Goal: Task Accomplishment & Management: Use online tool/utility

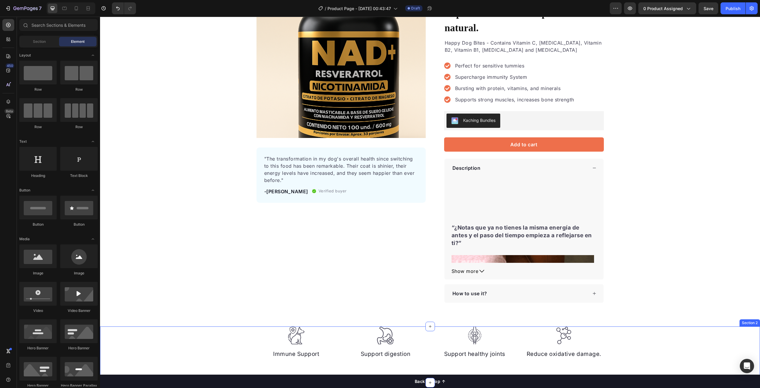
scroll to position [89, 0]
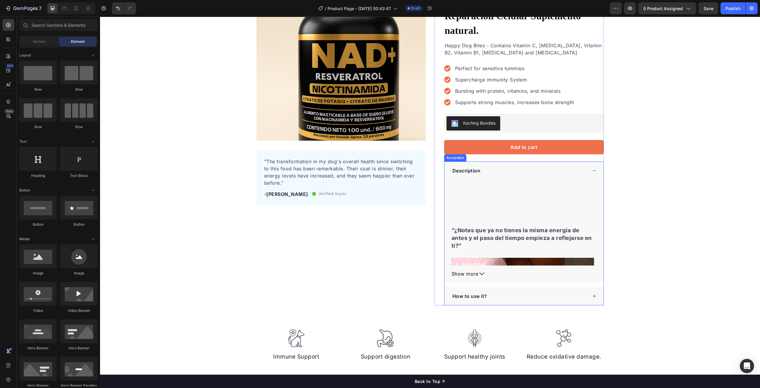
click at [576, 166] on div "Description" at bounding box center [520, 170] width 136 height 9
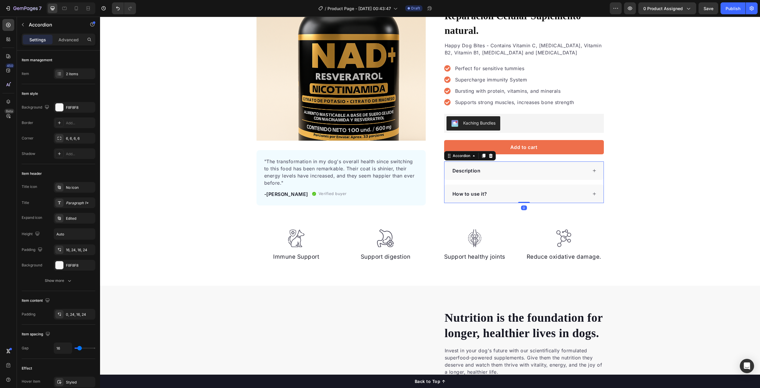
click at [587, 161] on div "Description" at bounding box center [524, 170] width 159 height 18
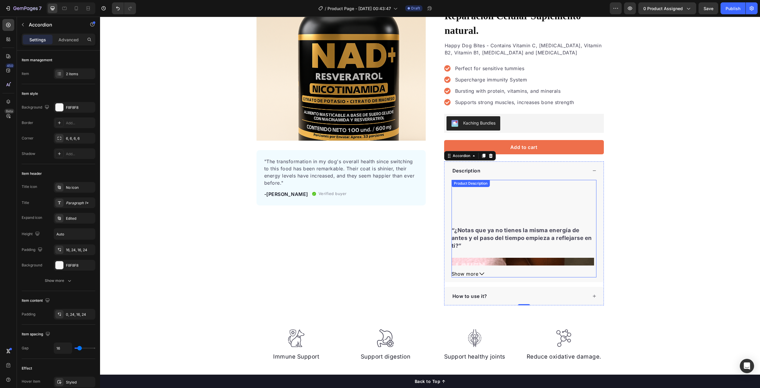
click at [524, 227] on h3 "“¿Notas que ya no tienes la misma energía de antes y el paso del tiempo empieza…" at bounding box center [522, 238] width 141 height 22
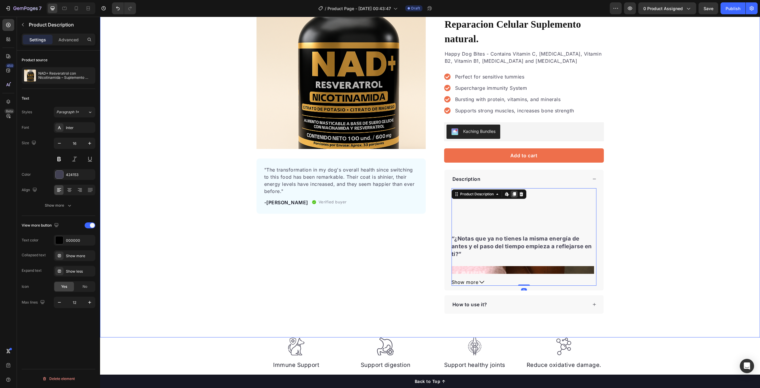
scroll to position [59, 0]
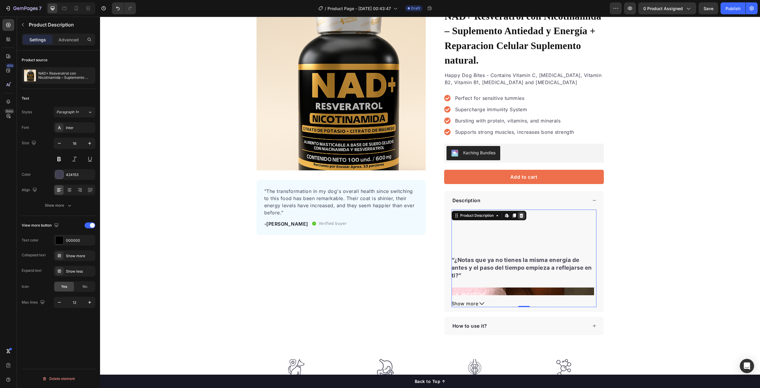
click at [520, 213] on icon at bounding box center [522, 215] width 4 height 4
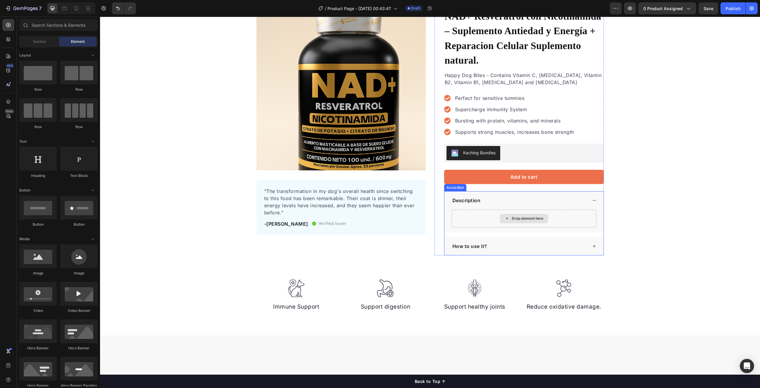
click at [515, 214] on div "Drop element here" at bounding box center [524, 219] width 48 height 10
click at [489, 209] on div "Drop element here" at bounding box center [524, 218] width 145 height 18
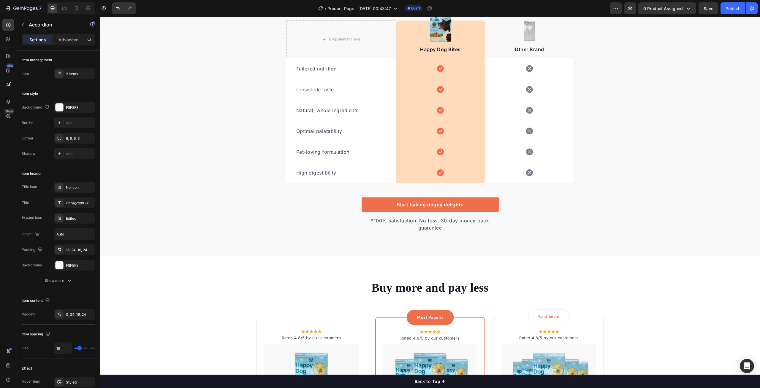
scroll to position [869, 0]
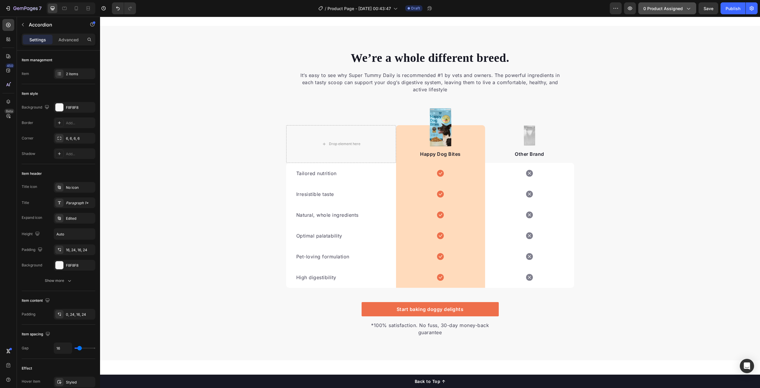
click at [656, 10] on span "0 product assigned" at bounding box center [664, 8] width 40 height 6
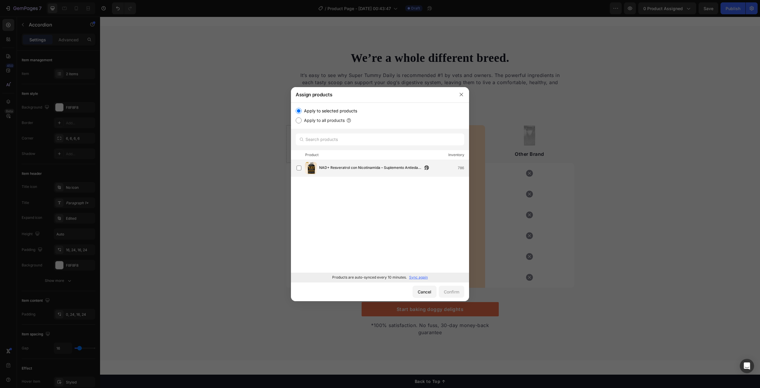
click at [354, 169] on span "NAD+ Resveratrol con Nicotinamida – Suplemento Antiedad y Energía + Reparacion …" at bounding box center [370, 168] width 103 height 7
drag, startPoint x: 454, startPoint y: 290, endPoint x: 345, endPoint y: 277, distance: 109.2
click at [454, 290] on div "Confirm" at bounding box center [451, 291] width 15 height 6
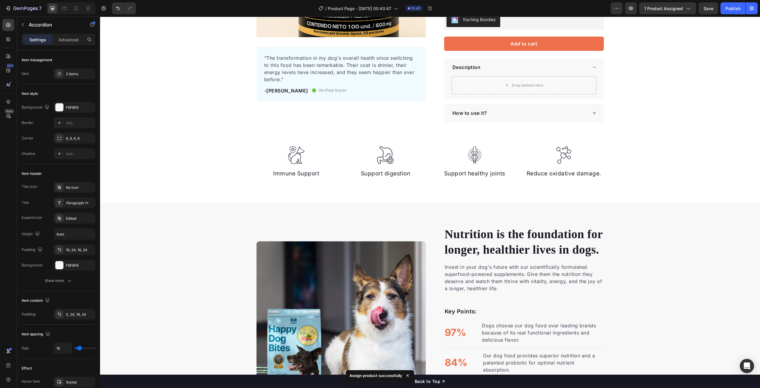
scroll to position [0, 0]
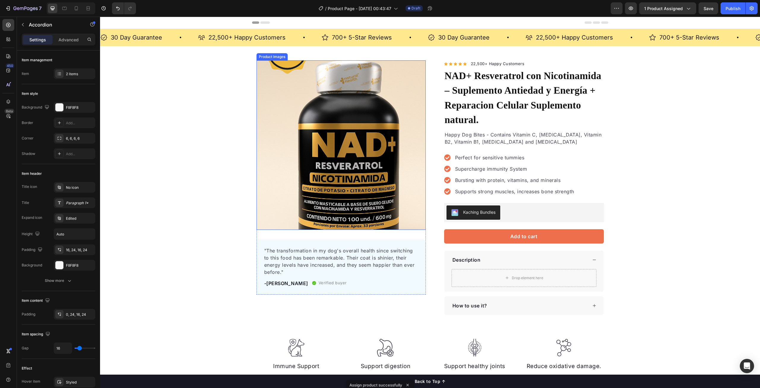
click at [303, 153] on img at bounding box center [341, 144] width 169 height 169
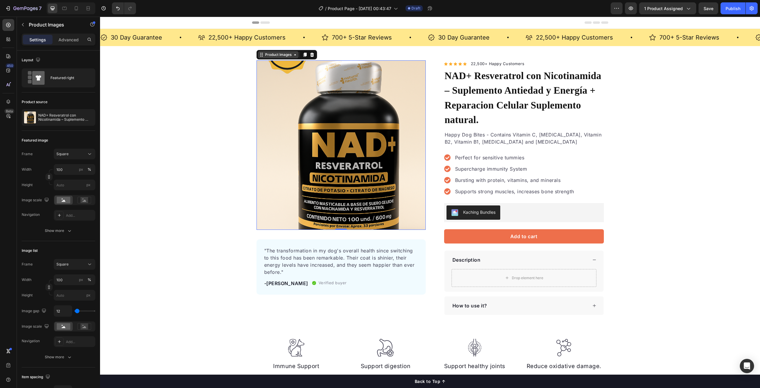
click at [295, 55] on icon at bounding box center [295, 54] width 5 height 5
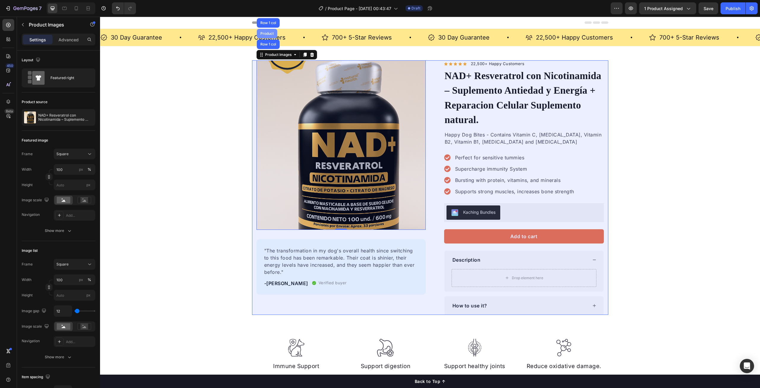
click at [265, 34] on div "Product" at bounding box center [267, 34] width 16 height 4
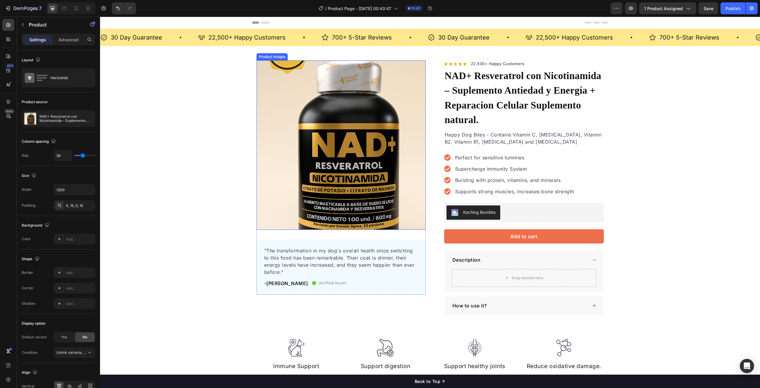
click at [347, 113] on img at bounding box center [341, 144] width 169 height 169
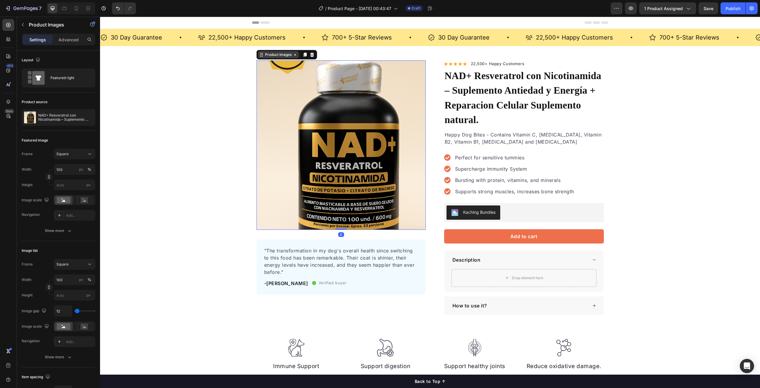
click at [293, 57] on icon at bounding box center [295, 54] width 5 height 5
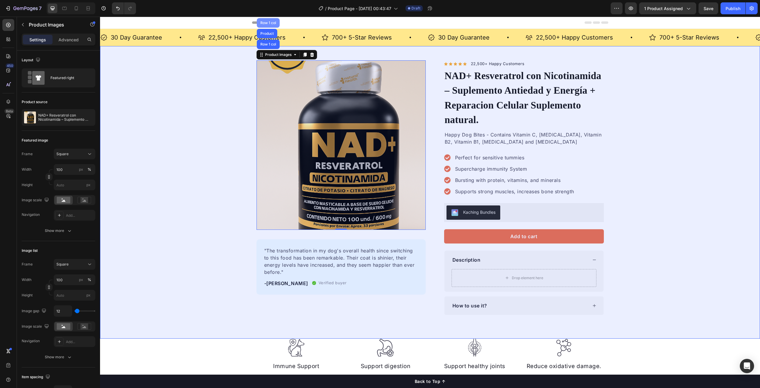
click at [268, 25] on div "Row 1 col" at bounding box center [268, 23] width 23 height 10
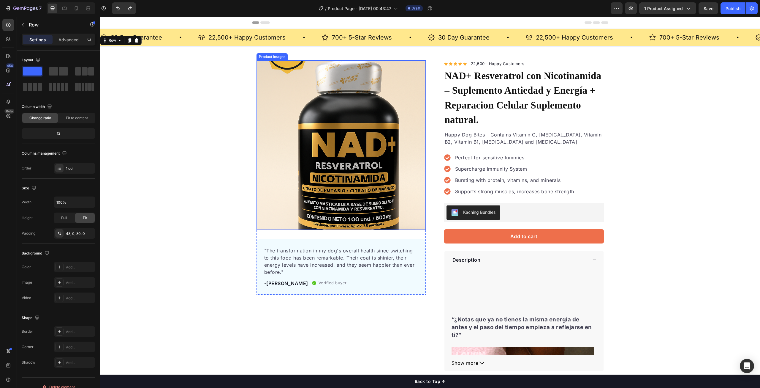
click at [342, 161] on img at bounding box center [341, 144] width 169 height 169
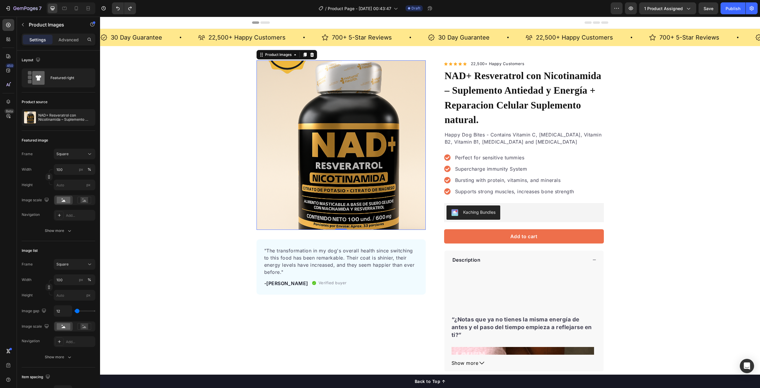
click at [386, 158] on img at bounding box center [341, 144] width 169 height 169
click at [493, 62] on p "22,500+ Happy Customers" at bounding box center [498, 64] width 54 height 6
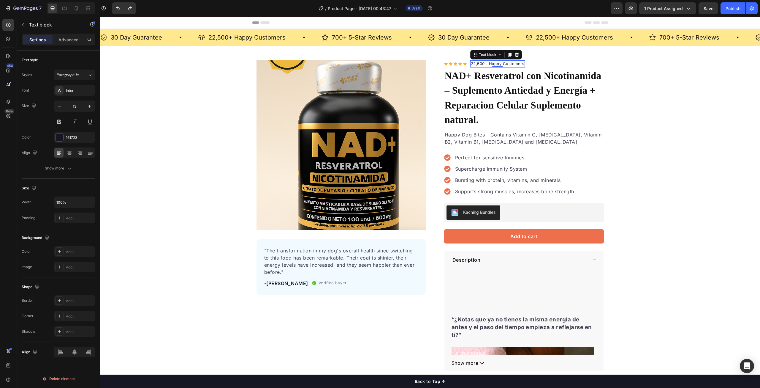
click at [493, 62] on p "22,500+ Happy Customers" at bounding box center [498, 64] width 54 height 6
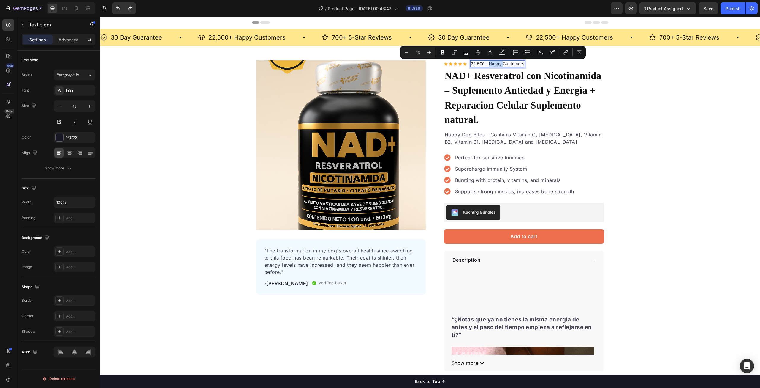
click at [490, 64] on p "22,500+ Happy Customers" at bounding box center [498, 64] width 54 height 6
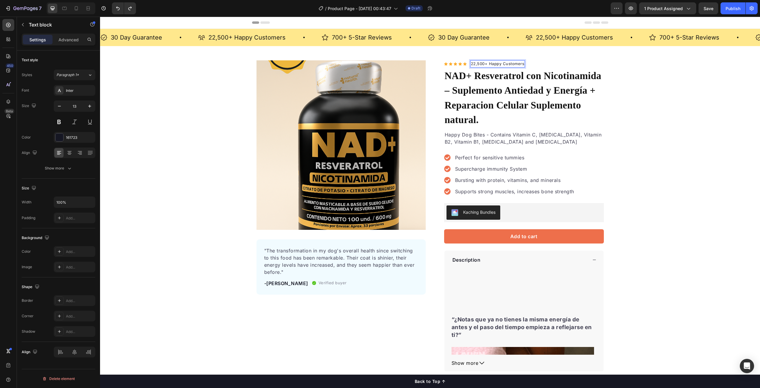
click at [475, 61] on p "22,500+ Happy Customers" at bounding box center [498, 64] width 54 height 6
drag, startPoint x: 487, startPoint y: 62, endPoint x: 521, endPoint y: 64, distance: 33.9
click at [521, 64] on p "43,500+ Happy Customers" at bounding box center [498, 64] width 54 height 6
click at [631, 95] on div "Product Images "The transformation in my dog's overall health since switching t…" at bounding box center [430, 227] width 660 height 334
click at [469, 131] on p "Happy Dog Bites - Contains Vitamin C, Vitamin E, Vitamin B2, Vitamin B1, Vitami…" at bounding box center [524, 138] width 159 height 14
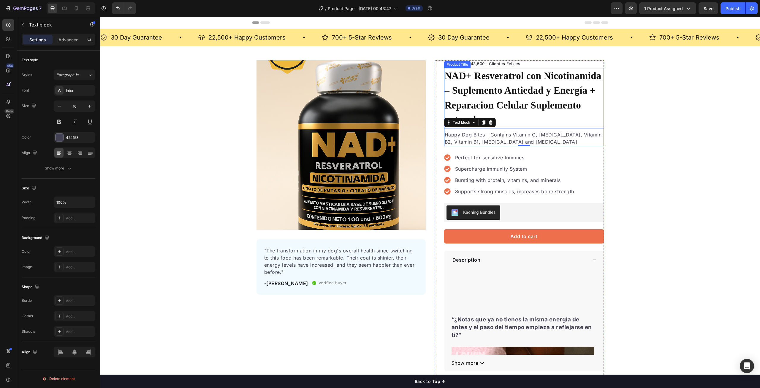
click at [463, 78] on h1 "NAD+ Resveratrol con Nicotinamida – Suplemento Antiedad y Energía + Reparacion …" at bounding box center [524, 98] width 160 height 60
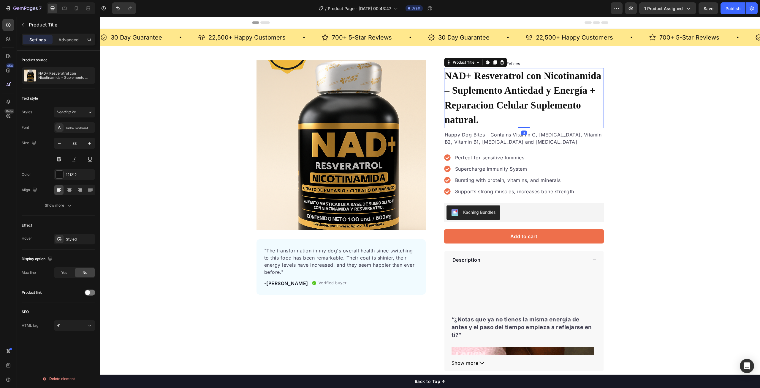
click at [449, 78] on h1 "NAD+ Resveratrol con Nicotinamida – Suplemento Antiedad y Energía + Reparacion …" at bounding box center [524, 98] width 160 height 60
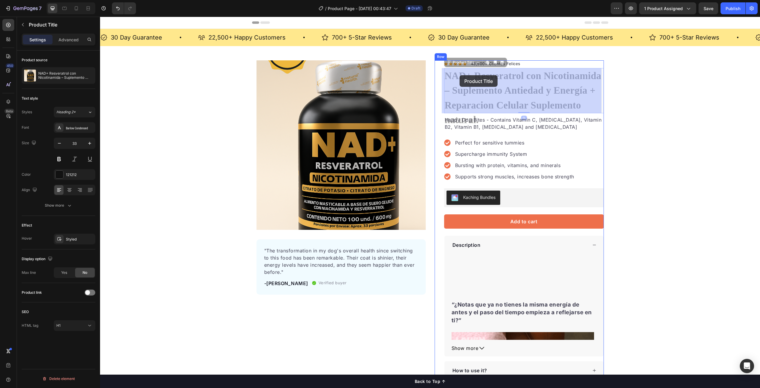
drag, startPoint x: 444, startPoint y: 75, endPoint x: 453, endPoint y: 75, distance: 8.6
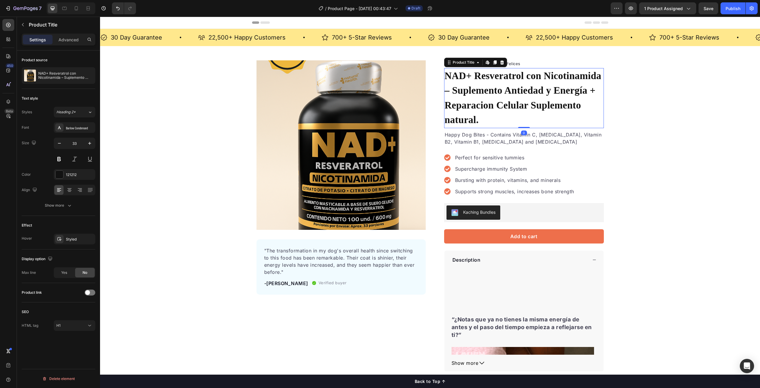
click at [482, 146] on div "Perfect for sensitive tummies Supercharge immunity System Bursting with protein…" at bounding box center [524, 174] width 160 height 57
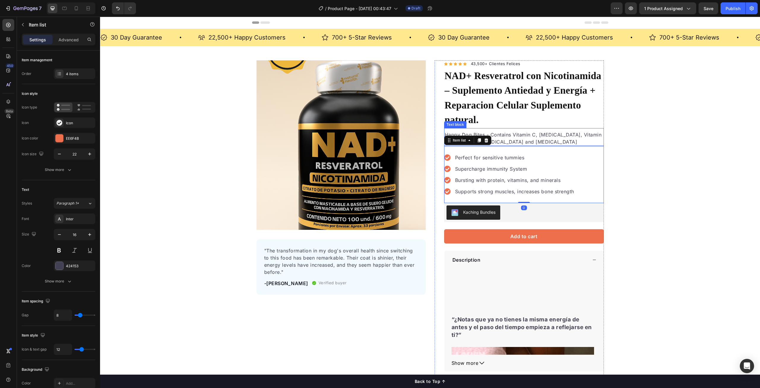
click at [477, 131] on p "Happy Dog Bites - Contains Vitamin C, Vitamin E, Vitamin B2, Vitamin B1, Vitami…" at bounding box center [524, 138] width 159 height 14
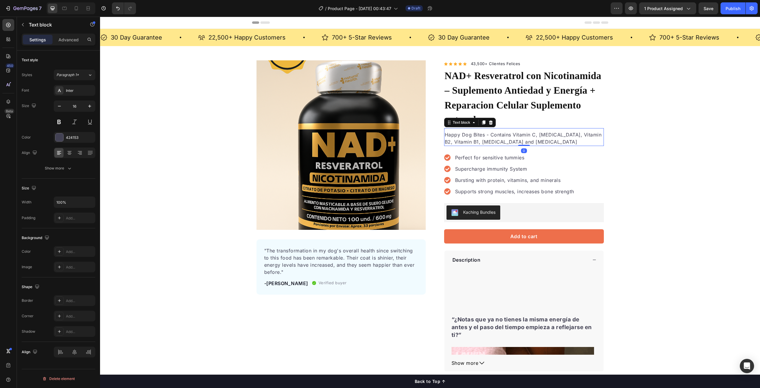
click at [478, 131] on p "Happy Dog Bites - Contains Vitamin C, Vitamin E, Vitamin B2, Vitamin B1, Vitami…" at bounding box center [524, 138] width 159 height 14
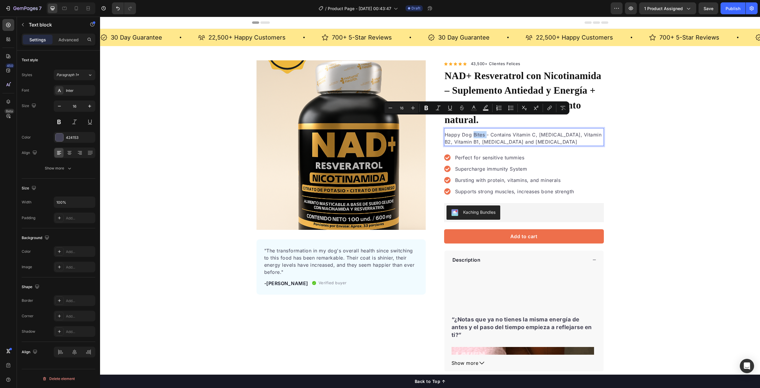
click at [482, 131] on p "Happy Dog Bites - Contains Vitamin C, Vitamin E, Vitamin B2, Vitamin B1, Vitami…" at bounding box center [524, 138] width 159 height 14
drag, startPoint x: 482, startPoint y: 120, endPoint x: 443, endPoint y: 121, distance: 39.2
click at [445, 131] on p "Happy Dog Bites - Contains Vitamin C, Vitamin E, Vitamin B2, Vitamin B1, Vitami…" at bounding box center [524, 138] width 159 height 14
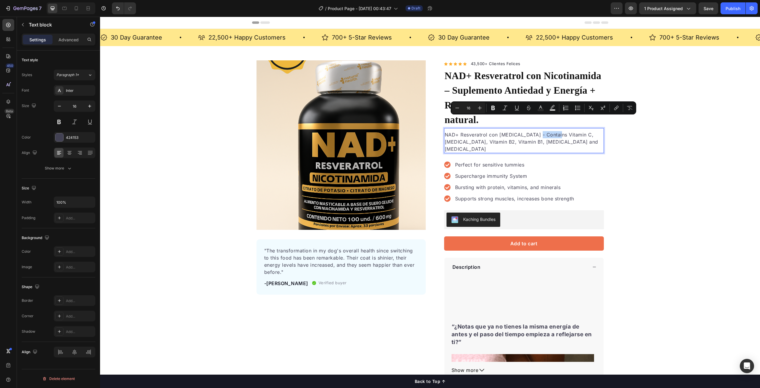
drag, startPoint x: 534, startPoint y: 119, endPoint x: 554, endPoint y: 121, distance: 20.3
click at [554, 131] on p "NAD+ Resveratrol con Nicotinamida - Contains Vitamin C, Vitamin E, Vitamin B2, …" at bounding box center [524, 141] width 159 height 21
drag, startPoint x: 557, startPoint y: 119, endPoint x: 579, endPoint y: 119, distance: 22.3
click at [579, 131] on p "NAD+ Resveratrol con Nicotinamida - Contiene Vitamin C, Vitamin E, Vitamin B2, …" at bounding box center [524, 141] width 159 height 21
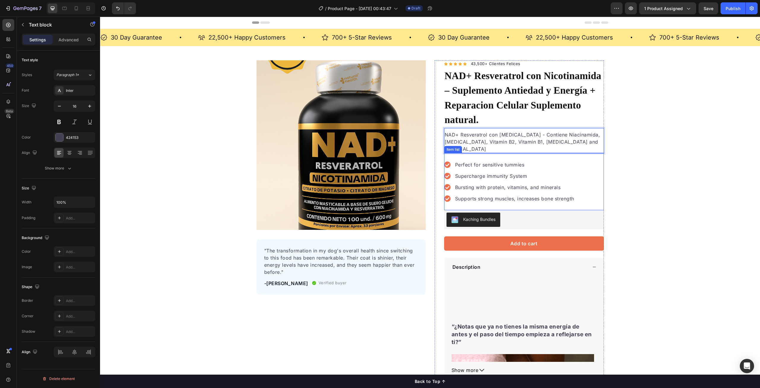
click at [457, 147] on div "Item list" at bounding box center [453, 149] width 15 height 5
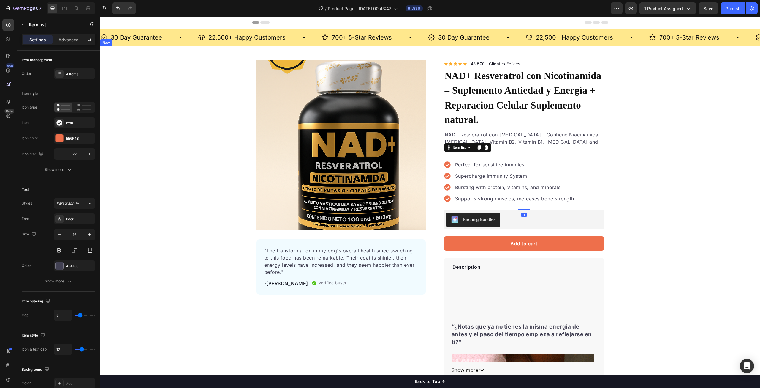
click at [669, 134] on div "Product Images "The transformation in my dog's overall health since switching t…" at bounding box center [430, 230] width 660 height 341
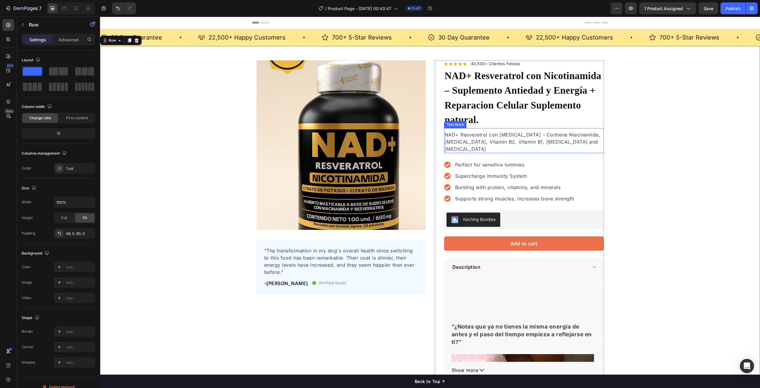
click at [464, 131] on p "NAD+ Resveratrol con Nicotinamida - Contiene Niacinamida, Vitamin E, Vitamin B2…" at bounding box center [524, 141] width 159 height 21
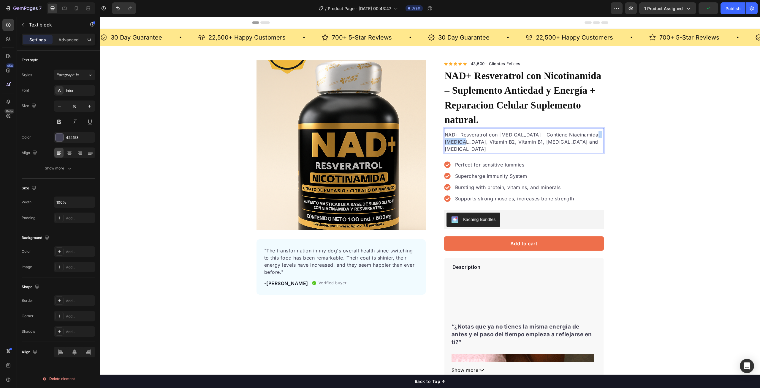
drag, startPoint x: 464, startPoint y: 125, endPoint x: 444, endPoint y: 128, distance: 20.4
click at [445, 131] on p "NAD+ Resveratrol con Nicotinamida - Contiene Niacinamida, Vitamin E, Vitamin B2…" at bounding box center [524, 141] width 159 height 21
click at [476, 131] on p "NAD+ Resveratrol con Nicotinamida - Contiene Niacinamida, Resveratrol, Vitamin …" at bounding box center [524, 141] width 159 height 21
drag, startPoint x: 473, startPoint y: 125, endPoint x: 497, endPoint y: 126, distance: 24.1
click at [497, 131] on p "NAD+ Resveratrol con Nicotinamida - Contiene Niacinamida, Resveratrol, Vitamin …" at bounding box center [524, 141] width 159 height 21
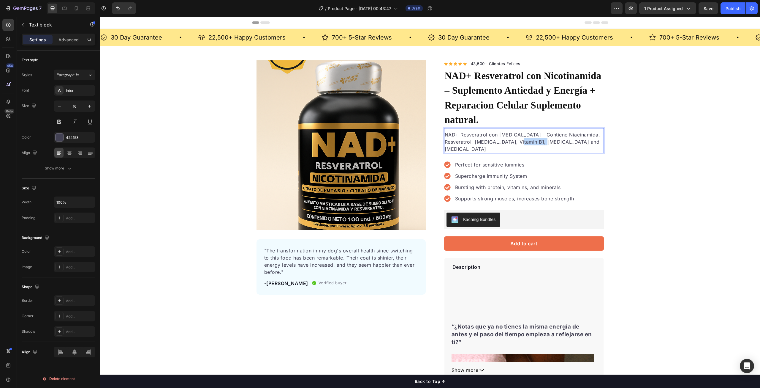
drag, startPoint x: 518, startPoint y: 127, endPoint x: 542, endPoint y: 129, distance: 24.1
click at [542, 131] on p "NAD+ Resveratrol con Nicotinamida - Contiene Niacinamida, Resveratrol, Citrato …" at bounding box center [524, 141] width 159 height 21
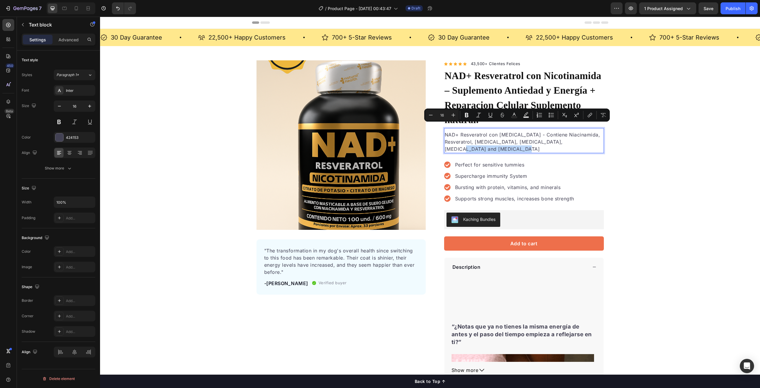
drag, startPoint x: 570, startPoint y: 127, endPoint x: 583, endPoint y: 132, distance: 14.8
click at [583, 132] on p "NAD+ Resveratrol con Nicotinamida - Contiene Niacinamida, Resveratrol, Citrato …" at bounding box center [524, 141] width 159 height 21
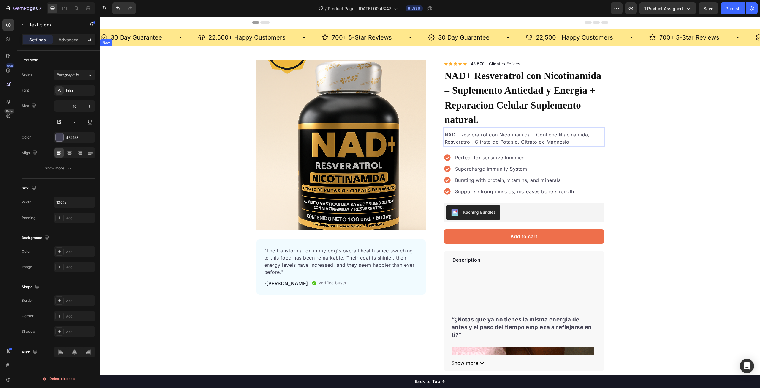
click at [722, 129] on div "Product Images "The transformation in my dog's overall health since switching t…" at bounding box center [430, 227] width 660 height 334
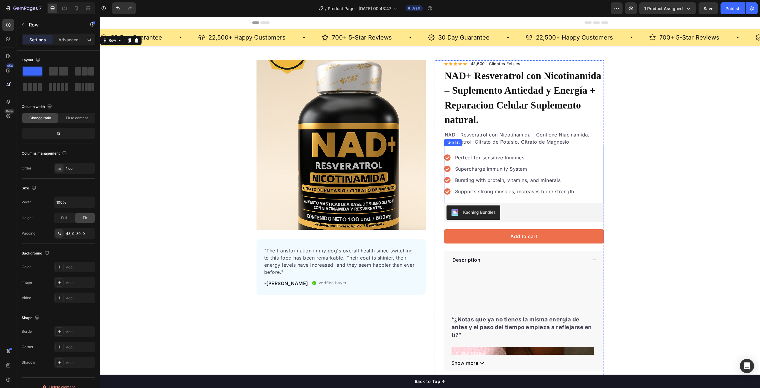
click at [468, 154] on p "Perfect for sensitive tummies" at bounding box center [514, 157] width 119 height 7
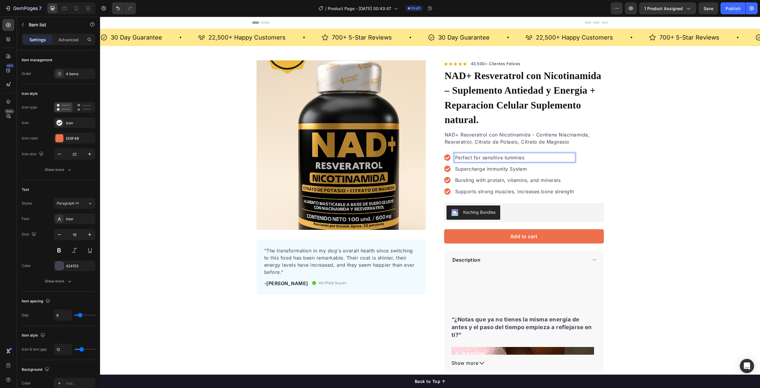
click at [460, 154] on p "Perfect for sensitive tummies" at bounding box center [514, 157] width 119 height 7
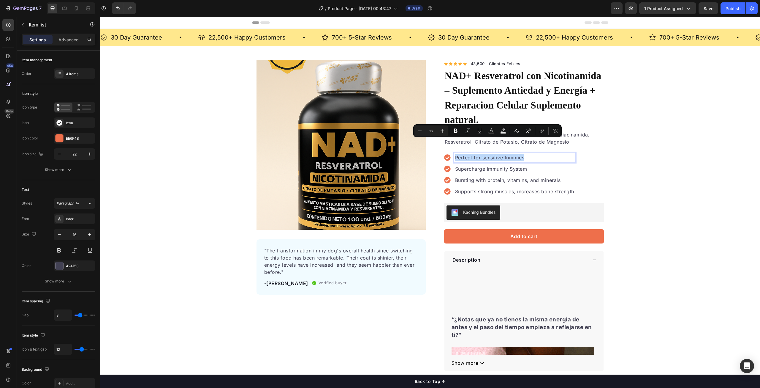
drag, startPoint x: 454, startPoint y: 142, endPoint x: 523, endPoint y: 142, distance: 68.6
click at [523, 154] on p "Perfect for sensitive tummies" at bounding box center [514, 157] width 119 height 7
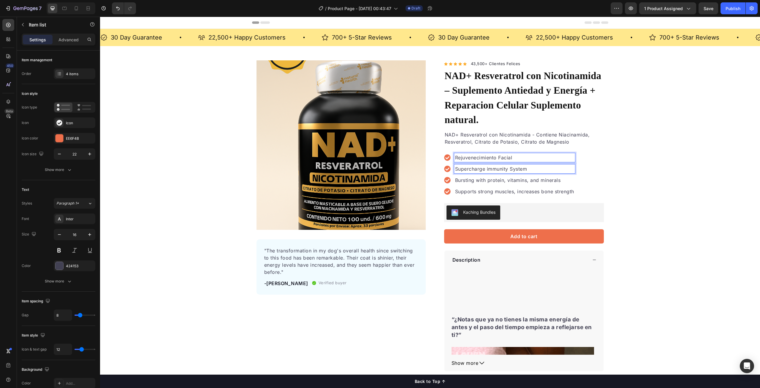
click at [455, 165] on p "Supercharge immunity System" at bounding box center [514, 168] width 119 height 7
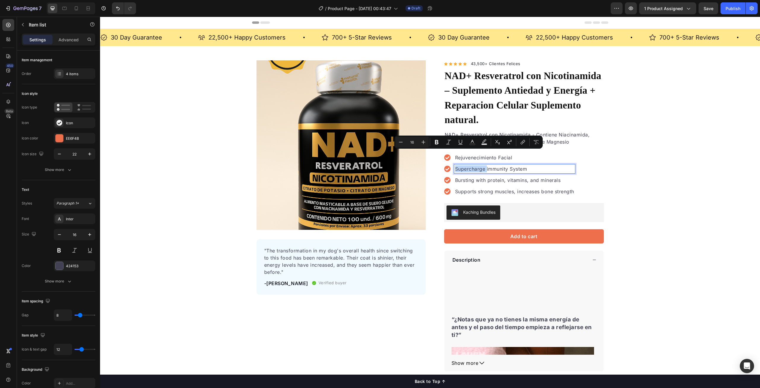
click at [458, 165] on p "Supercharge immunity System" at bounding box center [514, 168] width 119 height 7
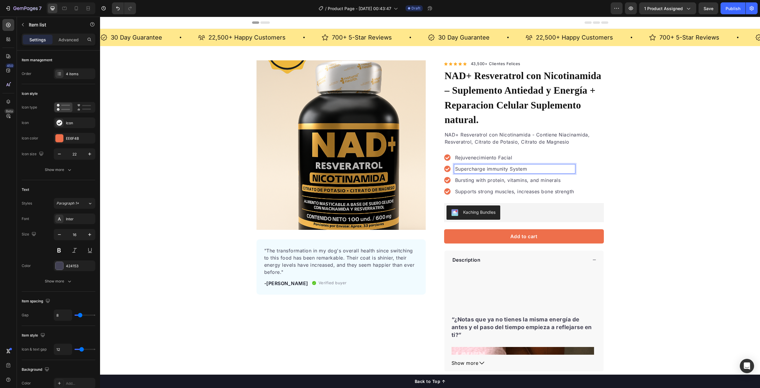
click at [471, 165] on p "Supercharge immunity System" at bounding box center [514, 168] width 119 height 7
click at [472, 165] on p "Supercharge immunity System" at bounding box center [514, 168] width 119 height 7
click at [468, 154] on p "Rejuvenecimiento Facial" at bounding box center [514, 157] width 119 height 7
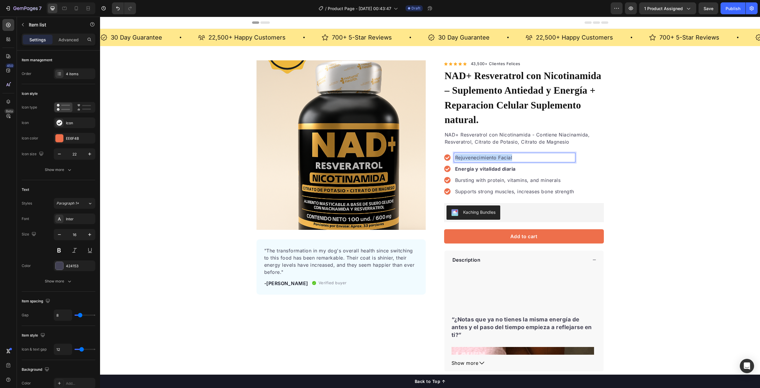
click at [468, 154] on p "Rejuvenecimiento Facial" at bounding box center [514, 157] width 119 height 7
drag, startPoint x: 501, startPoint y: 144, endPoint x: 457, endPoint y: 145, distance: 43.4
click at [457, 154] on p "Energía y vitalidad diaria" at bounding box center [514, 157] width 119 height 7
click at [456, 154] on strong "ERejuvenecimiento Facial" at bounding box center [486, 157] width 63 height 6
click at [498, 176] on p "Bursting with protein, vitamins, and minerals" at bounding box center [514, 179] width 119 height 7
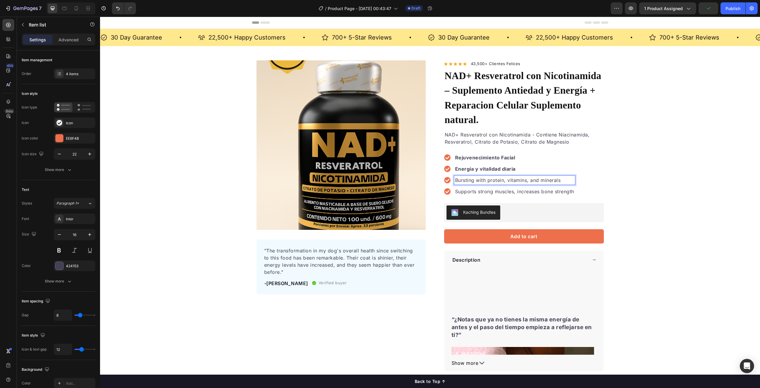
click at [460, 176] on p "Bursting with protein, vitamins, and minerals" at bounding box center [514, 179] width 119 height 7
click at [474, 188] on p "Supports strong muscles, increases bone strength" at bounding box center [514, 191] width 119 height 7
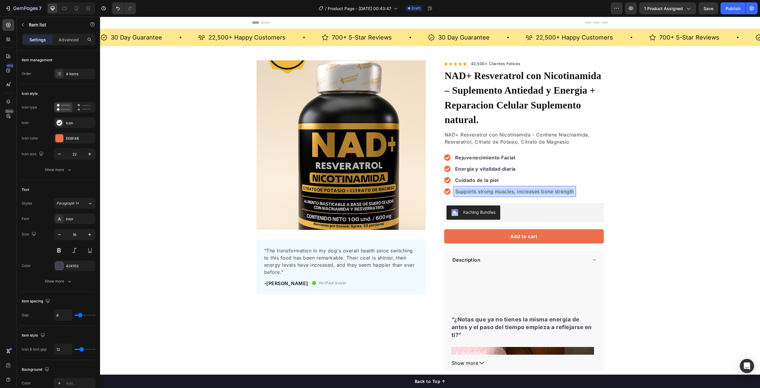
click at [474, 188] on p "Supports strong muscles, increases bone strength" at bounding box center [514, 191] width 119 height 7
click at [699, 169] on div "Product Images "The transformation in my dog's overall health since switching t…" at bounding box center [430, 227] width 660 height 334
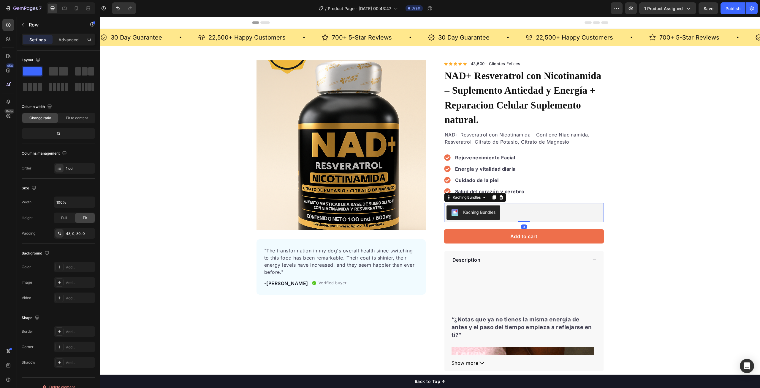
click at [515, 205] on div "Kaching Bundles" at bounding box center [524, 212] width 155 height 14
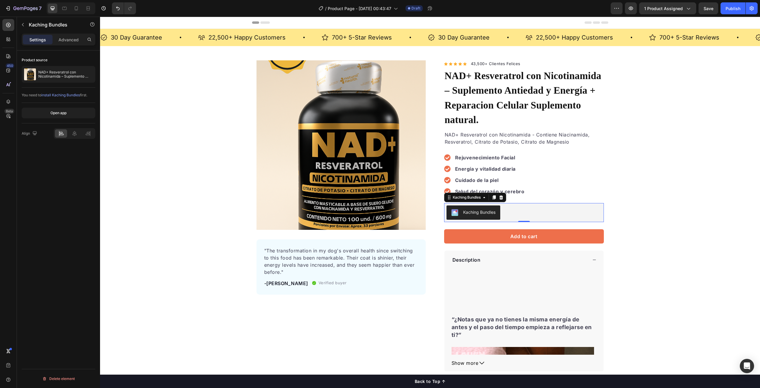
click at [483, 209] on div "Kaching Bundles" at bounding box center [479, 212] width 32 height 6
click at [537, 205] on div "Kaching Bundles" at bounding box center [524, 212] width 155 height 14
click at [484, 195] on icon at bounding box center [484, 197] width 5 height 5
click at [641, 184] on div "Product Images "The transformation in my dog's overall health since switching t…" at bounding box center [430, 227] width 660 height 334
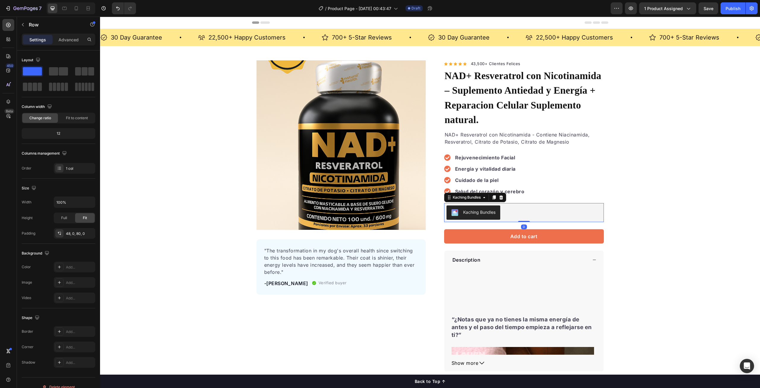
click at [544, 205] on div "Kaching Bundles" at bounding box center [524, 212] width 155 height 14
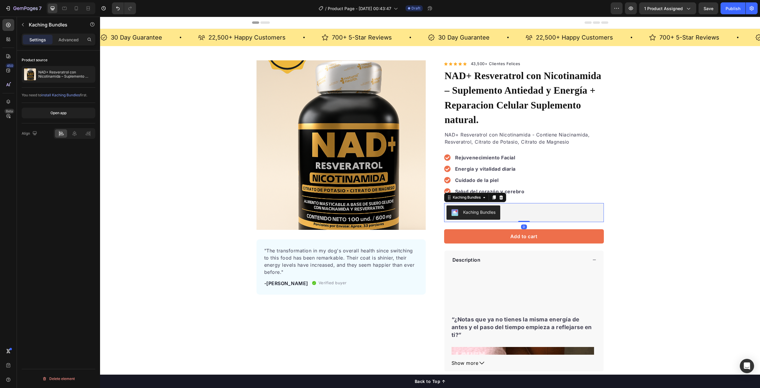
click at [544, 205] on div "Kaching Bundles" at bounding box center [524, 212] width 155 height 14
click at [480, 209] on div "Kaching Bundles" at bounding box center [479, 212] width 32 height 6
click at [509, 205] on div "Kaching Bundles" at bounding box center [524, 212] width 155 height 14
click at [566, 205] on div "Kaching Bundles" at bounding box center [524, 212] width 155 height 14
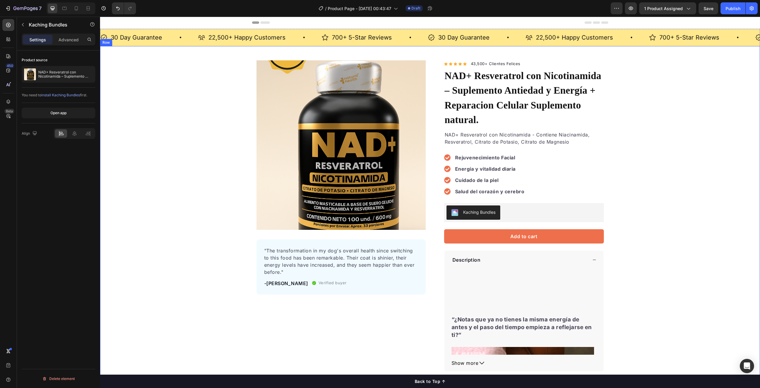
click at [683, 203] on div "Product Images "The transformation in my dog's overall health since switching t…" at bounding box center [430, 227] width 660 height 334
click at [478, 209] on div "Kaching Bundles" at bounding box center [479, 212] width 32 height 6
click at [482, 195] on icon at bounding box center [484, 197] width 5 height 5
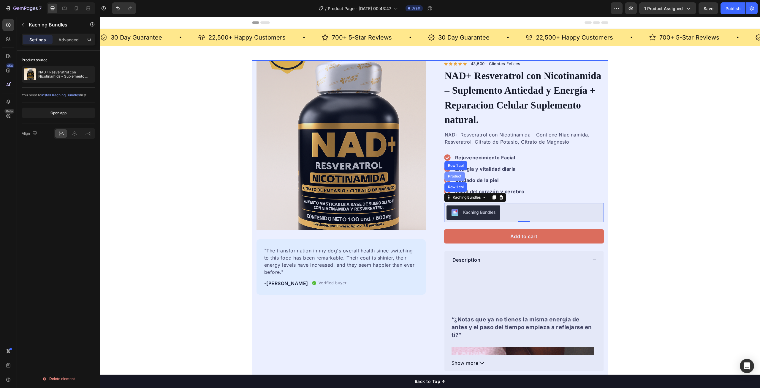
click at [456, 174] on div "Product" at bounding box center [455, 176] width 16 height 4
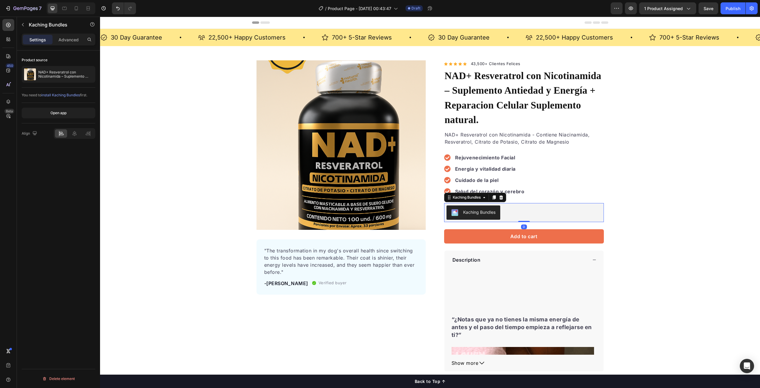
click at [487, 209] on div "Kaching Bundles" at bounding box center [479, 212] width 32 height 6
click at [482, 194] on div "Kaching Bundles" at bounding box center [467, 197] width 42 height 7
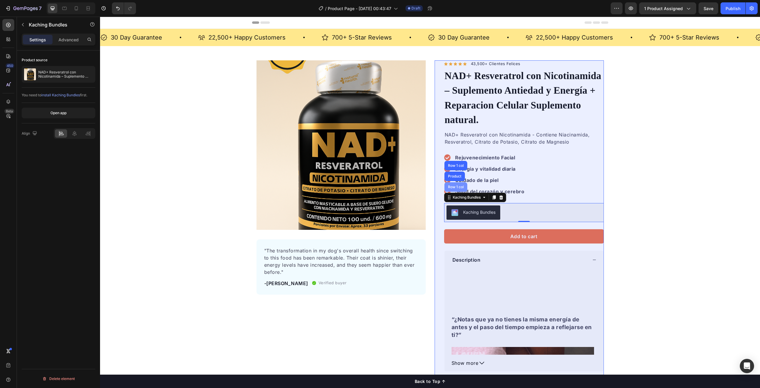
click at [457, 185] on div "Row 1 col" at bounding box center [456, 187] width 18 height 4
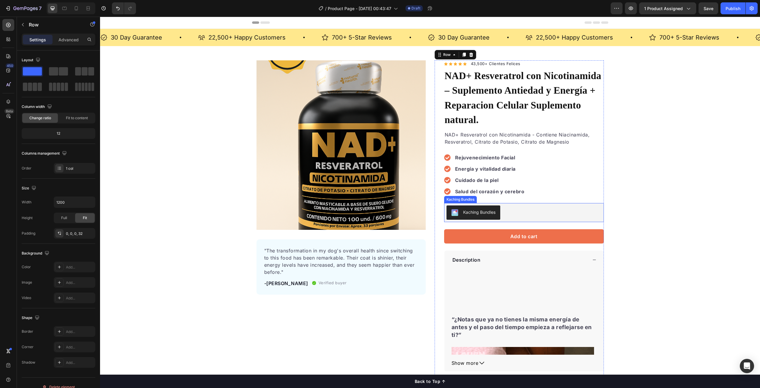
click at [473, 209] on div "Kaching Bundles" at bounding box center [479, 212] width 32 height 6
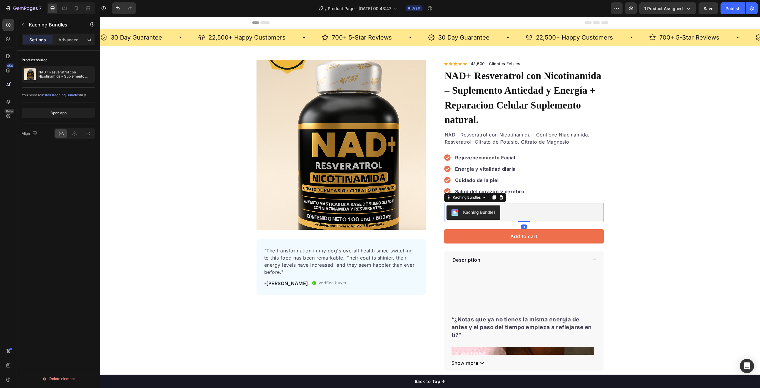
click at [473, 209] on div "Kaching Bundles" at bounding box center [479, 212] width 32 height 6
click at [499, 195] on icon at bounding box center [501, 197] width 5 height 5
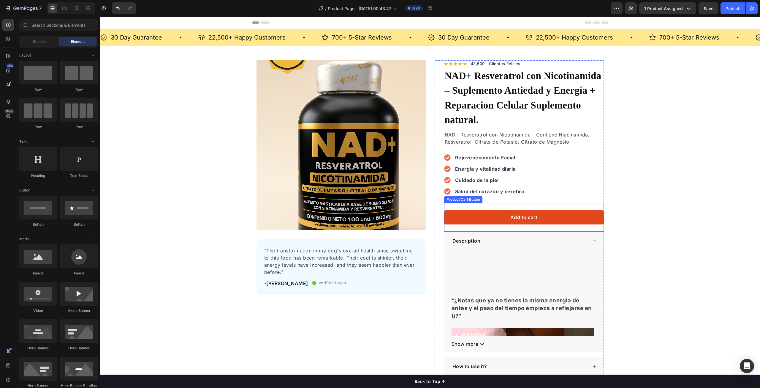
click at [543, 210] on button "Add to cart" at bounding box center [524, 217] width 160 height 14
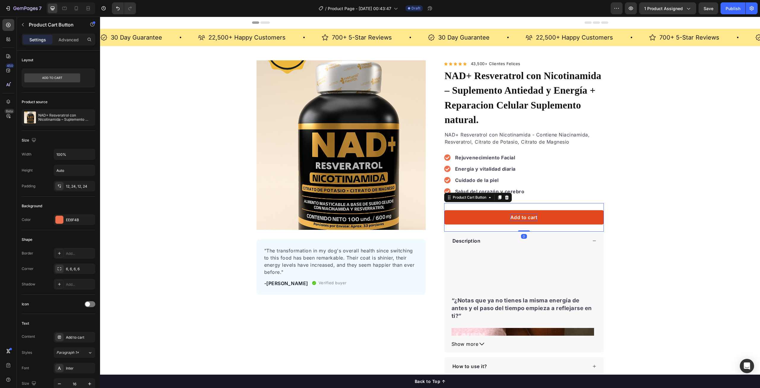
click at [517, 214] on div "Add to cart" at bounding box center [524, 217] width 27 height 7
click at [520, 214] on p "Add to cart" at bounding box center [524, 217] width 27 height 7
click at [444, 210] on button "Ordenar" at bounding box center [524, 217] width 160 height 14
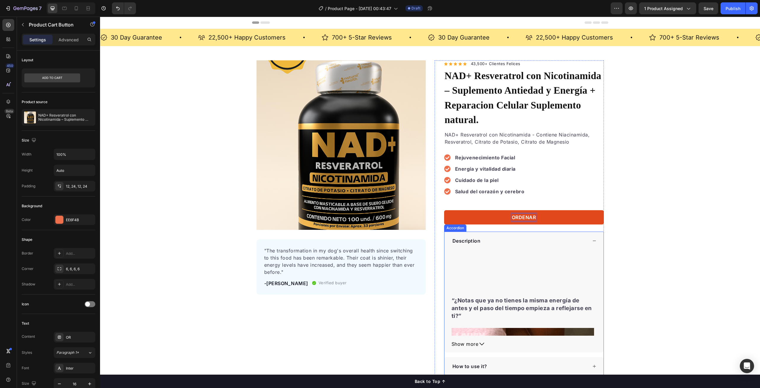
click at [444, 210] on button "ORDENAR" at bounding box center [524, 217] width 160 height 14
click at [444, 210] on button "ORDENAR Y" at bounding box center [524, 217] width 160 height 14
click at [444, 210] on button "ORDENAR Y PAGAR" at bounding box center [524, 217] width 160 height 14
click at [444, 210] on button "ORDENAR Y PAGAR AL" at bounding box center [524, 217] width 160 height 14
click at [721, 168] on div "Product Images "The transformation in my dog's overall health since switching t…" at bounding box center [430, 217] width 660 height 315
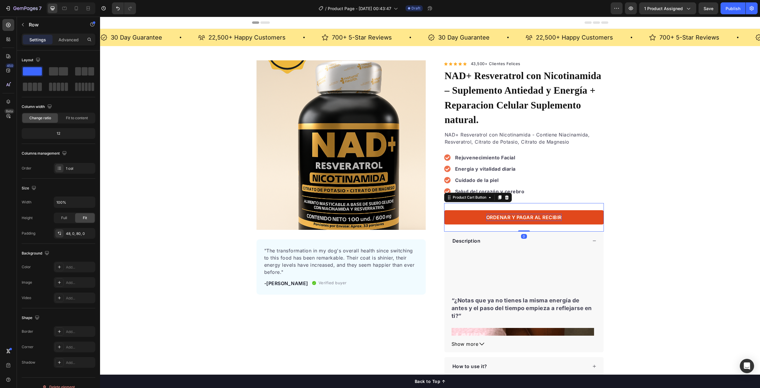
click at [483, 203] on div "ORDENAR Y PAGAR AL RECIBIR Product Cart Button 0" at bounding box center [524, 217] width 160 height 29
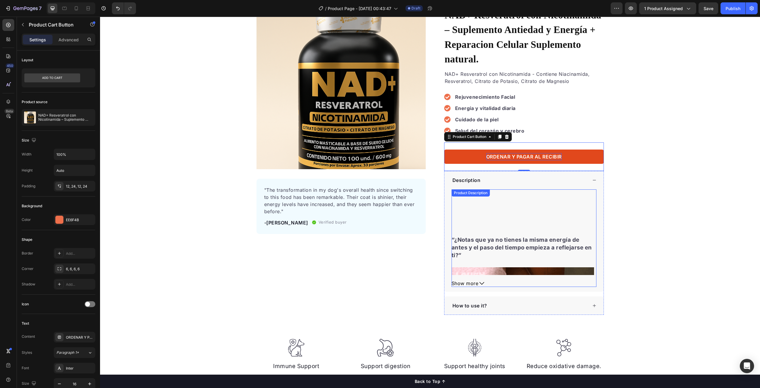
scroll to position [119, 0]
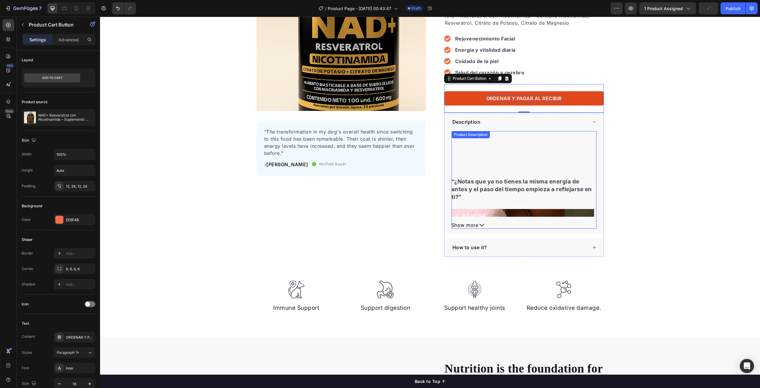
click at [502, 178] on h3 "“¿Notas que ya no tienes la misma energía de antes y el paso del tiempo empieza…" at bounding box center [522, 189] width 141 height 22
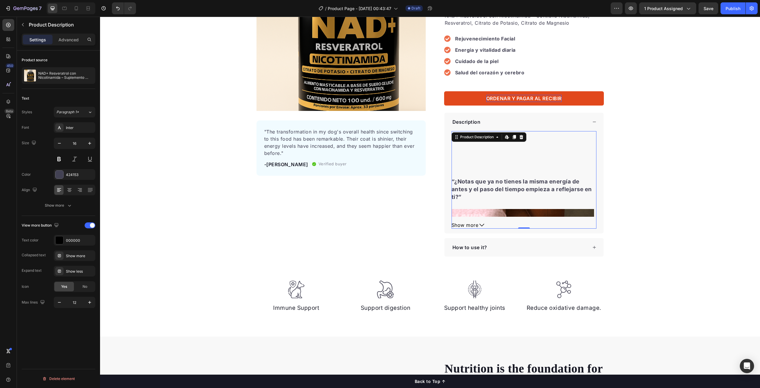
click at [501, 178] on h3 "“¿Notas que ya no tienes la misma energía de antes y el paso del tiempo empieza…" at bounding box center [522, 189] width 141 height 22
click at [519, 135] on icon at bounding box center [521, 137] width 5 height 5
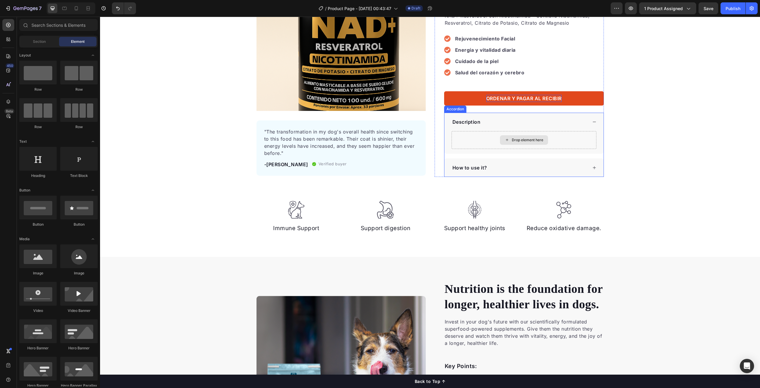
click at [516, 138] on div "Drop element here" at bounding box center [527, 140] width 31 height 5
click at [513, 138] on div "Drop element here" at bounding box center [527, 140] width 31 height 5
click at [478, 131] on div "Drop element here" at bounding box center [524, 140] width 145 height 18
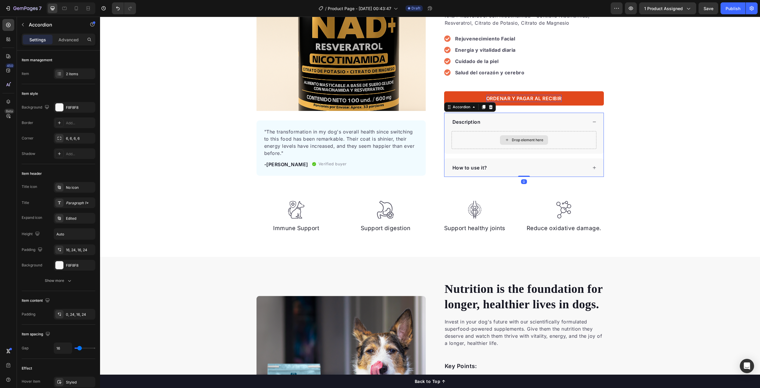
click at [478, 131] on div "Drop element here" at bounding box center [524, 140] width 145 height 18
click at [472, 105] on icon at bounding box center [474, 107] width 5 height 5
click at [482, 105] on icon at bounding box center [483, 107] width 3 height 4
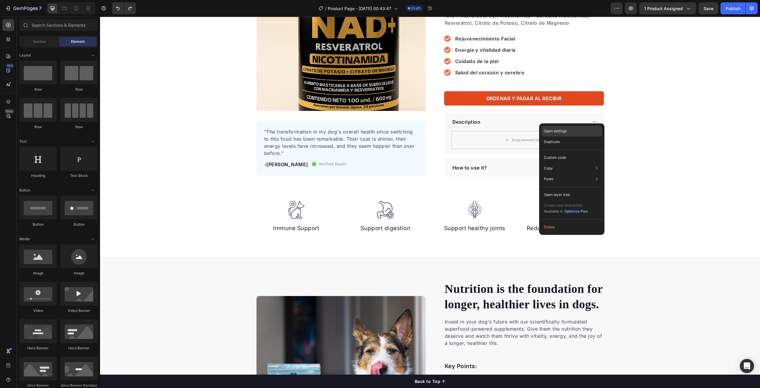
click at [552, 132] on p "Open settings" at bounding box center [555, 130] width 23 height 5
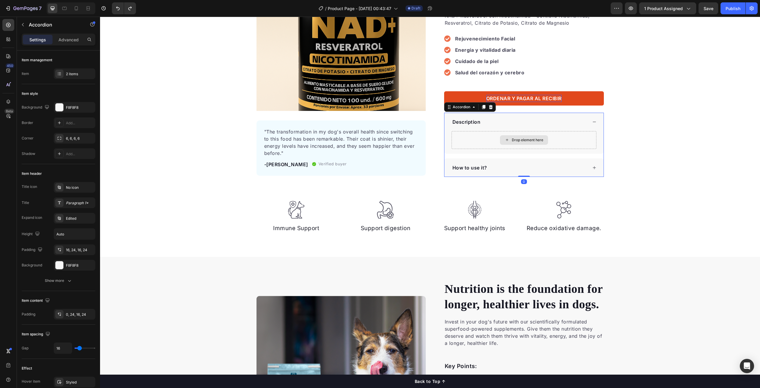
click at [504, 131] on div "Drop element here" at bounding box center [524, 140] width 145 height 18
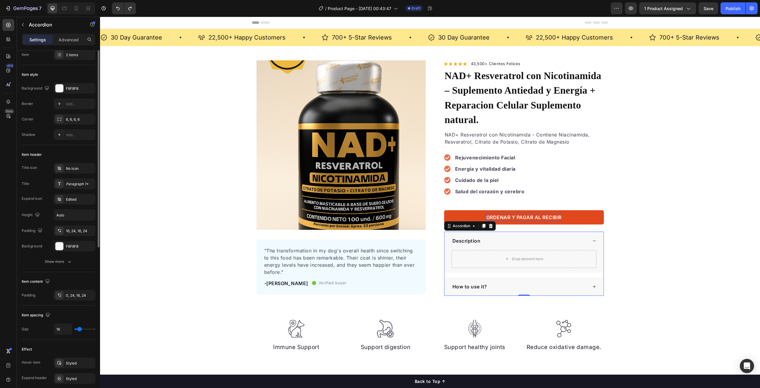
scroll to position [0, 0]
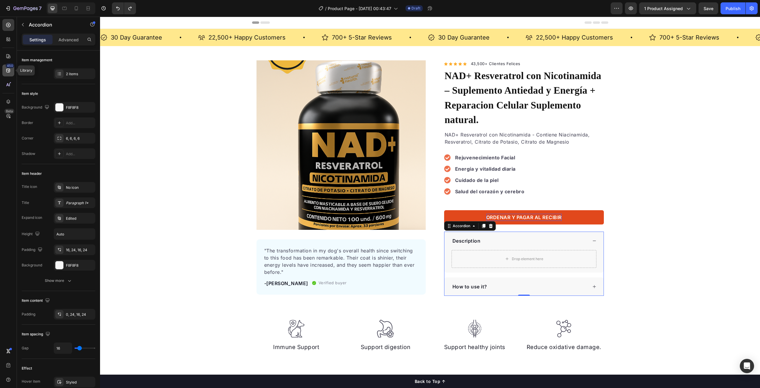
click at [10, 70] on icon at bounding box center [8, 71] width 4 height 4
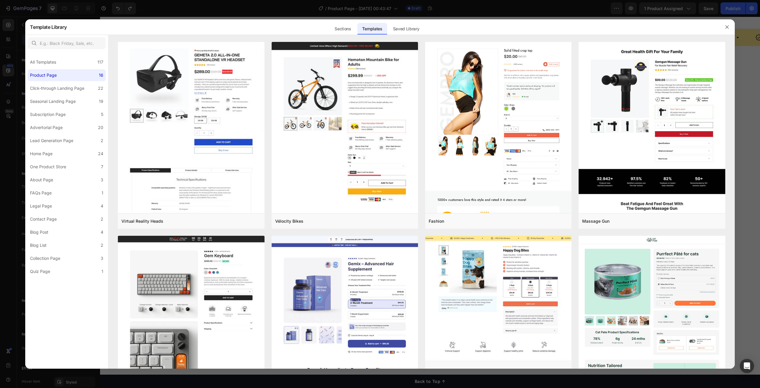
click at [8, 56] on div at bounding box center [380, 194] width 760 height 388
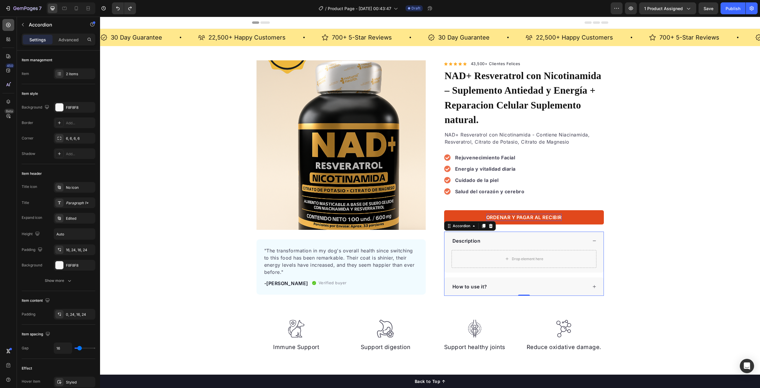
click at [8, 23] on icon at bounding box center [8, 25] width 6 height 6
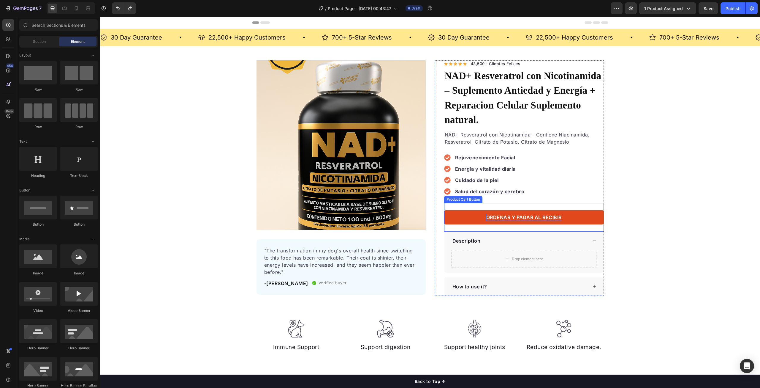
click at [512, 203] on div "ORDENAR Y PAGAR AL RECIBIR Product Cart Button" at bounding box center [524, 217] width 160 height 29
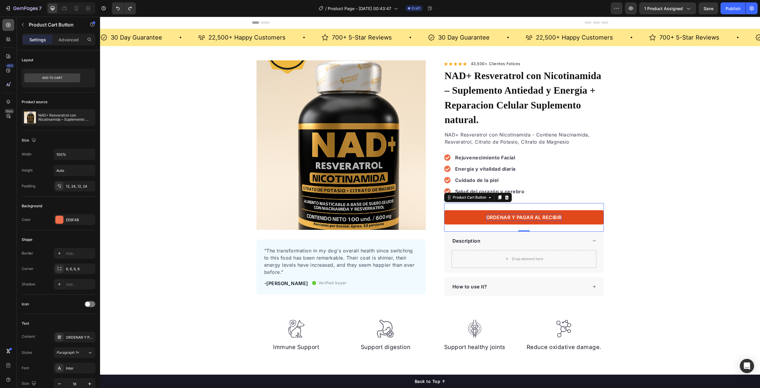
click at [8, 27] on icon at bounding box center [8, 25] width 4 height 4
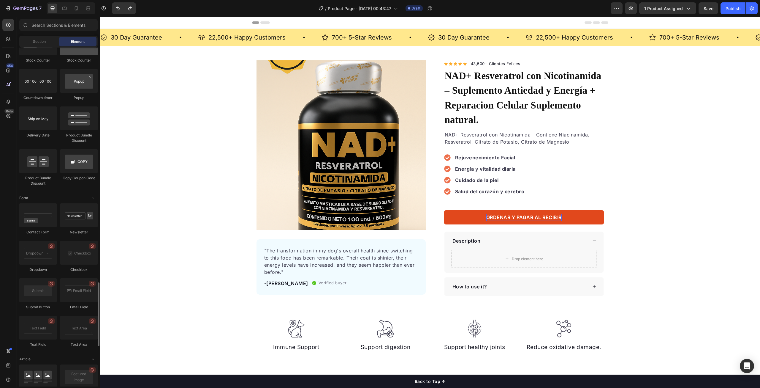
scroll to position [1129, 0]
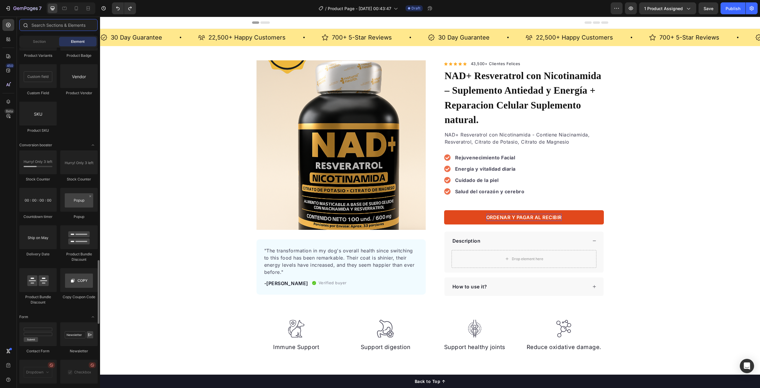
click at [54, 26] on input "text" at bounding box center [58, 25] width 78 height 12
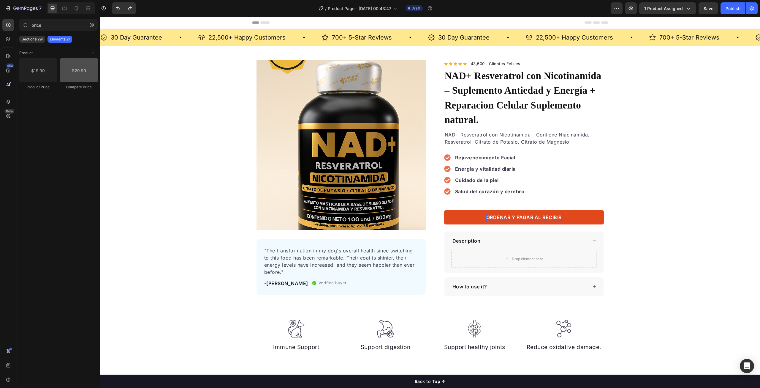
click at [75, 78] on div at bounding box center [78, 70] width 37 height 24
drag, startPoint x: 174, startPoint y: 90, endPoint x: 499, endPoint y: 183, distance: 338.2
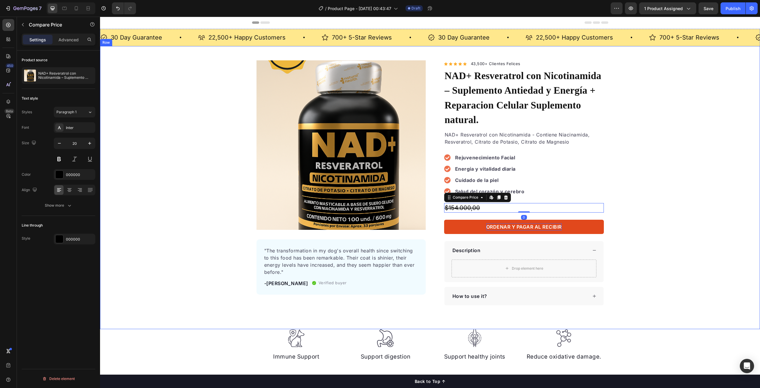
click at [711, 179] on div "Product Images "The transformation in my dog's overall health since switching t…" at bounding box center [430, 182] width 660 height 245
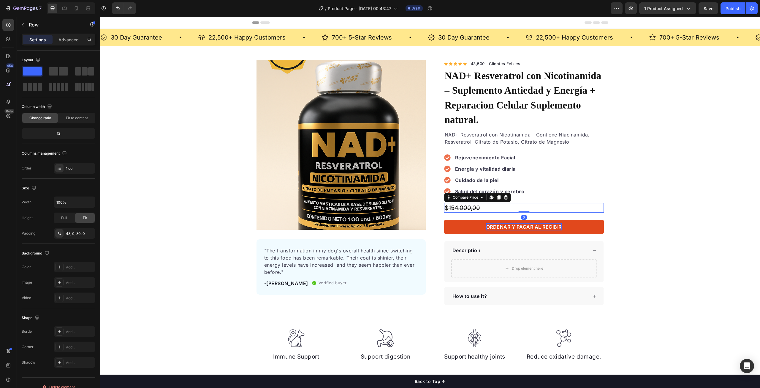
click at [464, 203] on div "$154.000,00" at bounding box center [524, 208] width 160 height 10
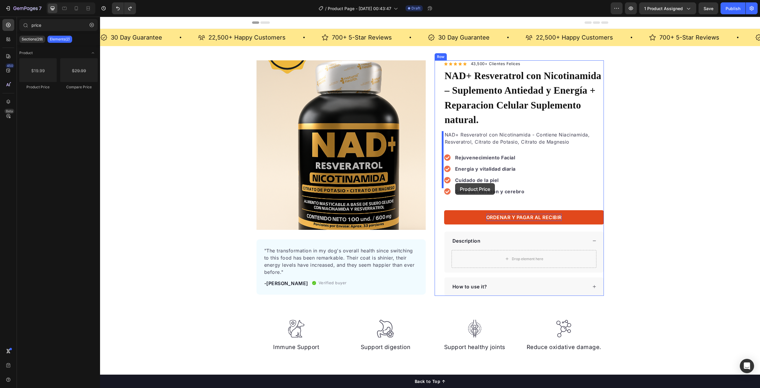
drag, startPoint x: 143, startPoint y: 89, endPoint x: 455, endPoint y: 183, distance: 326.3
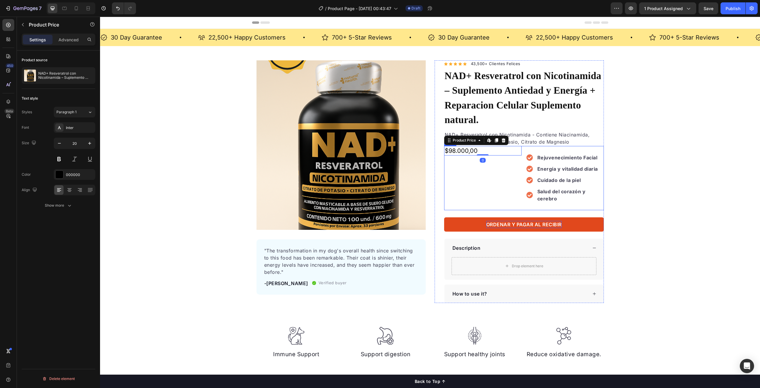
type input "pric"
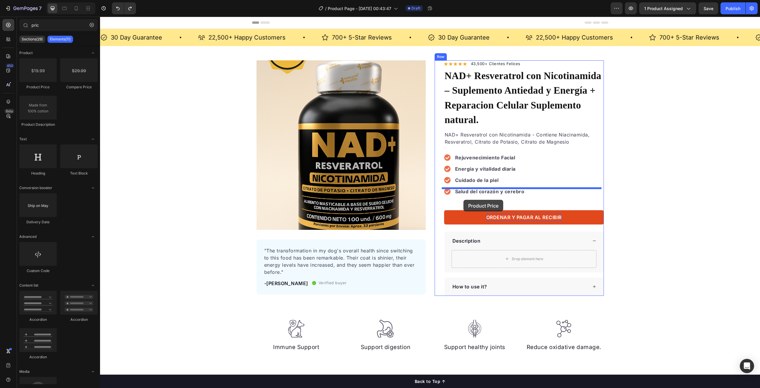
drag, startPoint x: 138, startPoint y: 87, endPoint x: 463, endPoint y: 199, distance: 343.7
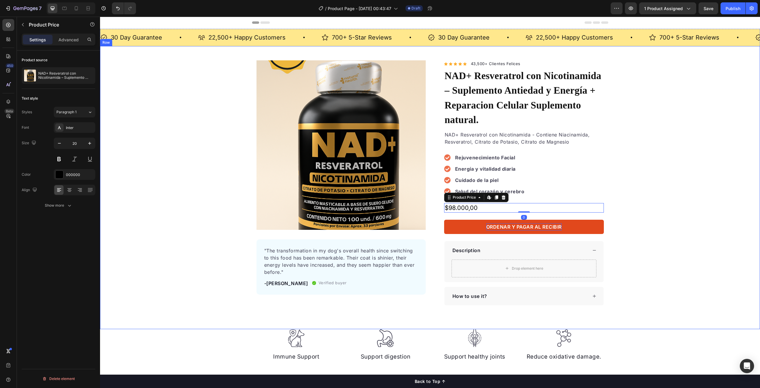
click at [733, 201] on div "Product Images "The transformation in my dog's overall health since switching t…" at bounding box center [430, 182] width 660 height 245
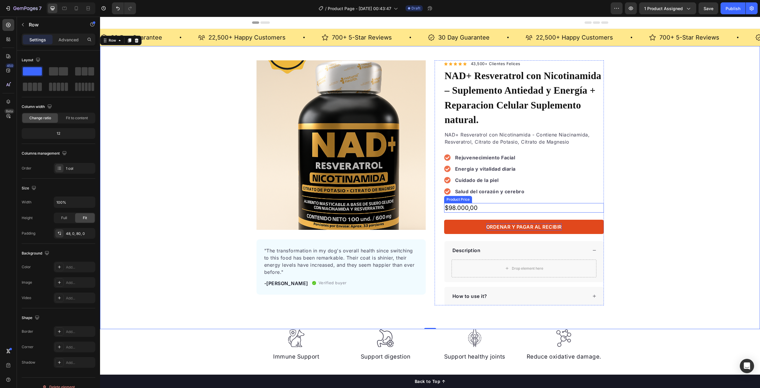
click at [539, 203] on div "$98.000,00" at bounding box center [524, 208] width 160 height 10
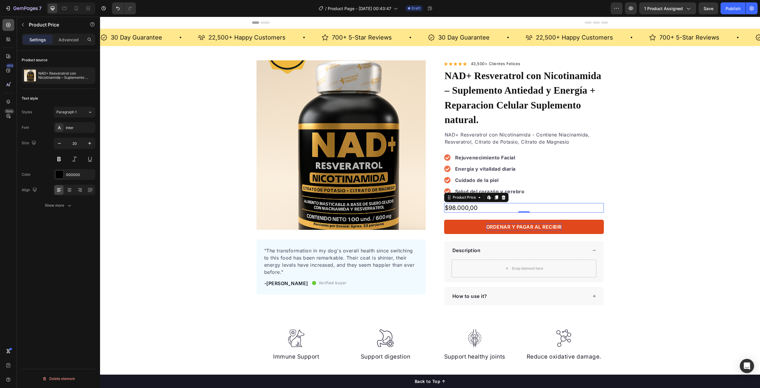
click at [10, 27] on icon at bounding box center [8, 25] width 6 height 6
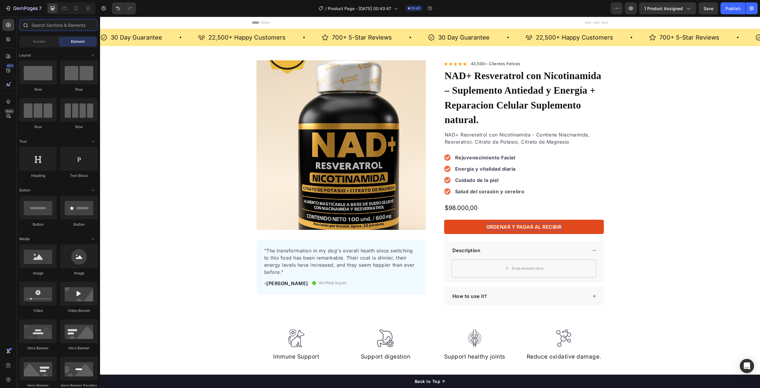
click at [56, 25] on input "text" at bounding box center [58, 25] width 78 height 12
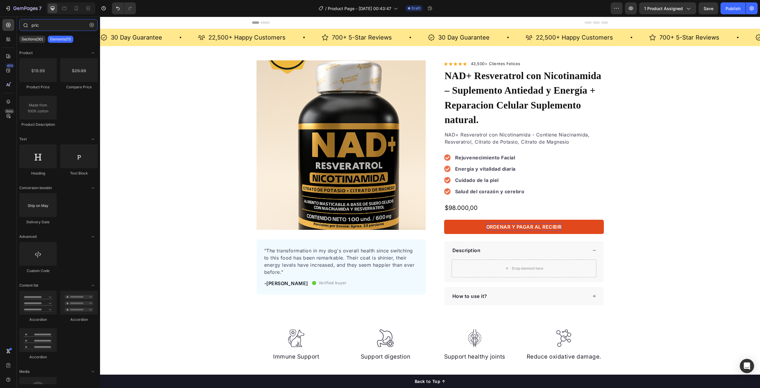
type input "price"
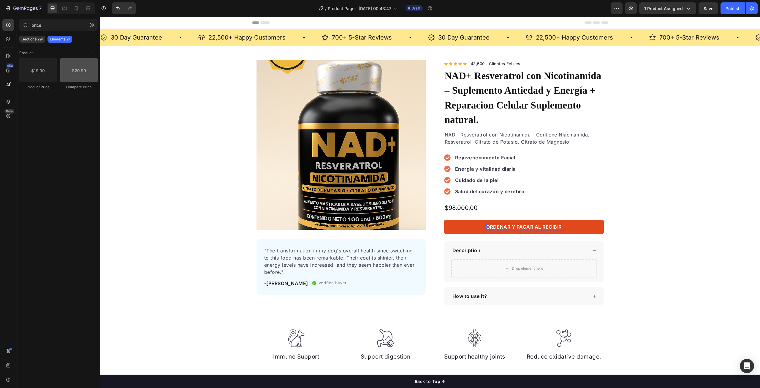
click at [80, 78] on div at bounding box center [78, 70] width 37 height 24
drag, startPoint x: 180, startPoint y: 96, endPoint x: 523, endPoint y: 190, distance: 355.2
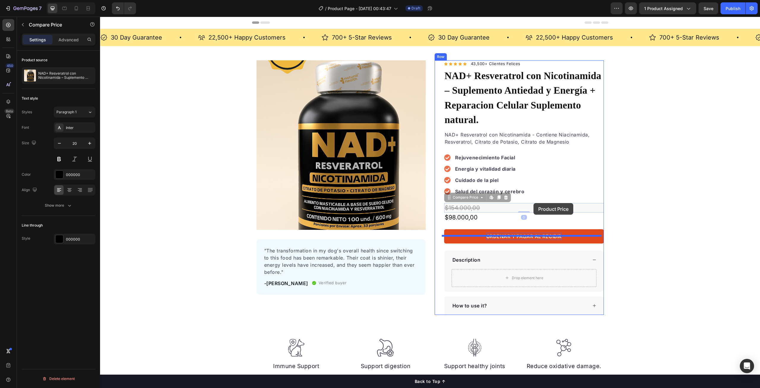
drag, startPoint x: 471, startPoint y: 192, endPoint x: 534, endPoint y: 203, distance: 63.9
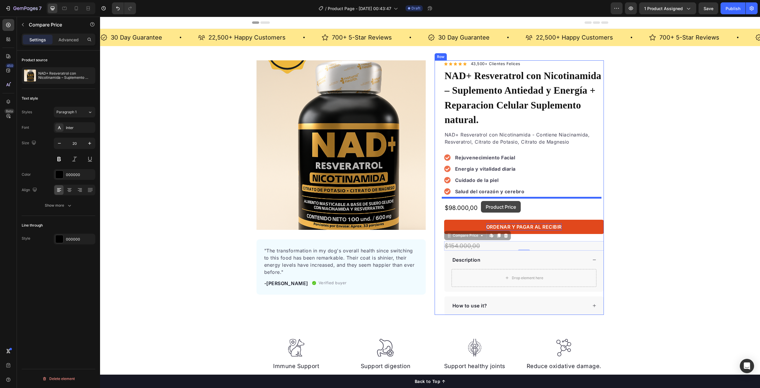
drag, startPoint x: 476, startPoint y: 232, endPoint x: 481, endPoint y: 201, distance: 31.4
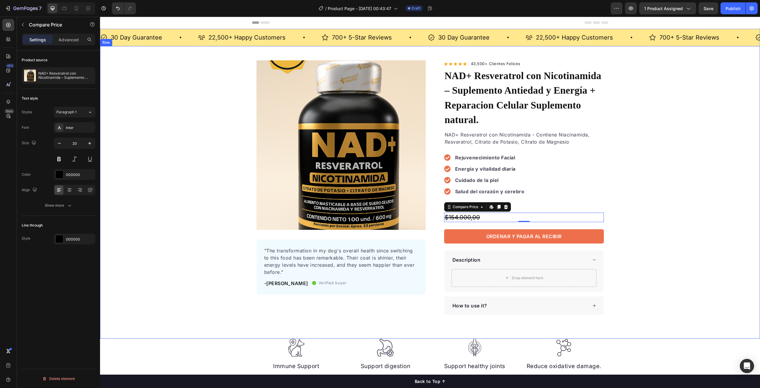
click at [676, 187] on div "Product Images "The transformation in my dog's overall health since switching t…" at bounding box center [430, 187] width 660 height 254
click at [482, 203] on div "$98.000,00" at bounding box center [524, 208] width 160 height 10
click at [60, 159] on button at bounding box center [59, 159] width 11 height 11
click at [490, 203] on div "$98.000,00" at bounding box center [524, 208] width 160 height 10
click at [474, 203] on div "$98.000,00" at bounding box center [524, 208] width 160 height 10
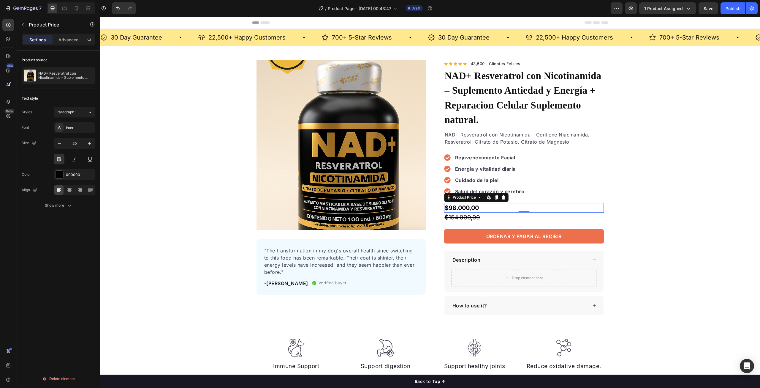
click at [474, 203] on div "$98.000,00" at bounding box center [524, 208] width 160 height 10
click at [452, 203] on div "$98.000,00" at bounding box center [524, 208] width 160 height 10
click at [449, 203] on div "$98.000,00" at bounding box center [524, 208] width 160 height 10
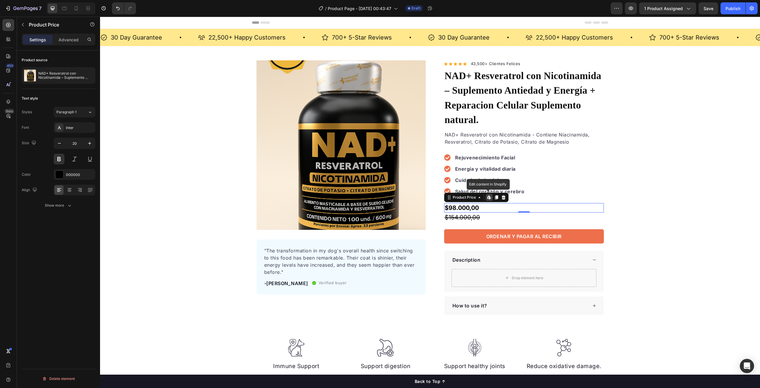
click at [449, 203] on div "$98.000,00" at bounding box center [524, 208] width 160 height 10
click at [445, 203] on div "$98.000,00" at bounding box center [524, 208] width 160 height 10
click at [673, 164] on div "Product Images "The transformation in my dog's overall health since switching t…" at bounding box center [430, 187] width 660 height 254
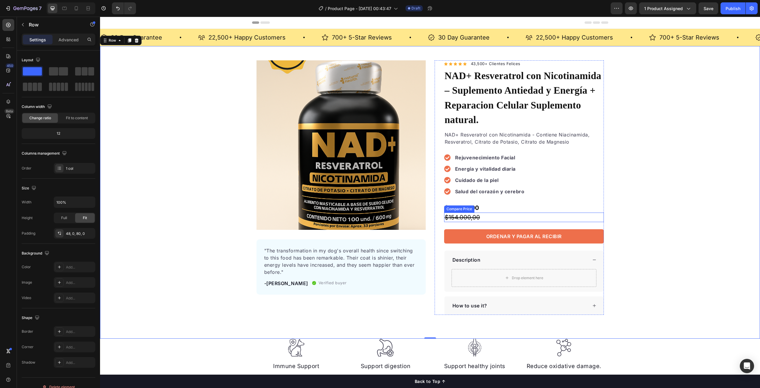
click at [479, 212] on div "$154.000,00" at bounding box center [524, 217] width 160 height 10
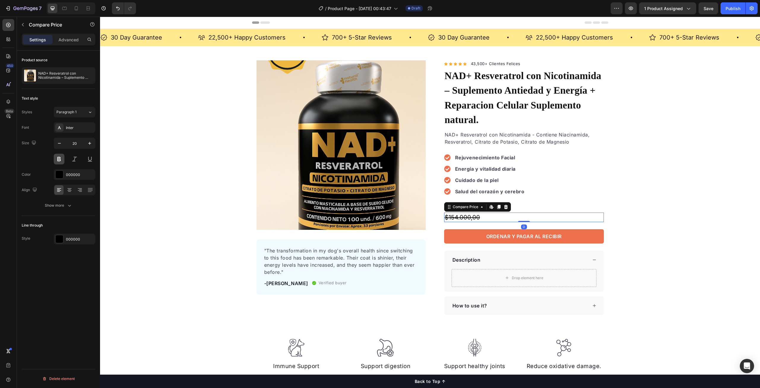
drag, startPoint x: 58, startPoint y: 159, endPoint x: 126, endPoint y: 183, distance: 71.6
click at [58, 159] on button at bounding box center [59, 159] width 11 height 11
drag, startPoint x: 73, startPoint y: 159, endPoint x: 35, endPoint y: 146, distance: 39.8
click at [73, 159] on button at bounding box center [74, 159] width 11 height 11
drag, startPoint x: 667, startPoint y: 189, endPoint x: 663, endPoint y: 188, distance: 4.2
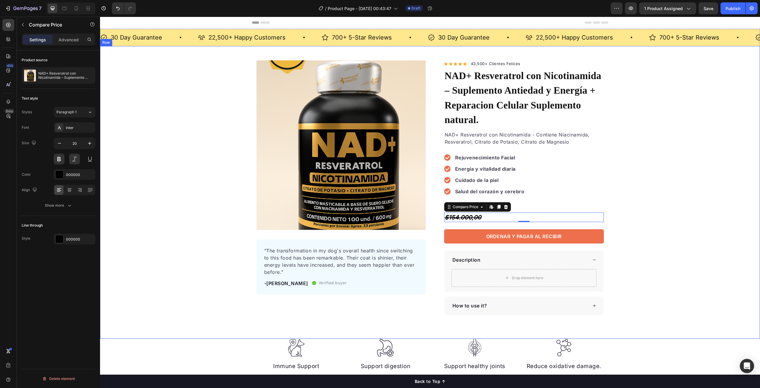
click at [663, 188] on div "Product Images "The transformation in my dog's overall health since switching t…" at bounding box center [430, 187] width 660 height 254
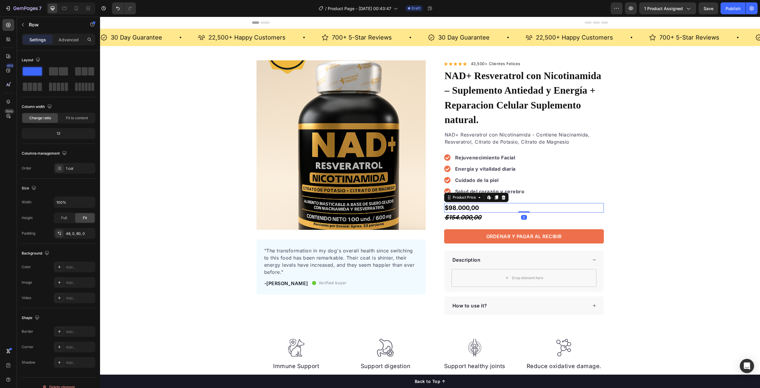
click at [461, 203] on div "$98.000,00" at bounding box center [524, 208] width 160 height 10
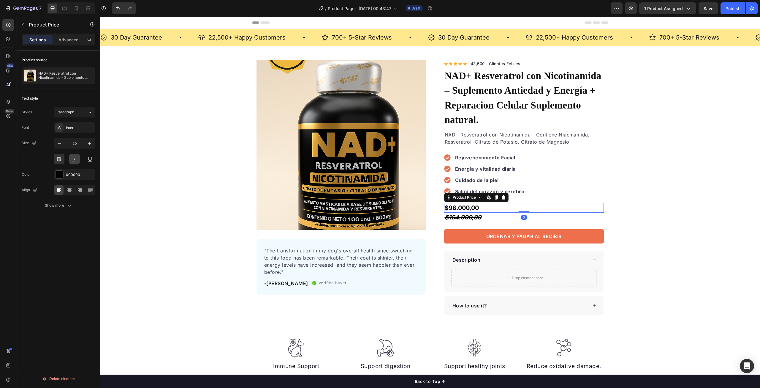
click at [74, 160] on button at bounding box center [74, 159] width 11 height 11
click at [76, 158] on button at bounding box center [74, 159] width 11 height 11
click at [463, 216] on div "Product Cart Button" at bounding box center [464, 218] width 36 height 5
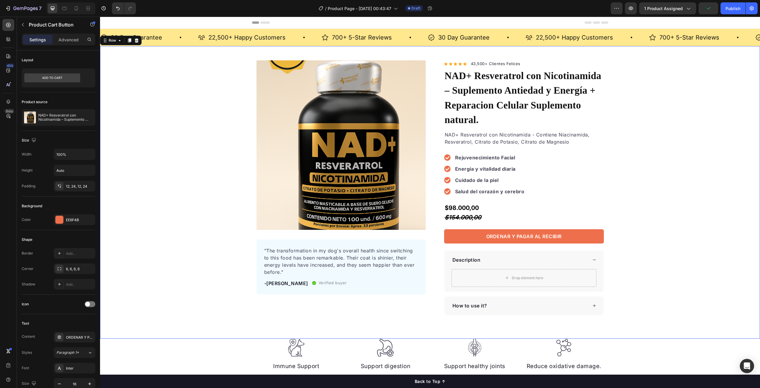
click at [698, 194] on div "Product Images "The transformation in my dog's overall health since switching t…" at bounding box center [430, 187] width 660 height 254
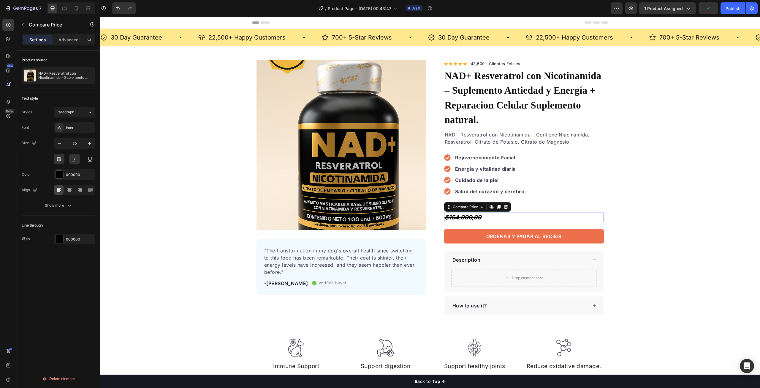
click at [487, 212] on div "$154.000,00" at bounding box center [524, 217] width 160 height 10
click at [74, 162] on button at bounding box center [74, 159] width 11 height 11
click at [654, 176] on div "Product Images "The transformation in my dog's overall health since switching t…" at bounding box center [430, 187] width 660 height 254
click at [451, 203] on div "$98.000,00" at bounding box center [524, 208] width 160 height 10
click at [459, 212] on div "$154.000,00" at bounding box center [524, 217] width 160 height 10
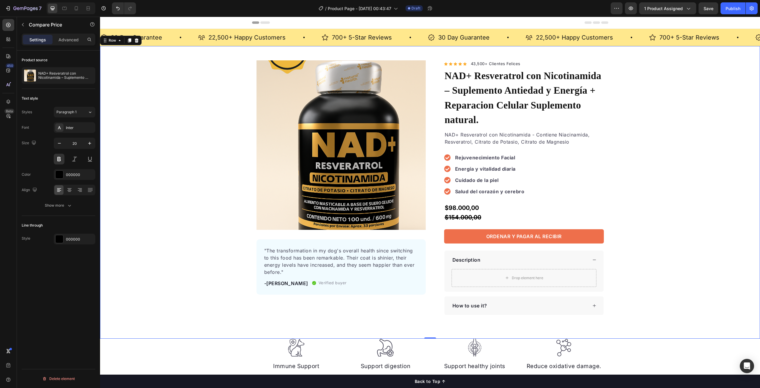
click at [683, 181] on div "Product Images "The transformation in my dog's overall health since switching t…" at bounding box center [430, 187] width 660 height 254
click at [474, 212] on div "$154.000,00" at bounding box center [524, 217] width 160 height 10
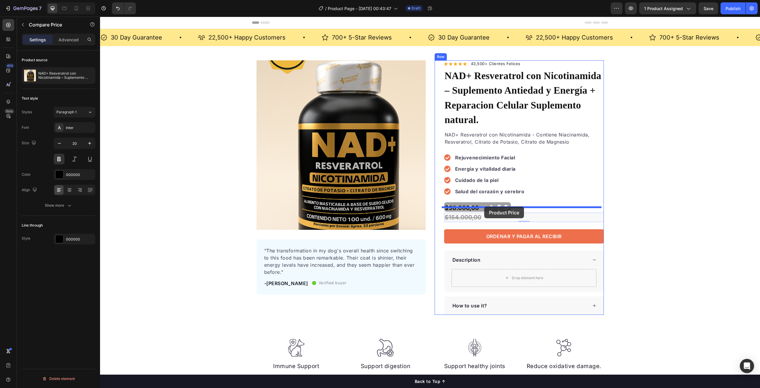
drag, startPoint x: 487, startPoint y: 201, endPoint x: 496, endPoint y: 206, distance: 10.0
click at [687, 182] on div "Product Images "The transformation in my dog's overall health since switching t…" at bounding box center [430, 187] width 660 height 254
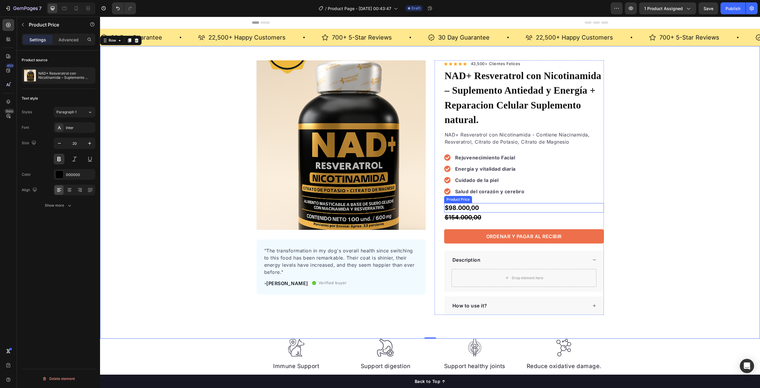
click at [471, 203] on div "$98.000,00" at bounding box center [524, 208] width 160 height 10
click at [476, 212] on div "$154.000,00" at bounding box center [524, 217] width 160 height 10
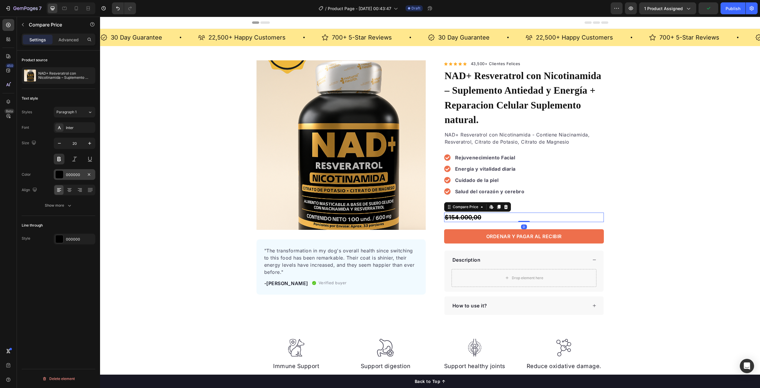
click at [64, 176] on div "000000" at bounding box center [75, 174] width 42 height 11
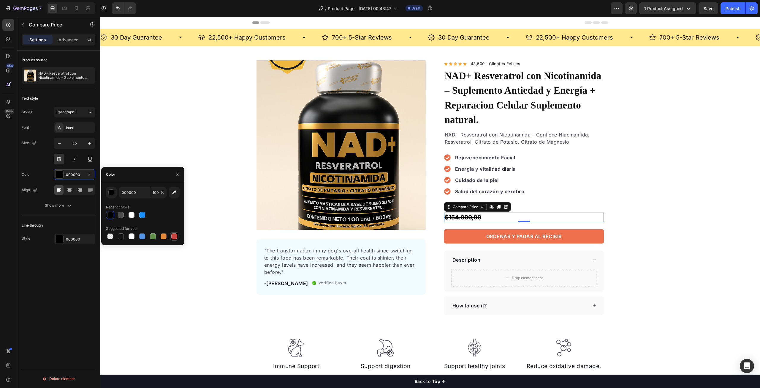
click at [175, 236] on div at bounding box center [174, 236] width 6 height 6
type input "C5453F"
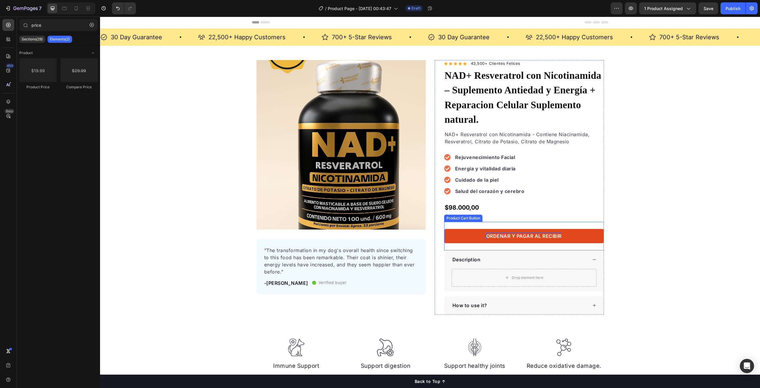
scroll to position [0, 0]
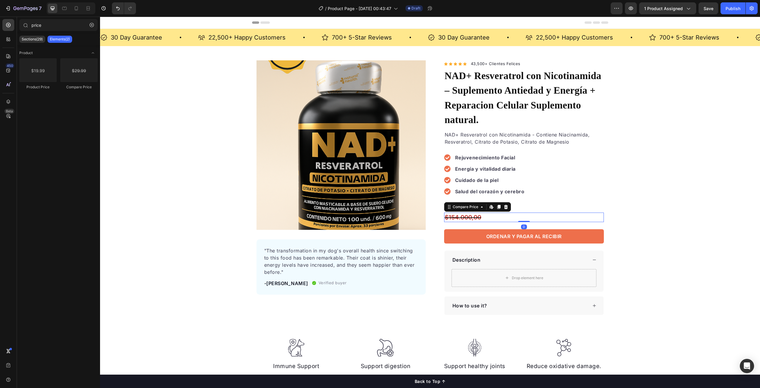
click at [471, 212] on div "$154.000,00" at bounding box center [524, 217] width 160 height 10
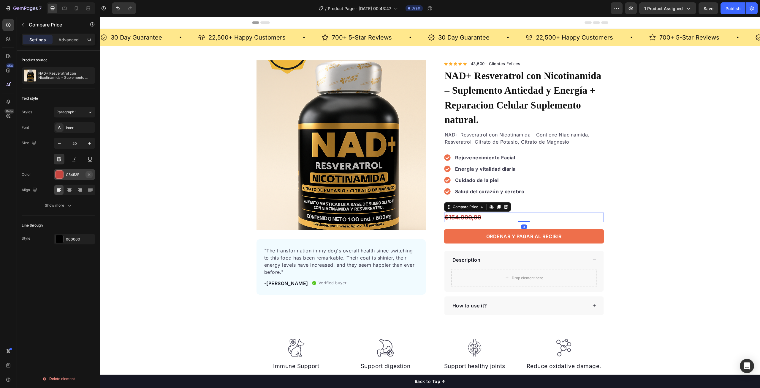
click at [88, 174] on icon "button" at bounding box center [89, 174] width 5 height 5
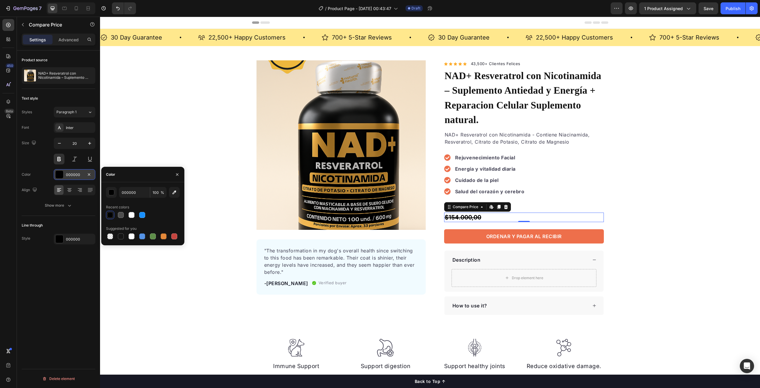
click at [80, 174] on div "000000" at bounding box center [74, 174] width 17 height 5
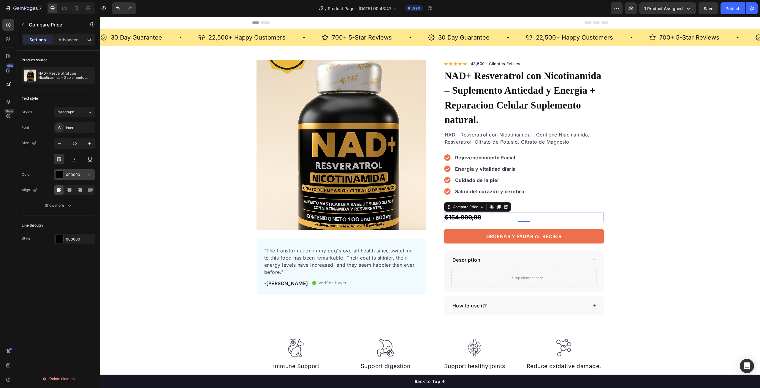
click at [80, 174] on div "000000" at bounding box center [74, 174] width 17 height 5
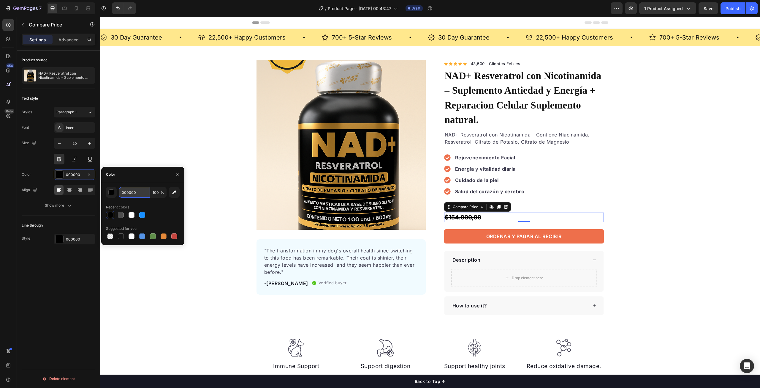
click at [133, 193] on input "000000" at bounding box center [134, 192] width 31 height 11
paste input "a32224"
type input "A32224"
click at [673, 206] on div "Product Images "The transformation in my dog's overall health since switching t…" at bounding box center [430, 187] width 660 height 254
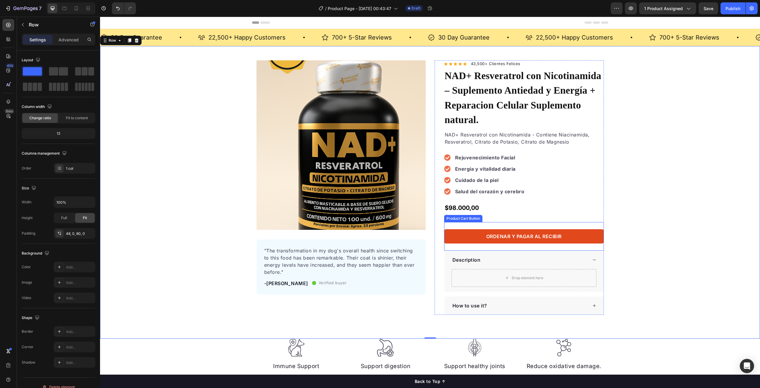
click at [460, 229] on button "ORDENAR Y PAGAR AL RECIBIR" at bounding box center [524, 236] width 160 height 14
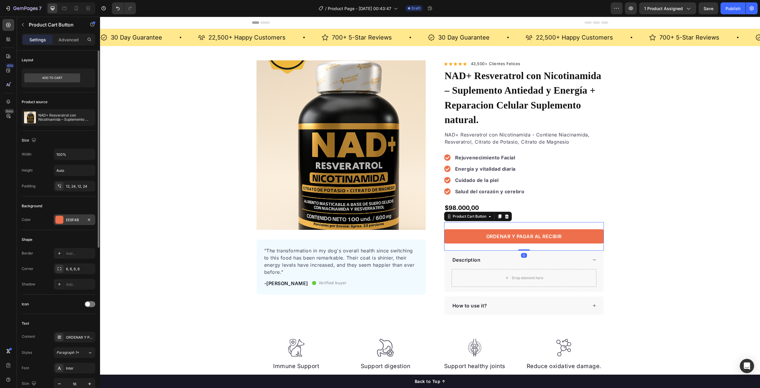
click at [81, 217] on div "EE6F4B" at bounding box center [74, 219] width 17 height 5
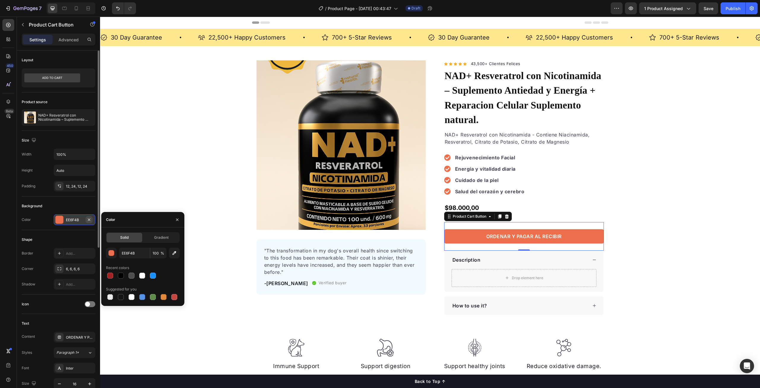
click at [89, 219] on icon "button" at bounding box center [89, 219] width 2 height 2
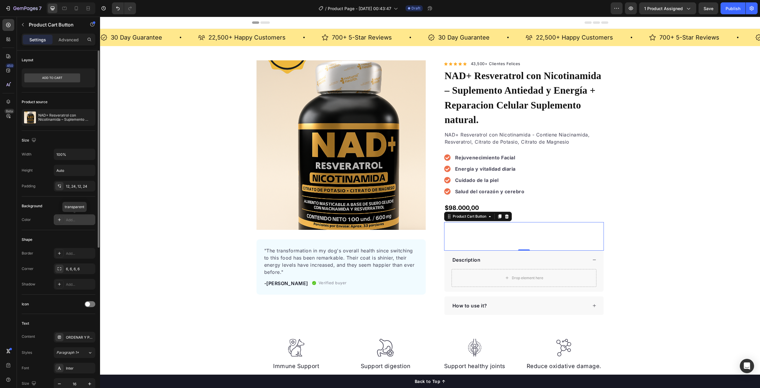
click at [73, 220] on div "Add..." at bounding box center [80, 219] width 28 height 5
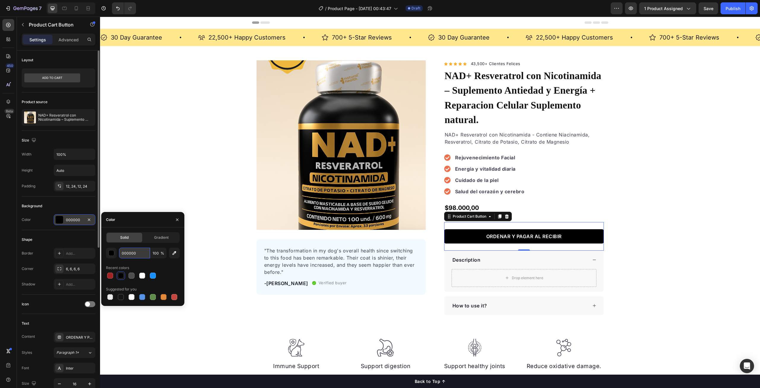
click at [135, 254] on input "000000" at bounding box center [134, 252] width 31 height 11
paste input "a32224"
type input "A32224"
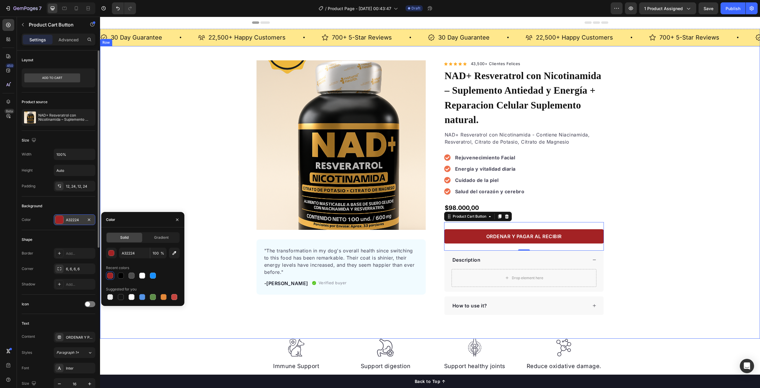
click at [660, 171] on div "Product Images "The transformation in my dog's overall health since switching t…" at bounding box center [430, 187] width 660 height 254
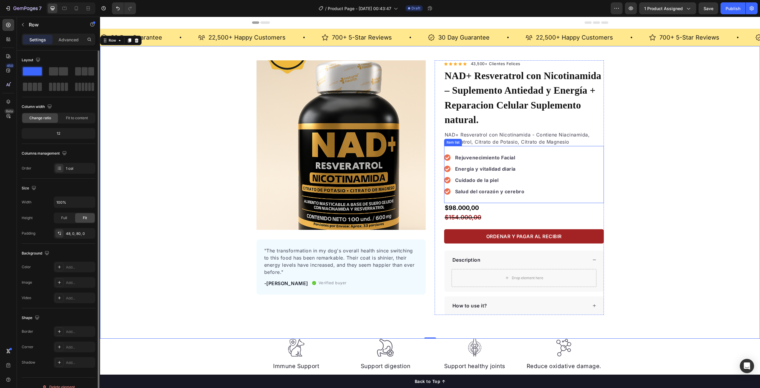
click at [446, 154] on icon at bounding box center [447, 157] width 6 height 6
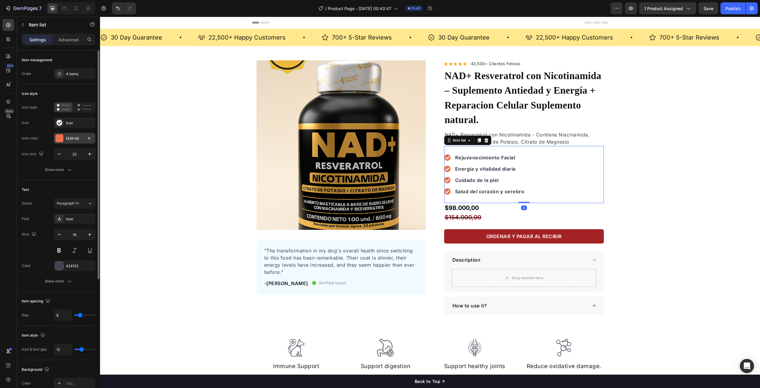
click at [59, 137] on div at bounding box center [60, 138] width 8 height 8
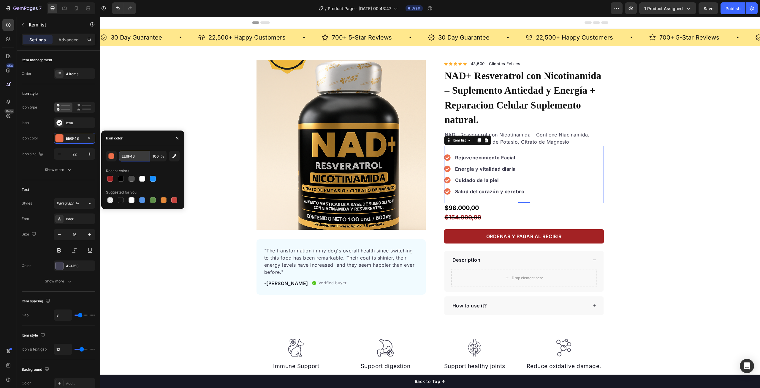
click at [135, 155] on input "EE6F4B" at bounding box center [134, 156] width 31 height 11
paste input "a32224"
type input "A32224"
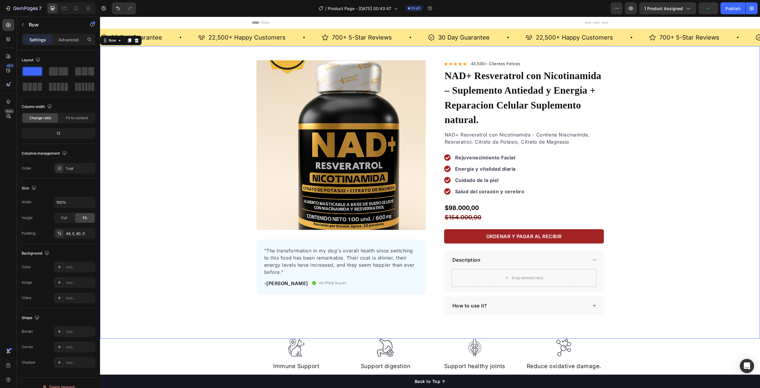
click at [662, 168] on div "Product Images "The transformation in my dog's overall health since switching t…" at bounding box center [430, 187] width 660 height 254
click at [470, 203] on div "$98.000,00" at bounding box center [524, 208] width 160 height 10
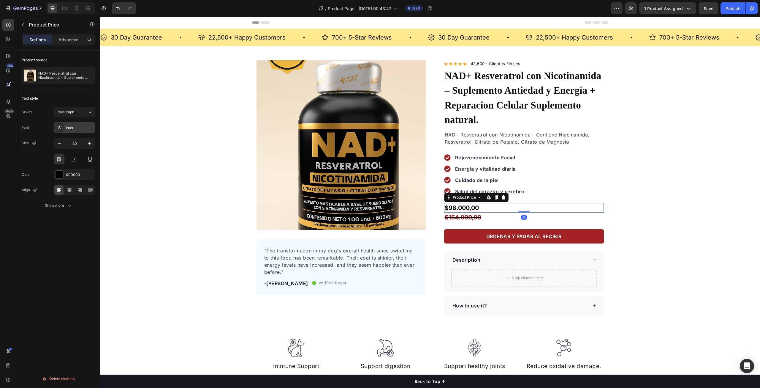
click at [77, 127] on div "Inter" at bounding box center [80, 127] width 28 height 5
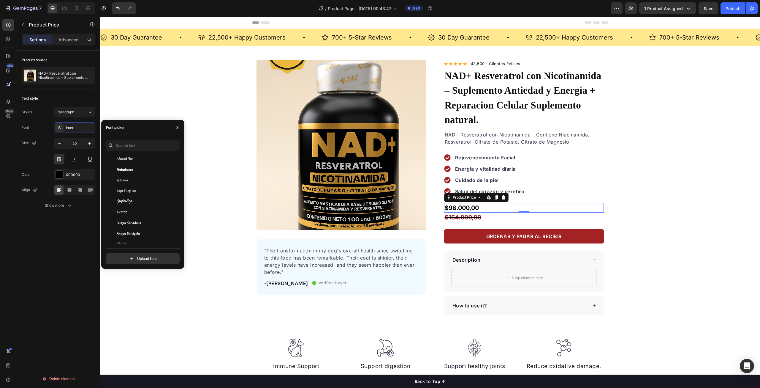
scroll to position [267, 0]
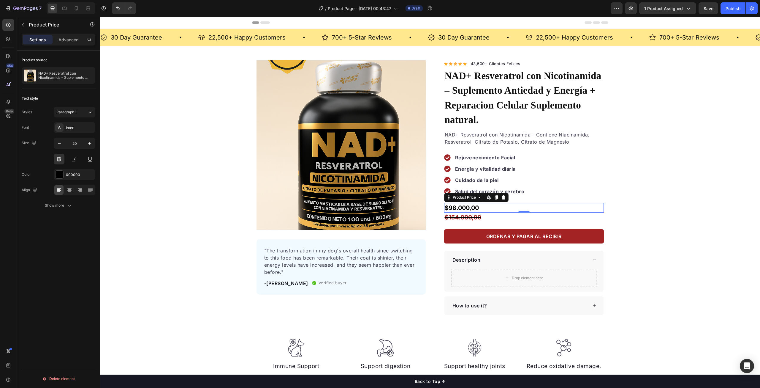
click at [48, 243] on div "Product source NAD+ Resveratrol con Nicotinamida – Suplemento Antiedad y Energí…" at bounding box center [58, 228] width 83 height 354
click at [460, 203] on div "$98.000,00" at bounding box center [524, 208] width 160 height 10
click at [72, 189] on icon at bounding box center [70, 190] width 6 height 6
click at [462, 212] on div "$154.000,00" at bounding box center [524, 217] width 160 height 10
click at [70, 189] on icon at bounding box center [69, 189] width 3 height 1
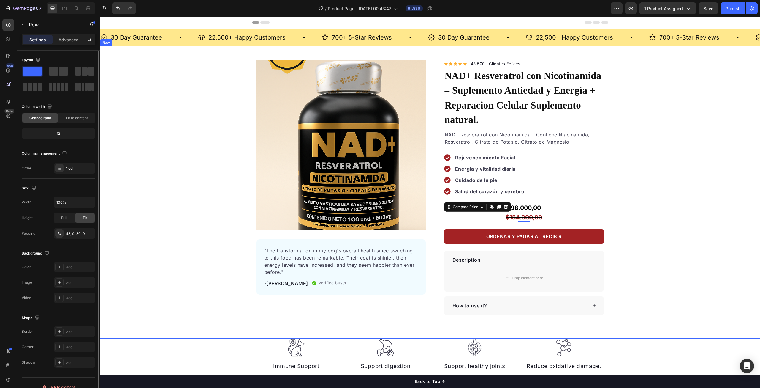
click at [727, 207] on div "Product Images "The transformation in my dog's overall health since switching t…" at bounding box center [430, 187] width 660 height 254
click at [518, 203] on div "$98.000,00" at bounding box center [524, 208] width 160 height 10
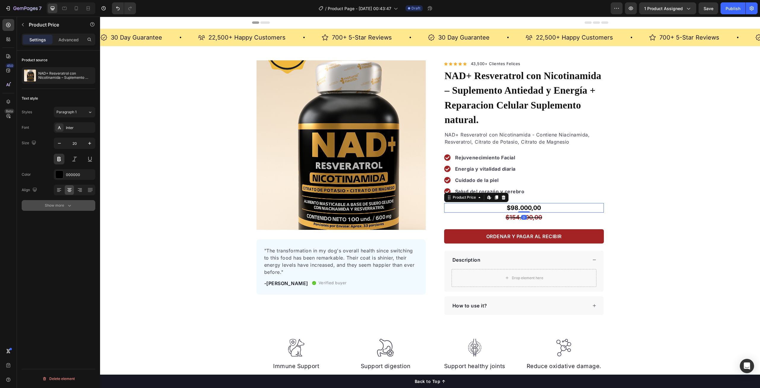
click at [62, 208] on button "Show more" at bounding box center [59, 205] width 74 height 11
click at [72, 270] on div "Add..." at bounding box center [80, 268] width 28 height 5
click at [63, 306] on div "Product source NAD+ Resveratrol con Nicotinamida – Suplemento Antiedad y Energí…" at bounding box center [58, 228] width 83 height 354
click at [690, 171] on div "Product Images "The transformation in my dog's overall health since switching t…" at bounding box center [430, 187] width 660 height 254
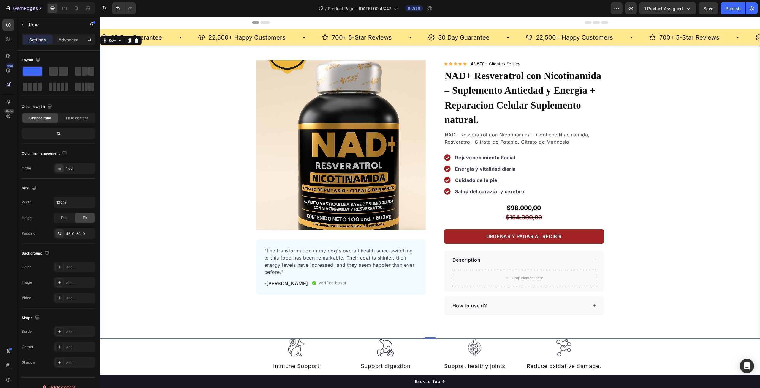
click at [651, 110] on div "Product Images "The transformation in my dog's overall health since switching t…" at bounding box center [430, 187] width 660 height 254
click at [632, 8] on icon "button" at bounding box center [631, 8] width 6 height 6
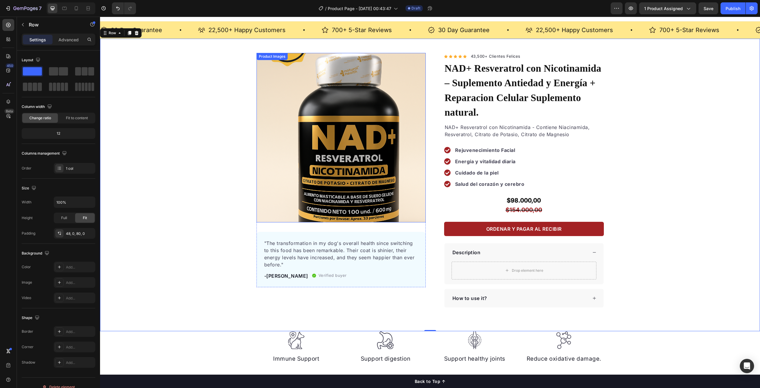
scroll to position [0, 0]
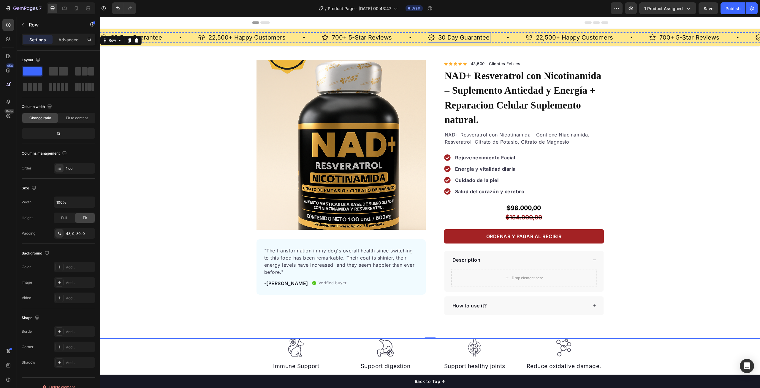
click at [461, 38] on p "30 Day Guarantee" at bounding box center [463, 37] width 51 height 8
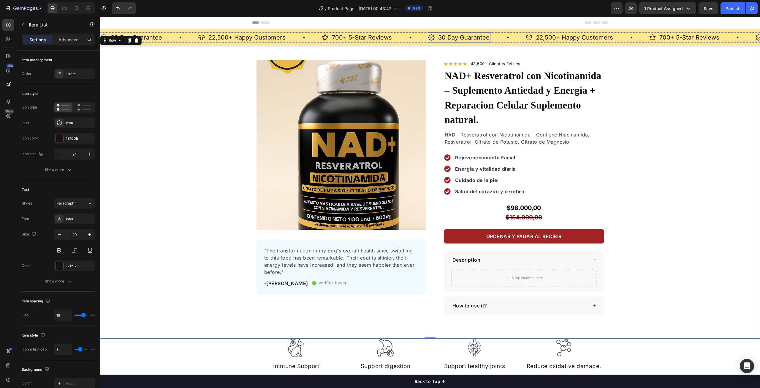
click at [461, 38] on p "30 Day Guarantee" at bounding box center [463, 37] width 51 height 8
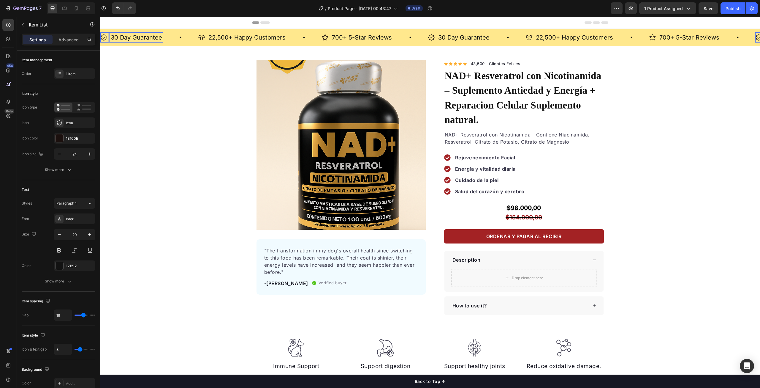
click at [448, 38] on p "30 Day Guarantee" at bounding box center [463, 37] width 51 height 8
click at [466, 36] on p "30 Day Guarantee" at bounding box center [463, 37] width 51 height 8
click at [463, 31] on div "30 Day Guarantee Item List 0 22,500+ Happy Customers Item List 700+ 5-Star Revi…" at bounding box center [430, 37] width 660 height 17
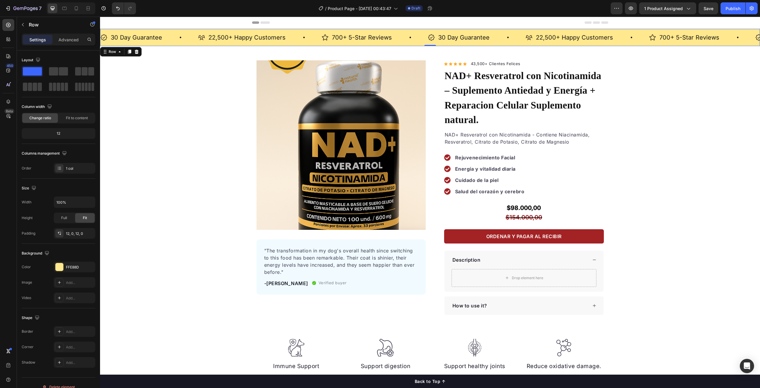
click at [463, 31] on div "30 Day Guarantee Item List 22,500+ Happy Customers Item List 700+ 5-Star Review…" at bounding box center [430, 37] width 660 height 17
click at [463, 30] on div "30 Day Guarantee Item List 22,500+ Happy Customers Item List 700+ 5-Star Review…" at bounding box center [430, 37] width 660 height 17
click at [460, 36] on p "30 Day Guarantee" at bounding box center [463, 37] width 51 height 8
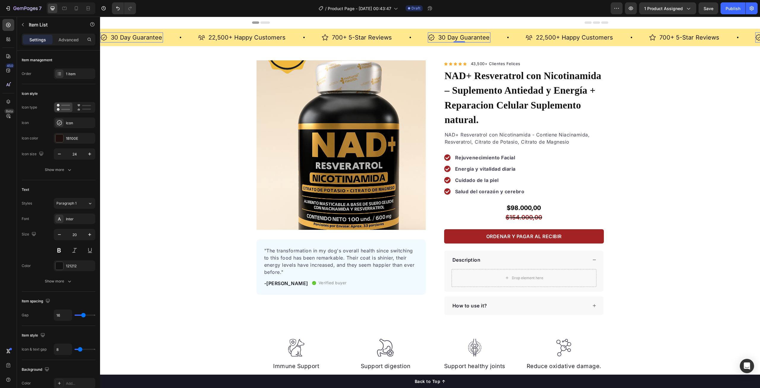
click at [460, 36] on p "30 Day Guarantee" at bounding box center [463, 37] width 51 height 8
click at [68, 41] on p "Advanced" at bounding box center [69, 40] width 20 height 6
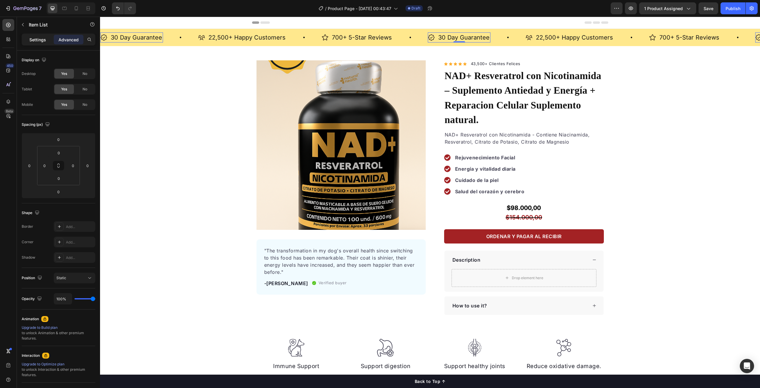
click at [43, 39] on p "Settings" at bounding box center [37, 40] width 17 height 6
type input "8"
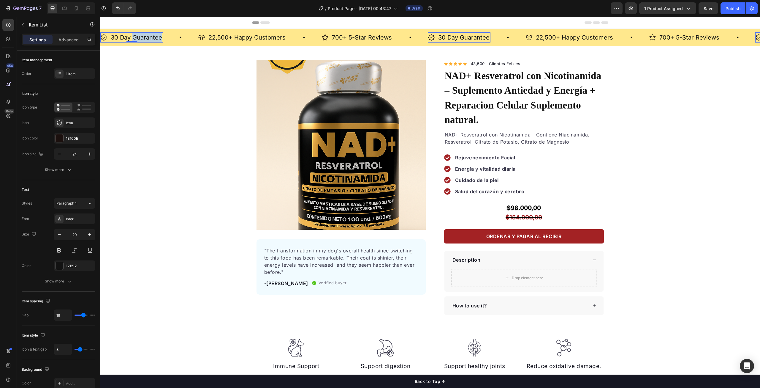
click at [146, 37] on p "30 Day Guarantee" at bounding box center [136, 37] width 51 height 8
click at [282, 39] on p "22,500+ Happy Customers" at bounding box center [261, 37] width 77 height 8
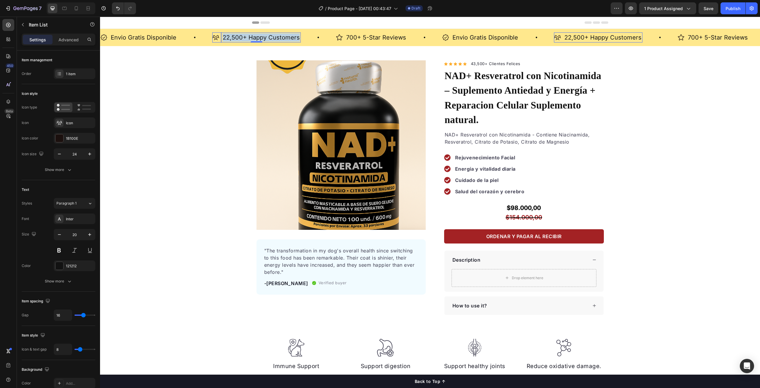
click at [282, 39] on p "22,500+ Happy Customers" at bounding box center [261, 37] width 77 height 8
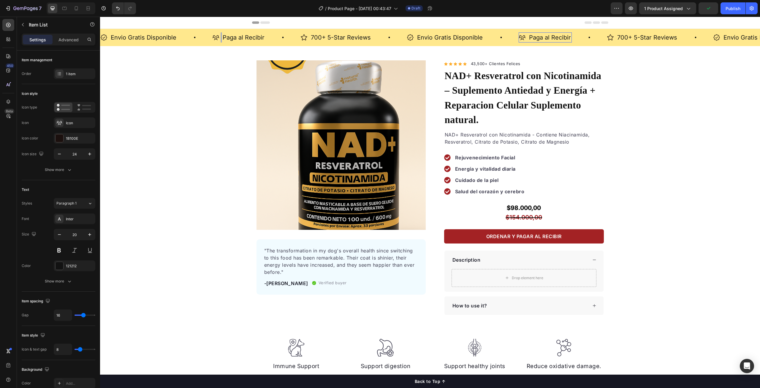
click at [228, 37] on p "Paga al Recibir" at bounding box center [244, 37] width 42 height 8
click at [222, 37] on div "Paga al Recibir" at bounding box center [244, 37] width 44 height 10
click at [220, 39] on div "Paga al Recibir" at bounding box center [238, 37] width 53 height 10
click at [260, 37] on p "Paga al Recibir" at bounding box center [244, 37] width 42 height 8
click at [263, 37] on div "Paga al Recibir" at bounding box center [244, 37] width 44 height 10
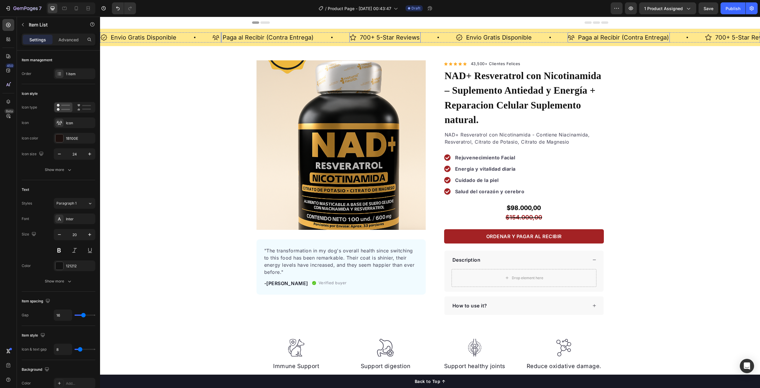
click at [410, 37] on p "700+ 5-Star Reviews" at bounding box center [390, 37] width 60 height 8
click at [411, 38] on p "700+ 5-Star Reviews" at bounding box center [390, 37] width 60 height 8
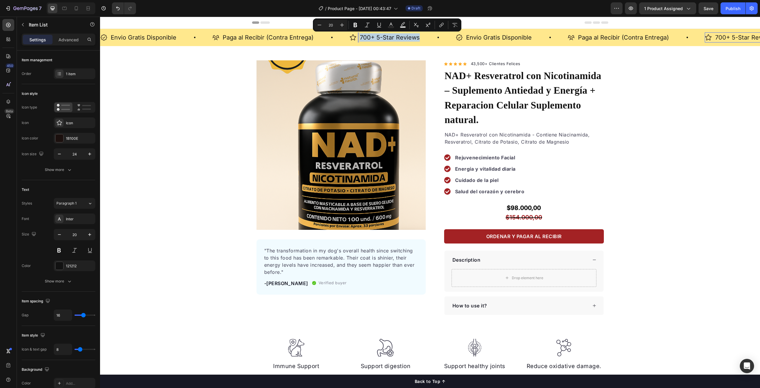
click at [412, 39] on p "700+ 5-Star Reviews" at bounding box center [390, 37] width 60 height 8
drag, startPoint x: 416, startPoint y: 37, endPoint x: 361, endPoint y: 37, distance: 55.6
click at [360, 37] on p "700+ 5-Star Reviews" at bounding box center [390, 37] width 60 height 8
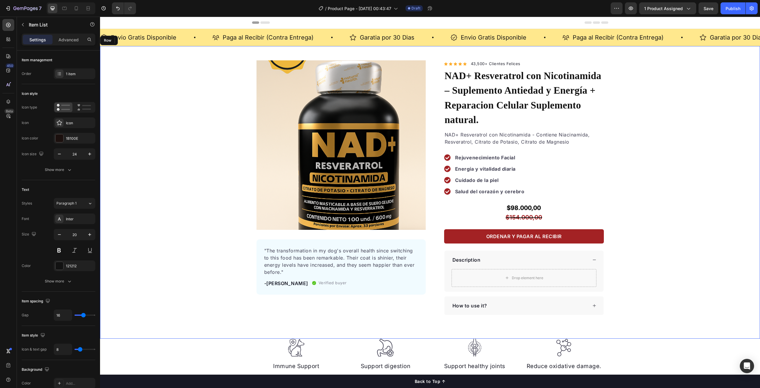
click at [643, 117] on div "Product Images "The transformation in my dog's overall health since switching t…" at bounding box center [430, 187] width 660 height 254
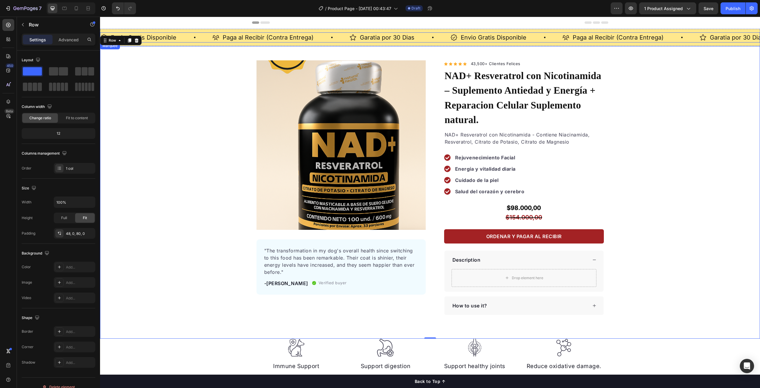
click at [186, 42] on div "Envio Gratis Disponible Item List" at bounding box center [156, 37] width 112 height 10
click at [187, 45] on div "Envio Gratis Disponible Item List Paga al Recibir (Contra Entrega) Item List Ga…" at bounding box center [430, 37] width 660 height 17
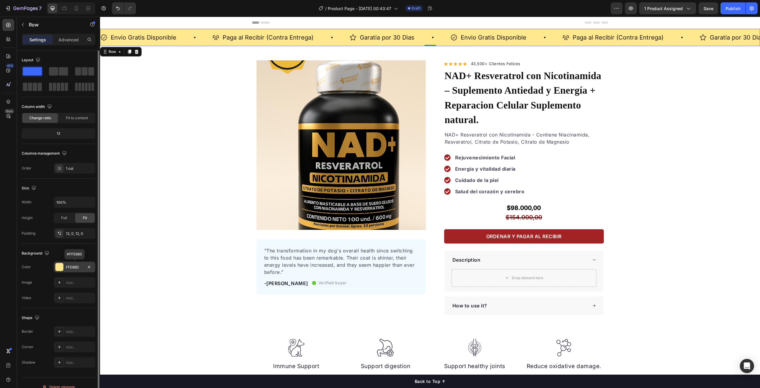
click at [62, 267] on div at bounding box center [60, 267] width 8 height 8
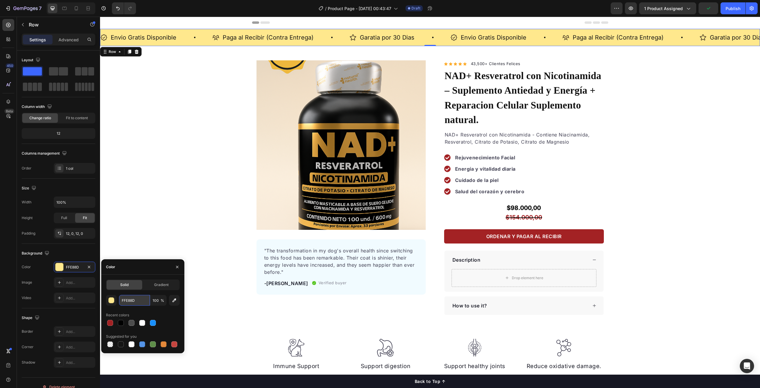
click at [137, 300] on input "FFE88D" at bounding box center [134, 300] width 31 height 11
paste input "a32224"
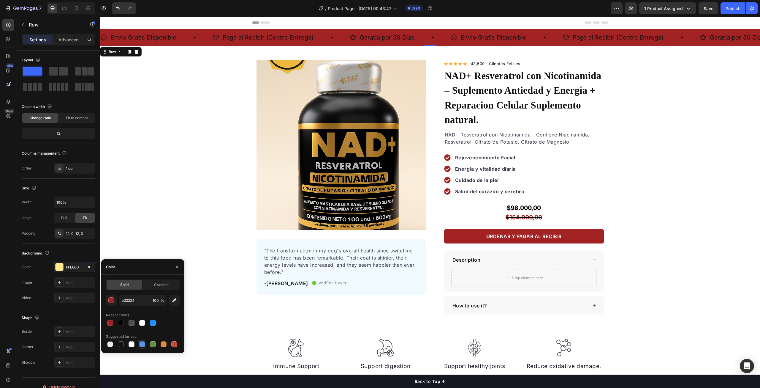
click at [142, 344] on div at bounding box center [142, 344] width 6 height 6
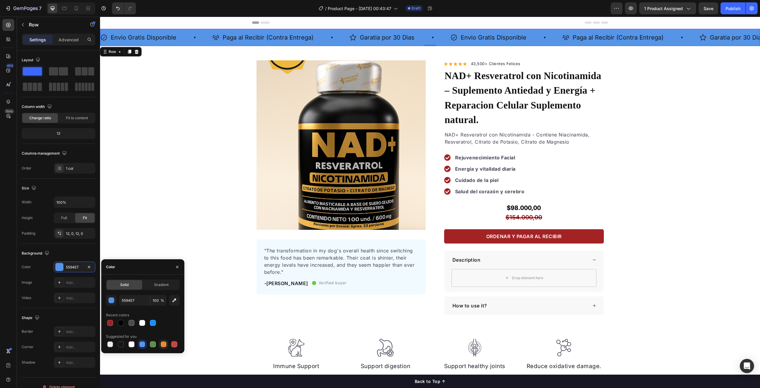
click at [163, 343] on div at bounding box center [164, 344] width 6 height 6
type input "E4893A"
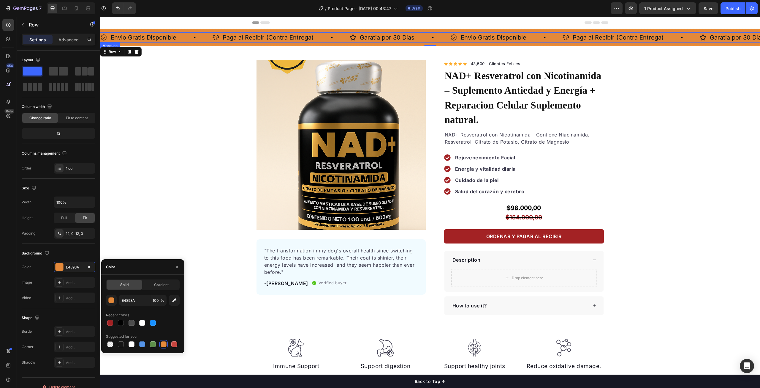
click at [323, 42] on div "Paga al Recibir (Contra Entrega) Item List" at bounding box center [280, 37] width 137 height 10
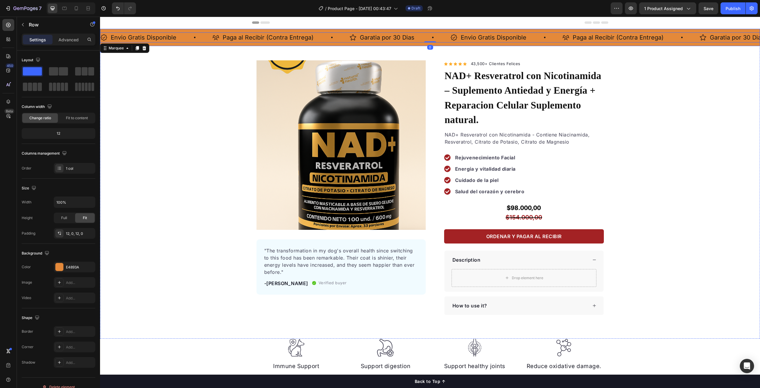
click at [324, 45] on div "Envio Gratis Disponible Item List Paga al Recibir (Contra Entrega) Item List Ga…" at bounding box center [430, 37] width 660 height 17
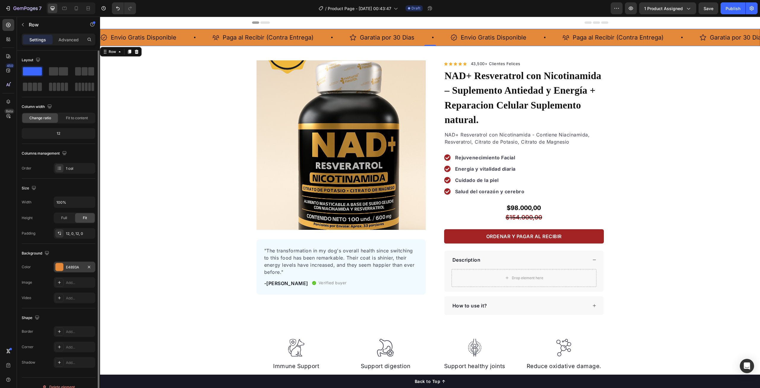
click at [75, 265] on div "E4893A" at bounding box center [74, 266] width 17 height 5
click at [78, 267] on div "E4893A" at bounding box center [74, 266] width 17 height 5
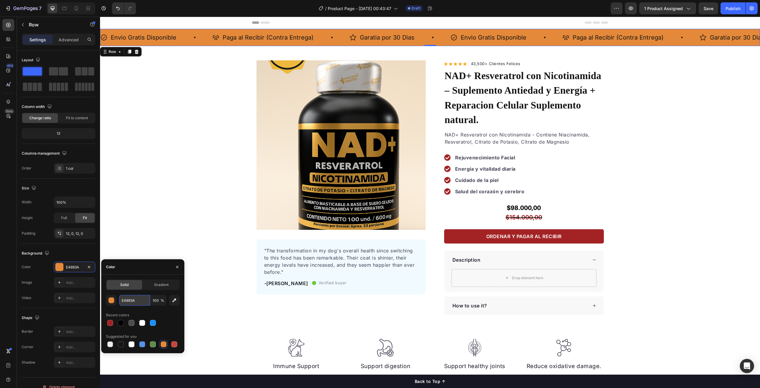
click at [137, 300] on input "E4893A" at bounding box center [134, 300] width 31 height 11
paste input "eddcc2"
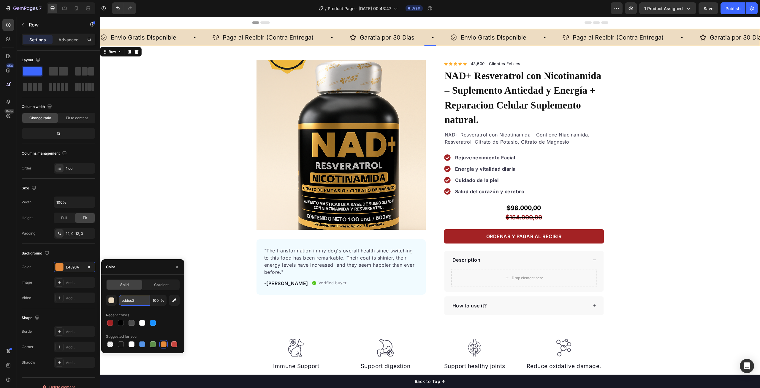
type input "EDDCC2"
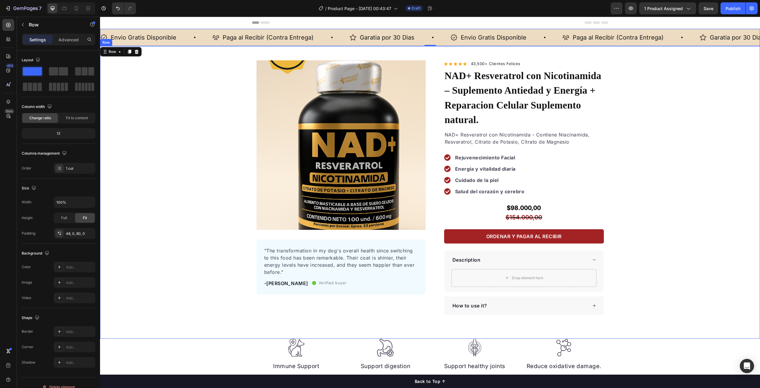
click at [711, 130] on div "Product Images "The transformation in my dog's overall health since switching t…" at bounding box center [430, 187] width 660 height 254
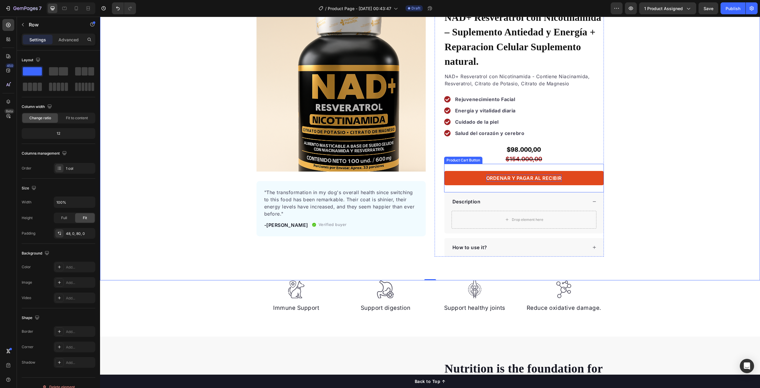
scroll to position [59, 0]
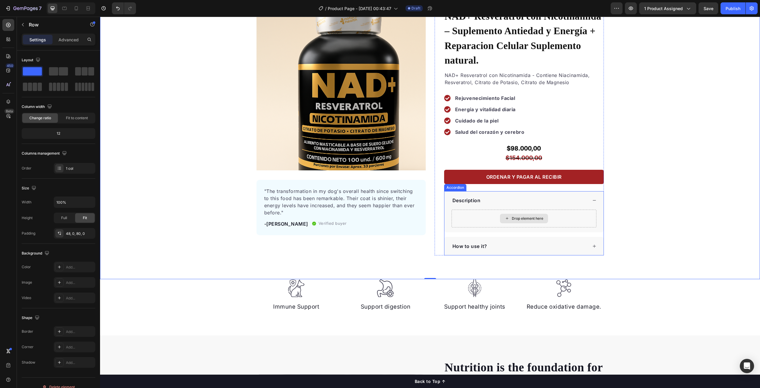
click at [484, 209] on div "Drop element here" at bounding box center [524, 218] width 145 height 18
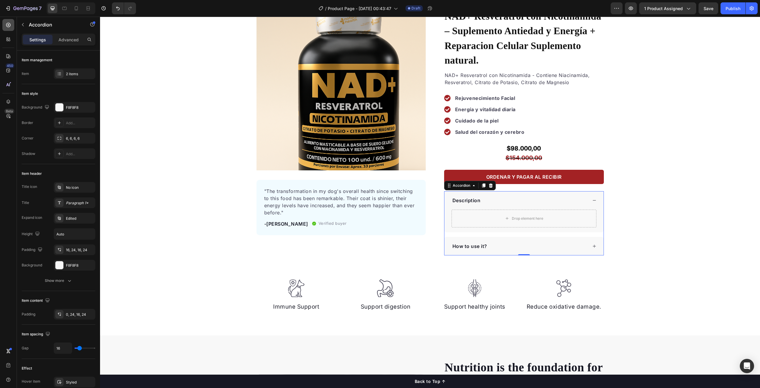
click at [9, 26] on icon at bounding box center [8, 25] width 6 height 6
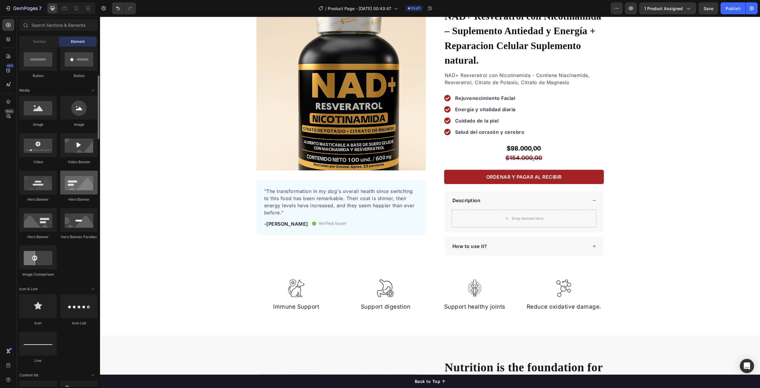
scroll to position [0, 0]
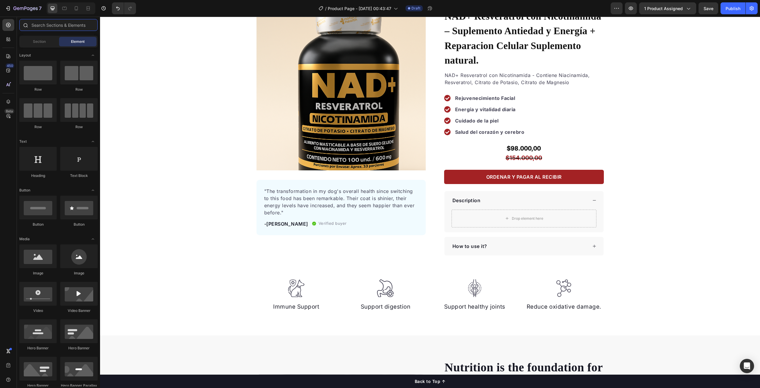
click at [53, 22] on input "text" at bounding box center [58, 25] width 78 height 12
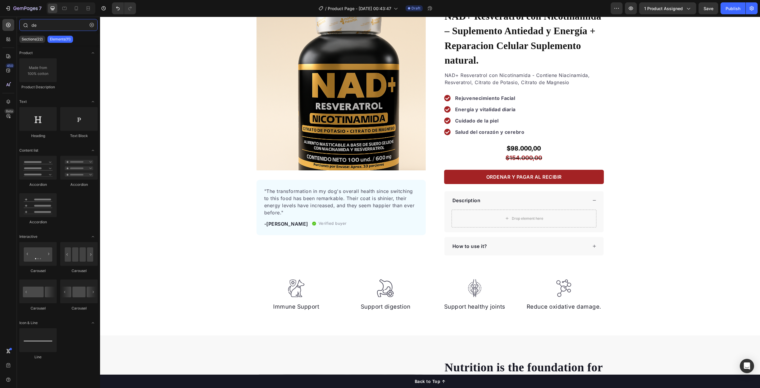
type input "d"
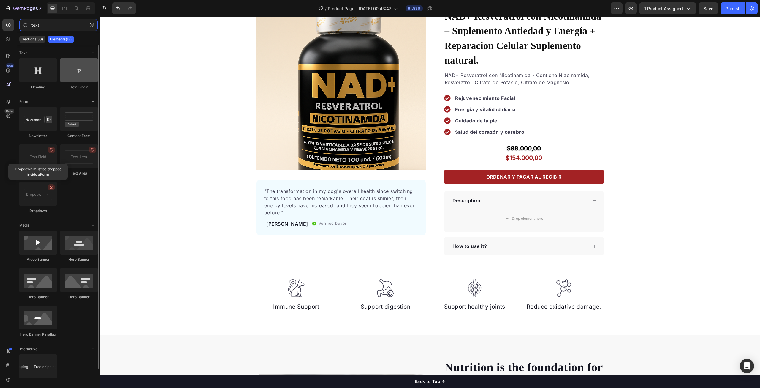
type input "text"
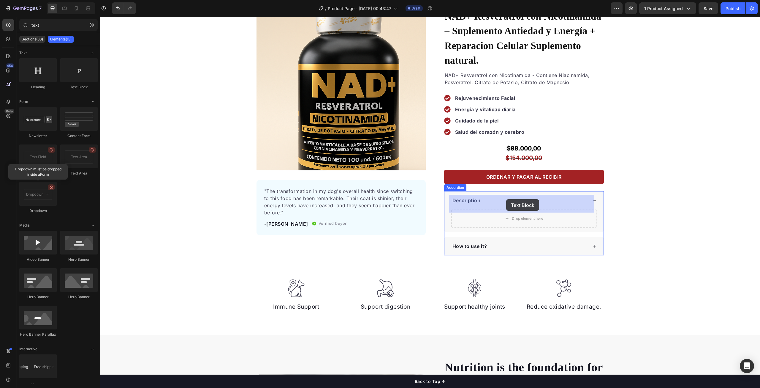
drag, startPoint x: 173, startPoint y: 89, endPoint x: 506, endPoint y: 199, distance: 351.1
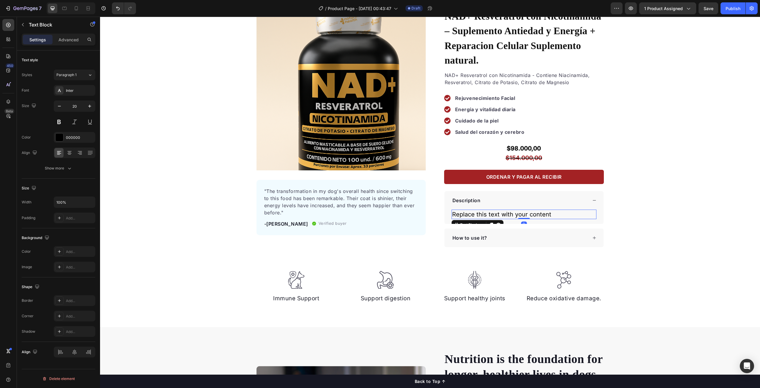
click at [564, 209] on div "Replace this text with your content" at bounding box center [524, 214] width 145 height 10
click at [564, 210] on p "Replace this text with your content" at bounding box center [524, 214] width 144 height 8
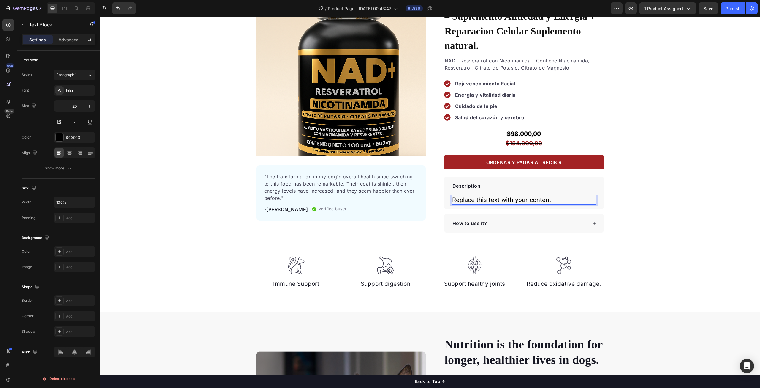
scroll to position [59, 0]
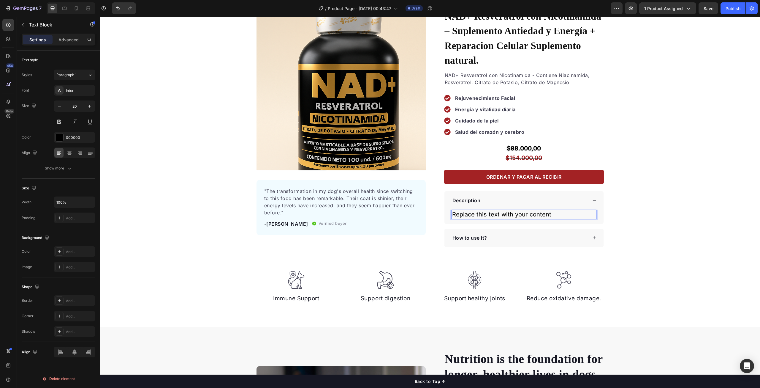
click at [553, 210] on p "Replace this text with your content" at bounding box center [524, 214] width 144 height 8
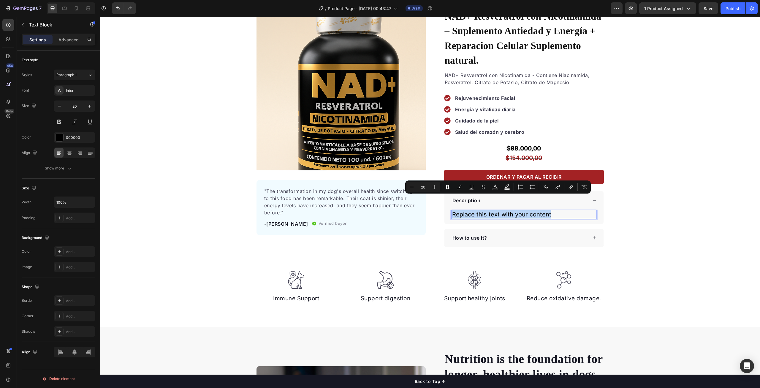
drag, startPoint x: 556, startPoint y: 199, endPoint x: 451, endPoint y: 201, distance: 105.2
click at [452, 210] on p "Replace this text with your content" at bounding box center [524, 214] width 144 height 8
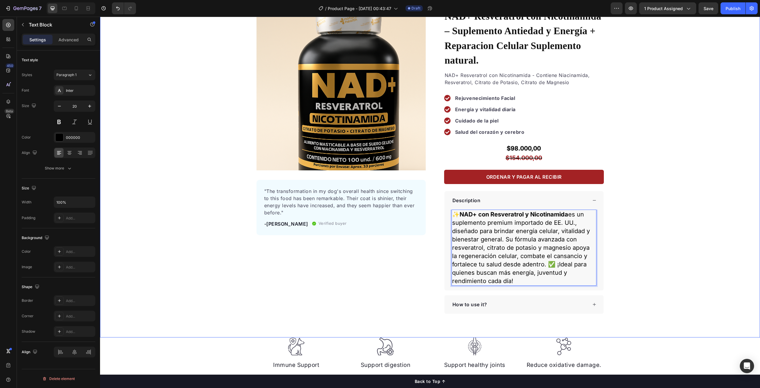
click at [670, 213] on div "Product Images "The transformation in my dog's overall health since switching t…" at bounding box center [430, 157] width 660 height 313
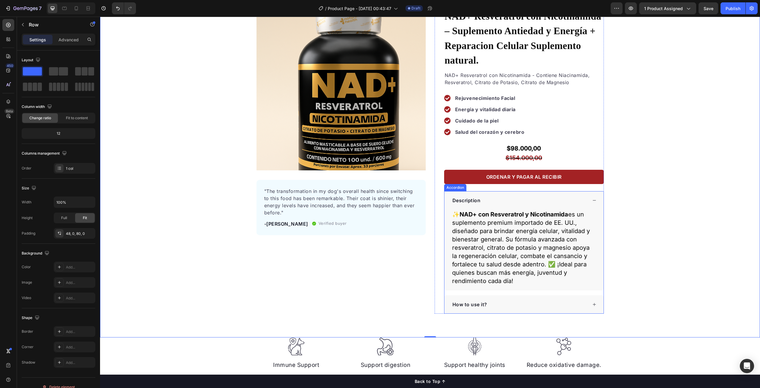
click at [594, 198] on icon at bounding box center [595, 200] width 4 height 4
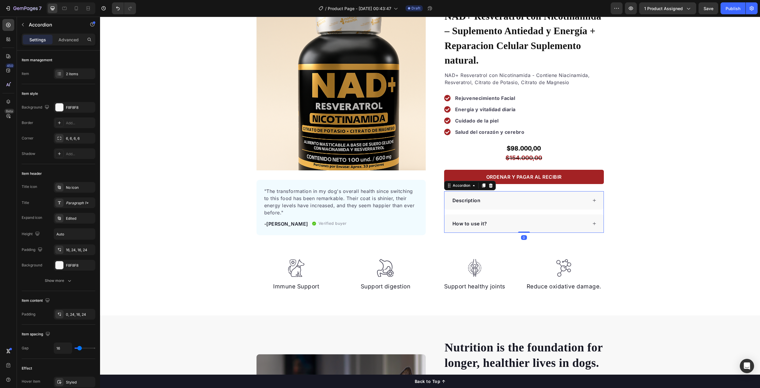
click at [593, 198] on icon at bounding box center [594, 199] width 3 height 3
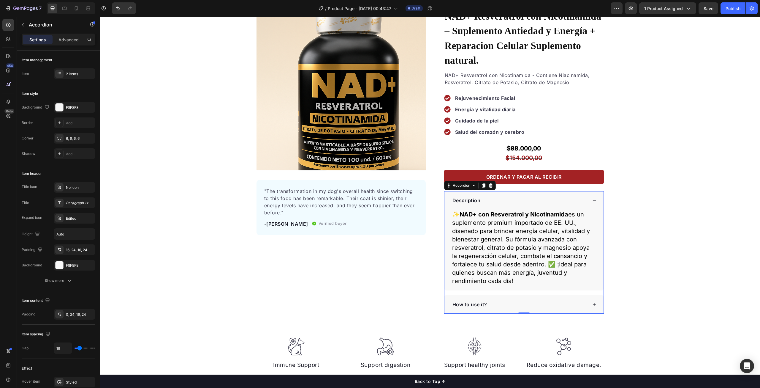
click at [593, 198] on icon at bounding box center [595, 200] width 4 height 4
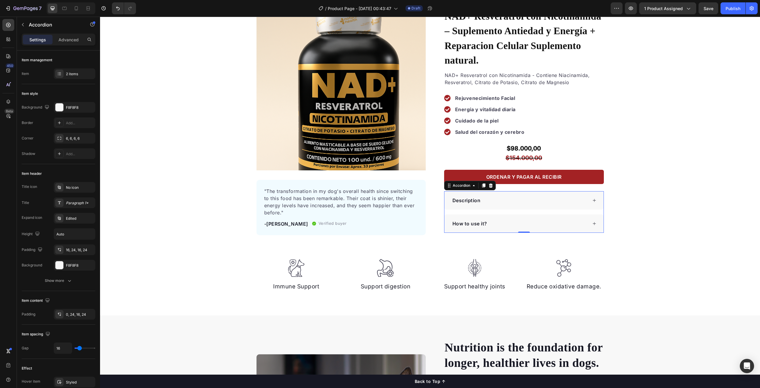
click at [503, 219] on div "How to use it?" at bounding box center [520, 223] width 136 height 9
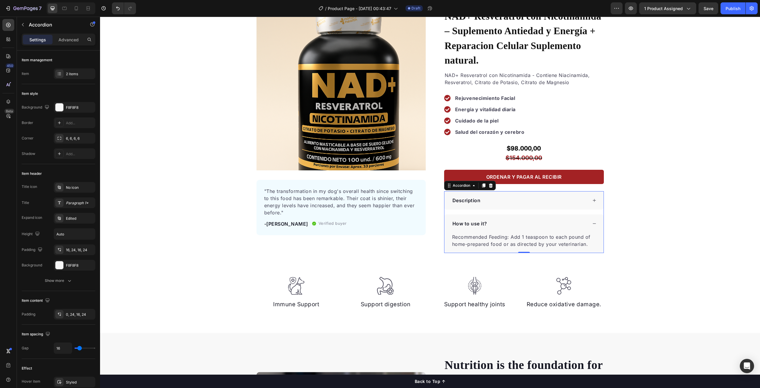
click at [503, 219] on div "How to use it?" at bounding box center [520, 223] width 136 height 9
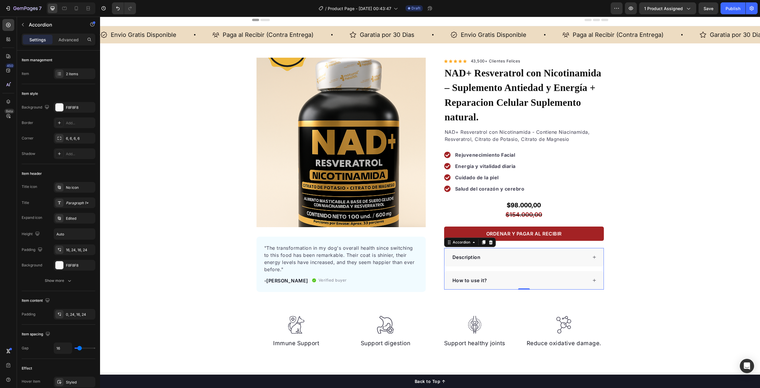
scroll to position [0, 0]
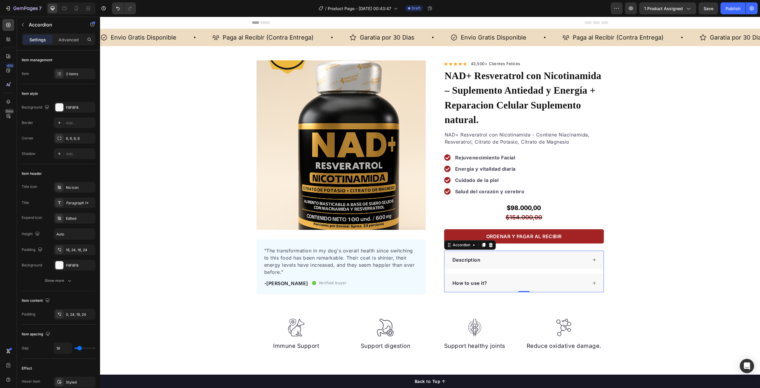
click at [468, 256] on p "Description" at bounding box center [467, 259] width 28 height 7
click at [472, 256] on p "Description" at bounding box center [467, 259] width 28 height 7
click at [467, 279] on p "How to use it?" at bounding box center [470, 282] width 35 height 7
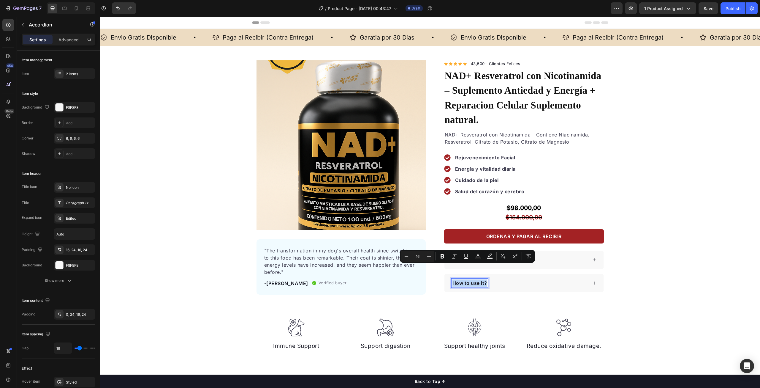
click at [467, 279] on p "How to use it?" at bounding box center [470, 282] width 35 height 7
click at [475, 279] on p "How to use it?" at bounding box center [470, 282] width 35 height 7
drag, startPoint x: 483, startPoint y: 268, endPoint x: 452, endPoint y: 268, distance: 30.3
click at [453, 279] on p "How to use it?" at bounding box center [470, 282] width 35 height 7
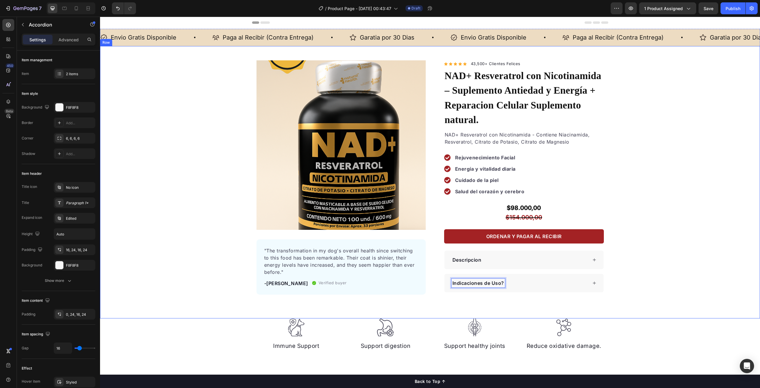
click at [667, 257] on div "Product Images "The transformation in my dog's overall health since switching t…" at bounding box center [430, 177] width 660 height 234
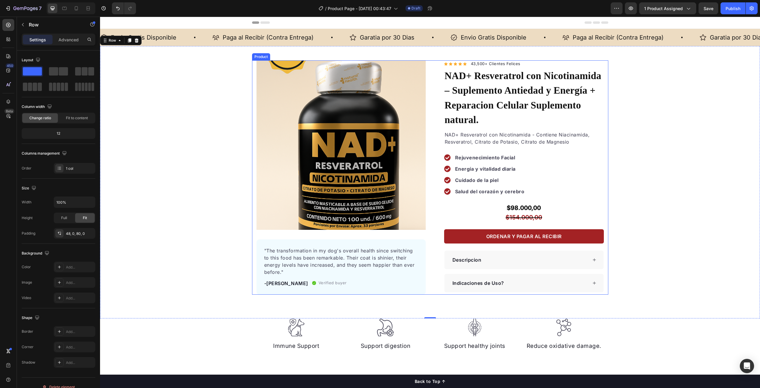
click at [539, 278] on div "Indicaciones de Uso?" at bounding box center [520, 282] width 136 height 9
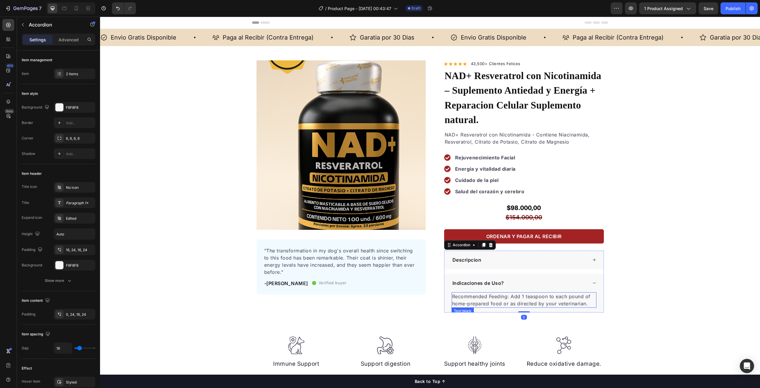
click at [538, 293] on p "Recommended Feeding: Add 1 teaspoon to each pound of home-prepared food or as d…" at bounding box center [524, 300] width 144 height 14
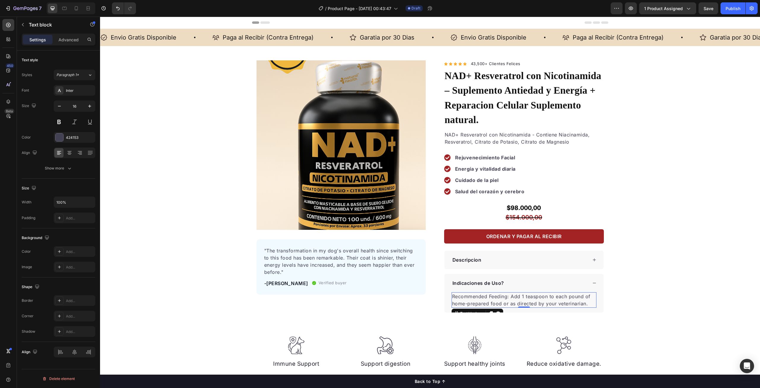
click at [538, 293] on p "Recommended Feeding: Add 1 teaspoon to each pound of home-prepared food or as d…" at bounding box center [524, 300] width 144 height 14
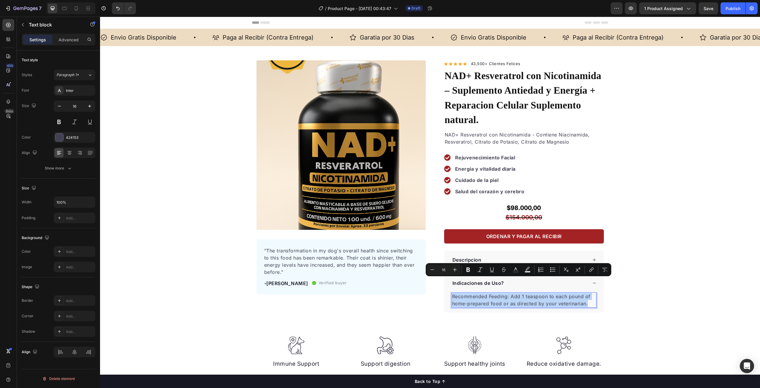
click at [571, 293] on p "Recommended Feeding: Add 1 teaspoon to each pound of home-prepared food or as d…" at bounding box center [524, 300] width 144 height 14
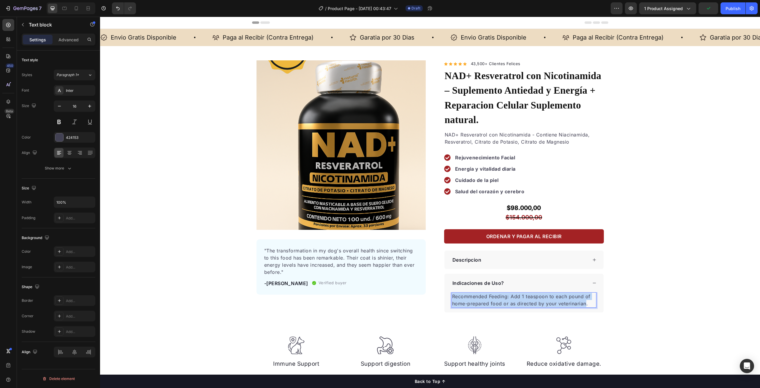
drag, startPoint x: 583, startPoint y: 288, endPoint x: 451, endPoint y: 283, distance: 132.3
click at [452, 293] on p "Recommended Feeding: Add 1 teaspoon to each pound of home-prepared food or as d…" at bounding box center [524, 300] width 144 height 14
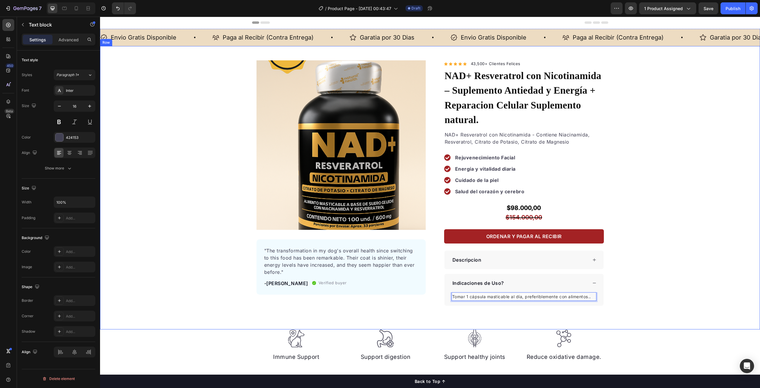
click at [658, 277] on div "Product Images "The transformation in my dog's overall health since switching t…" at bounding box center [430, 182] width 660 height 245
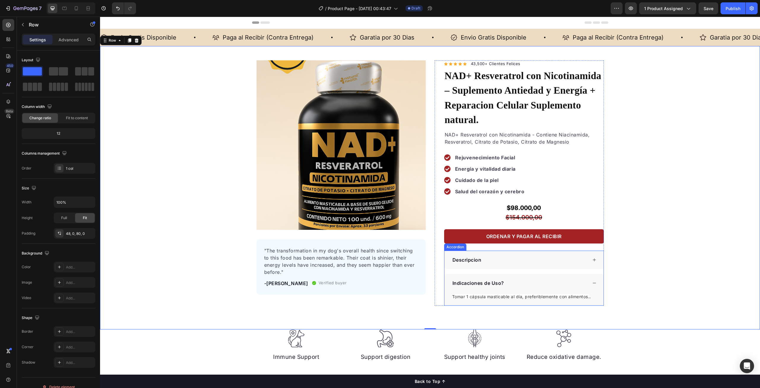
click at [593, 281] on icon at bounding box center [595, 283] width 4 height 4
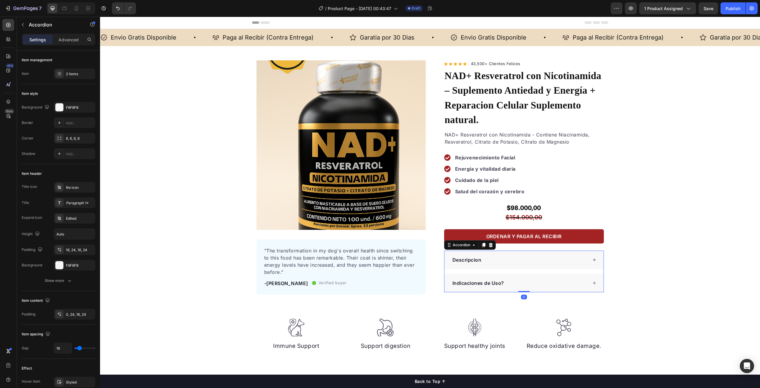
click at [594, 281] on icon at bounding box center [595, 283] width 4 height 4
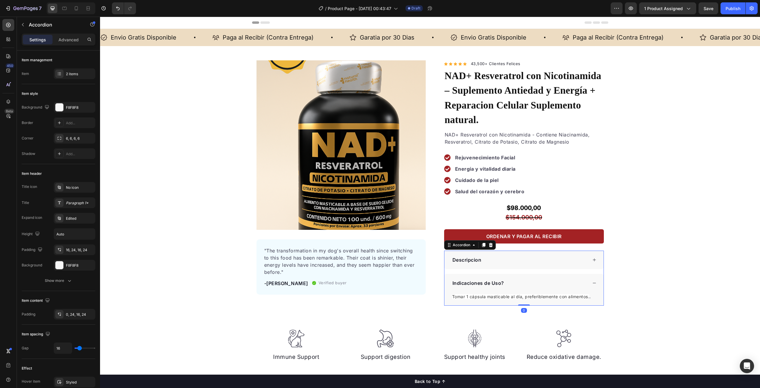
click at [594, 281] on icon at bounding box center [595, 283] width 4 height 4
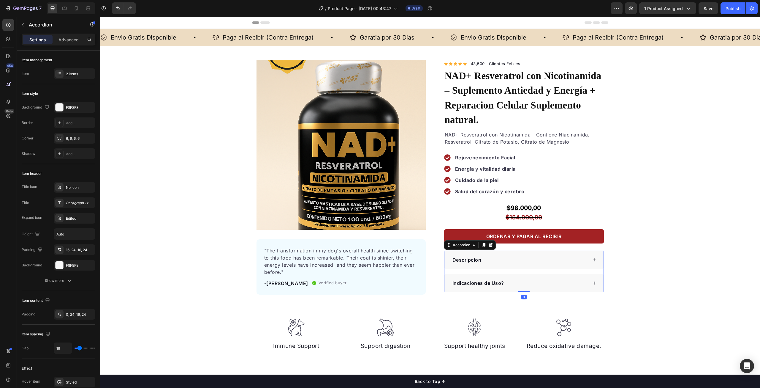
click at [594, 258] on icon at bounding box center [594, 259] width 3 height 3
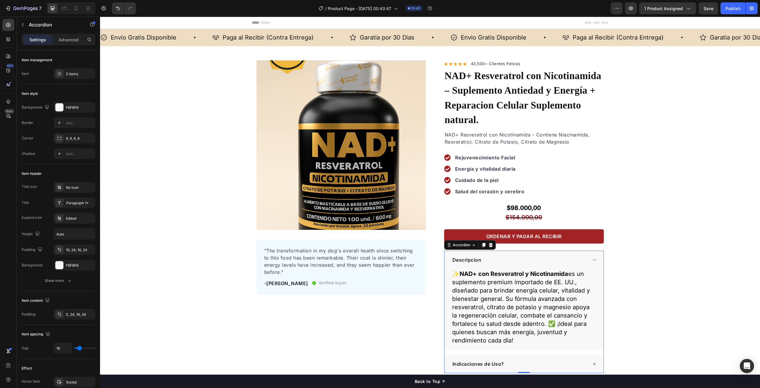
click at [594, 259] on icon at bounding box center [594, 259] width 3 height 0
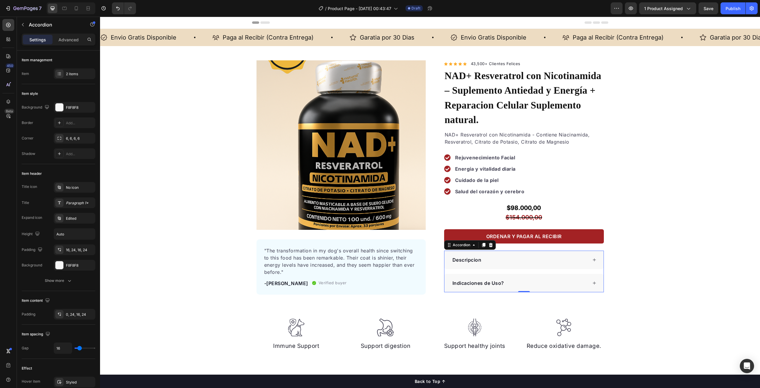
click at [593, 281] on icon at bounding box center [595, 283] width 4 height 4
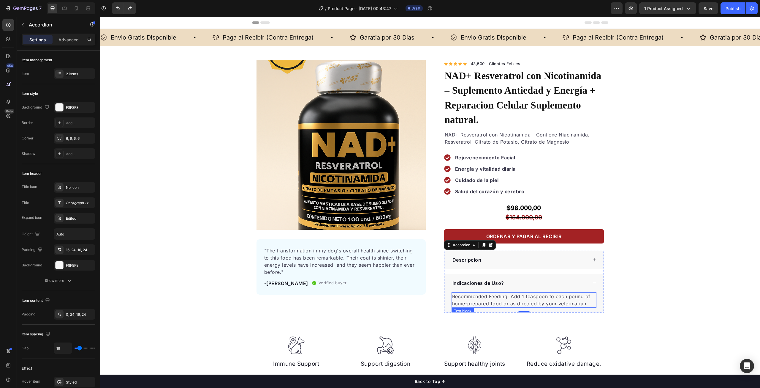
click at [555, 293] on p "Recommended Feeding: Add 1 teaspoon to each pound of home-prepared food or as d…" at bounding box center [524, 300] width 144 height 14
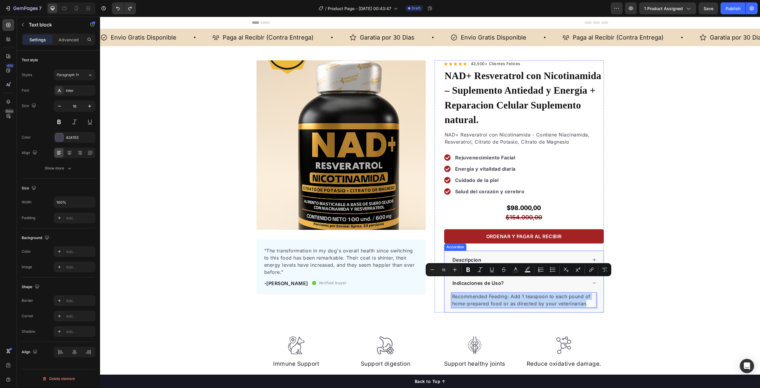
drag, startPoint x: 583, startPoint y: 289, endPoint x: 444, endPoint y: 284, distance: 138.5
click at [445, 292] on div "Recommended Feeding: Add 1 teaspoon to each pound of home-prepared food or as d…" at bounding box center [524, 302] width 159 height 20
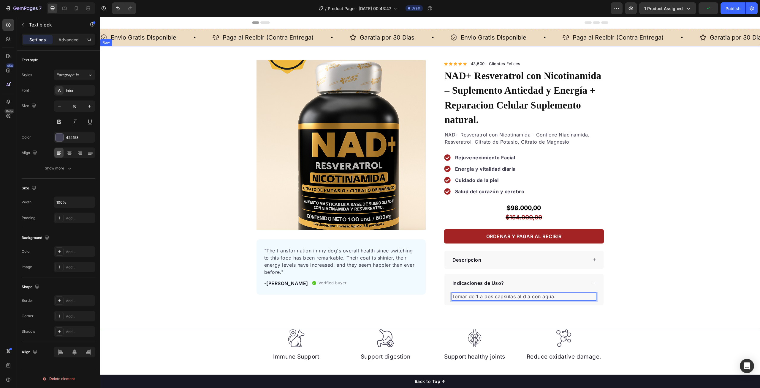
click at [701, 248] on div "Product Images "The transformation in my dog's overall health since switching t…" at bounding box center [430, 182] width 660 height 245
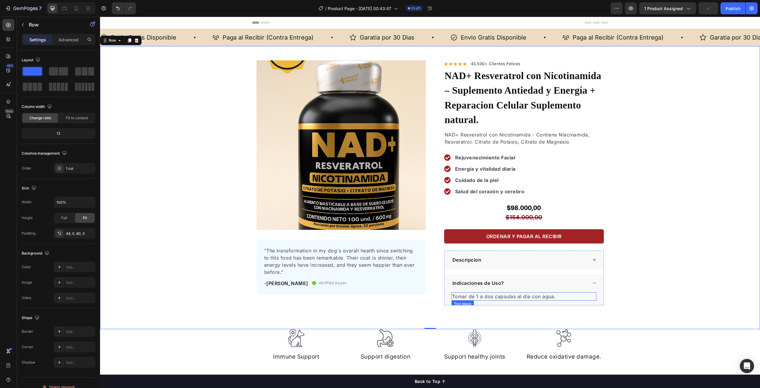
click at [549, 293] on p "Tomar de 1 a dos capsulas al dia con agua." at bounding box center [524, 296] width 144 height 7
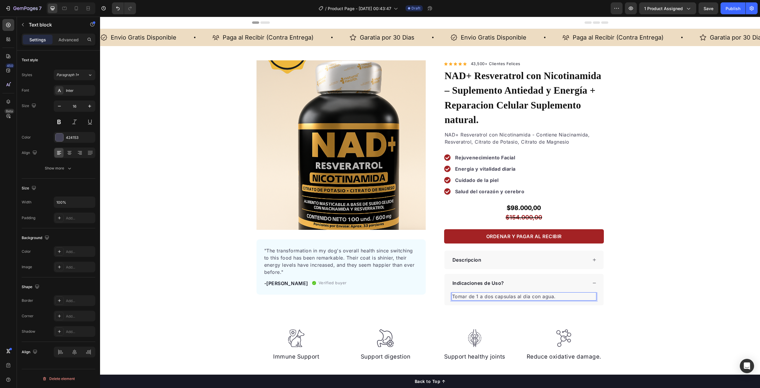
click at [549, 293] on p "Tomar de 1 a dos capsulas al dia con agua." at bounding box center [524, 296] width 144 height 7
click at [550, 293] on p "Tomar de 1 a dos capsulas al dia con agua." at bounding box center [524, 296] width 144 height 7
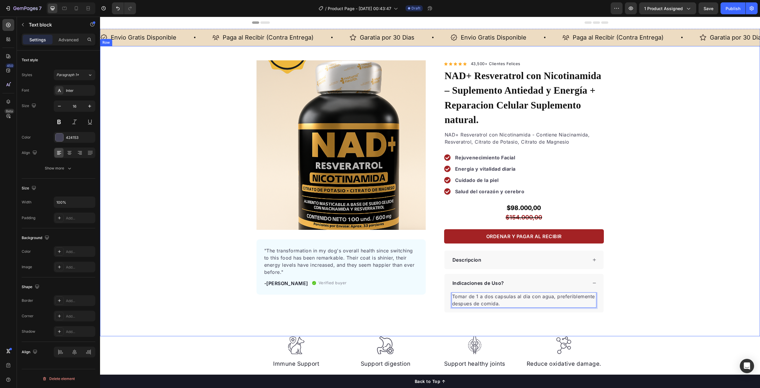
click at [691, 236] on div "Product Images "The transformation in my dog's overall health since switching t…" at bounding box center [430, 186] width 660 height 252
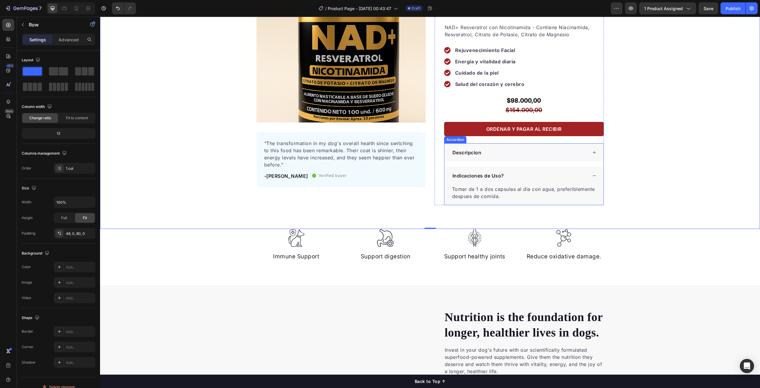
scroll to position [119, 0]
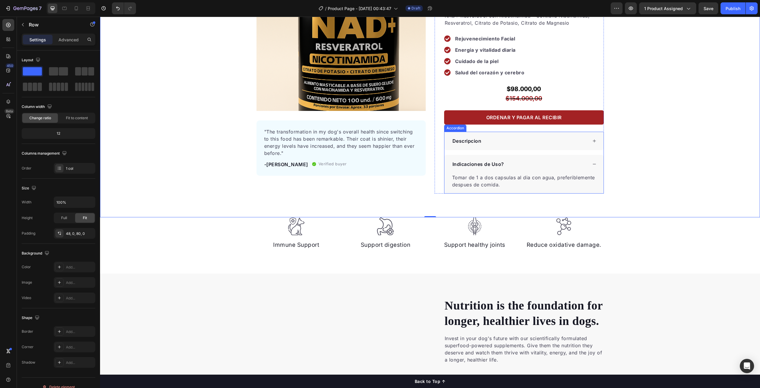
click at [593, 164] on icon at bounding box center [594, 164] width 3 height 0
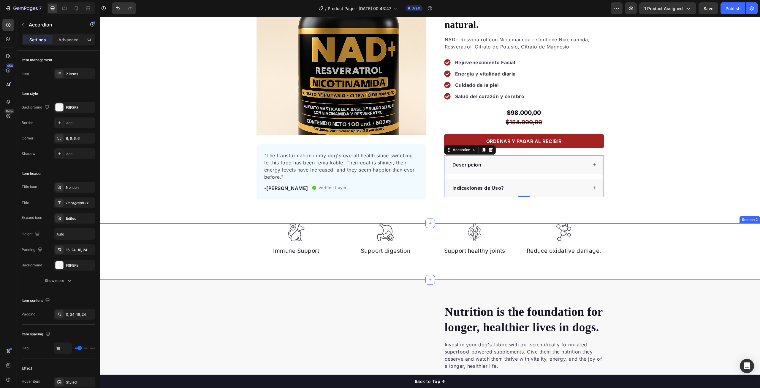
scroll to position [89, 0]
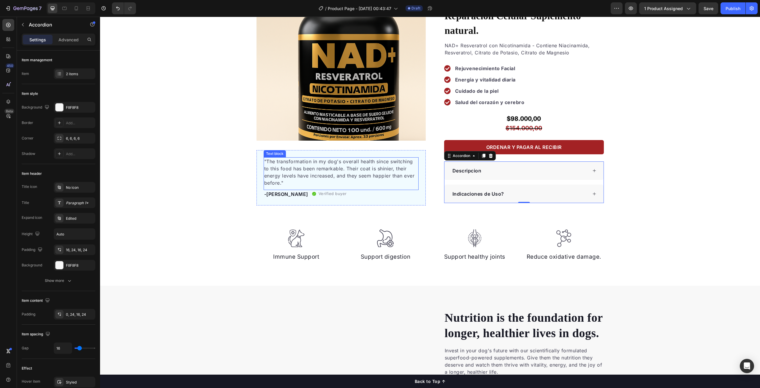
click at [301, 176] on p ""The transformation in my dog's overall health since switching to this food has…" at bounding box center [341, 172] width 154 height 29
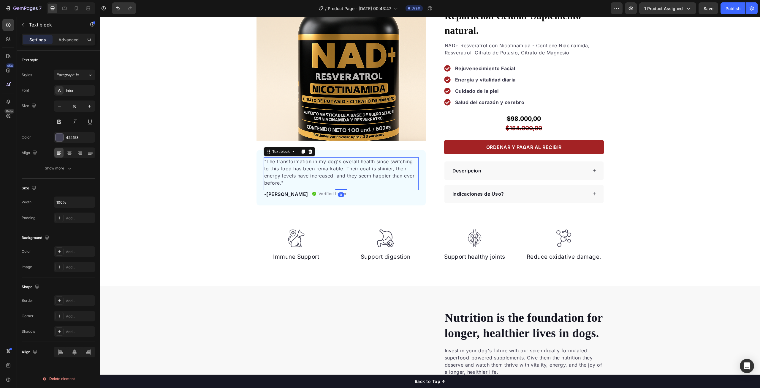
click at [301, 176] on p ""The transformation in my dog's overall health since switching to this food has…" at bounding box center [341, 172] width 154 height 29
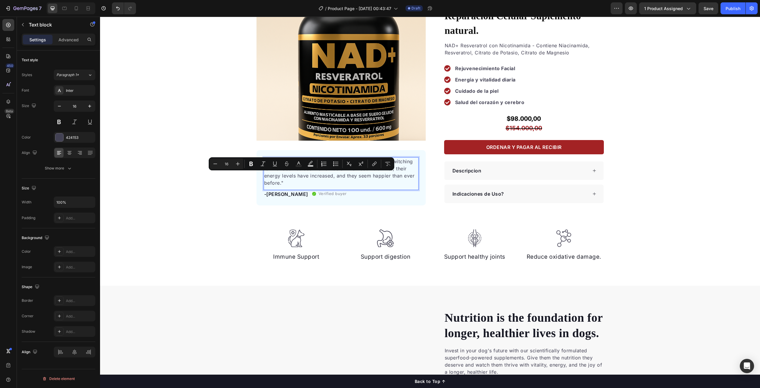
click at [292, 183] on p ""The transformation in my dog's overall health since switching to this food has…" at bounding box center [341, 172] width 154 height 29
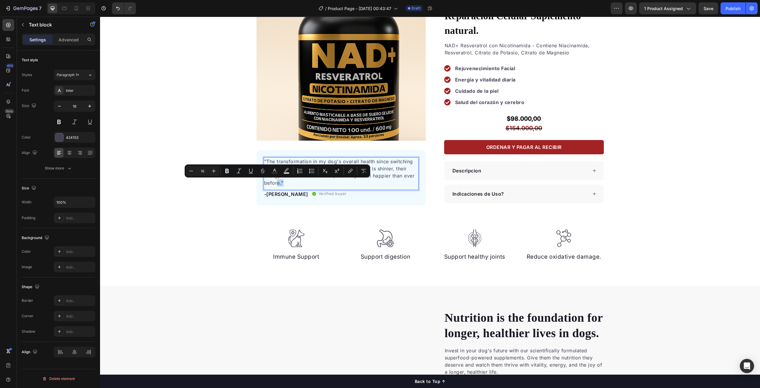
drag, startPoint x: 283, startPoint y: 184, endPoint x: 276, endPoint y: 180, distance: 8.7
click at [276, 180] on p ""The transformation in my dog's overall health since switching to this food has…" at bounding box center [341, 172] width 154 height 29
click at [285, 182] on p ""The transformation in my dog's overall health since switching to this food has…" at bounding box center [341, 172] width 154 height 29
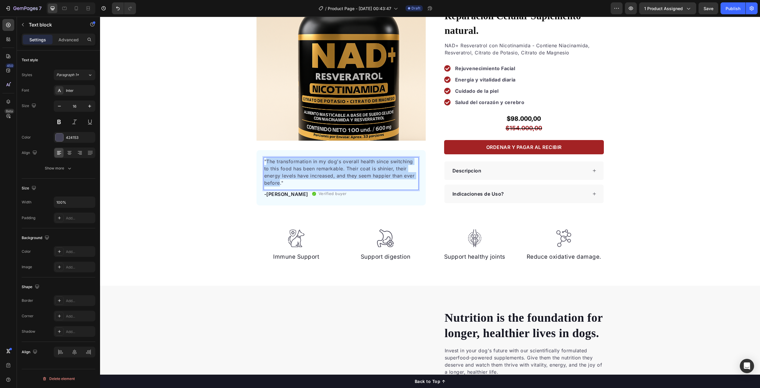
drag, startPoint x: 277, startPoint y: 182, endPoint x: 265, endPoint y: 162, distance: 23.1
click at [265, 162] on p ""The transformation in my dog's overall health since switching to this food has…" at bounding box center [341, 172] width 154 height 29
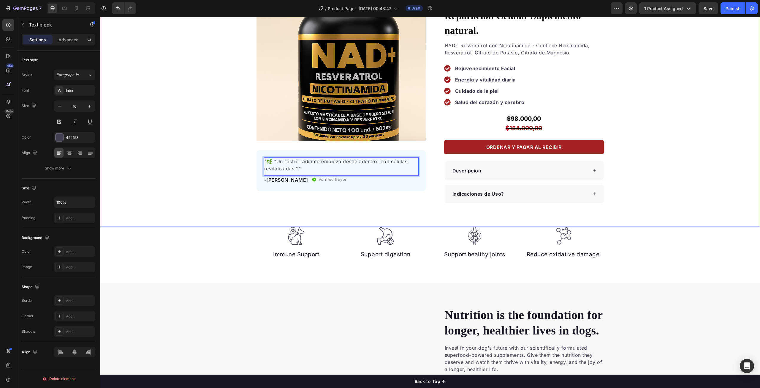
click at [194, 173] on div "Product Images "🌿 “Un rostro radiante empieza desde adentro, con células revita…" at bounding box center [430, 87] width 660 height 232
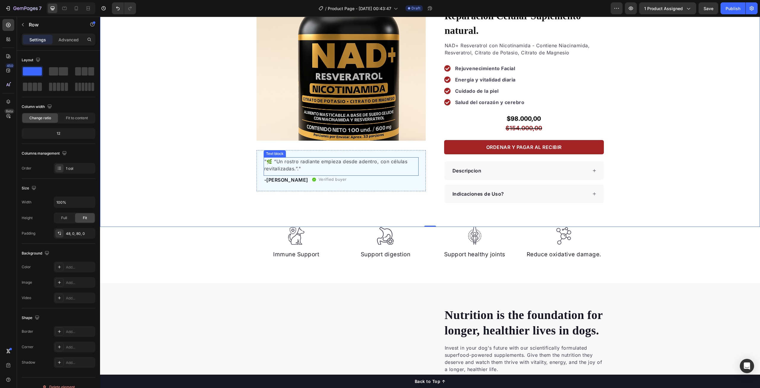
click at [294, 166] on p ""🌿 “Un rostro radiante empieza desde adentro, con células revitalizadas.”."" at bounding box center [341, 165] width 154 height 14
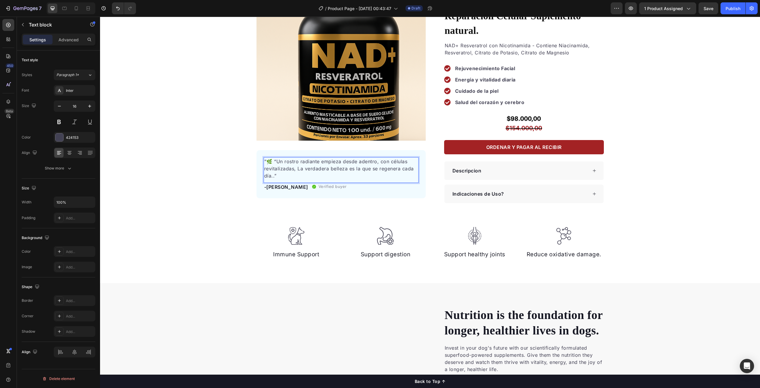
click at [297, 167] on p ""🌿 “Un rostro radiante empieza desde adentro, con células revitalizadas, La ver…" at bounding box center [341, 168] width 154 height 21
click at [201, 189] on div "Product Images "🌿 “Un rostro radiante empieza desde adentro, con células revita…" at bounding box center [430, 87] width 660 height 232
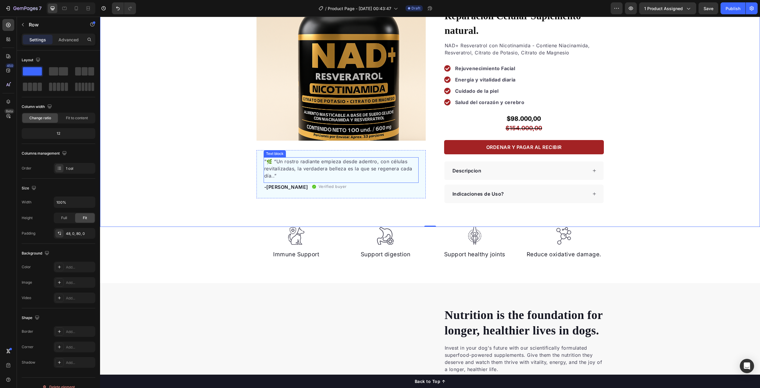
click at [269, 174] on p ""🌿 “Un rostro radiante empieza desde adentro, con células revitalizadas, la ver…" at bounding box center [341, 168] width 154 height 21
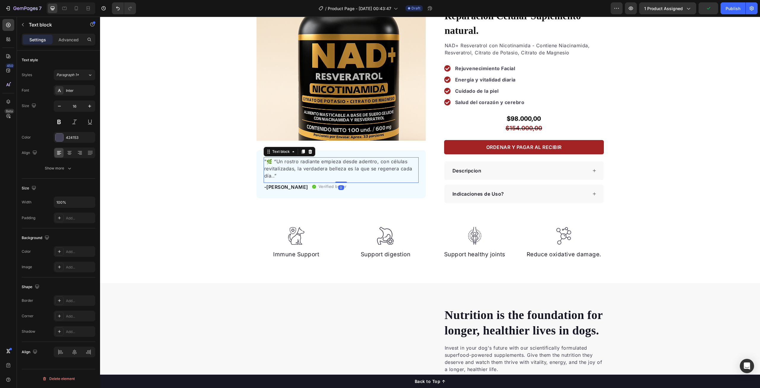
click at [271, 176] on p ""🌿 “Un rostro radiante empieza desde adentro, con células revitalizadas, la ver…" at bounding box center [341, 168] width 154 height 21
click at [228, 180] on div "Product Images "🌿 “Un rostro radiante empieza desde adentro, con células revita…" at bounding box center [430, 87] width 660 height 232
click at [274, 187] on p "-[PERSON_NAME]" at bounding box center [286, 186] width 44 height 7
click at [219, 176] on div "Product Images "🌿 “Un rostro radiante empieza desde adentro, con células revita…" at bounding box center [430, 87] width 660 height 232
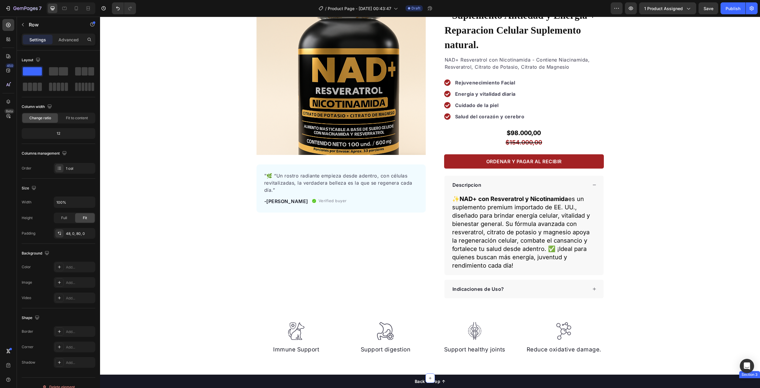
scroll to position [59, 0]
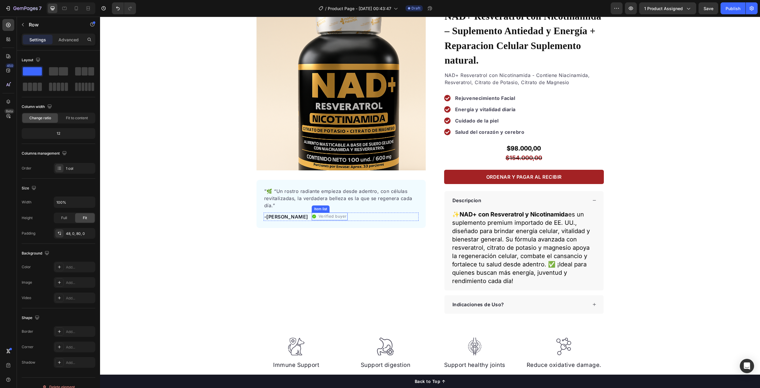
click at [312, 216] on icon at bounding box center [314, 216] width 4 height 4
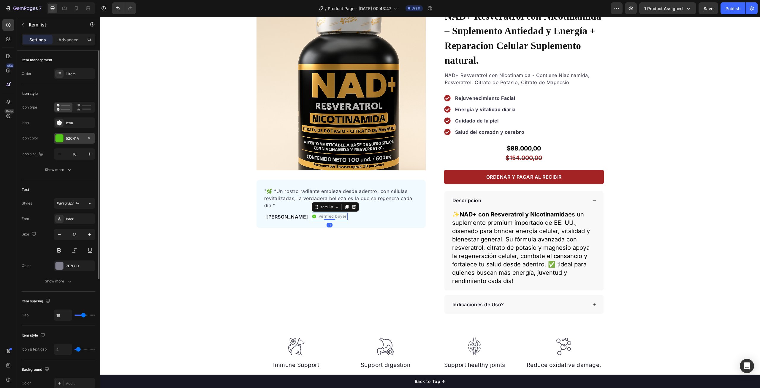
click at [58, 137] on div at bounding box center [60, 138] width 8 height 8
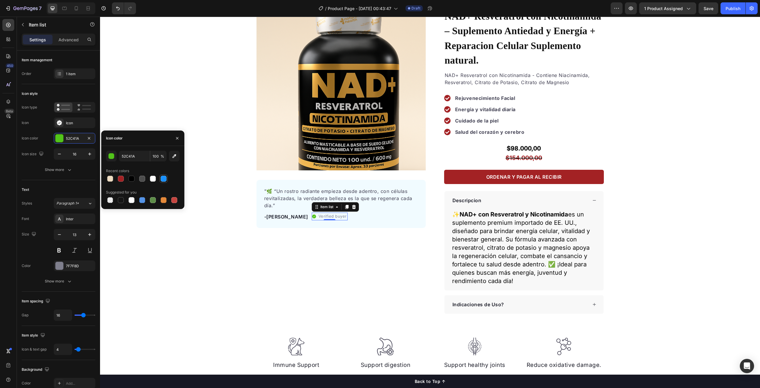
click at [164, 178] on div at bounding box center [164, 179] width 6 height 6
type input "1890FF"
click at [160, 253] on div "Product Images "🌿 “Un rostro radiante empieza desde adentro, con células revita…" at bounding box center [430, 157] width 660 height 313
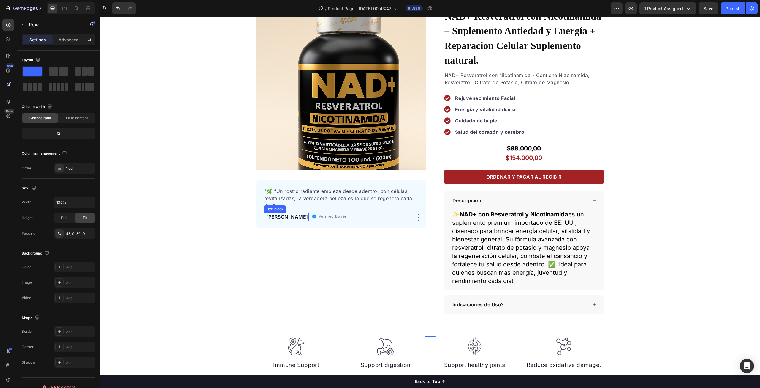
click at [271, 219] on p "-[PERSON_NAME]" at bounding box center [286, 216] width 44 height 7
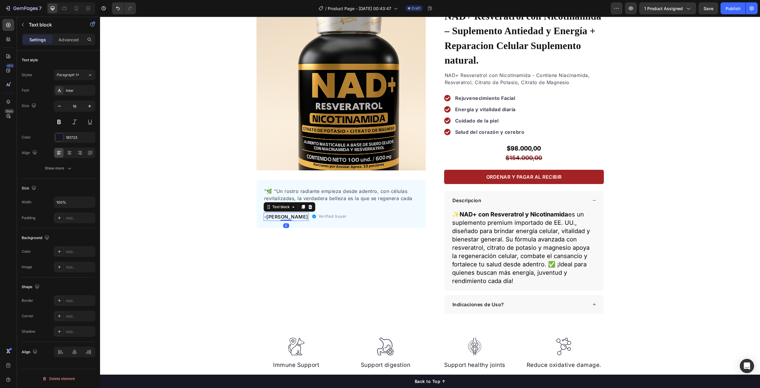
click at [271, 219] on p "-[PERSON_NAME]" at bounding box center [286, 216] width 44 height 7
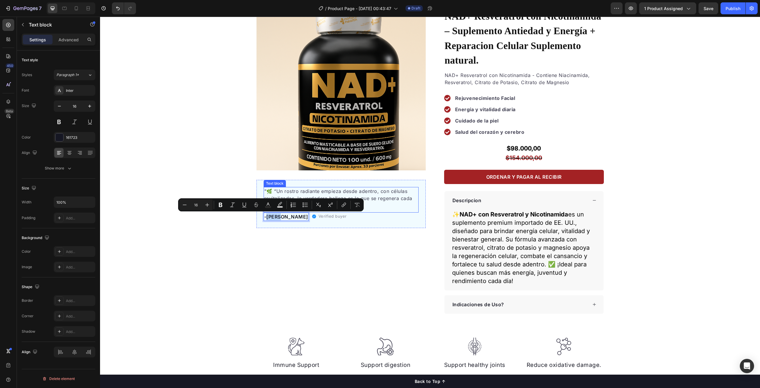
click at [317, 189] on p ""🌿 “Un rostro radiante empieza desde adentro, con células revitalizadas, la ver…" at bounding box center [341, 197] width 154 height 21
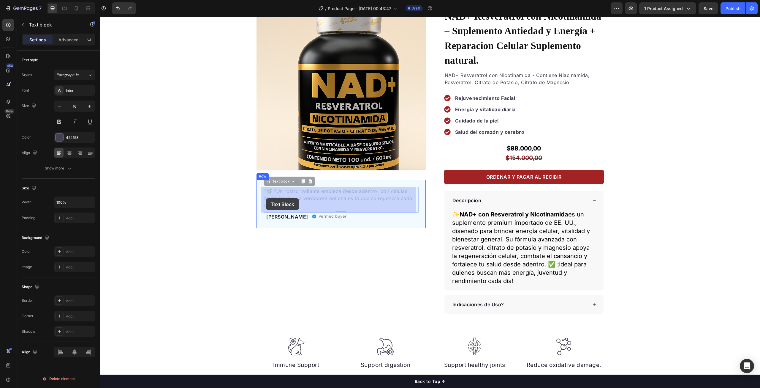
drag, startPoint x: 273, startPoint y: 205, endPoint x: 266, endPoint y: 198, distance: 9.9
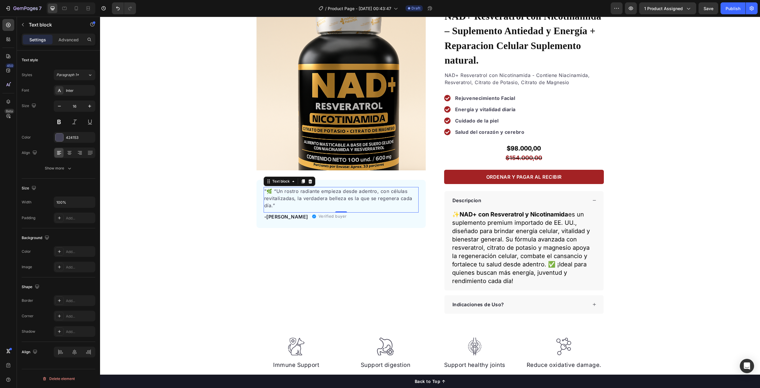
click at [274, 206] on p ""🌿 “Un rostro radiante empieza desde adentro, con células revitalizadas, la ver…" at bounding box center [341, 197] width 154 height 21
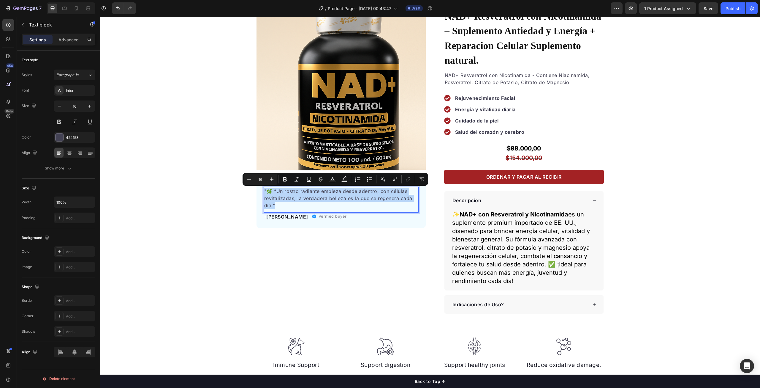
drag, startPoint x: 272, startPoint y: 204, endPoint x: 263, endPoint y: 191, distance: 16.8
click at [264, 191] on p ""🌿 “Un rostro radiante empieza desde adentro, con células revitalizadas, la ver…" at bounding box center [341, 197] width 154 height 21
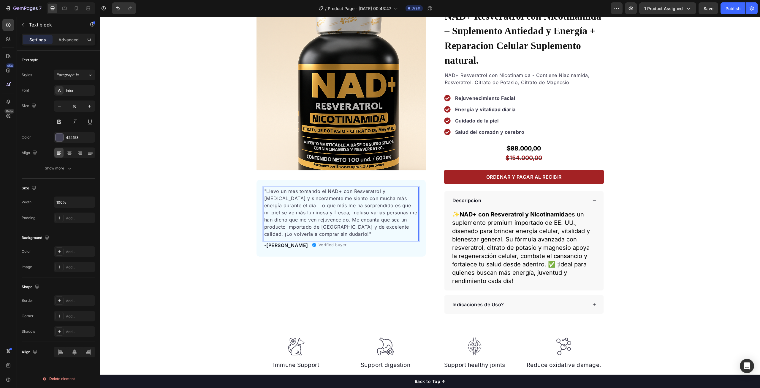
click at [271, 196] on p ""Llevo un mes tomando el NAD+ con Resveratrol y [MEDICAL_DATA] y sinceramente m…" at bounding box center [341, 212] width 154 height 50
click at [264, 190] on p ""Llevo un mes tomando el NAD+ con Resveratrol y [MEDICAL_DATA] y sinceramente m…" at bounding box center [341, 212] width 154 height 50
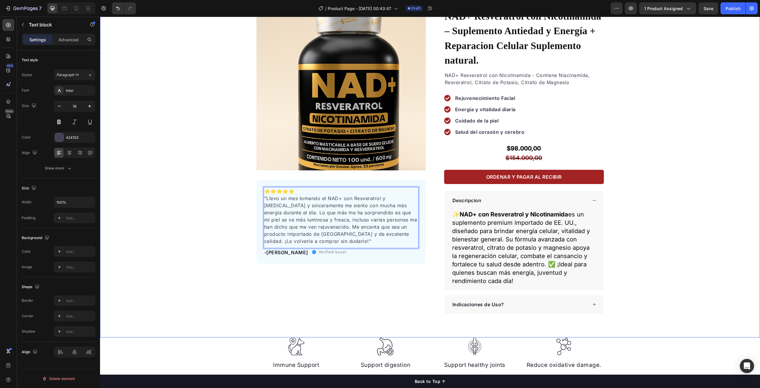
click at [174, 239] on div "Product Images ⭐️⭐️⭐️⭐️⭐️ "Llevo un mes tomando el NAD+ con Resveratrol y [MEDI…" at bounding box center [430, 157] width 660 height 313
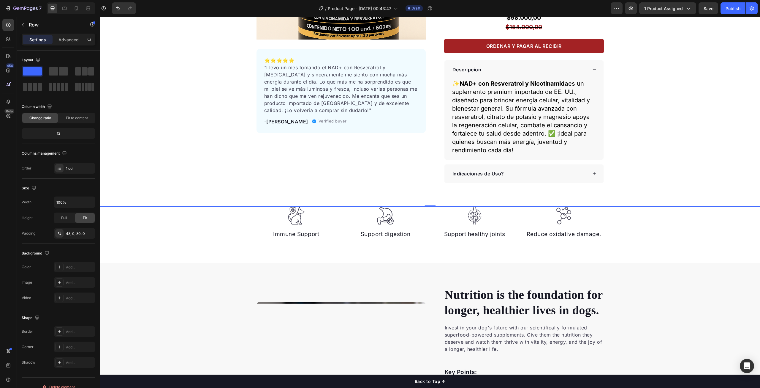
scroll to position [178, 0]
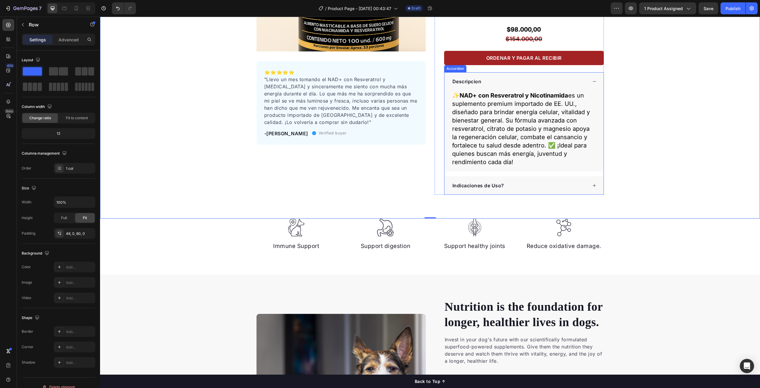
click at [593, 81] on icon at bounding box center [594, 81] width 3 height 0
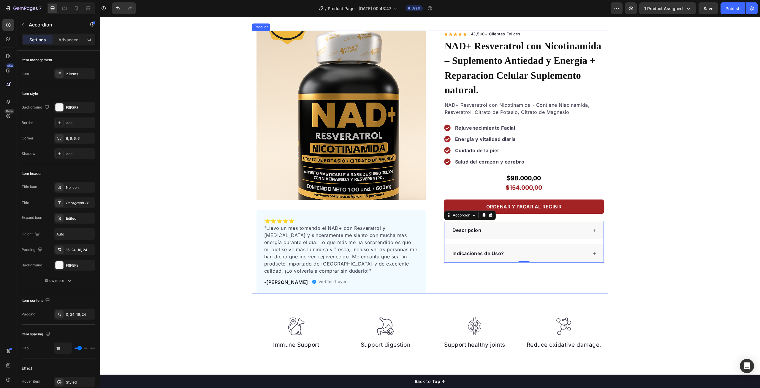
scroll to position [0, 0]
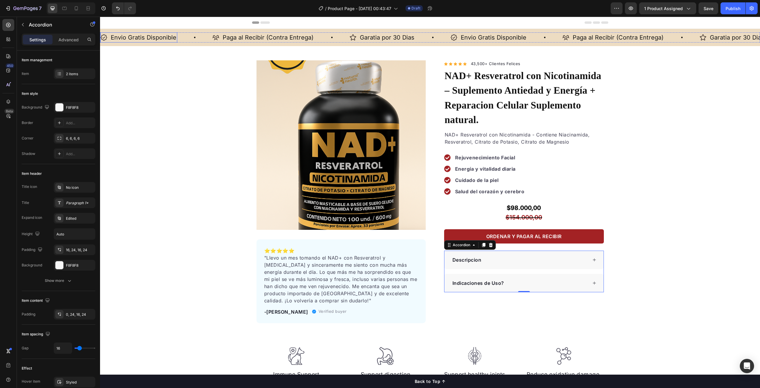
click at [104, 37] on icon at bounding box center [103, 37] width 7 height 7
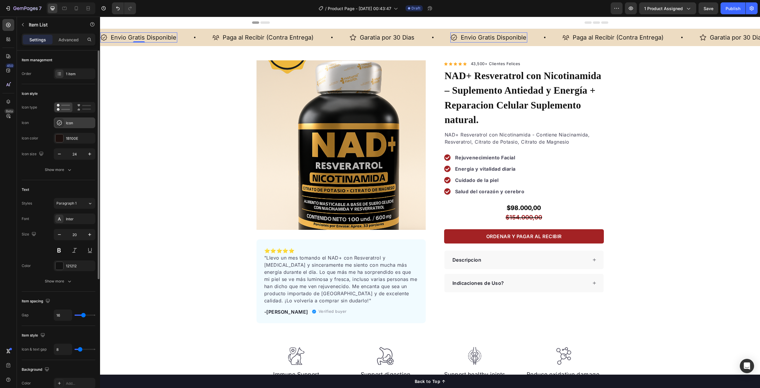
click at [69, 122] on div "Icon" at bounding box center [80, 122] width 28 height 5
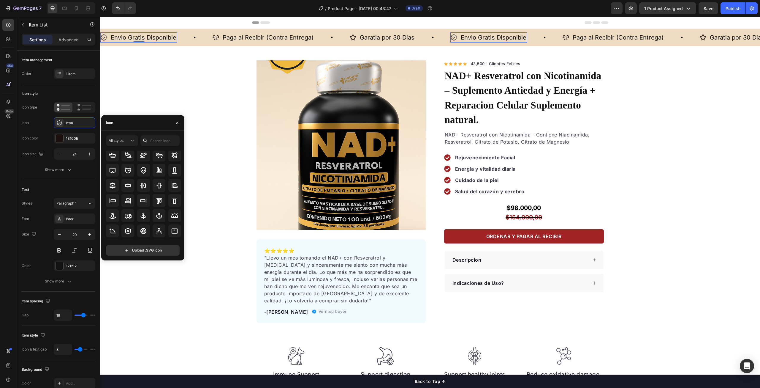
scroll to position [10, 0]
click at [160, 143] on input "text" at bounding box center [160, 140] width 39 height 11
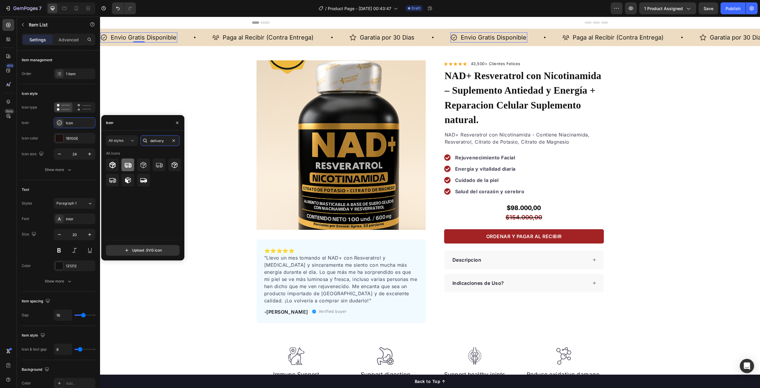
type input "delivery"
click at [127, 165] on icon at bounding box center [128, 164] width 7 height 5
click at [157, 165] on icon at bounding box center [159, 165] width 7 height 4
click at [215, 38] on icon at bounding box center [215, 37] width 7 height 7
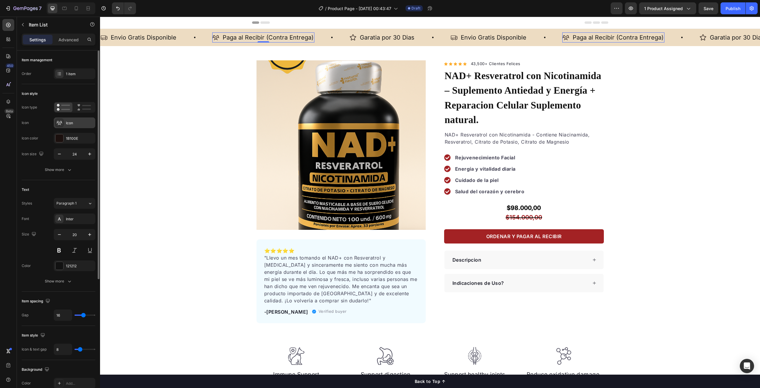
click at [59, 123] on icon at bounding box center [60, 123] width 6 height 4
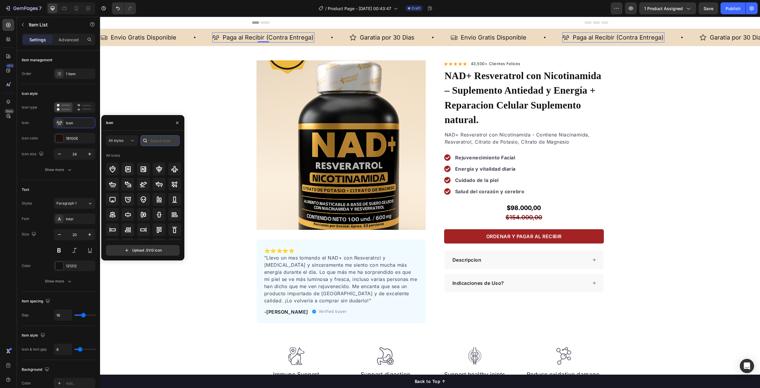
click at [154, 142] on input "text" at bounding box center [160, 140] width 39 height 11
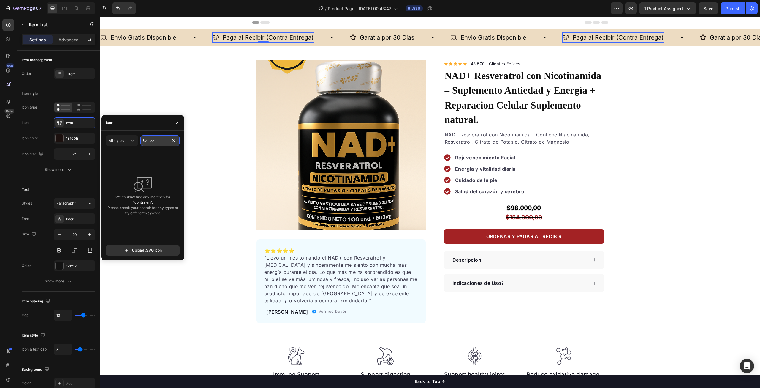
type input "c"
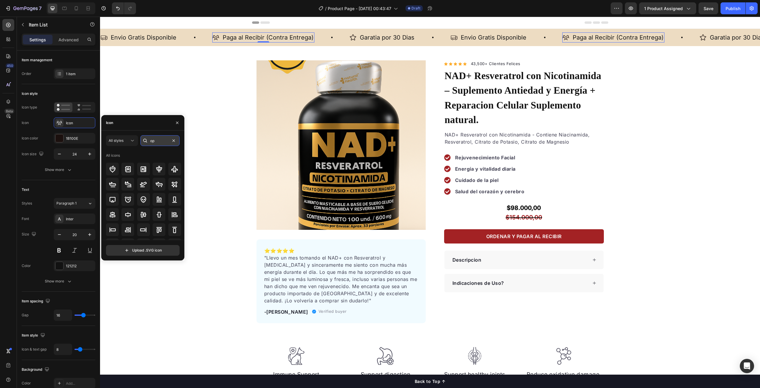
type input "o"
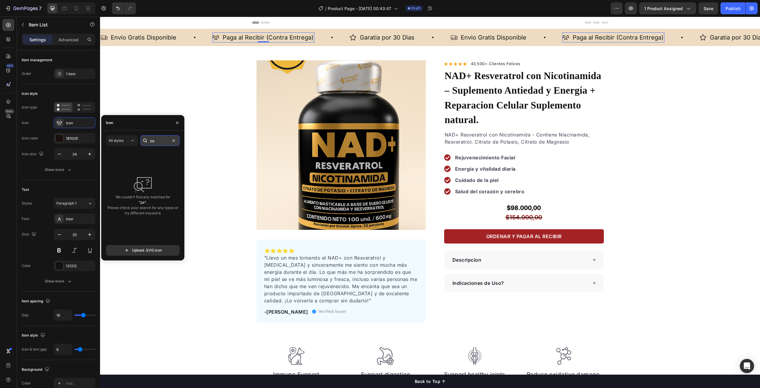
type input "p"
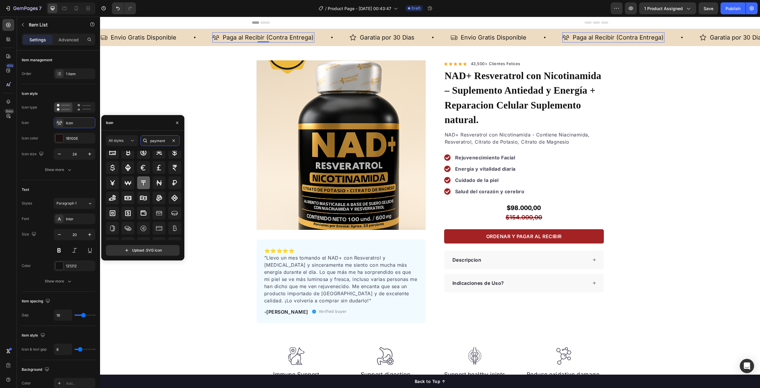
scroll to position [30, 0]
type input "payment"
click at [112, 195] on icon at bounding box center [112, 195] width 7 height 6
click at [353, 38] on icon at bounding box center [353, 37] width 7 height 7
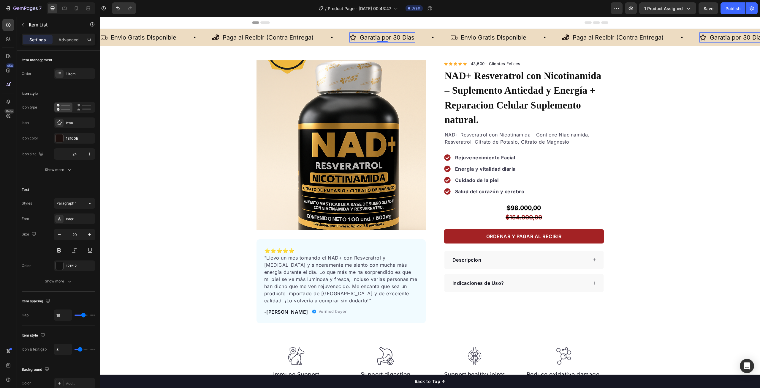
click at [350, 37] on icon at bounding box center [353, 37] width 7 height 7
click at [60, 120] on icon at bounding box center [59, 123] width 6 height 6
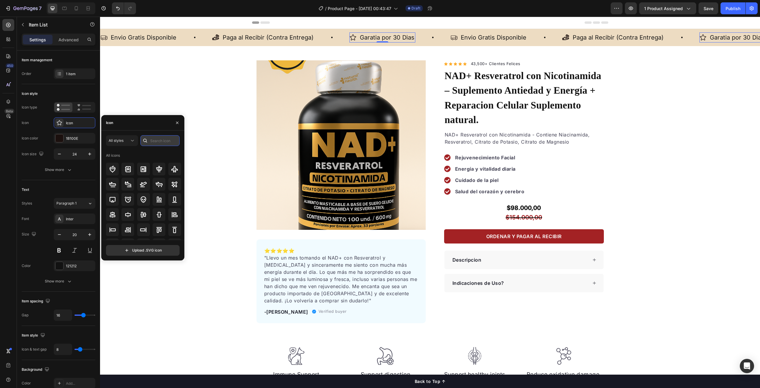
click at [159, 141] on input "text" at bounding box center [160, 140] width 39 height 11
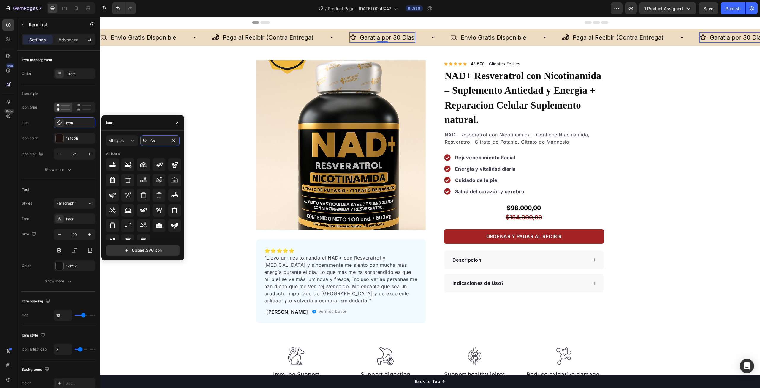
type input "G"
type input "w"
type input "q"
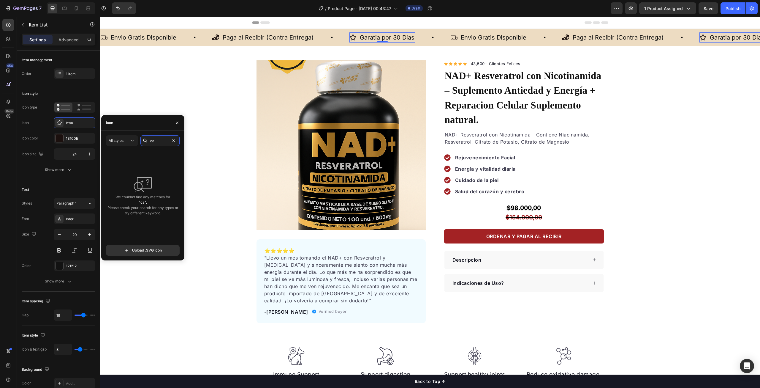
type input "c"
type input "q"
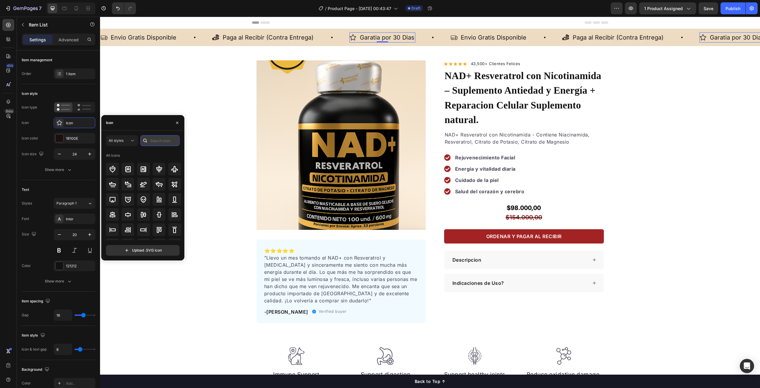
paste input "guarantee"
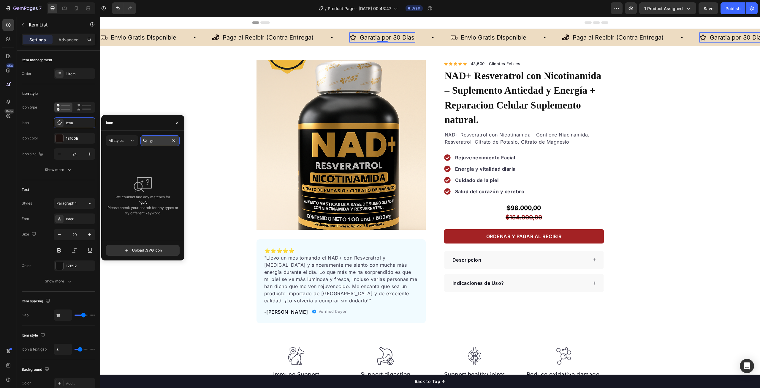
type input "g"
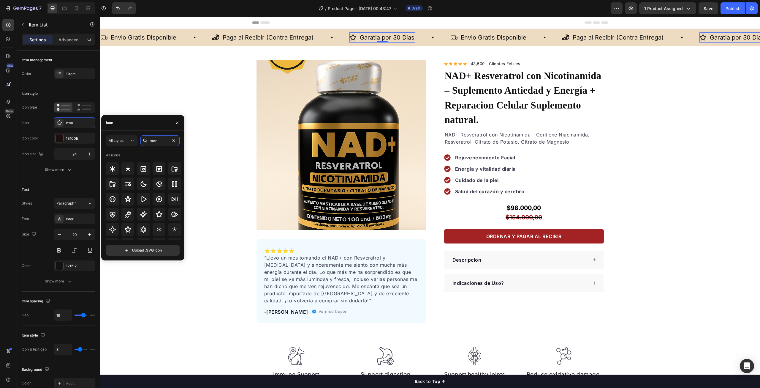
scroll to position [0, 0]
type input "s"
type input "authe"
click at [172, 198] on icon at bounding box center [174, 195] width 7 height 7
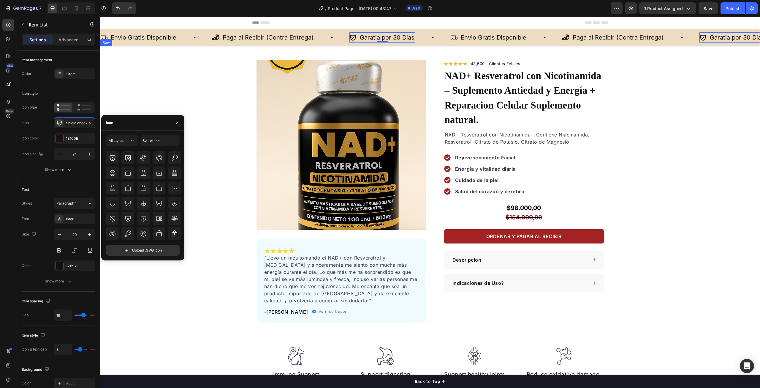
click at [149, 275] on div "Product Images ⭐️⭐️⭐️⭐️⭐️ "Llevo un mes tomando el NAD+ con Resveratrol y [MEDI…" at bounding box center [430, 191] width 660 height 263
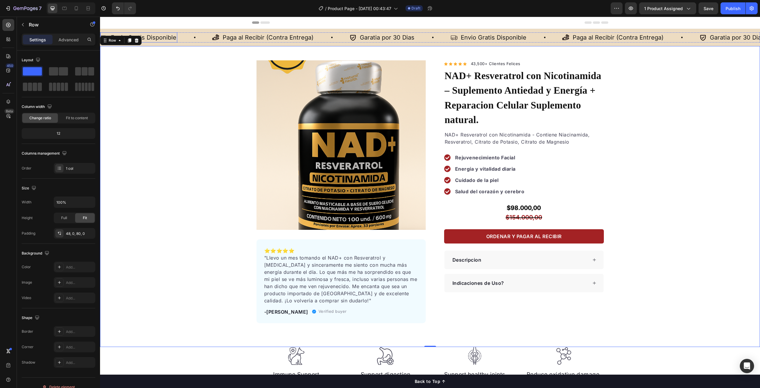
click at [171, 37] on p "Envio Gratis Disponible" at bounding box center [144, 37] width 66 height 8
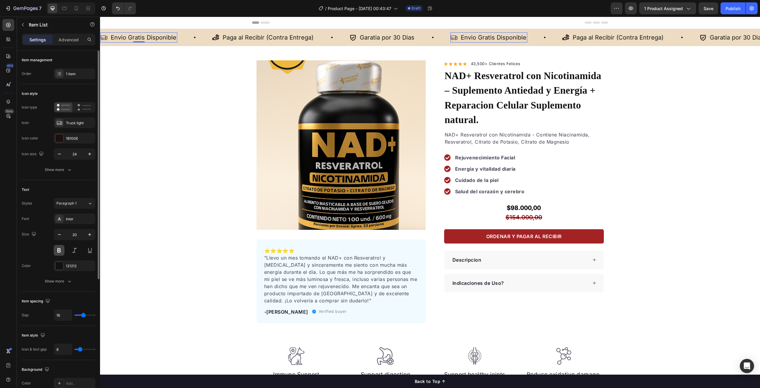
click at [61, 252] on button at bounding box center [59, 250] width 11 height 11
click at [260, 39] on p "Paga al Recibir (Contra Entrega)" at bounding box center [268, 37] width 91 height 8
click at [59, 253] on button at bounding box center [59, 250] width 11 height 11
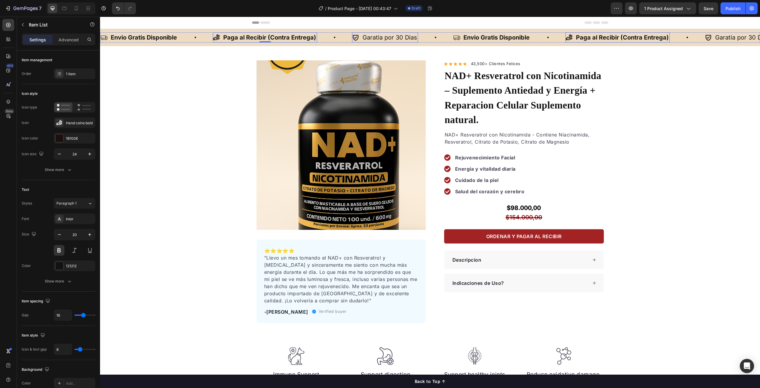
click at [405, 36] on p "Garatia por 30 Dias" at bounding box center [390, 37] width 55 height 8
click at [59, 251] on button at bounding box center [59, 250] width 11 height 11
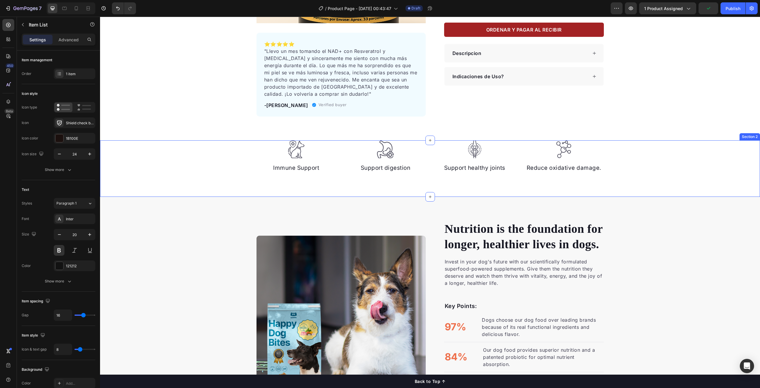
scroll to position [208, 0]
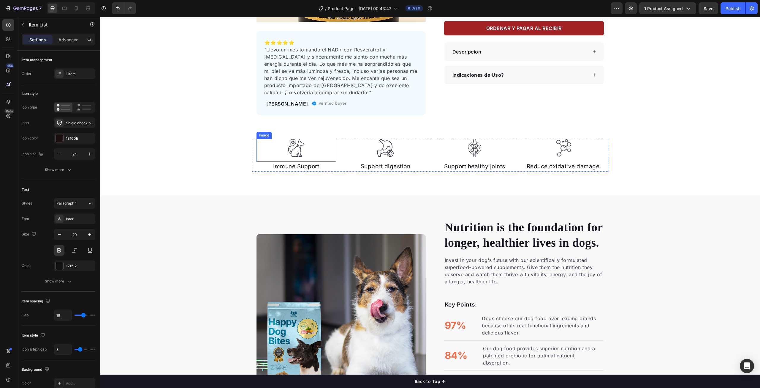
click at [292, 150] on img at bounding box center [297, 148] width 18 height 18
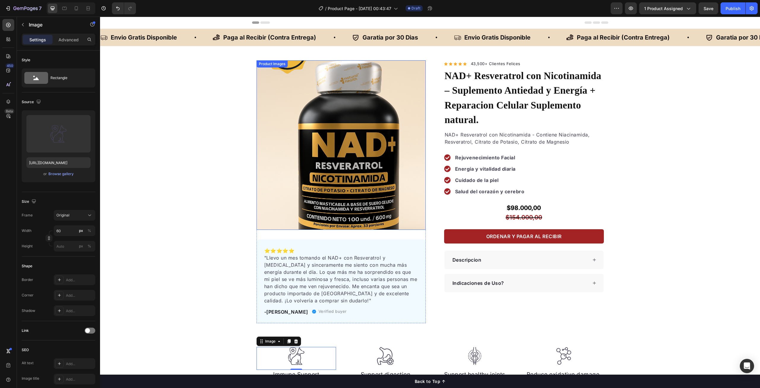
scroll to position [149, 0]
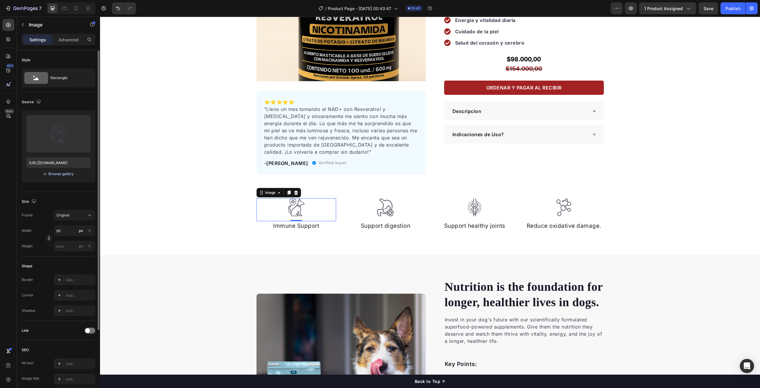
click at [59, 175] on div "Browse gallery" at bounding box center [60, 173] width 25 height 5
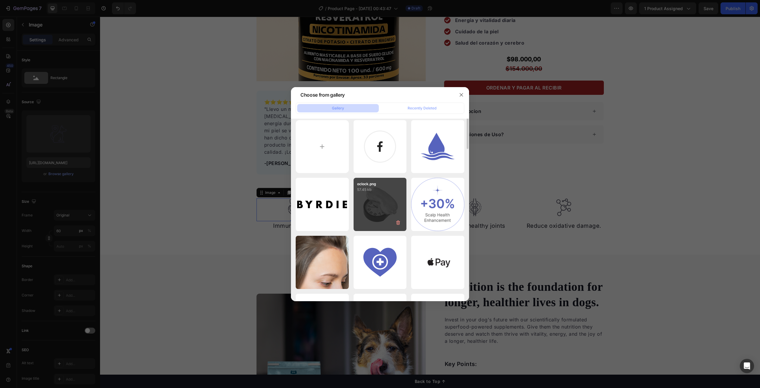
scroll to position [0, 0]
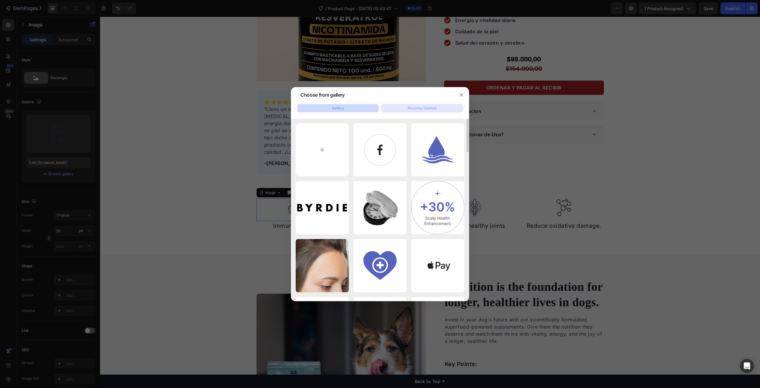
click at [427, 105] on div "Recently Deleted" at bounding box center [422, 107] width 29 height 5
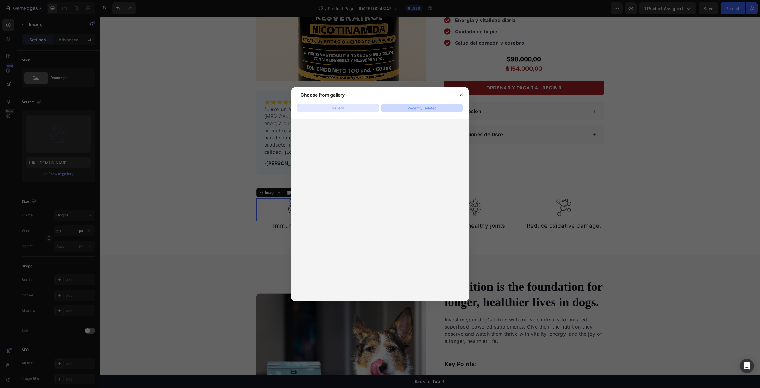
click at [355, 107] on button "Gallery" at bounding box center [338, 108] width 82 height 8
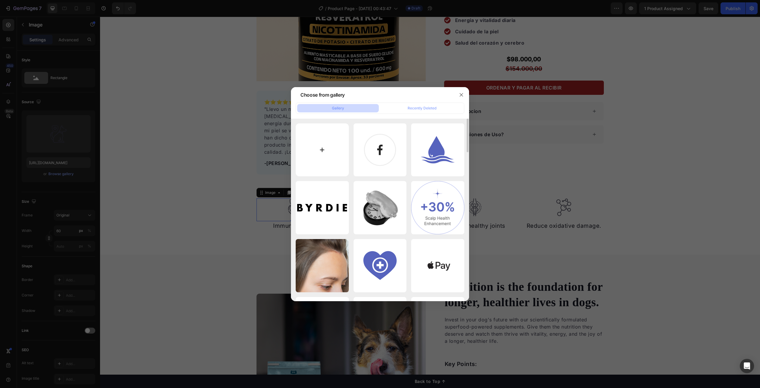
click at [309, 146] on input "file" at bounding box center [322, 149] width 53 height 53
click at [461, 94] on icon "button" at bounding box center [461, 94] width 3 height 3
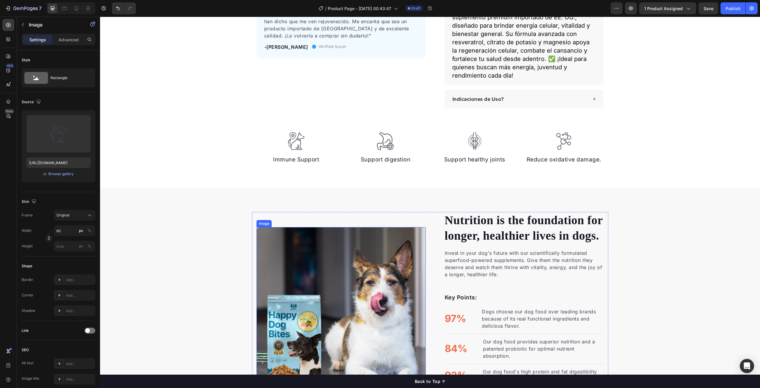
scroll to position [341, 0]
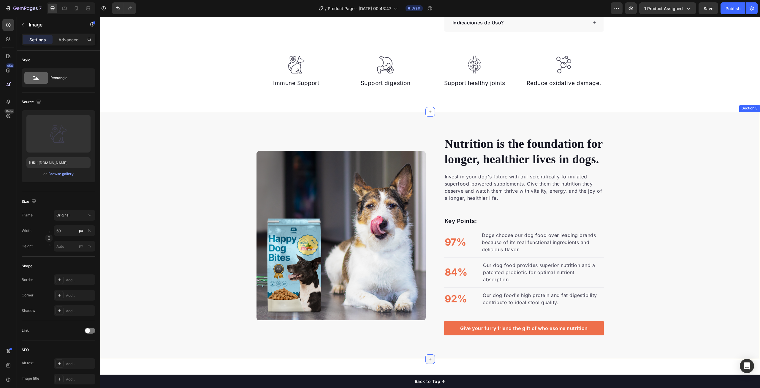
click at [428, 356] on icon at bounding box center [430, 358] width 5 height 5
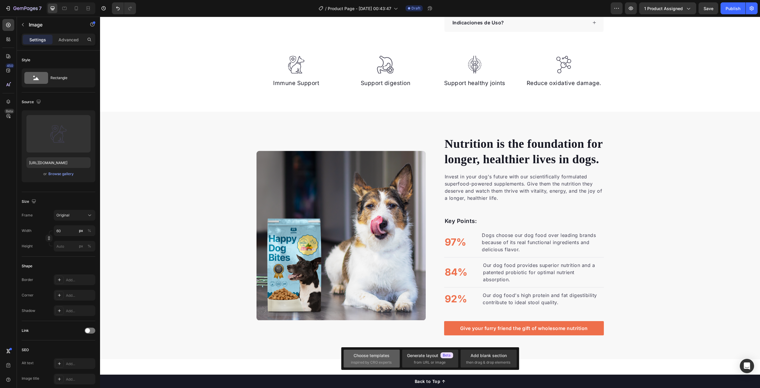
click at [358, 357] on div "Choose templates" at bounding box center [372, 355] width 36 height 6
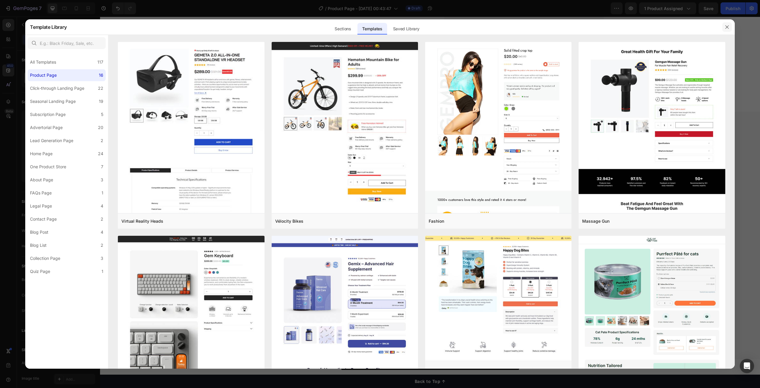
click at [727, 25] on icon "button" at bounding box center [727, 27] width 5 height 5
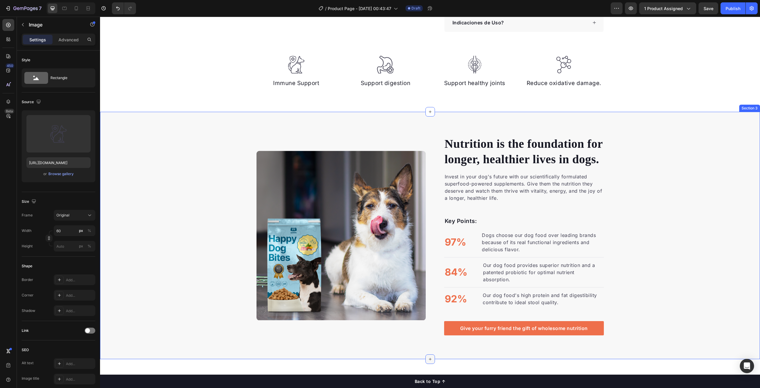
click at [429, 358] on icon at bounding box center [430, 359] width 3 height 3
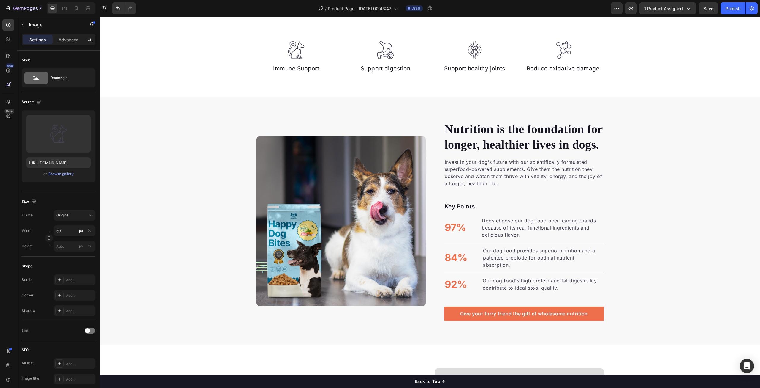
scroll to position [371, 0]
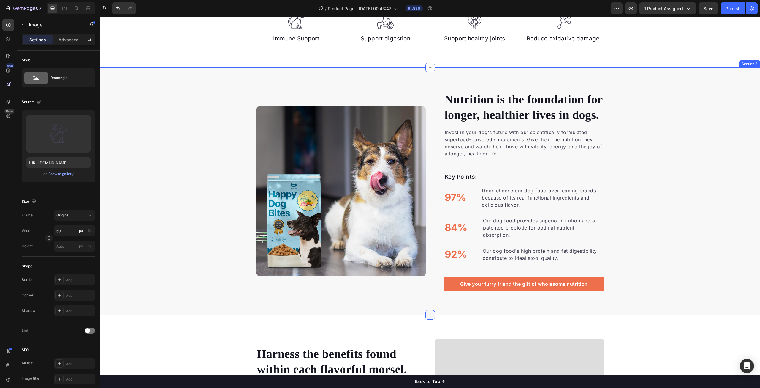
click at [426, 310] on div at bounding box center [431, 315] width 10 height 10
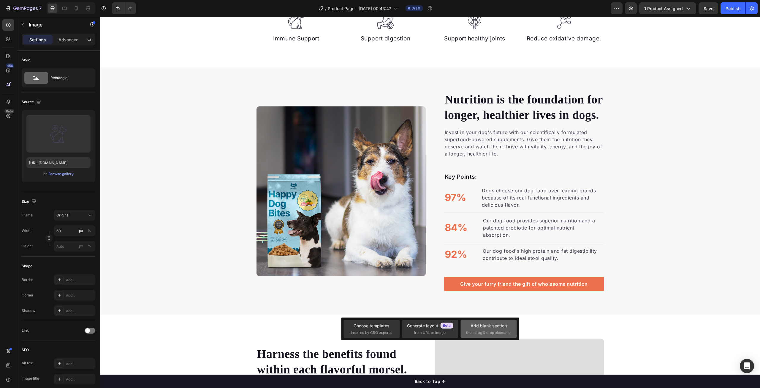
click at [479, 330] on span "then drag & drop elements" at bounding box center [488, 332] width 44 height 5
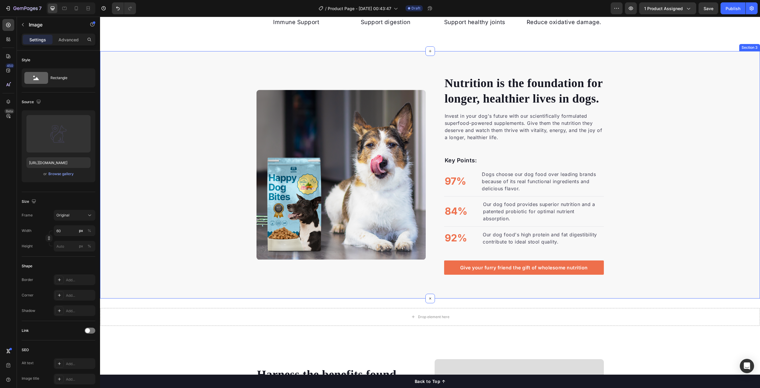
scroll to position [400, 0]
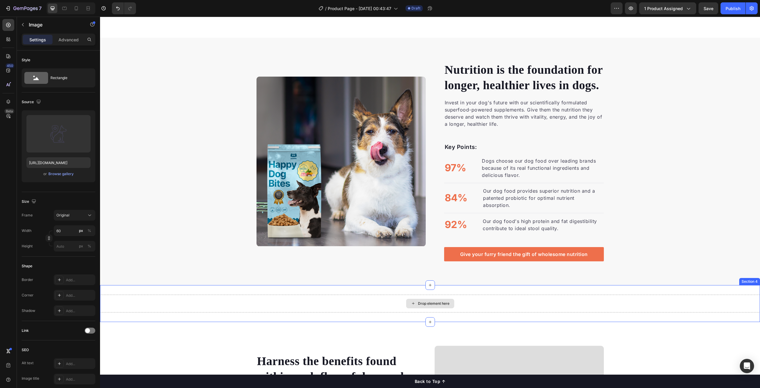
click at [359, 296] on div "Drop element here" at bounding box center [430, 303] width 660 height 18
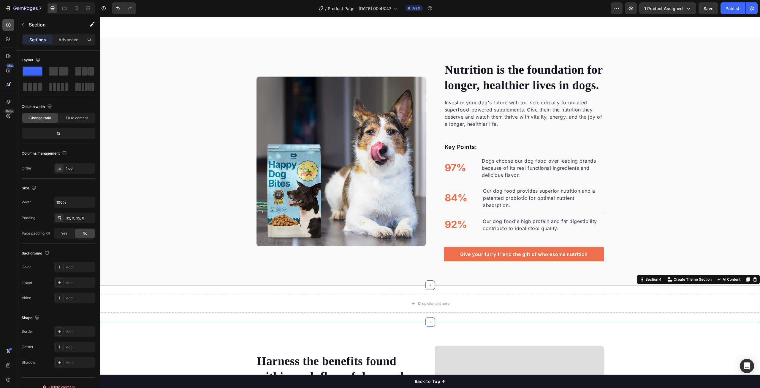
click at [8, 25] on icon at bounding box center [8, 25] width 4 height 4
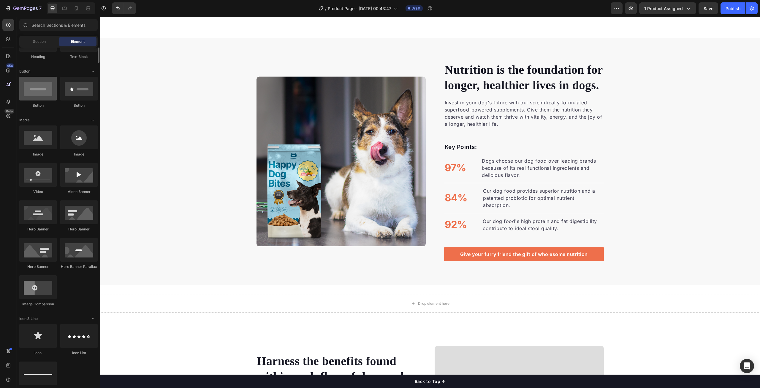
scroll to position [178, 0]
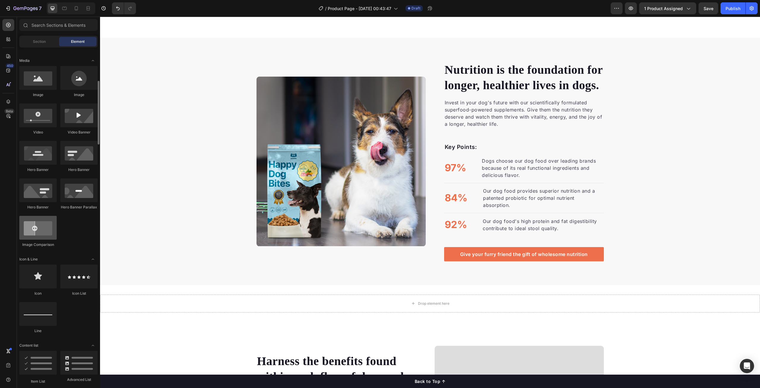
click at [40, 231] on div at bounding box center [37, 228] width 37 height 24
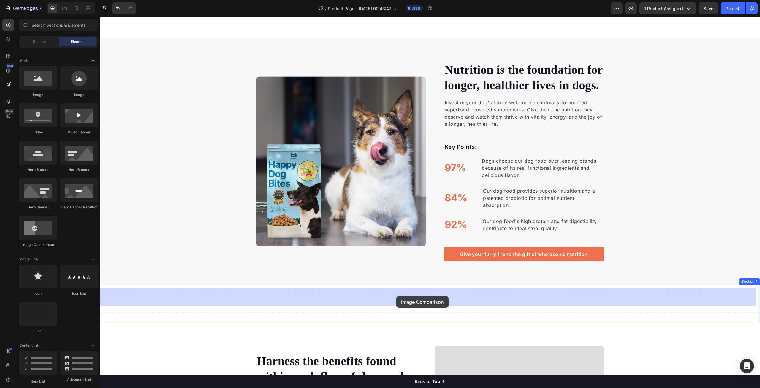
drag, startPoint x: 141, startPoint y: 247, endPoint x: 395, endPoint y: 296, distance: 258.8
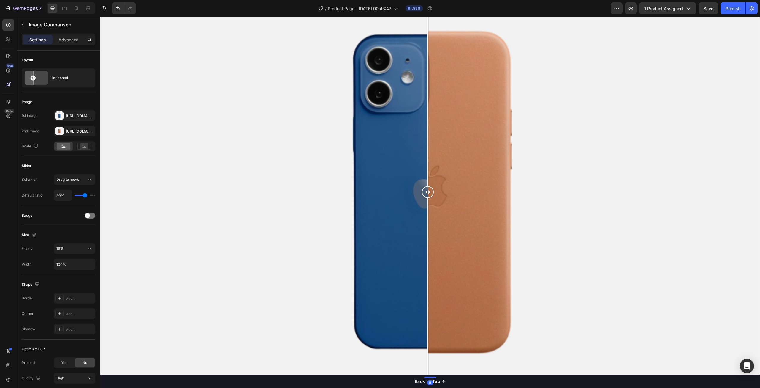
scroll to position [698, 0]
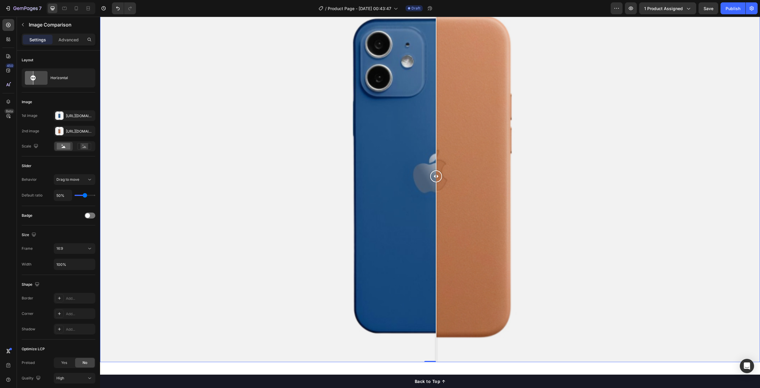
drag, startPoint x: 428, startPoint y: 174, endPoint x: 437, endPoint y: 182, distance: 11.4
click at [437, 182] on div at bounding box center [436, 175] width 12 height 371
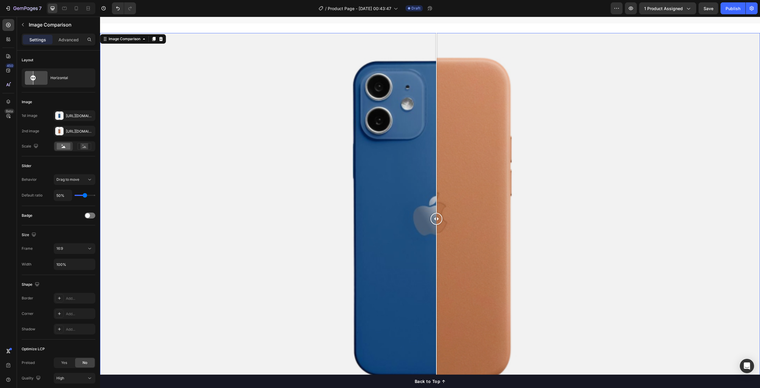
scroll to position [594, 0]
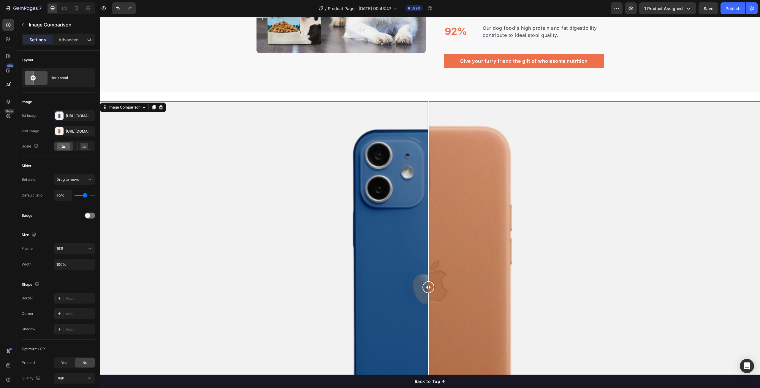
drag, startPoint x: 434, startPoint y: 280, endPoint x: 429, endPoint y: 270, distance: 11.3
click at [429, 270] on div at bounding box center [429, 286] width 12 height 371
click at [161, 105] on icon at bounding box center [161, 107] width 5 height 5
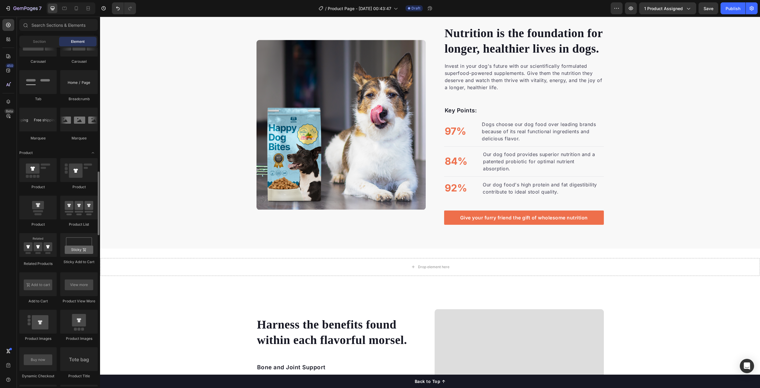
scroll to position [629, 0]
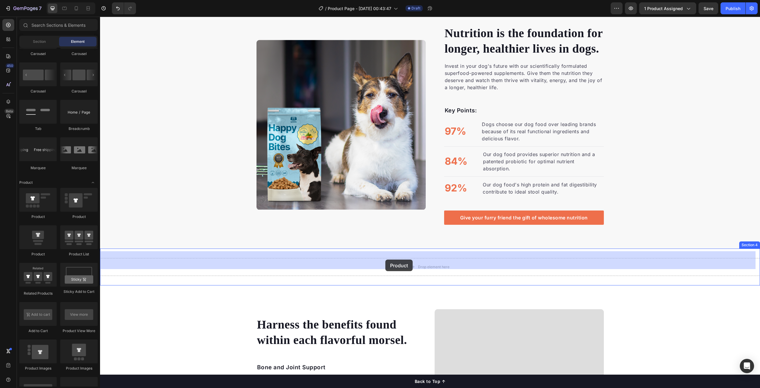
drag, startPoint x: 179, startPoint y: 220, endPoint x: 348, endPoint y: 253, distance: 171.9
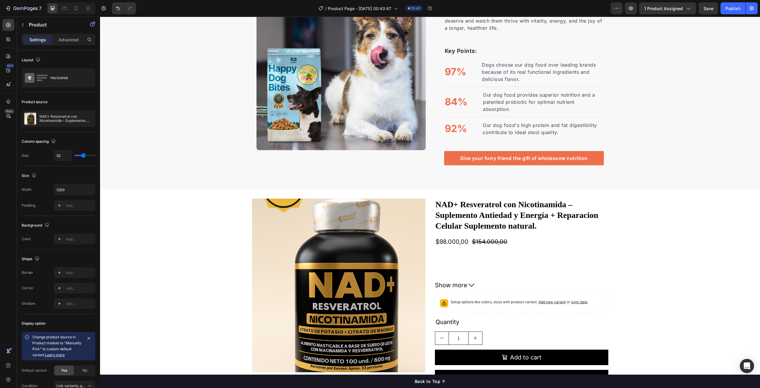
scroll to position [535, 0]
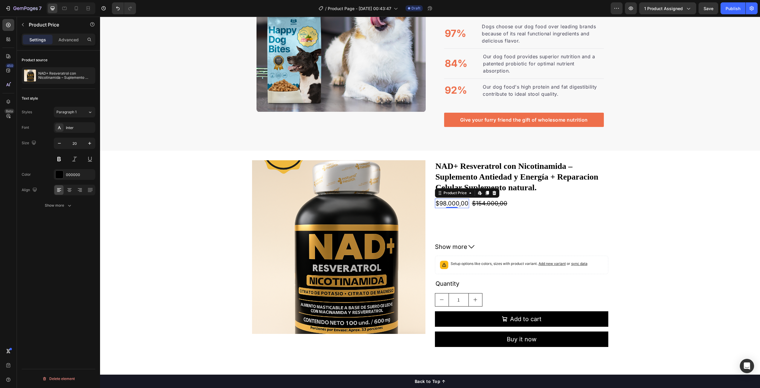
click at [465, 198] on div "$98.000,00" at bounding box center [452, 203] width 34 height 10
click at [544, 198] on div "$98.000,00 Product Price Edit content in Shopify 0 Product Price Edit content i…" at bounding box center [521, 203] width 173 height 10
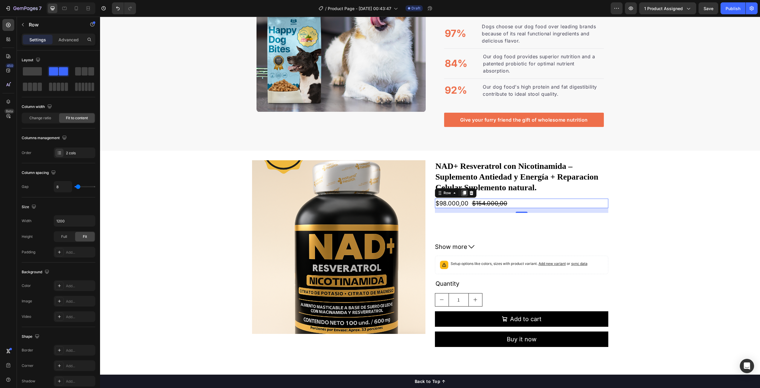
click at [463, 191] on icon at bounding box center [464, 193] width 3 height 4
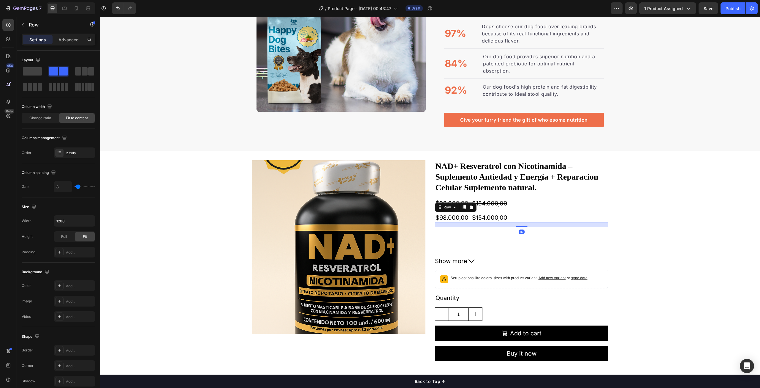
click at [513, 213] on div "$98.000,00 Product Price Product Price $154.000,00 Product Price Product Price …" at bounding box center [521, 218] width 173 height 10
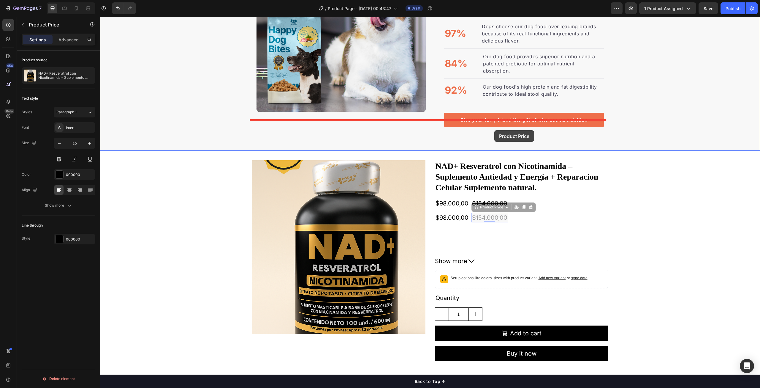
drag, startPoint x: 505, startPoint y: 211, endPoint x: 495, endPoint y: 130, distance: 81.5
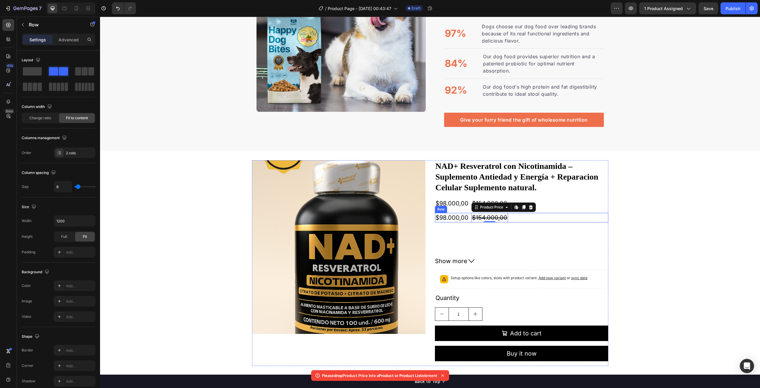
click at [559, 213] on div "$98.000,00 Product Price Product Price $154.000,00 Product Price Edit content i…" at bounding box center [521, 218] width 173 height 10
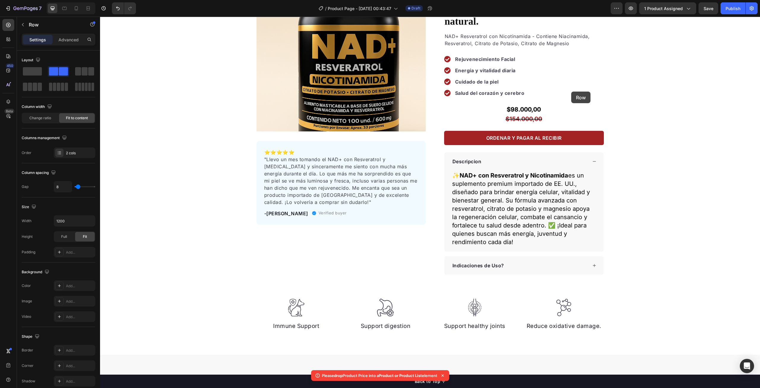
scroll to position [0, 0]
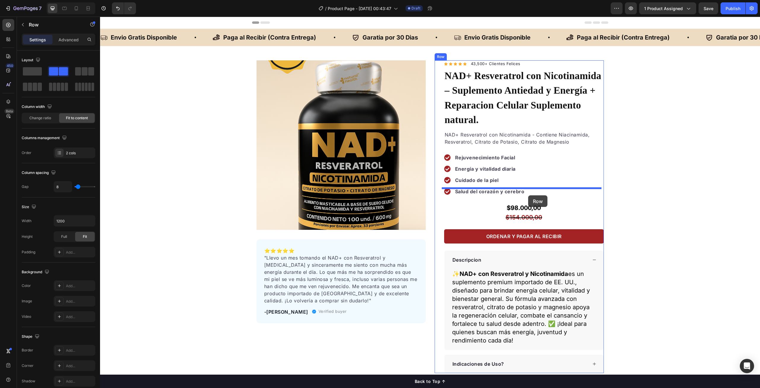
drag, startPoint x: 563, startPoint y: 212, endPoint x: 528, endPoint y: 195, distance: 38.3
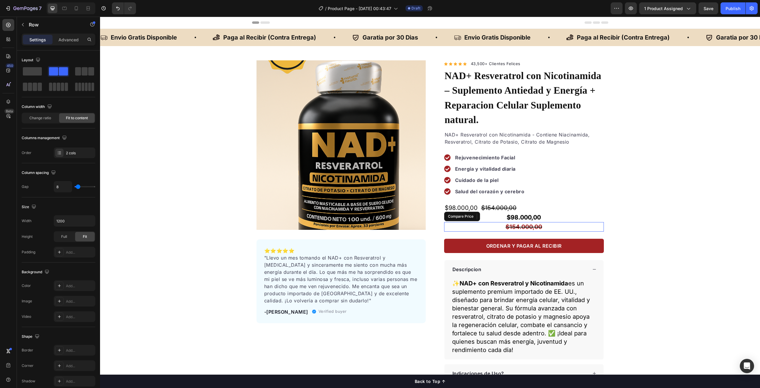
click at [531, 222] on div "$154.000,00" at bounding box center [524, 227] width 160 height 10
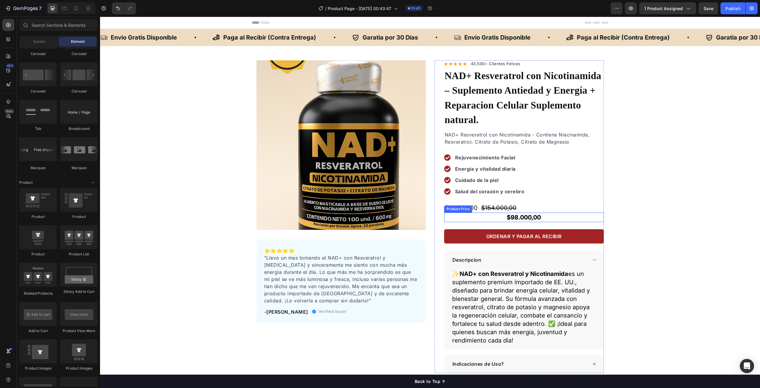
click at [534, 212] on div "$98.000,00" at bounding box center [524, 217] width 160 height 10
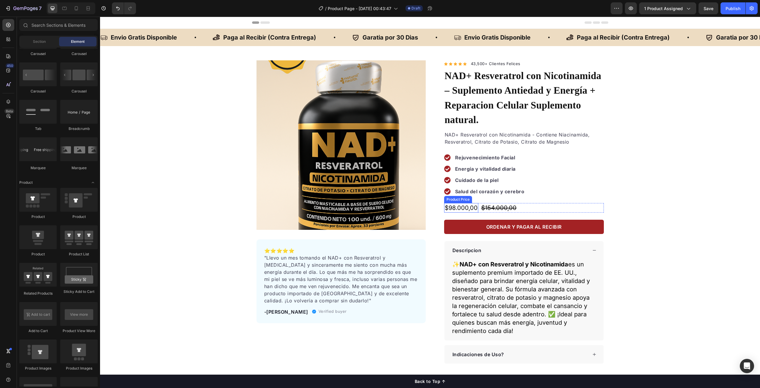
click at [466, 203] on div "$98.000,00" at bounding box center [461, 208] width 34 height 10
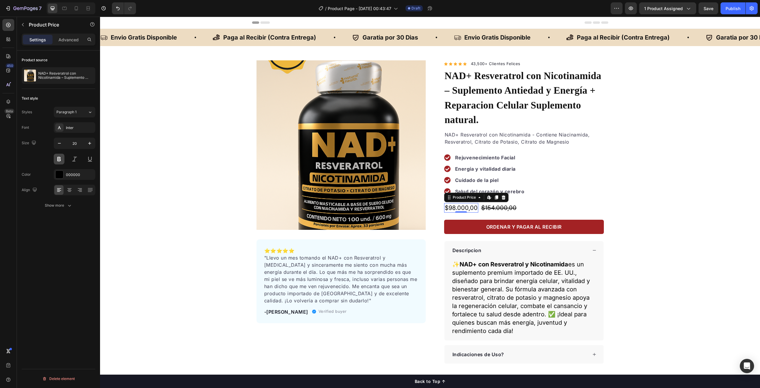
click at [60, 159] on button at bounding box center [59, 159] width 11 height 11
click at [499, 203] on div "$154.000,00" at bounding box center [500, 208] width 37 height 10
click at [63, 175] on div at bounding box center [59, 174] width 8 height 8
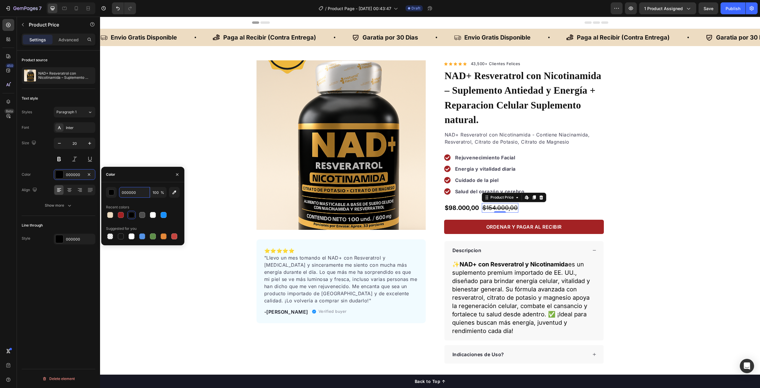
paste input "guarantee"
click at [121, 215] on div at bounding box center [121, 215] width 6 height 6
type input "A32224"
click at [462, 203] on div "$98.000,00" at bounding box center [461, 208] width 34 height 10
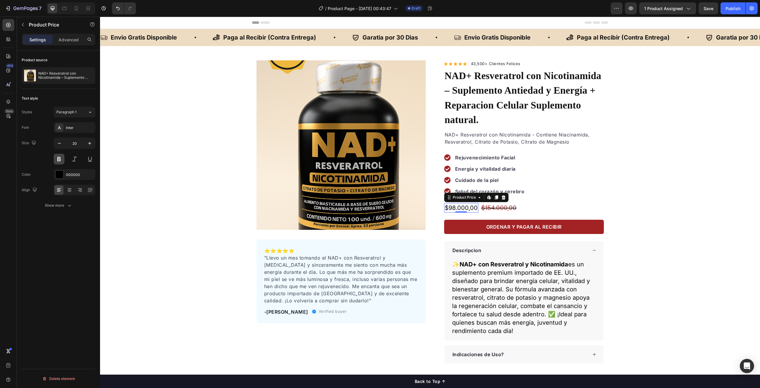
click at [61, 160] on button at bounding box center [59, 159] width 11 height 11
click at [505, 203] on div "$154.000,00" at bounding box center [500, 208] width 37 height 10
click at [60, 160] on button at bounding box center [59, 159] width 11 height 11
click at [702, 203] on div "Product Images ⭐️⭐️⭐️⭐️⭐️ "Llevo un mes tomando el NAD+ con Resveratrol y [MEDI…" at bounding box center [430, 211] width 660 height 303
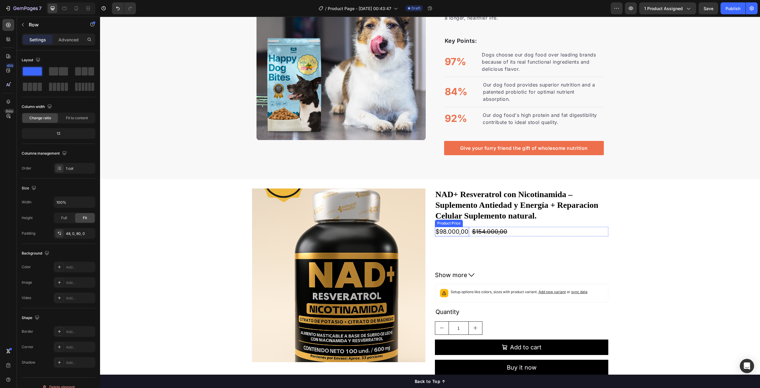
scroll to position [564, 0]
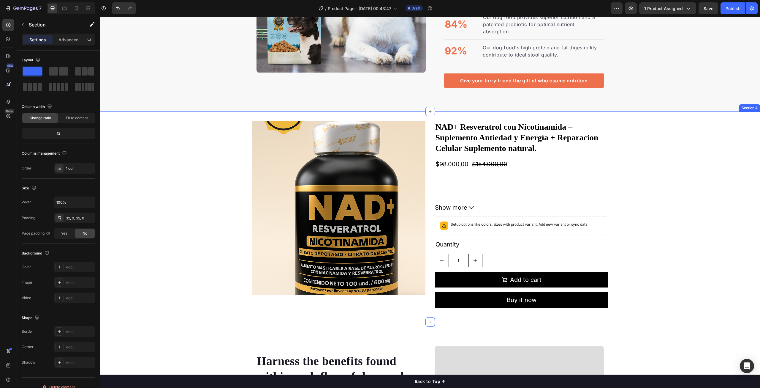
click at [638, 121] on div "Product Images NAD+ Resveratrol con [MEDICAL_DATA] – Suplemento Antiedad y Ener…" at bounding box center [430, 216] width 660 height 191
click at [754, 103] on icon at bounding box center [756, 105] width 4 height 4
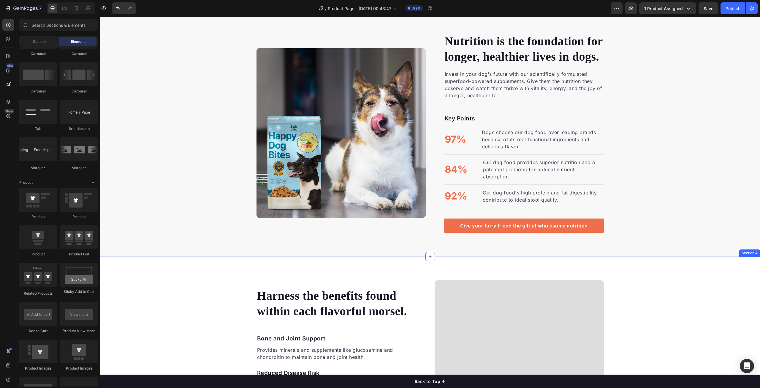
scroll to position [416, 0]
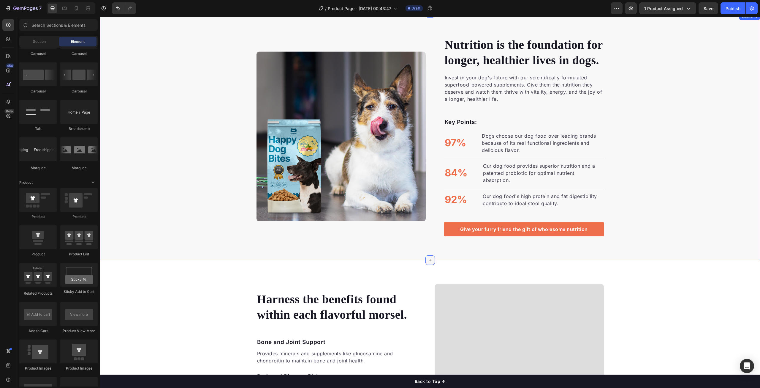
click at [428, 258] on icon at bounding box center [430, 260] width 5 height 5
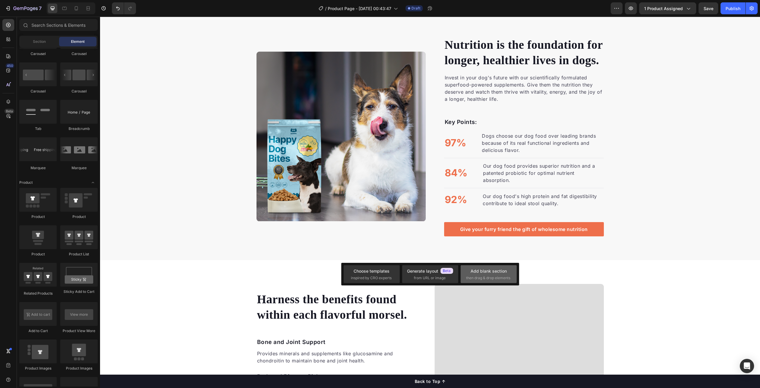
click at [508, 267] on div "Add blank section then drag & drop elements" at bounding box center [489, 274] width 56 height 18
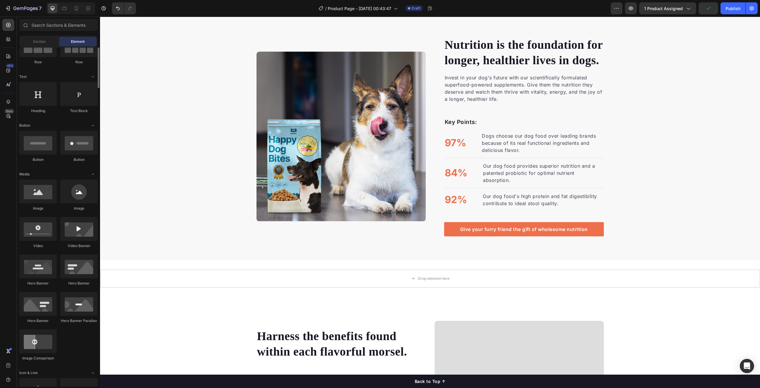
scroll to position [35, 0]
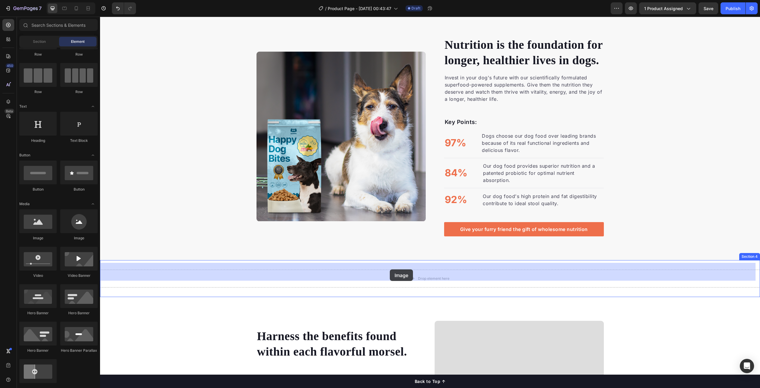
drag, startPoint x: 136, startPoint y: 244, endPoint x: 390, endPoint y: 269, distance: 255.2
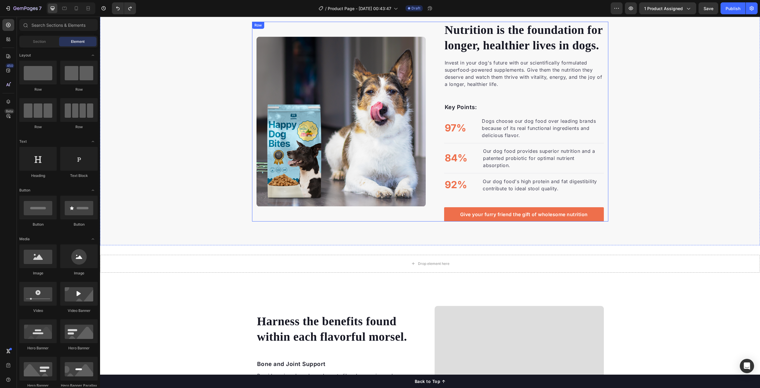
scroll to position [301, 0]
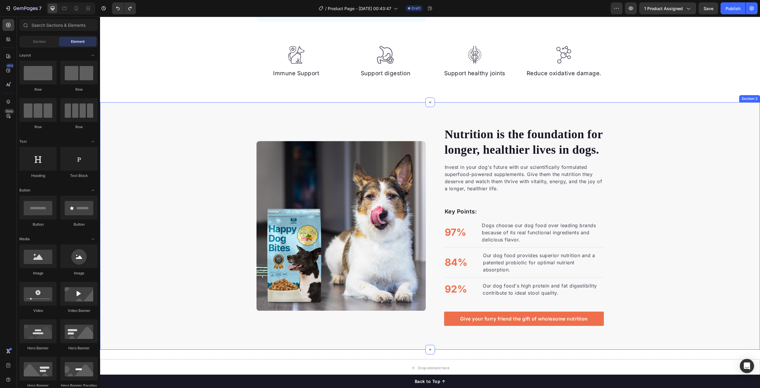
click at [214, 147] on div "Nutrition is the foundation for longer, healthier lives in dogs. Heading Invest…" at bounding box center [430, 226] width 660 height 200
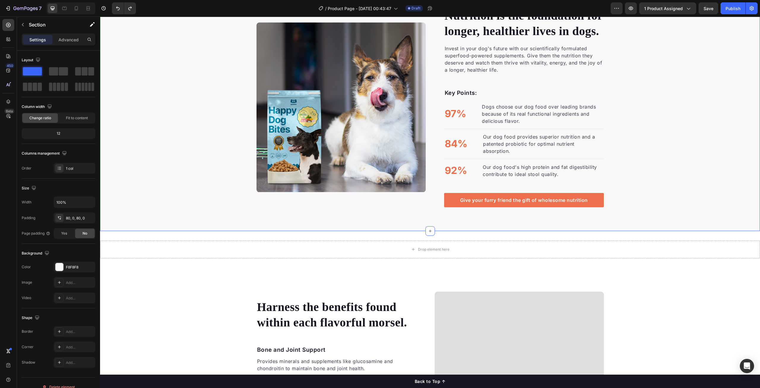
scroll to position [460, 0]
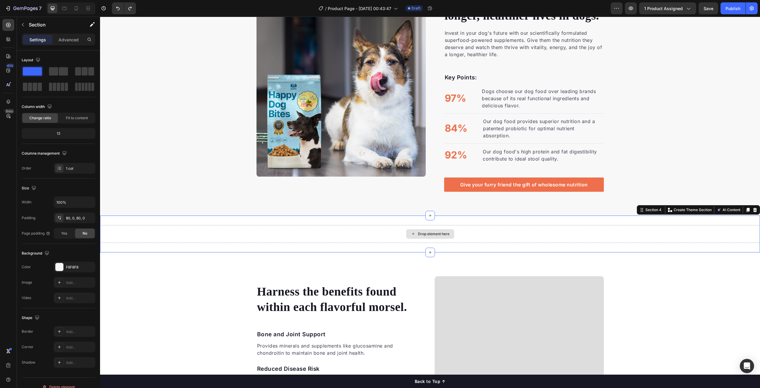
click at [327, 227] on div "Drop element here" at bounding box center [430, 234] width 660 height 18
click at [9, 26] on icon at bounding box center [8, 25] width 6 height 6
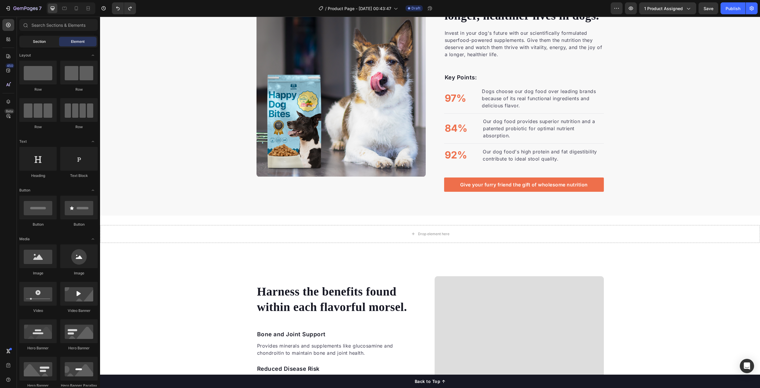
click at [47, 40] on div "Section" at bounding box center [38, 42] width 37 height 10
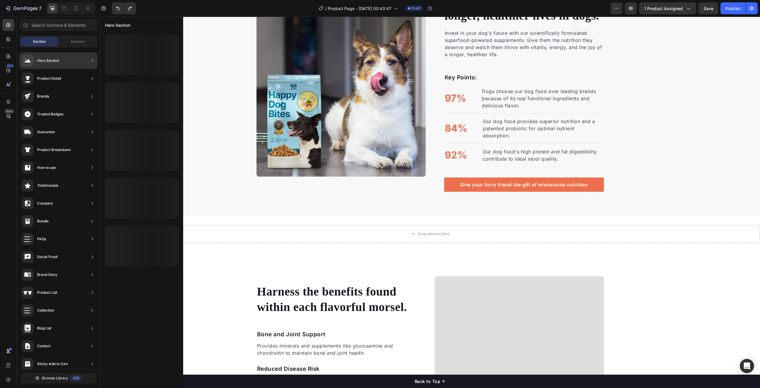
scroll to position [23, 0]
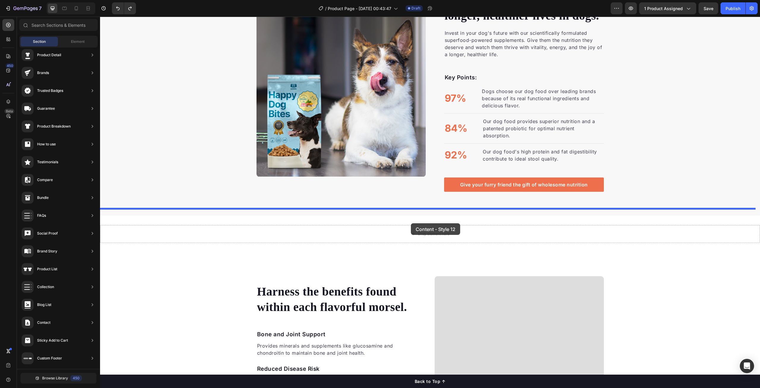
drag, startPoint x: 238, startPoint y: 163, endPoint x: 411, endPoint y: 223, distance: 183.4
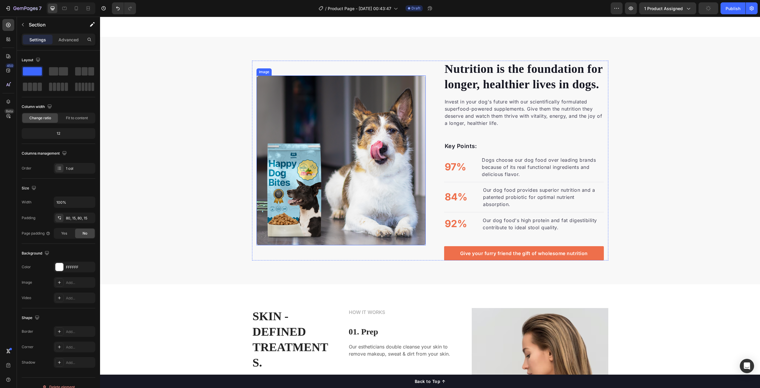
scroll to position [394, 0]
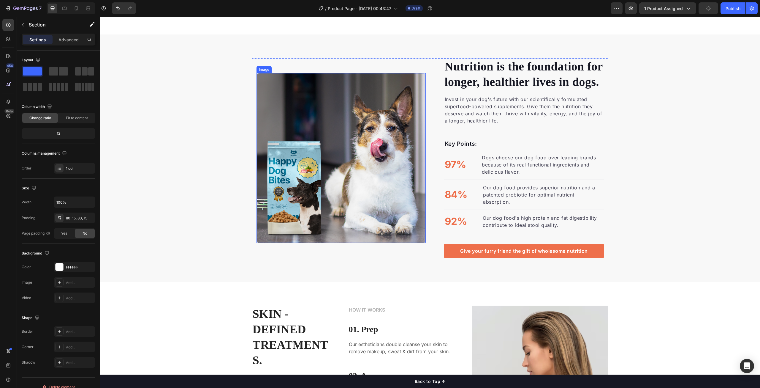
click at [347, 166] on img at bounding box center [341, 157] width 169 height 169
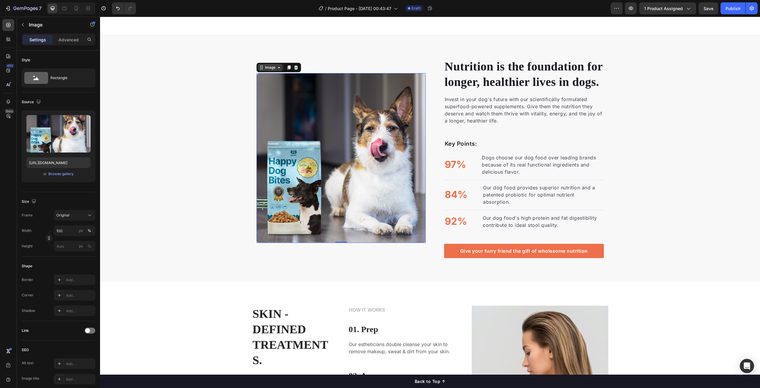
click at [277, 66] on icon at bounding box center [279, 67] width 5 height 5
click at [345, 122] on img at bounding box center [341, 157] width 169 height 169
click at [333, 122] on img at bounding box center [341, 157] width 169 height 169
click at [59, 173] on div "Browse gallery" at bounding box center [60, 173] width 25 height 5
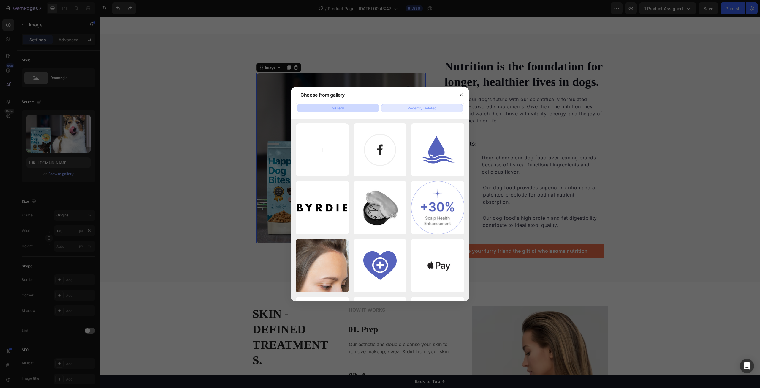
click at [423, 107] on div "Recently Deleted" at bounding box center [422, 107] width 29 height 5
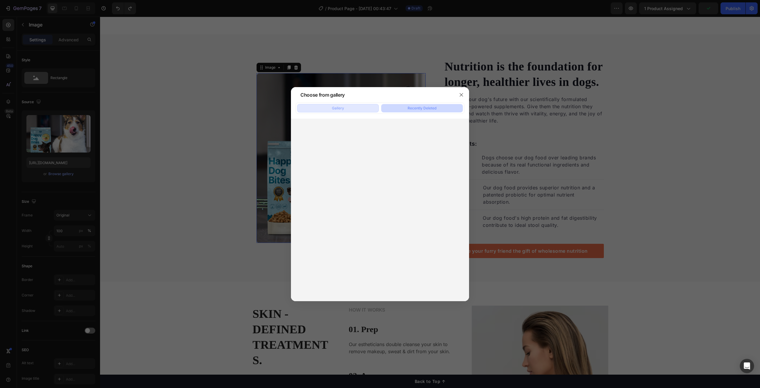
click at [356, 106] on button "Gallery" at bounding box center [338, 108] width 82 height 8
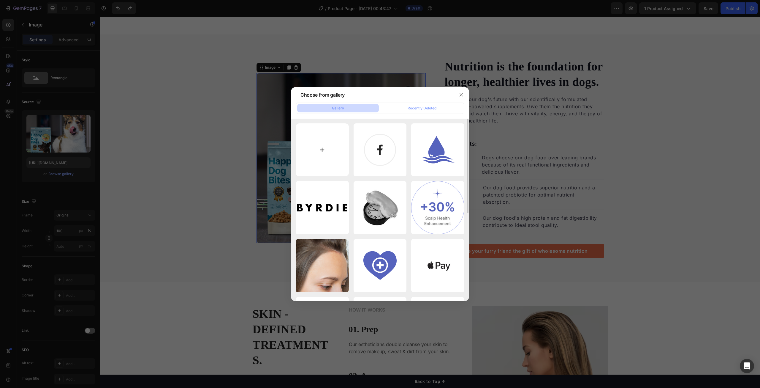
click at [324, 143] on input "file" at bounding box center [322, 149] width 53 height 53
type input "C:\fakepath\ChatGPT Image [DATE], 11_43_06 PM.png"
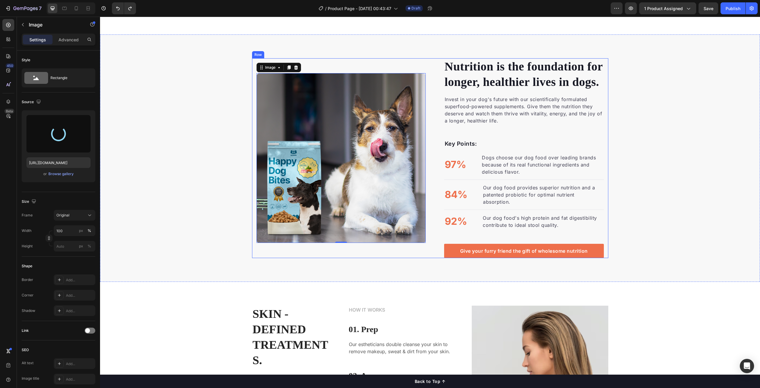
type input "[URL][DOMAIN_NAME]"
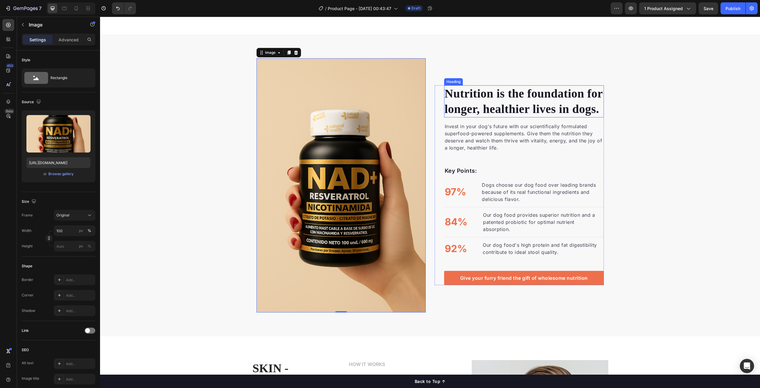
click at [487, 102] on p "Nutrition is the foundation for longer, healthier lives in dogs." at bounding box center [524, 101] width 159 height 31
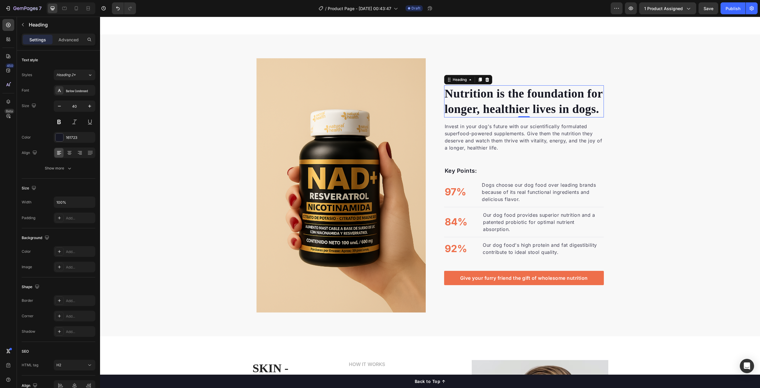
click at [518, 105] on p "Nutrition is the foundation for longer, healthier lives in dogs." at bounding box center [524, 101] width 159 height 31
click at [584, 105] on p "Nutrition is the foundation for longer, healthier lives in dogs." at bounding box center [524, 101] width 159 height 31
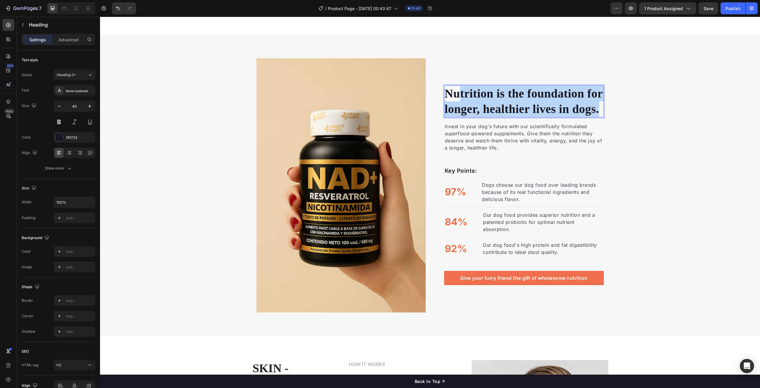
drag, startPoint x: 577, startPoint y: 112, endPoint x: 453, endPoint y: 98, distance: 124.3
click at [453, 98] on p "Nutrition is the foundation for longer, healthier lives in dogs." at bounding box center [524, 101] width 159 height 31
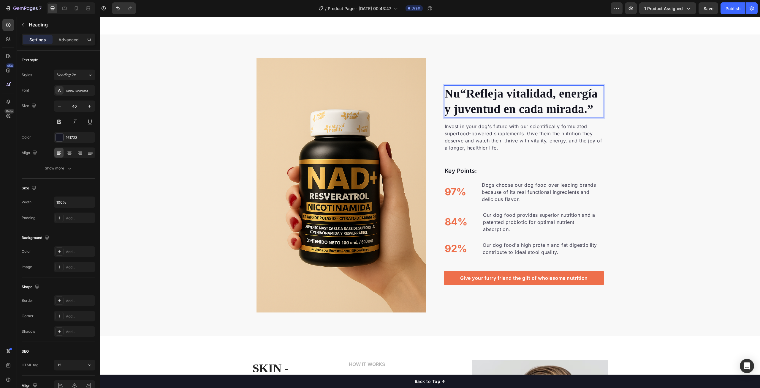
click at [457, 96] on p "Nu“Refleja vitalidad, energía y juventud en cada mirada.”" at bounding box center [524, 101] width 159 height 31
click at [455, 94] on p "Nu“Refleja vitalidad, energía y juventud en cada mirada.”" at bounding box center [524, 101] width 159 height 31
click at [684, 133] on div "“Refleja vitalidad, energía y juventud en cada mirada.” Heading 0 Invest in you…" at bounding box center [430, 185] width 660 height 254
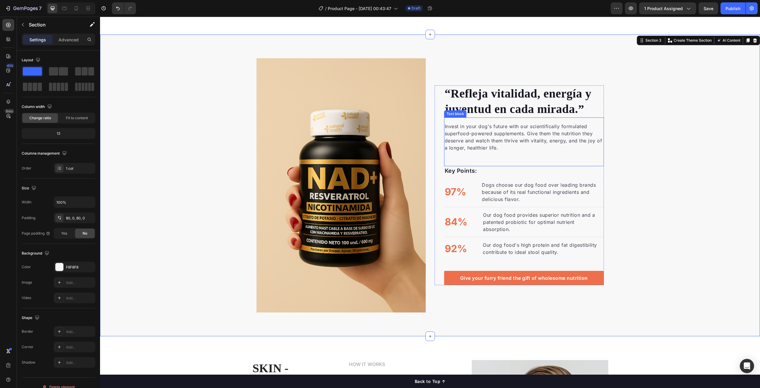
click at [455, 138] on p "Invest in your dog's future with our scientifically formulated superfood-powere…" at bounding box center [524, 137] width 159 height 29
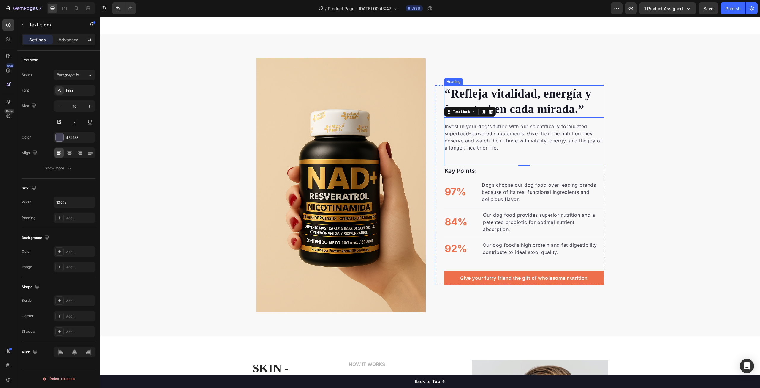
click at [541, 105] on p "“Refleja vitalidad, energía y juventud en cada mirada.”" at bounding box center [524, 101] width 159 height 31
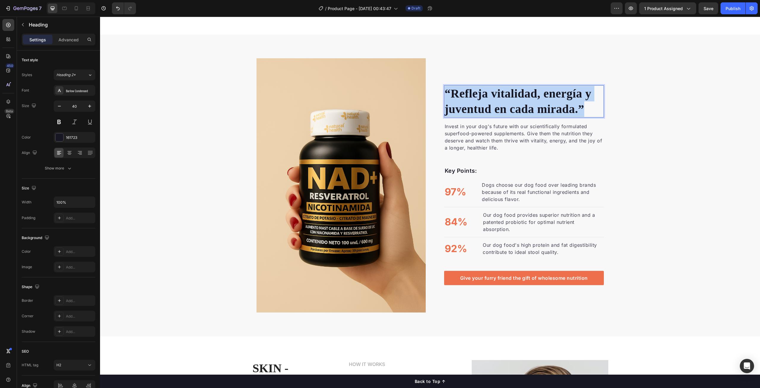
drag, startPoint x: 561, startPoint y: 114, endPoint x: 444, endPoint y: 93, distance: 119.2
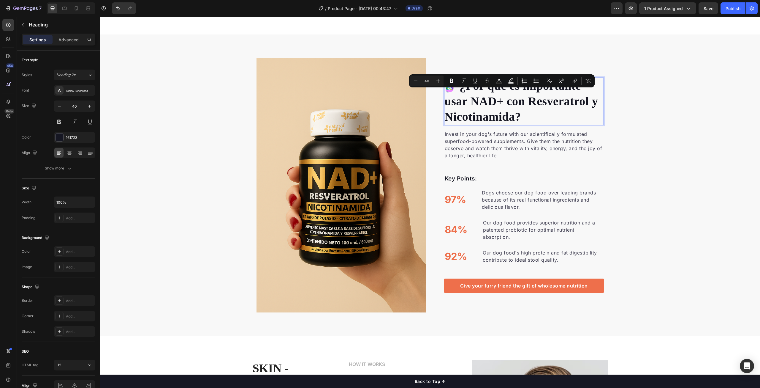
scroll to position [386, 0]
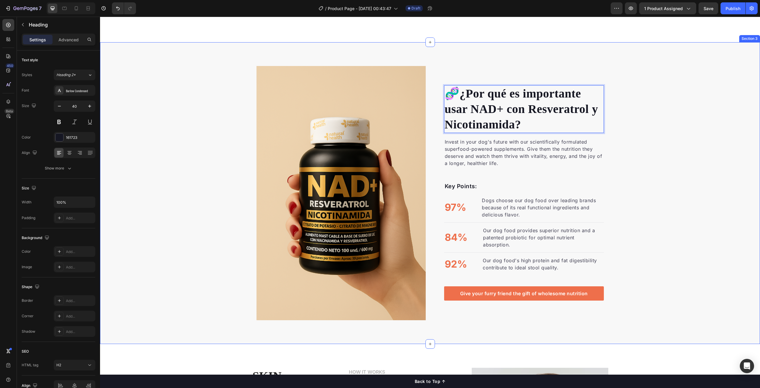
click at [668, 106] on div "🧬 ¿Por qué es importante usar NAD+ con Resveratrol y [MEDICAL_DATA]? Heading 0 …" at bounding box center [430, 193] width 660 height 254
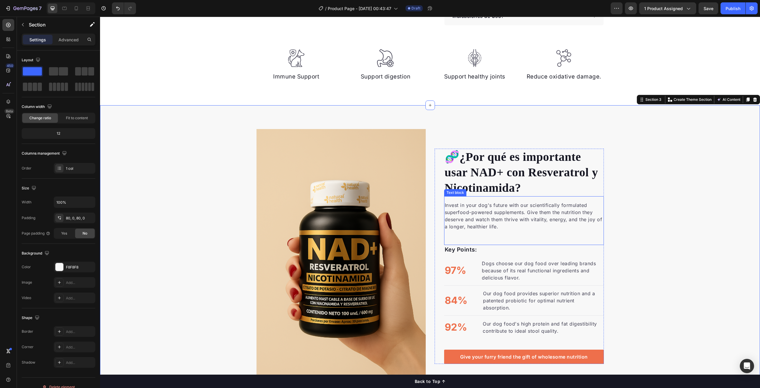
scroll to position [297, 0]
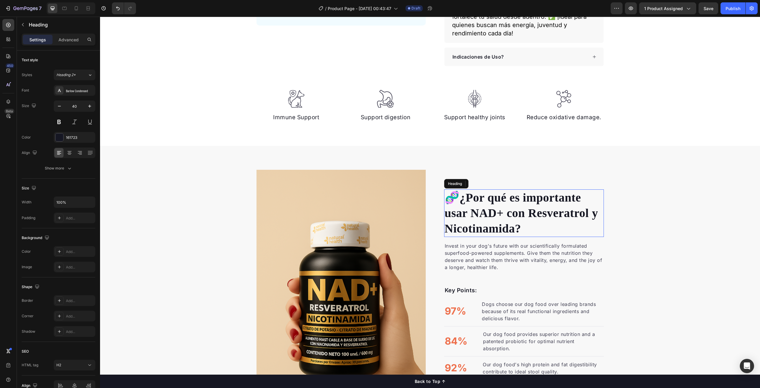
click at [531, 204] on strong "¿Por qué es importante usar NAD+ con Resveratrol y Nicotinamida?" at bounding box center [522, 213] width 154 height 44
click at [89, 152] on icon at bounding box center [90, 153] width 6 height 6
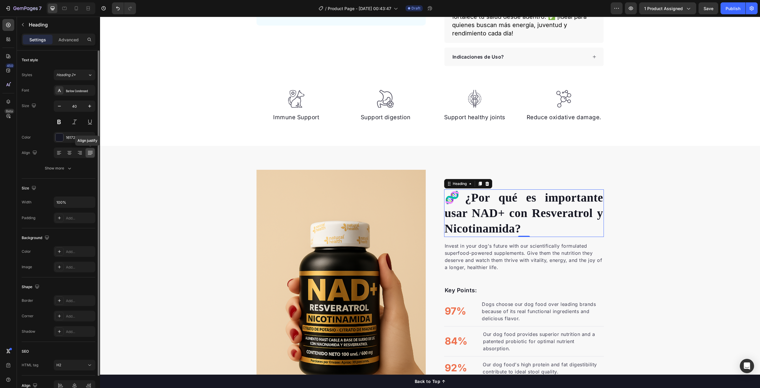
click at [89, 152] on icon at bounding box center [90, 153] width 6 height 6
click at [56, 153] on icon at bounding box center [59, 153] width 6 height 6
click at [71, 154] on icon at bounding box center [70, 153] width 6 height 6
click at [63, 155] on div at bounding box center [58, 153] width 9 height 10
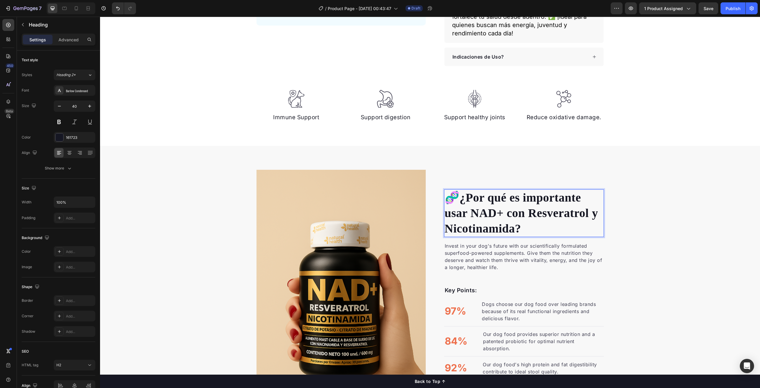
click at [462, 191] on strong "¿Por qué es importante usar NAD+ con Resveratrol y Nicotinamida?" at bounding box center [522, 213] width 154 height 44
click at [653, 222] on div "🧬 ¿Por qué es importante usar NAD+ con Resveratrol y [MEDICAL_DATA]? Heading 0 …" at bounding box center [430, 297] width 660 height 254
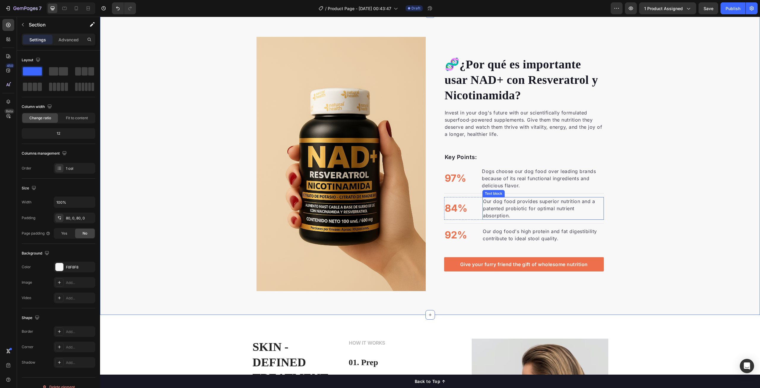
scroll to position [416, 0]
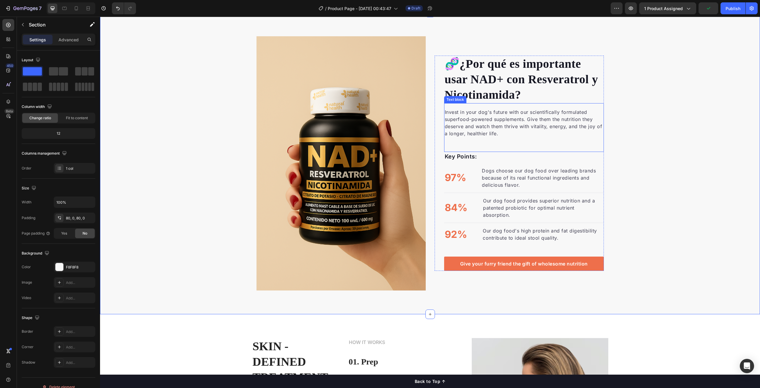
click at [511, 133] on p "Invest in your dog's future with our scientifically formulated superfood-powere…" at bounding box center [524, 122] width 159 height 29
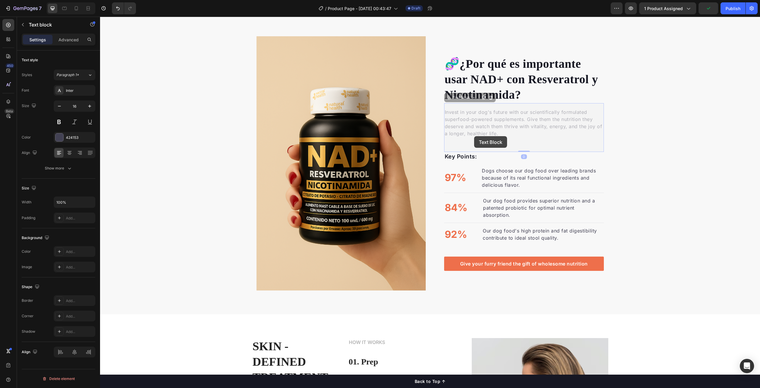
scroll to position [394, 0]
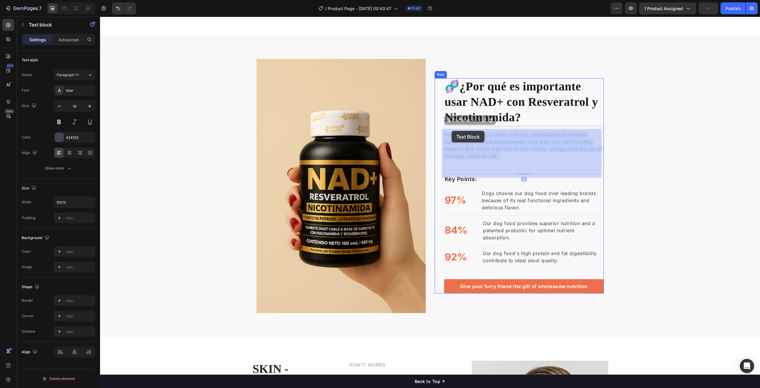
drag, startPoint x: 498, startPoint y: 138, endPoint x: 458, endPoint y: 139, distance: 39.5
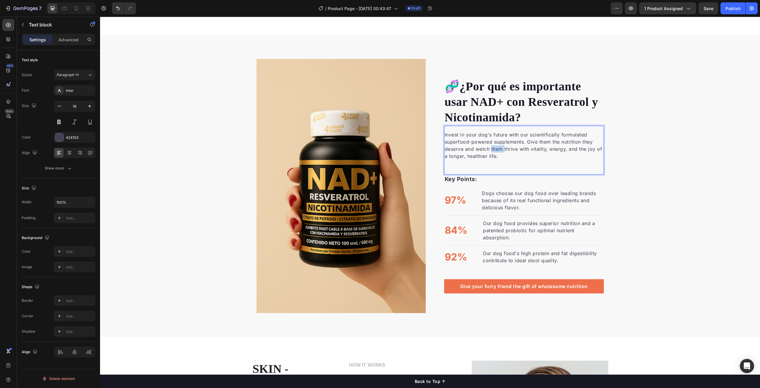
click at [498, 155] on p "Invest in your dog's future with our scientifically formulated superfood-powere…" at bounding box center [524, 145] width 159 height 29
click at [491, 156] on p "Invest in your dog's future with our scientifically formulated superfood-powere…" at bounding box center [524, 145] width 159 height 29
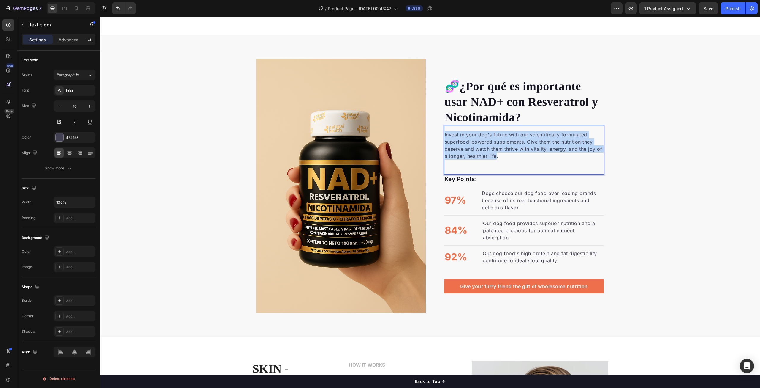
drag, startPoint x: 494, startPoint y: 159, endPoint x: 442, endPoint y: 138, distance: 56.3
click at [444, 138] on div "Invest in your dog's future with our scientifically formulated superfood-powere…" at bounding box center [524, 145] width 160 height 30
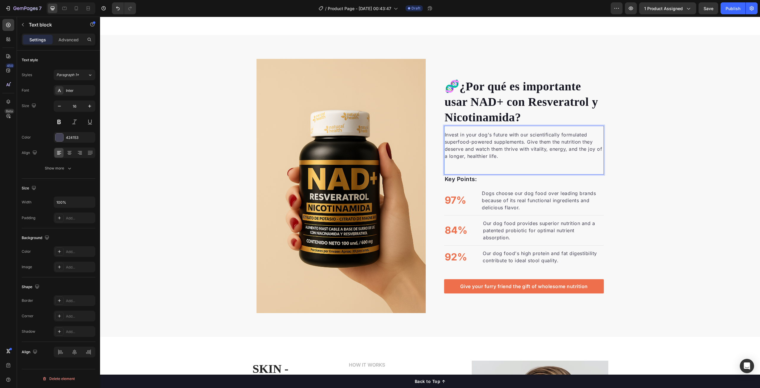
scroll to position [383, 0]
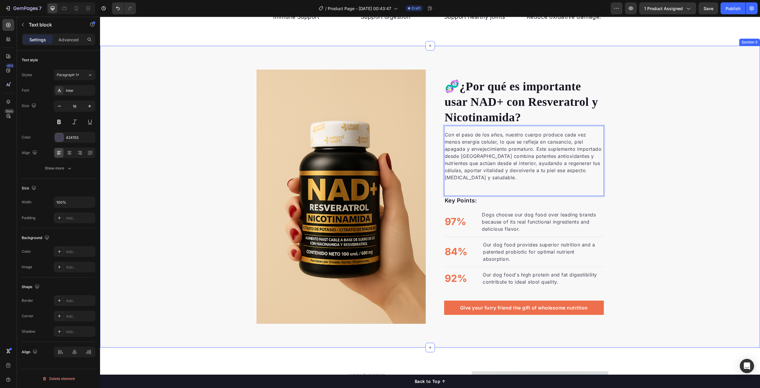
click at [658, 160] on div "🧬 ¿Por qué es importante usar NAD+ con Resveratrol y [MEDICAL_DATA]? Heading Co…" at bounding box center [430, 197] width 660 height 254
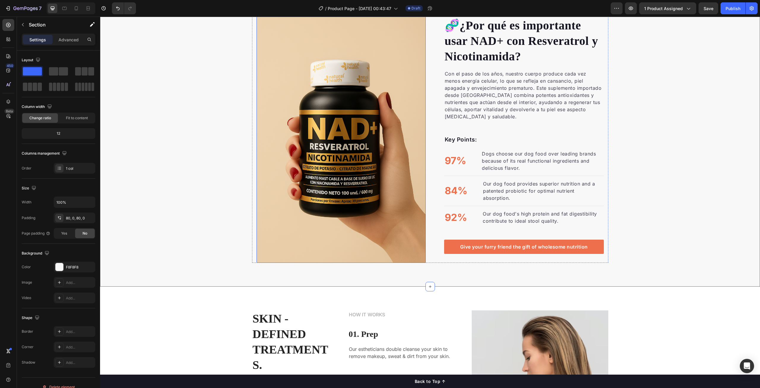
scroll to position [442, 0]
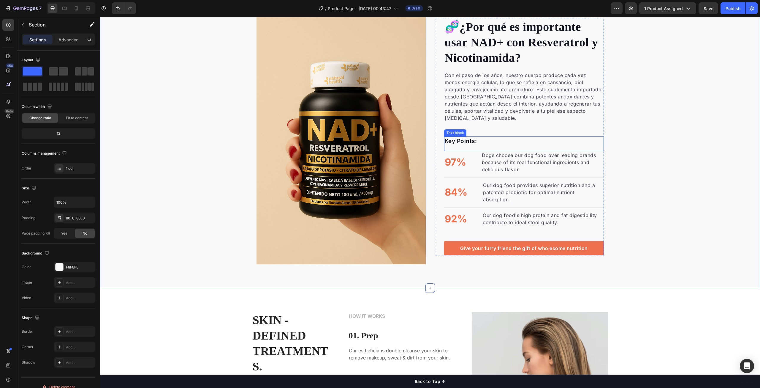
click at [459, 146] on p "Key Points:" at bounding box center [524, 141] width 159 height 9
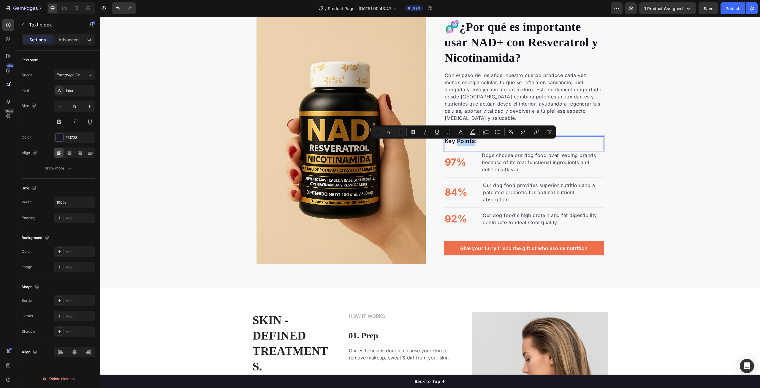
click at [456, 146] on p "Key Points:" at bounding box center [524, 141] width 159 height 9
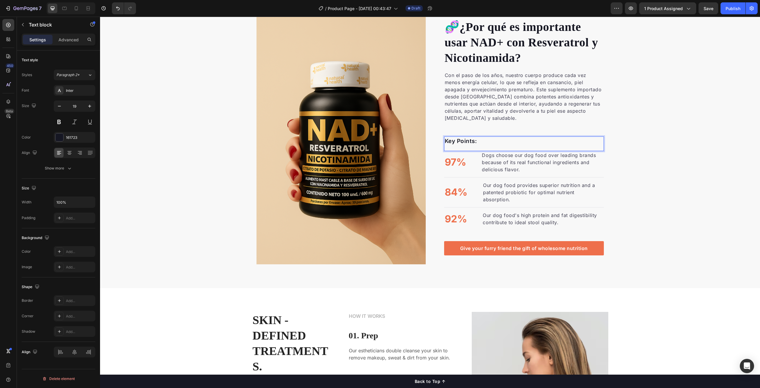
click at [451, 145] on p "Key Points:" at bounding box center [524, 141] width 159 height 9
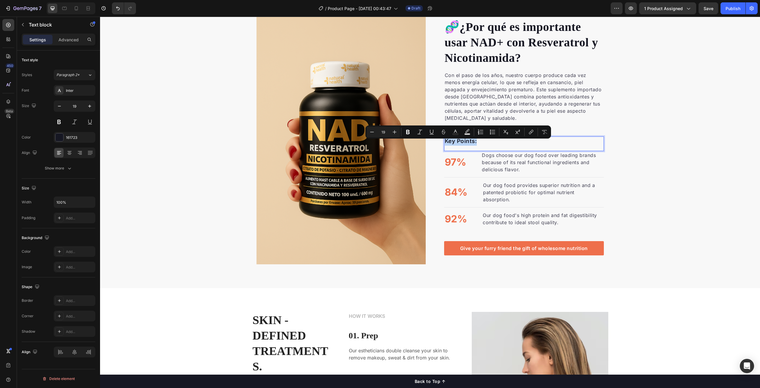
click at [471, 146] on p "Key Points:" at bounding box center [524, 141] width 159 height 9
click at [472, 144] on p "Key Points:" at bounding box center [524, 141] width 159 height 9
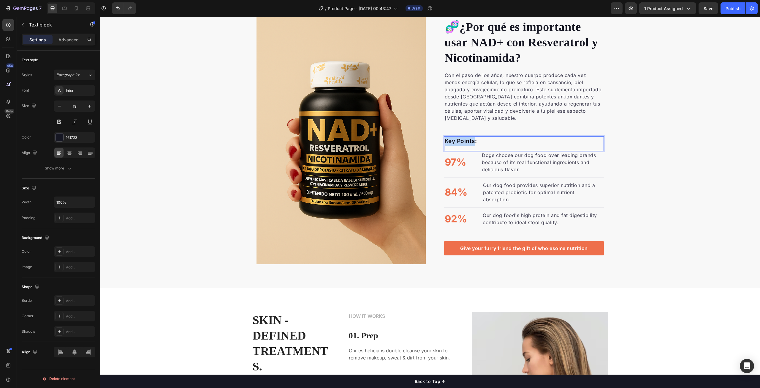
drag, startPoint x: 472, startPoint y: 145, endPoint x: 444, endPoint y: 143, distance: 28.0
click at [445, 143] on p "Key Points:" at bounding box center [524, 141] width 159 height 9
click at [666, 166] on div "🧬 ¿Por qué es importante usar NAD+ con Resveratrol y [MEDICAL_DATA]? Heading Co…" at bounding box center [430, 137] width 660 height 254
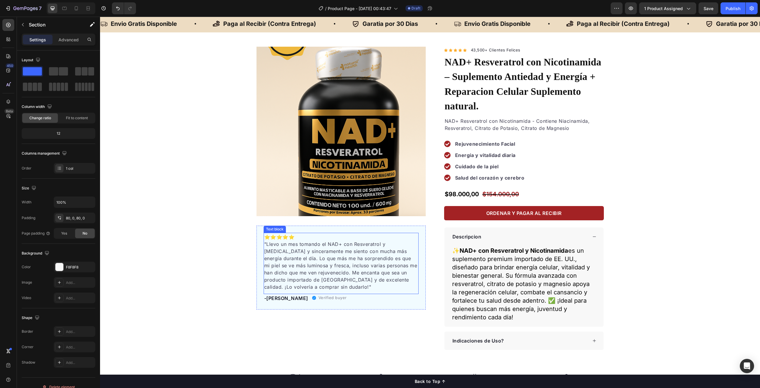
scroll to position [0, 0]
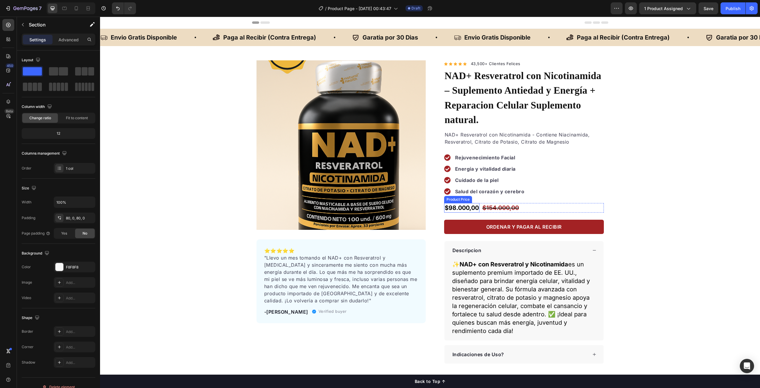
click at [465, 203] on div "$98.000,00" at bounding box center [461, 208] width 35 height 10
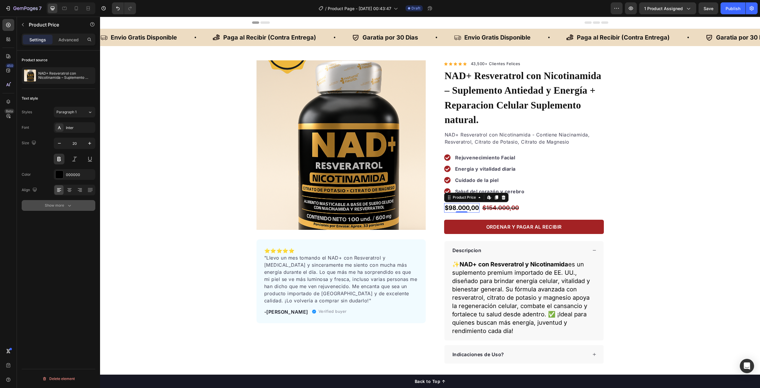
click at [61, 205] on div "Show more" at bounding box center [59, 205] width 28 height 6
click at [72, 240] on input "Auto" at bounding box center [74, 237] width 41 height 11
click at [69, 269] on div "Add..." at bounding box center [80, 268] width 28 height 5
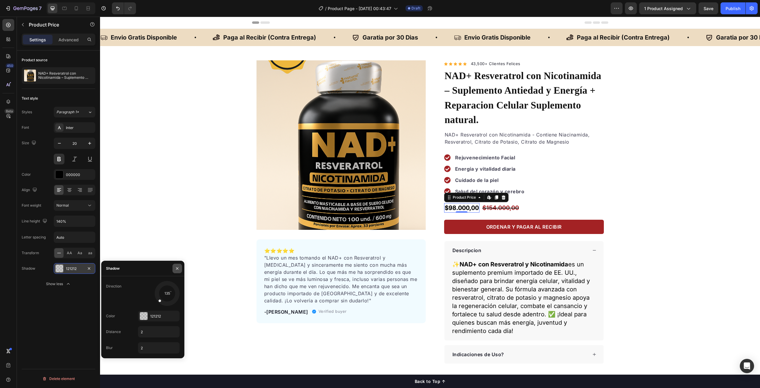
click at [179, 266] on icon "button" at bounding box center [177, 268] width 5 height 5
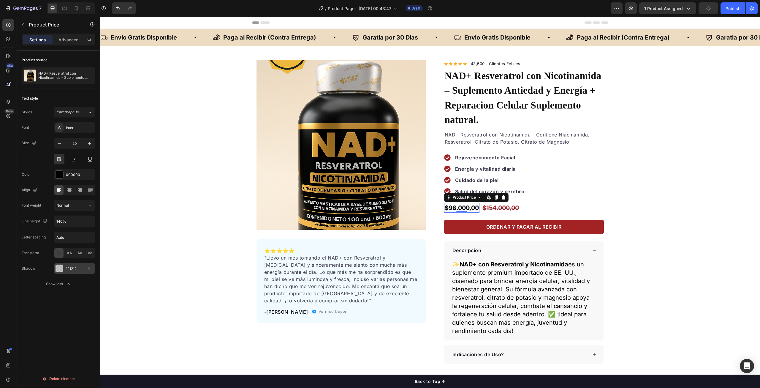
click at [80, 268] on div "121212" at bounding box center [74, 268] width 17 height 5
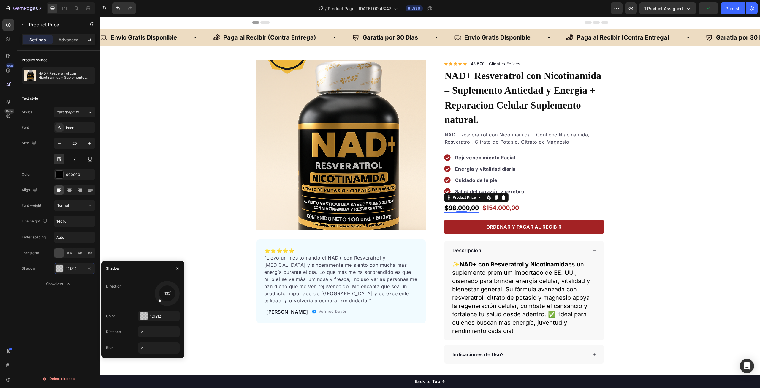
click at [460, 203] on div "$98.000,00" at bounding box center [461, 208] width 35 height 10
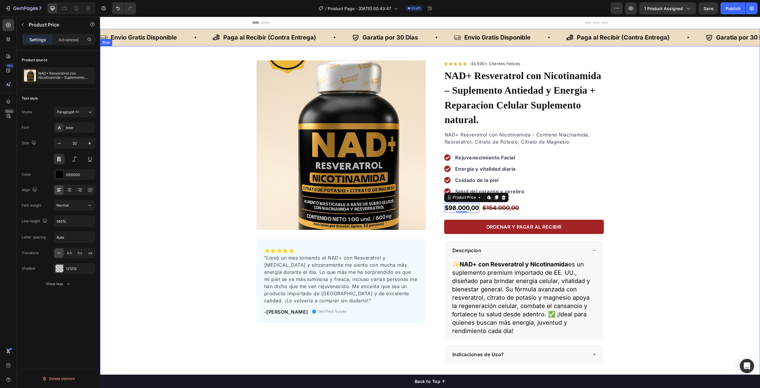
click at [645, 198] on div "Product Images ⭐️⭐️⭐️⭐️⭐️ "Llevo un mes tomando el NAD+ con Resveratrol y [MEDI…" at bounding box center [430, 211] width 660 height 303
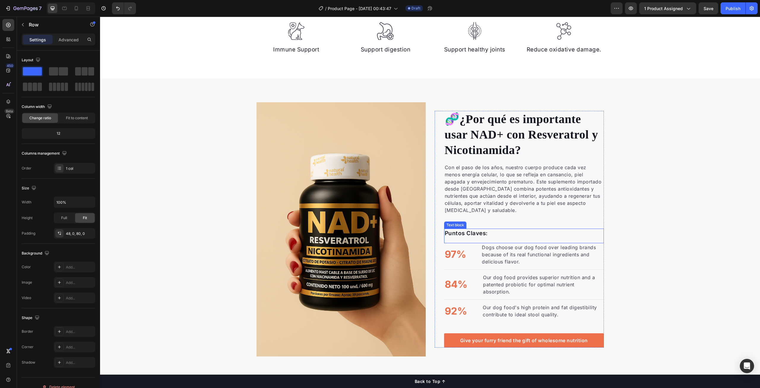
scroll to position [386, 0]
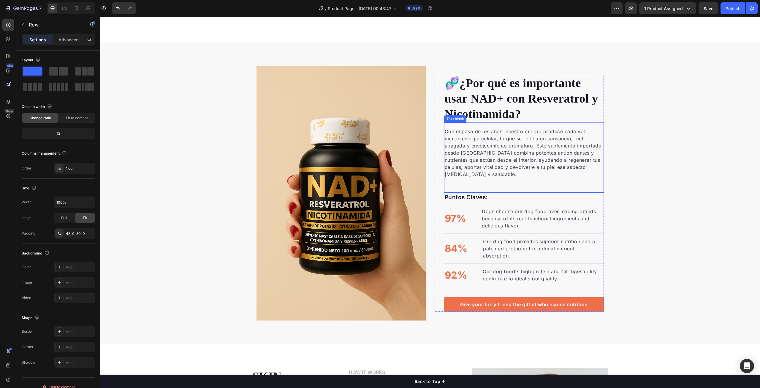
click at [497, 162] on p "Con el paso de los años, nuestro cuerpo produce cada vez menos energía celular,…" at bounding box center [524, 153] width 159 height 50
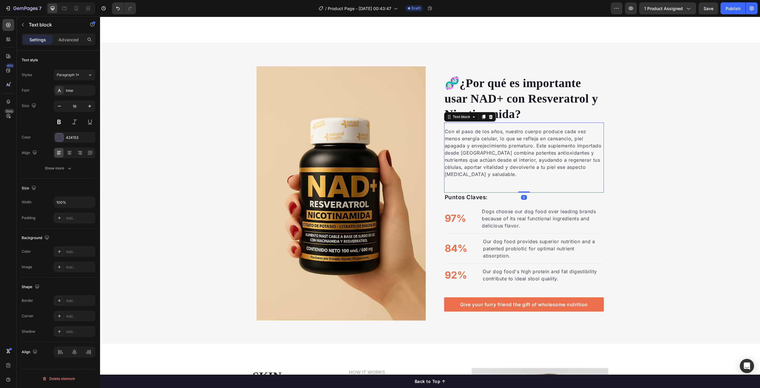
click at [469, 177] on p "Con el paso de los años, nuestro cuerpo produce cada vez menos energía celular,…" at bounding box center [524, 153] width 159 height 50
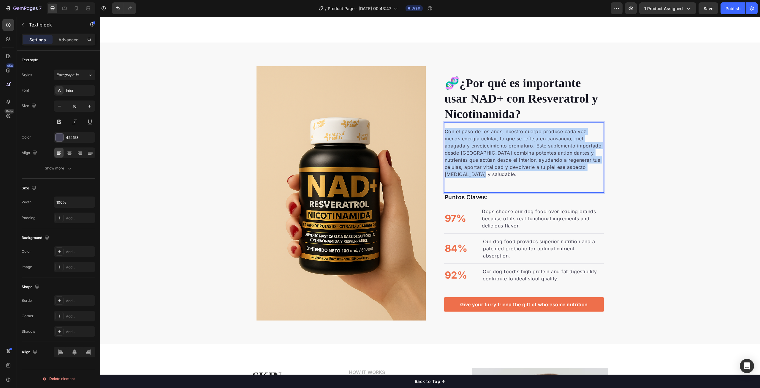
drag, startPoint x: 465, startPoint y: 177, endPoint x: 443, endPoint y: 136, distance: 46.5
click at [445, 136] on p "Con el paso de los años, nuestro cuerpo produce cada vez menos energía celular,…" at bounding box center [524, 153] width 159 height 50
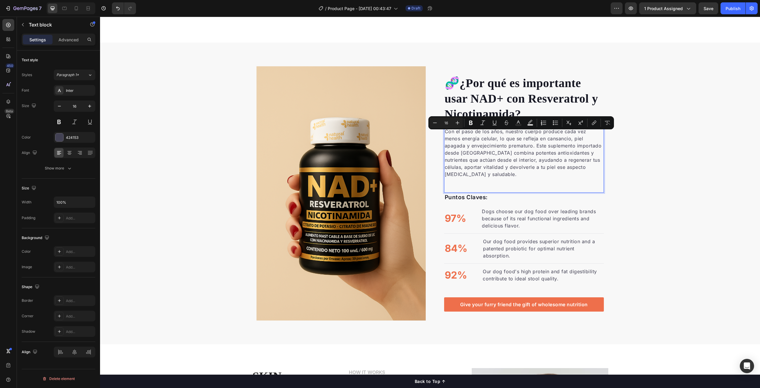
scroll to position [400, 0]
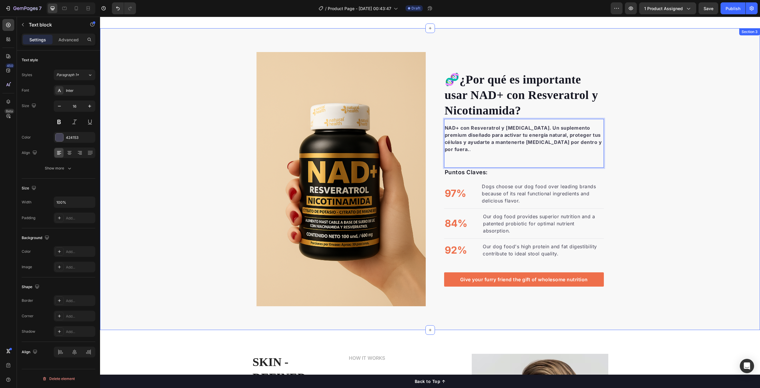
click at [678, 137] on div "🧬 ¿Por qué es importante usar NAD+ con Resveratrol y [MEDICAL_DATA]? Heading NA…" at bounding box center [430, 179] width 660 height 254
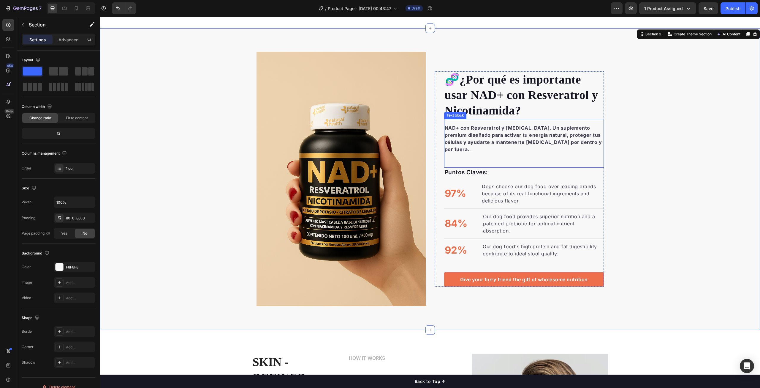
click at [568, 149] on strong "NAD+ con Resveratrol y [MEDICAL_DATA]. Un suplemento premium diseñado para acti…" at bounding box center [523, 138] width 157 height 27
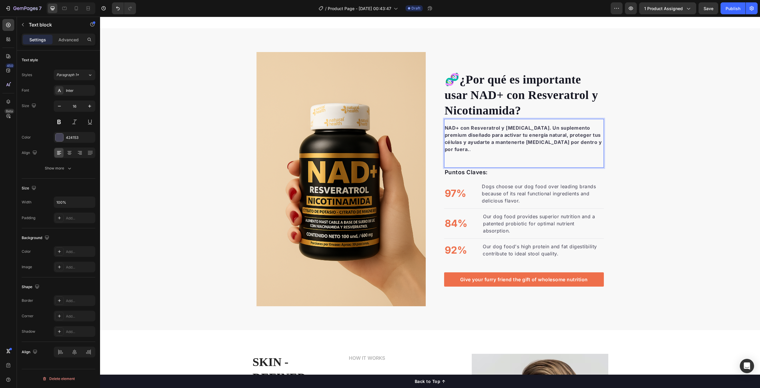
click at [570, 151] on p "NAD+ con Resveratrol y [MEDICAL_DATA]. Un suplemento premium diseñado para acti…" at bounding box center [524, 138] width 159 height 29
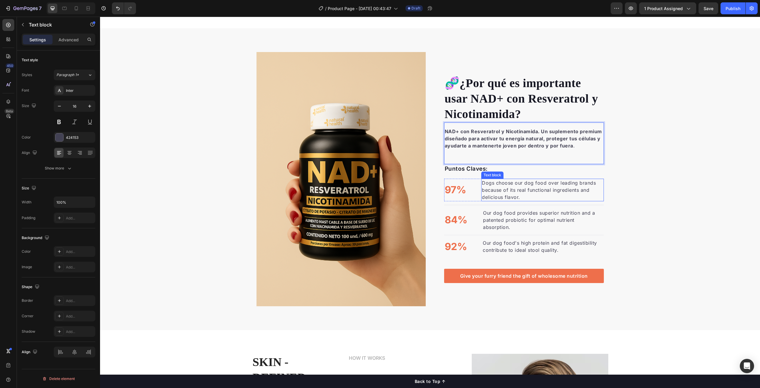
scroll to position [430, 0]
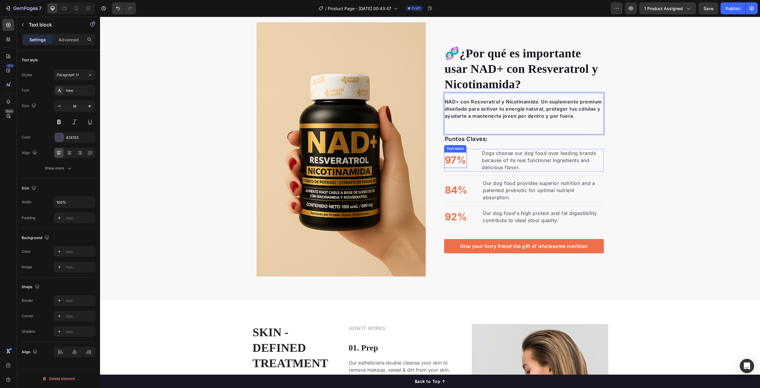
click at [461, 162] on p "97%" at bounding box center [456, 160] width 22 height 15
click at [473, 139] on p "Puntos Claves:" at bounding box center [524, 139] width 159 height 9
click at [473, 143] on p "Puntos Claves:" at bounding box center [524, 139] width 159 height 9
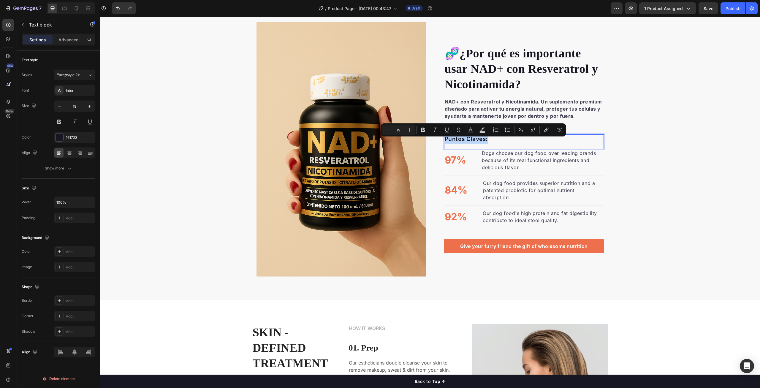
click at [473, 143] on p "Puntos Claves:" at bounding box center [524, 139] width 159 height 9
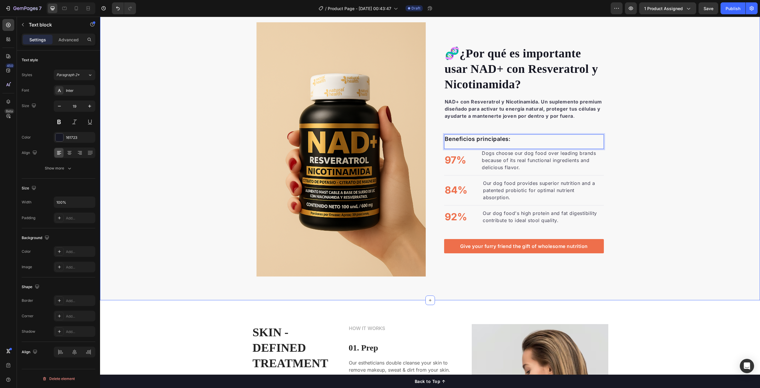
click at [667, 173] on div "🧬 ¿Por qué es importante usar NAD+ con Resveratrol y [MEDICAL_DATA]? Heading NA…" at bounding box center [430, 149] width 660 height 254
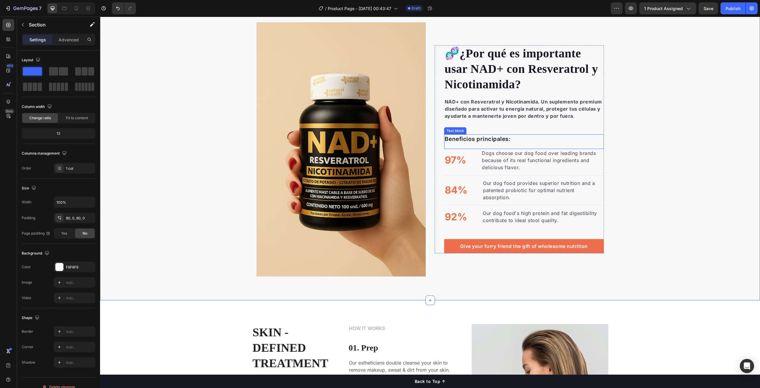
click at [477, 143] on p "Beneficios principales:" at bounding box center [524, 139] width 159 height 9
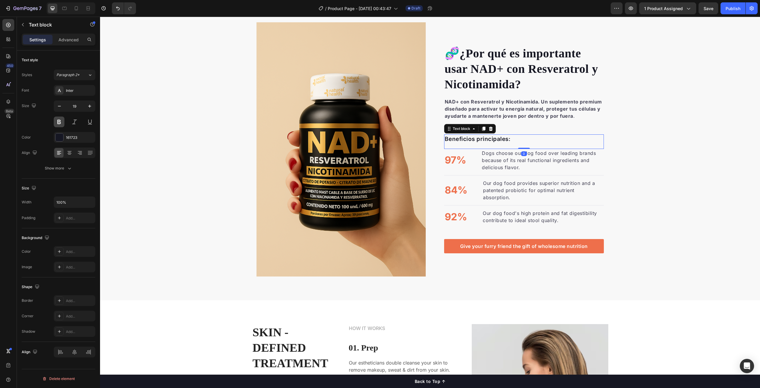
click at [59, 123] on button at bounding box center [59, 121] width 11 height 11
click at [651, 182] on div "🧬 ¿Por qué es importante usar NAD+ con Resveratrol y [MEDICAL_DATA]? Heading NA…" at bounding box center [430, 149] width 660 height 254
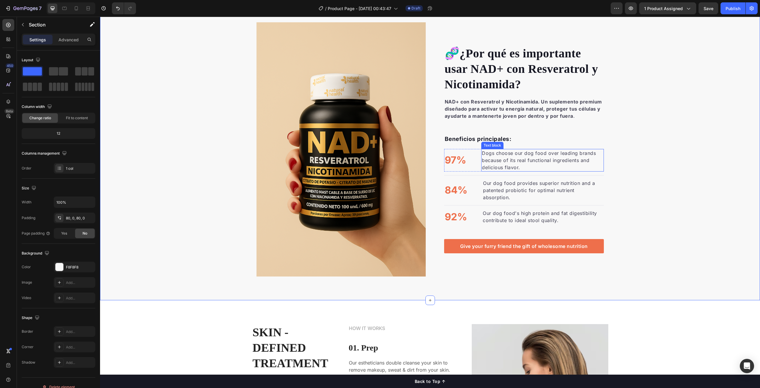
click at [484, 158] on p "Dogs choose our dog food over leading brands because of its real functional ing…" at bounding box center [542, 159] width 121 height 21
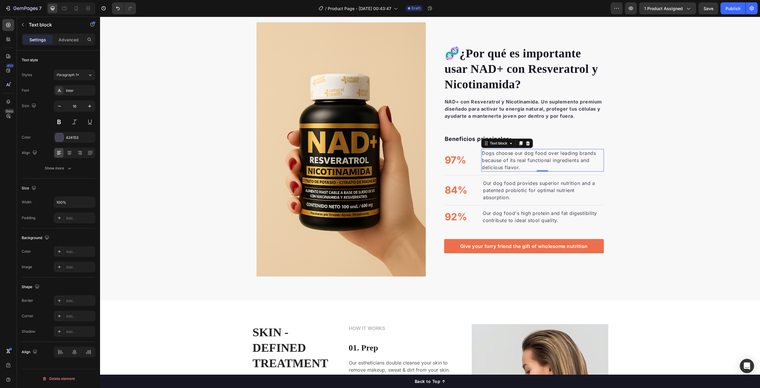
click at [518, 171] on p "Dogs choose our dog food over leading brands because of its real functional ing…" at bounding box center [542, 159] width 121 height 21
click at [517, 171] on p "Dogs choose our dog food over leading brands because of its real functional ing…" at bounding box center [542, 159] width 121 height 21
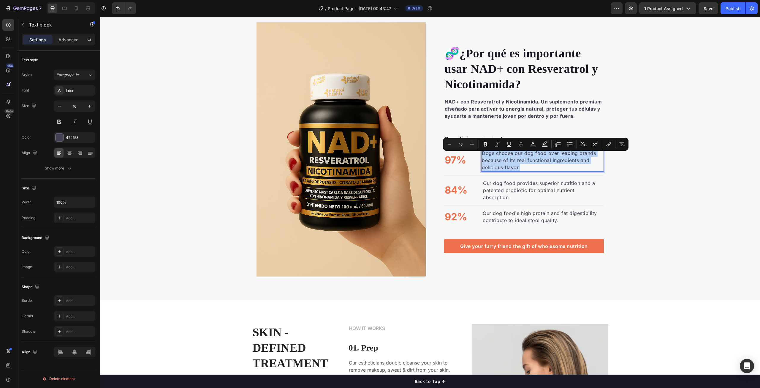
drag, startPoint x: 520, startPoint y: 171, endPoint x: 481, endPoint y: 158, distance: 41.1
click at [482, 158] on p "Dogs choose our dog food over leading brands because of its real functional ing…" at bounding box center [542, 159] width 121 height 21
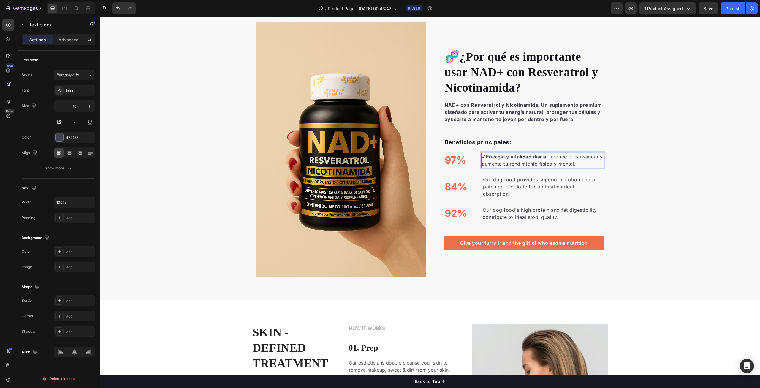
scroll to position [434, 0]
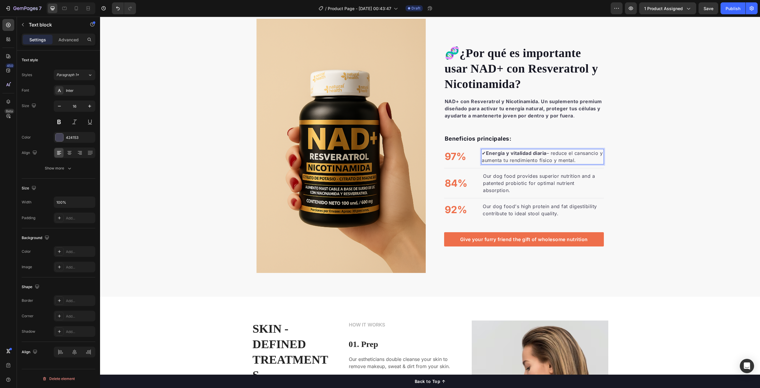
click at [487, 156] on strong "Energía y vitalidad diaria" at bounding box center [516, 153] width 61 height 6
click at [667, 165] on div "🧬 ¿Por qué es importante usar NAD+ con Resveratrol y [MEDICAL_DATA]? Heading NA…" at bounding box center [430, 146] width 660 height 254
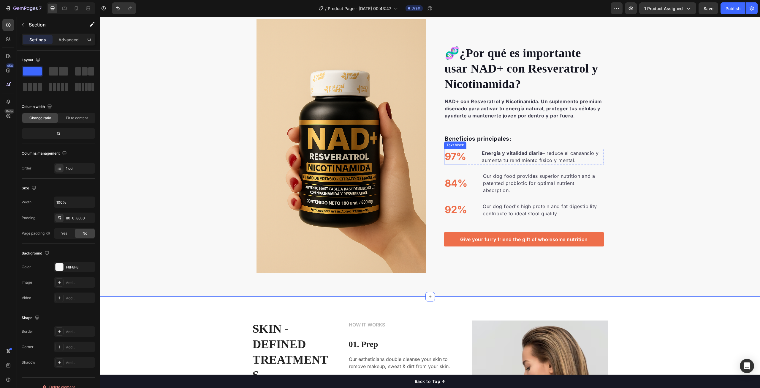
click at [457, 164] on p "97%" at bounding box center [456, 156] width 22 height 15
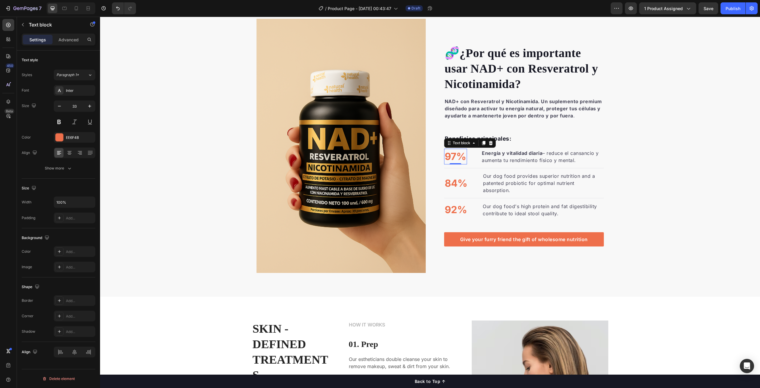
click at [453, 160] on p "97%" at bounding box center [456, 156] width 22 height 15
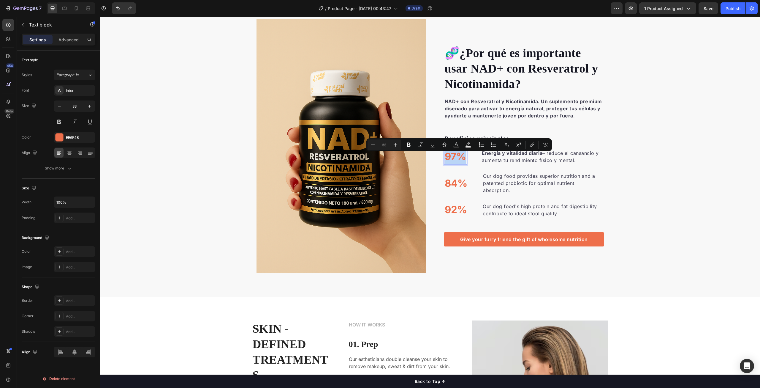
click at [453, 160] on p "97%" at bounding box center [456, 156] width 22 height 15
click at [5, 25] on icon at bounding box center [8, 25] width 6 height 6
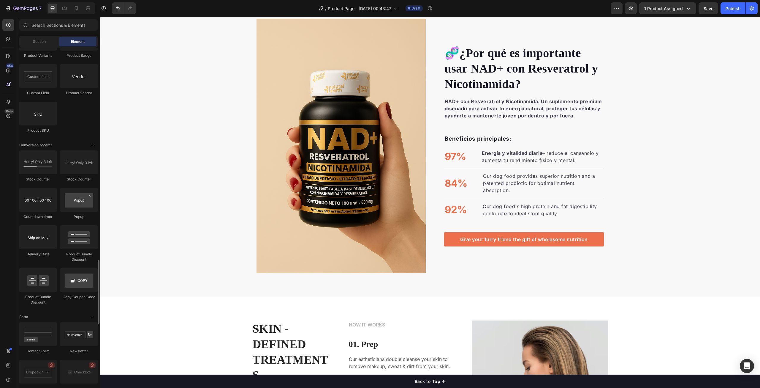
scroll to position [951, 0]
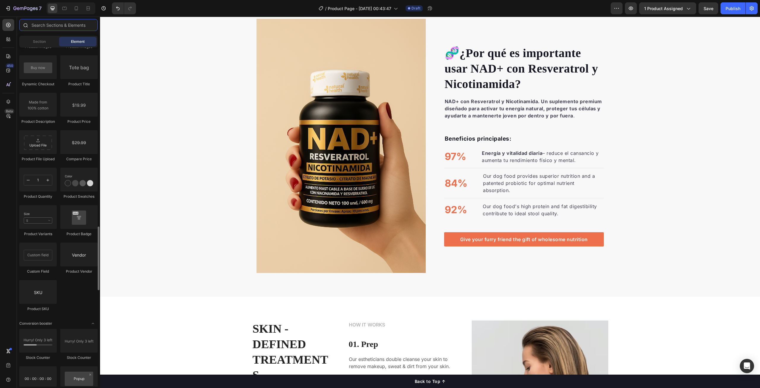
click at [81, 25] on input "text" at bounding box center [58, 25] width 78 height 12
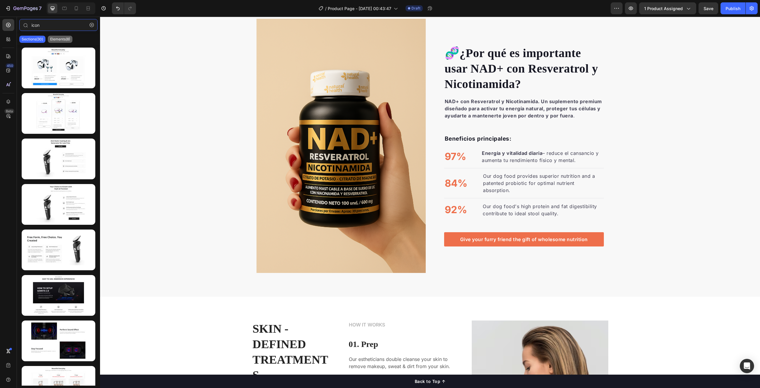
type input "icon"
click at [59, 40] on p "Elements(8)" at bounding box center [60, 39] width 20 height 5
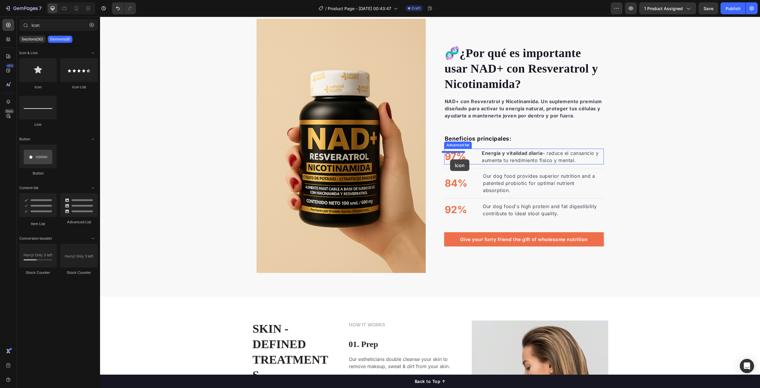
drag, startPoint x: 144, startPoint y: 89, endPoint x: 450, endPoint y: 159, distance: 314.4
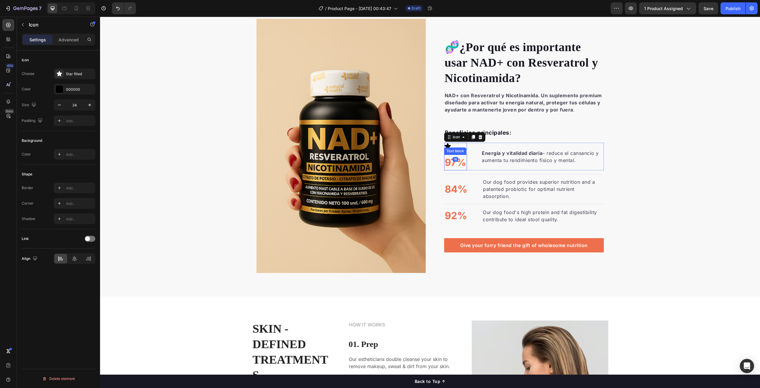
click at [457, 167] on p "97%" at bounding box center [456, 162] width 22 height 15
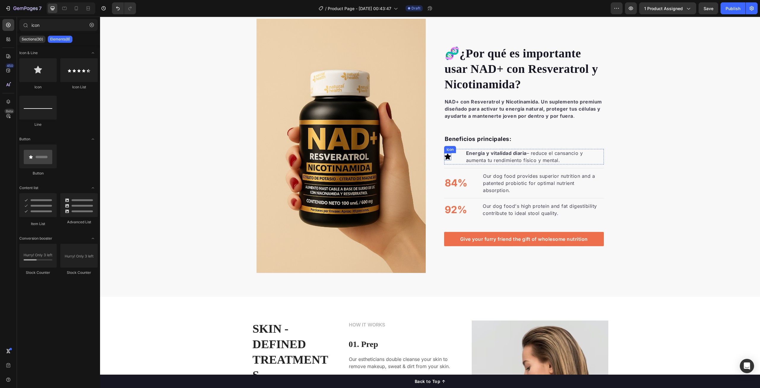
click at [446, 159] on icon at bounding box center [448, 156] width 6 height 6
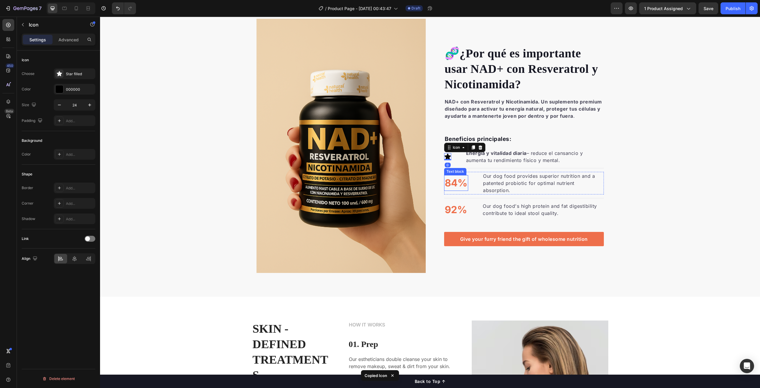
click at [450, 186] on p "84%" at bounding box center [456, 183] width 23 height 15
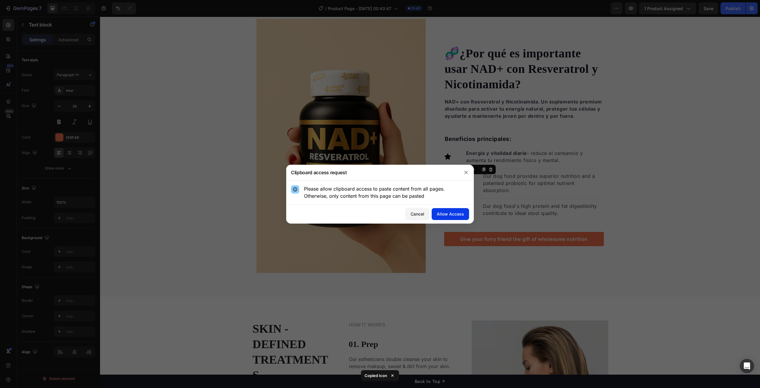
click at [452, 215] on div "Allow Access" at bounding box center [450, 214] width 27 height 6
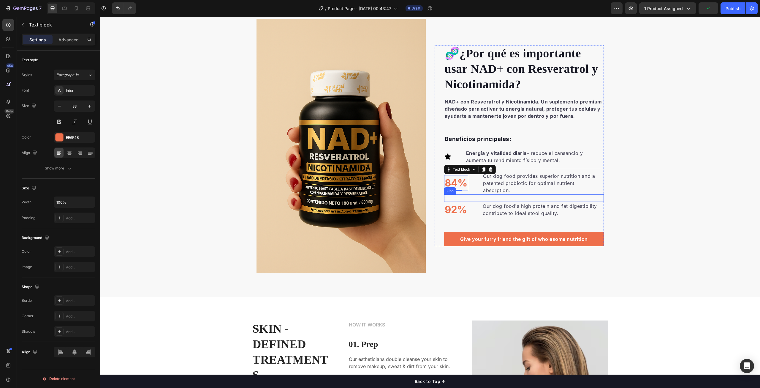
click at [454, 188] on div "Line" at bounding box center [450, 190] width 12 height 7
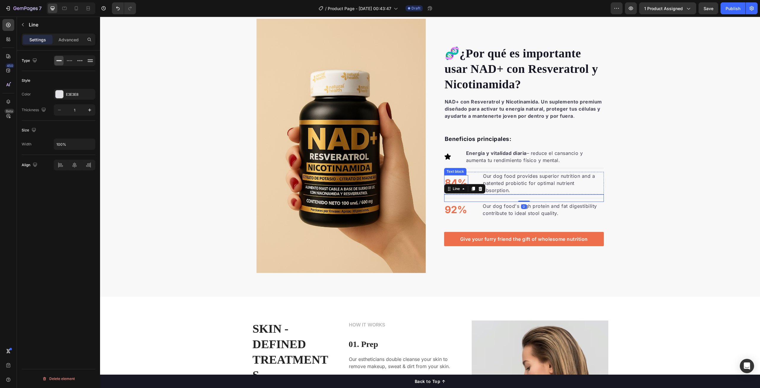
click at [451, 175] on div "84%" at bounding box center [456, 183] width 24 height 16
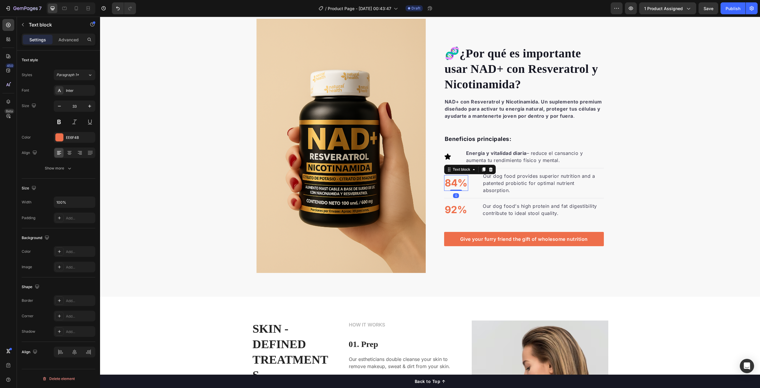
click at [450, 180] on p "84%" at bounding box center [456, 183] width 23 height 15
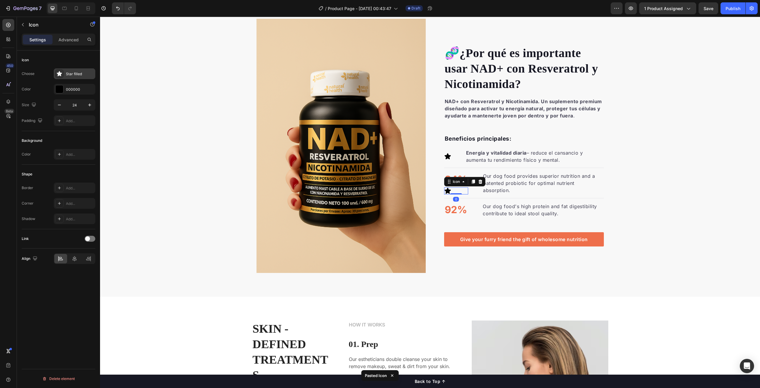
scroll to position [430, 0]
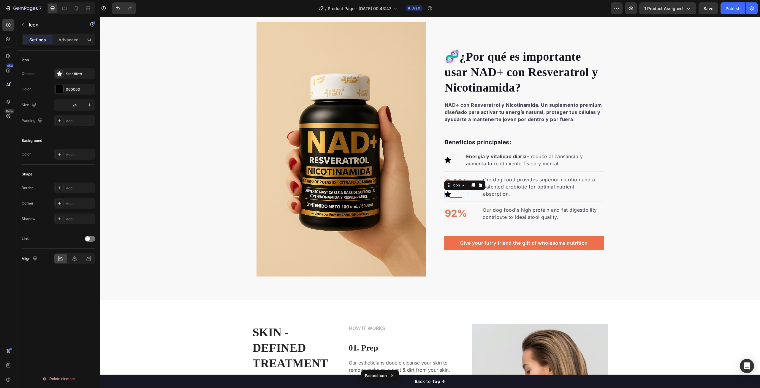
click at [453, 179] on p "84%" at bounding box center [456, 183] width 23 height 15
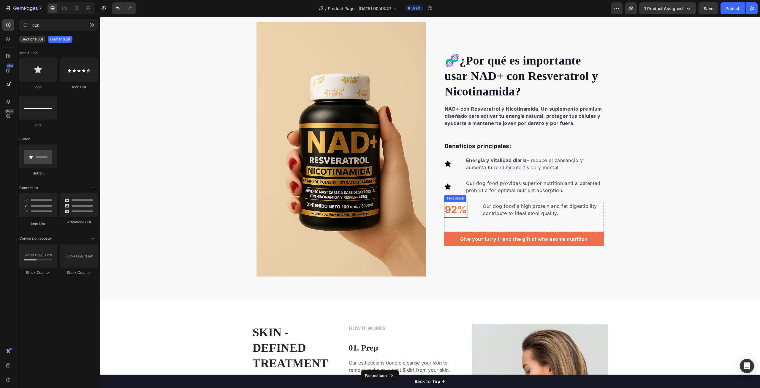
click at [457, 208] on p "92%" at bounding box center [456, 209] width 23 height 15
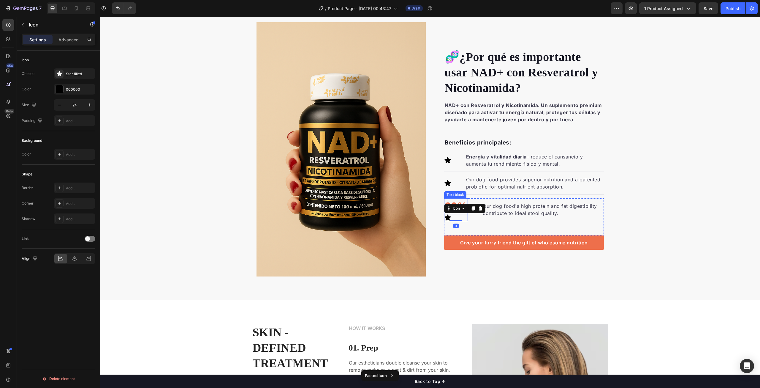
click at [452, 202] on p "92%" at bounding box center [456, 206] width 23 height 15
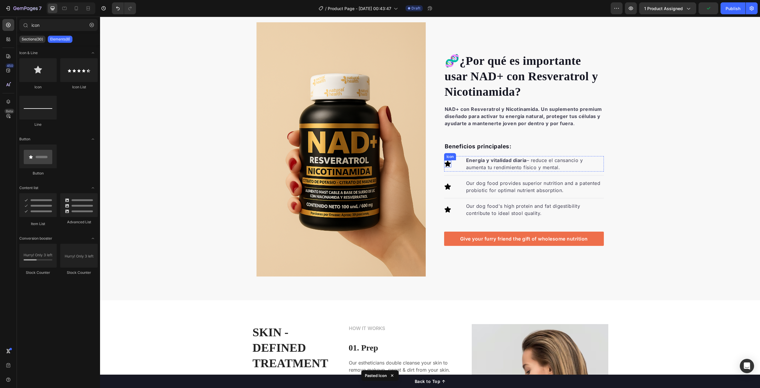
click at [447, 161] on icon at bounding box center [447, 163] width 7 height 7
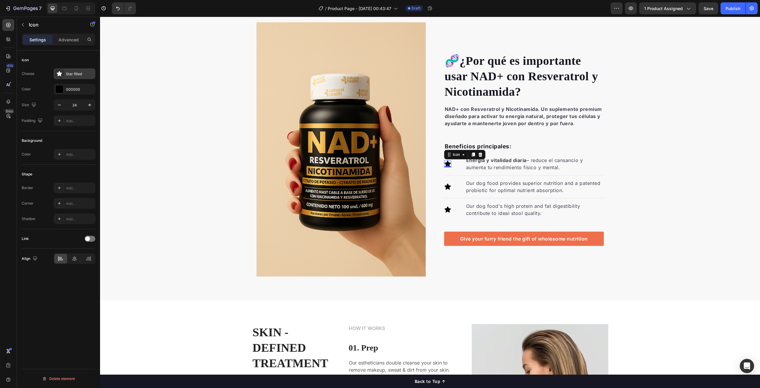
click at [61, 75] on icon at bounding box center [59, 73] width 5 height 5
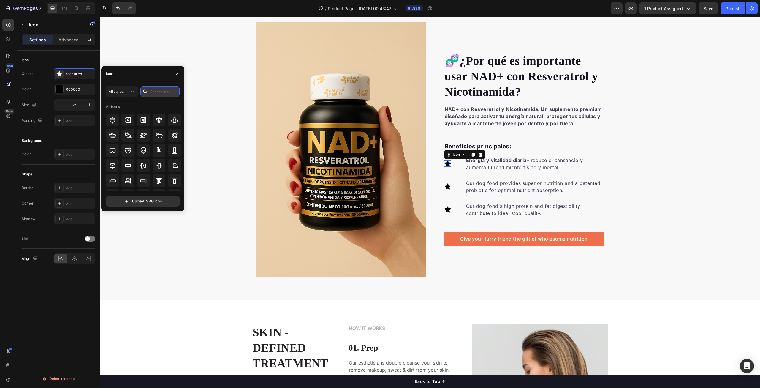
click at [160, 91] on input "text" at bounding box center [160, 91] width 39 height 11
type input "e"
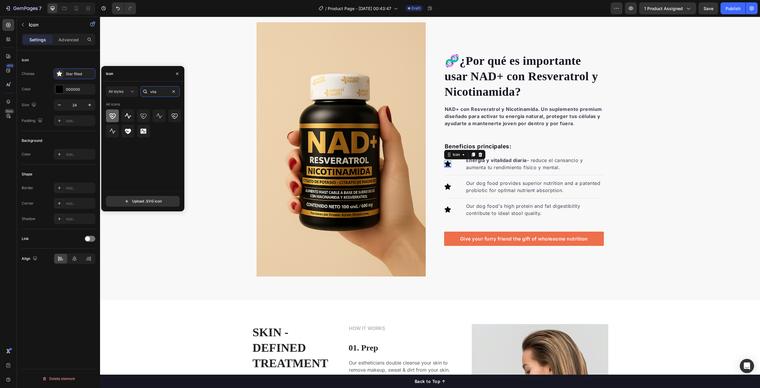
type input "vita"
click at [114, 117] on icon at bounding box center [112, 116] width 7 height 6
click at [446, 164] on icon at bounding box center [448, 164] width 7 height 6
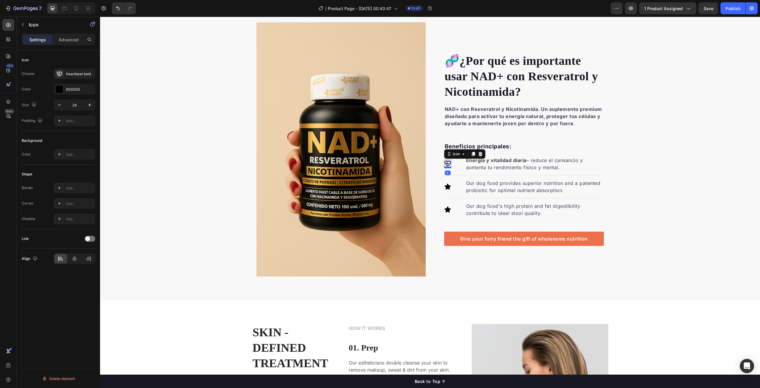
click at [446, 168] on div at bounding box center [447, 167] width 7 height 2
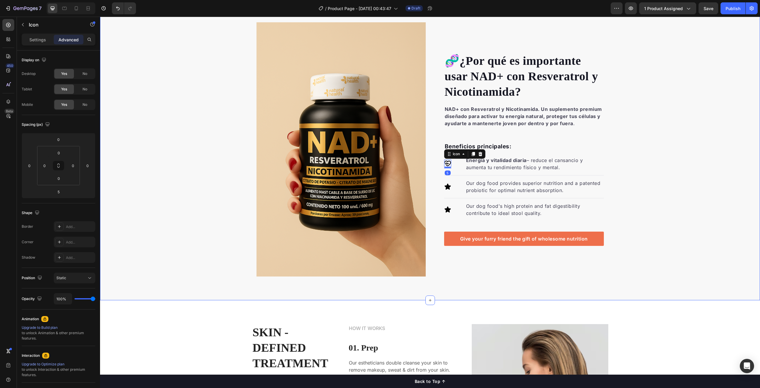
click at [703, 180] on div "🧬 ¿Por qué es importante usar NAD+ con Resveratrol y [MEDICAL_DATA]? Heading NA…" at bounding box center [430, 149] width 660 height 254
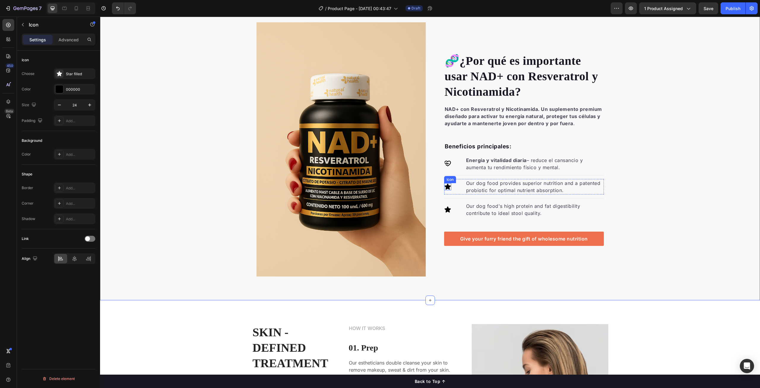
click at [447, 187] on icon at bounding box center [448, 187] width 6 height 6
click at [446, 162] on icon at bounding box center [447, 163] width 7 height 7
click at [89, 105] on icon "button" at bounding box center [90, 105] width 6 height 6
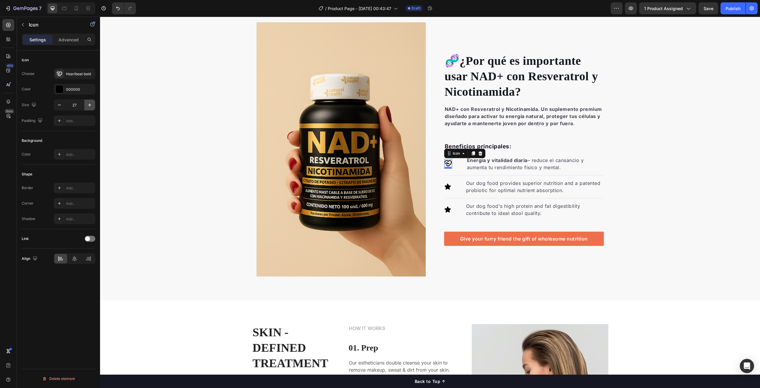
click at [89, 105] on icon "button" at bounding box center [90, 105] width 6 height 6
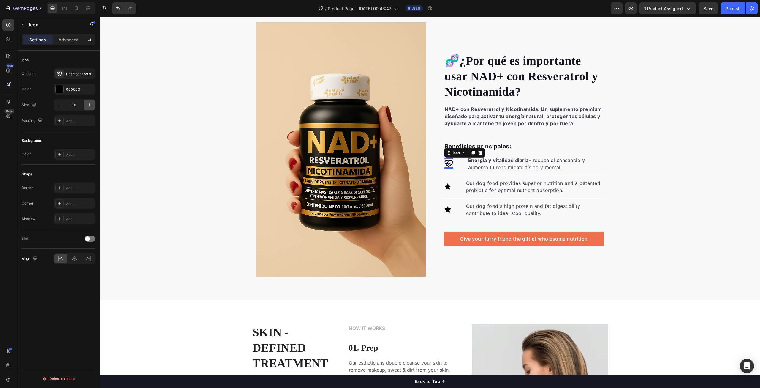
click at [89, 105] on icon "button" at bounding box center [90, 105] width 6 height 6
type input "50"
click at [654, 167] on div "🧬 ¿Por qué es importante usar NAD+ con Resveratrol y [MEDICAL_DATA]? Heading NA…" at bounding box center [430, 149] width 660 height 254
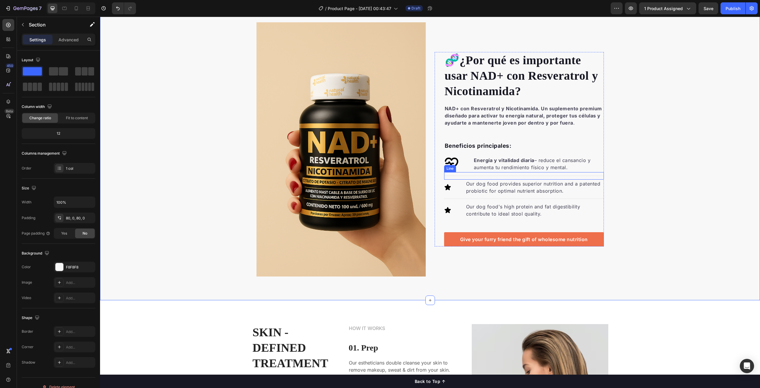
click at [450, 166] on div "Line" at bounding box center [451, 168] width 10 height 5
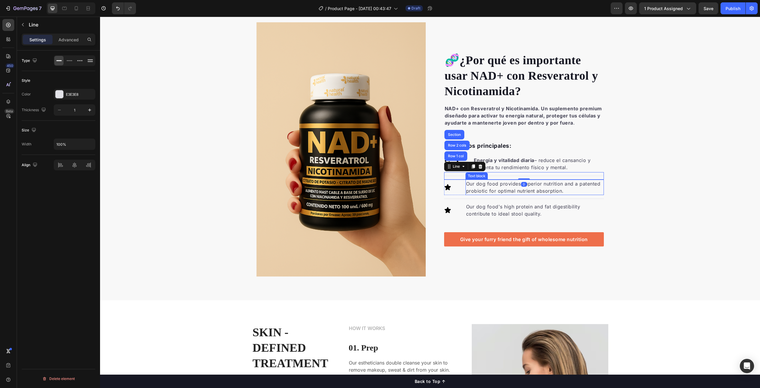
click at [474, 190] on p "Our dog food provides superior nutrition and a patented probiotic for optimal n…" at bounding box center [534, 187] width 137 height 14
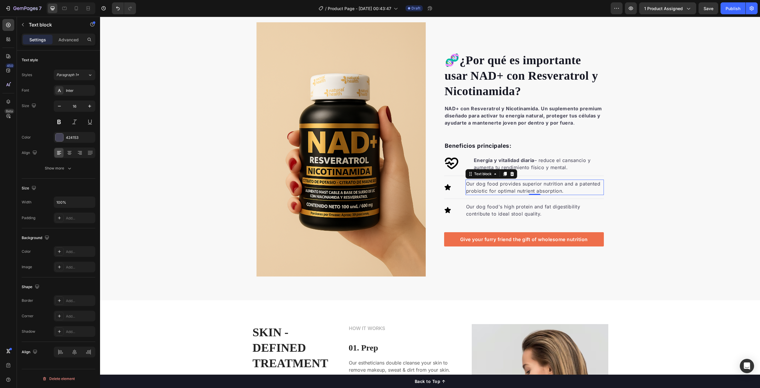
click at [481, 187] on p "Our dog food provides superior nutrition and a patented probiotic for optimal n…" at bounding box center [534, 187] width 137 height 14
click at [446, 186] on icon at bounding box center [448, 187] width 6 height 6
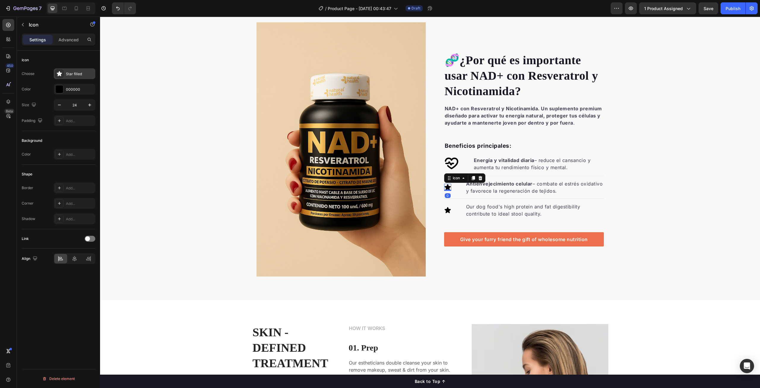
click at [60, 75] on icon at bounding box center [59, 73] width 5 height 5
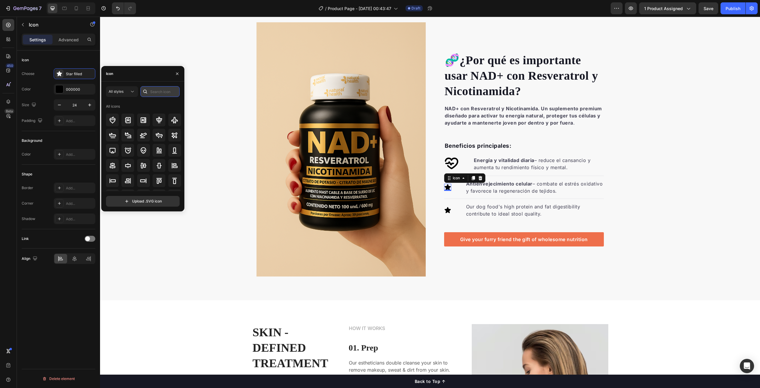
click at [162, 92] on input "text" at bounding box center [160, 91] width 39 height 11
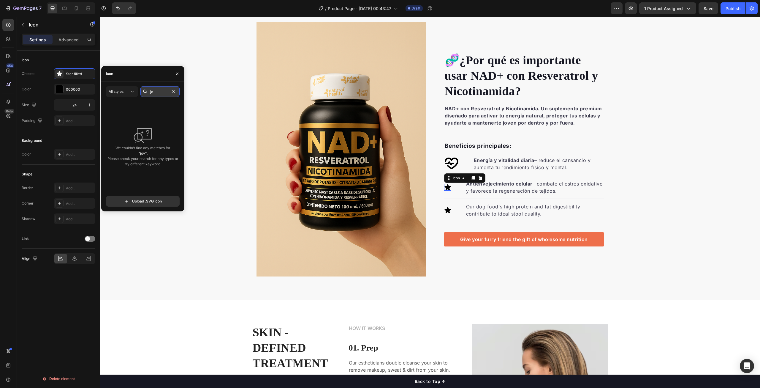
type input "j"
type input "l"
type input "y"
type input "b"
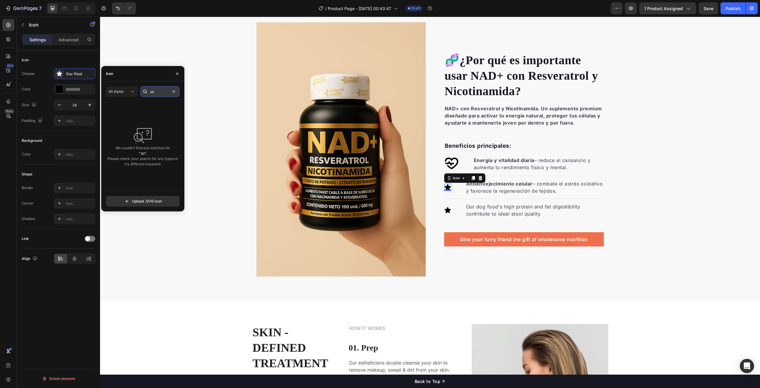
type input "s"
type input "l"
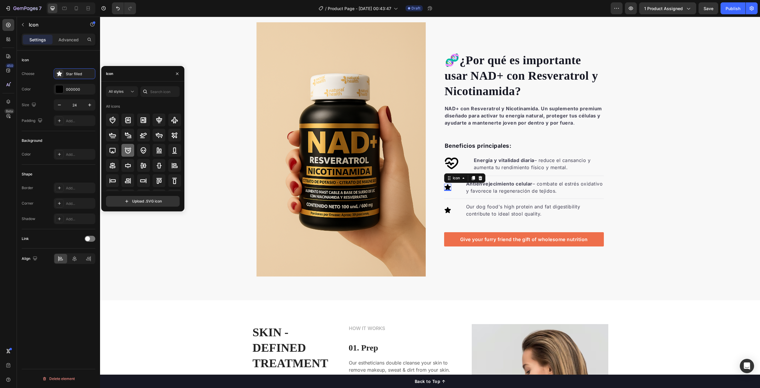
click at [127, 149] on icon at bounding box center [127, 150] width 7 height 7
click at [209, 147] on div "🧬 ¿Por qué es importante usar NAD+ con Resveratrol y [MEDICAL_DATA]? Heading NA…" at bounding box center [430, 149] width 660 height 254
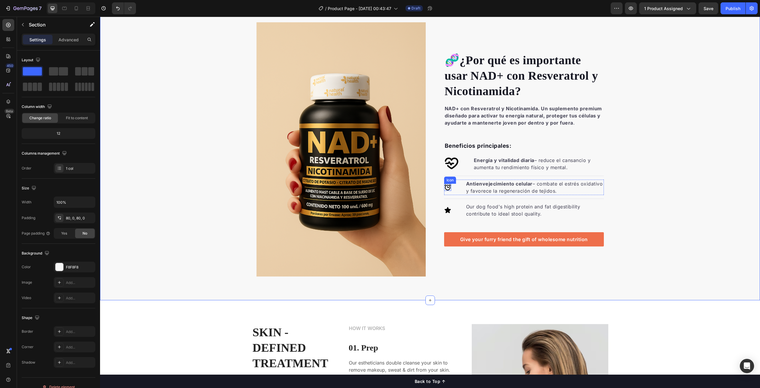
click at [445, 187] on icon at bounding box center [447, 187] width 7 height 7
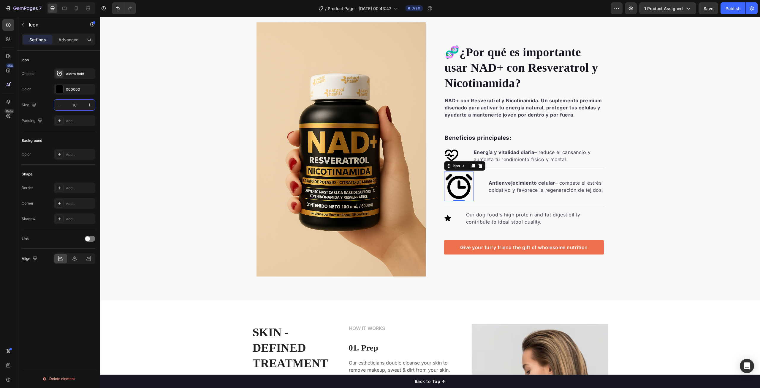
type input "1"
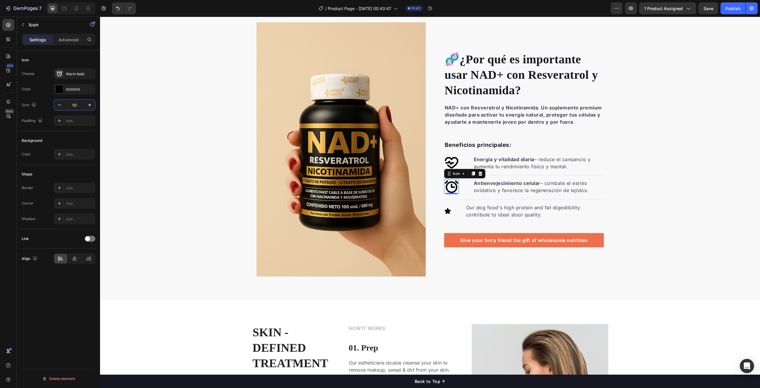
type input "50"
click at [661, 212] on div "🧬 ¿Por qué es importante usar NAD+ con Resveratrol y [MEDICAL_DATA]? Heading NA…" at bounding box center [430, 149] width 660 height 254
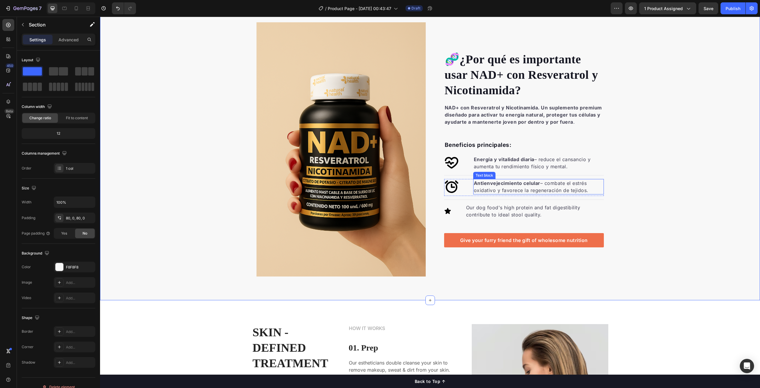
click at [524, 183] on strong "Antienvejecimiento celular" at bounding box center [507, 183] width 67 height 6
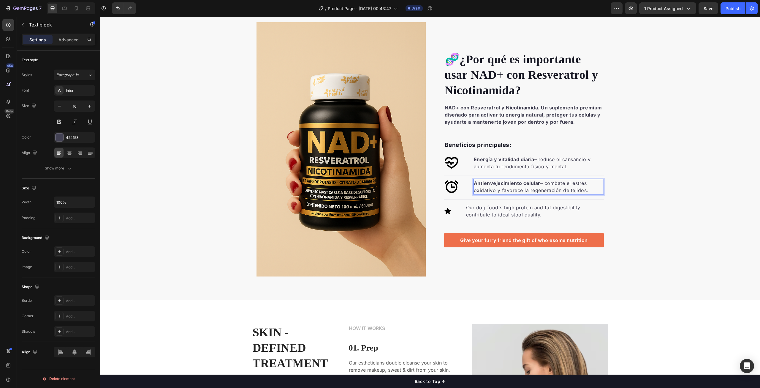
click at [535, 182] on strong "Antienvejecimiento celular" at bounding box center [507, 183] width 67 height 6
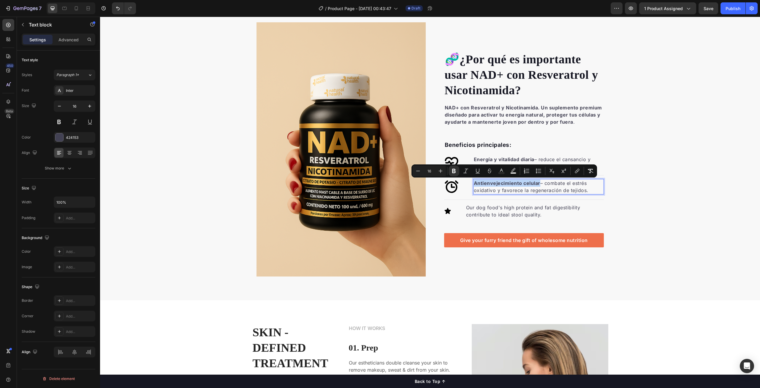
drag, startPoint x: 538, startPoint y: 182, endPoint x: 473, endPoint y: 184, distance: 64.8
click at [474, 184] on p "Antienvejecimiento celular – combate el [MEDICAL_DATA] y favorece la regeneraci…" at bounding box center [539, 186] width 130 height 14
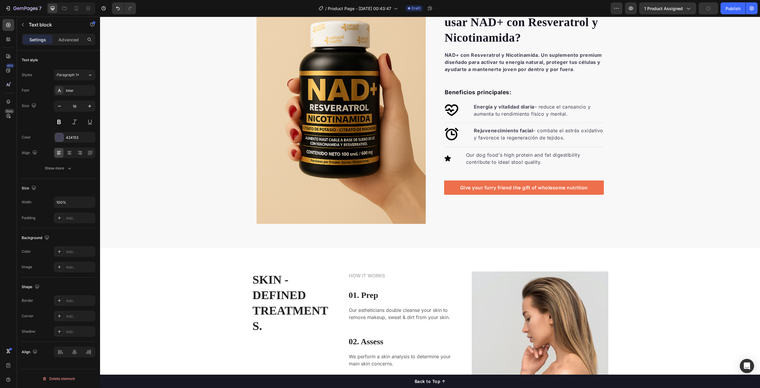
scroll to position [386, 0]
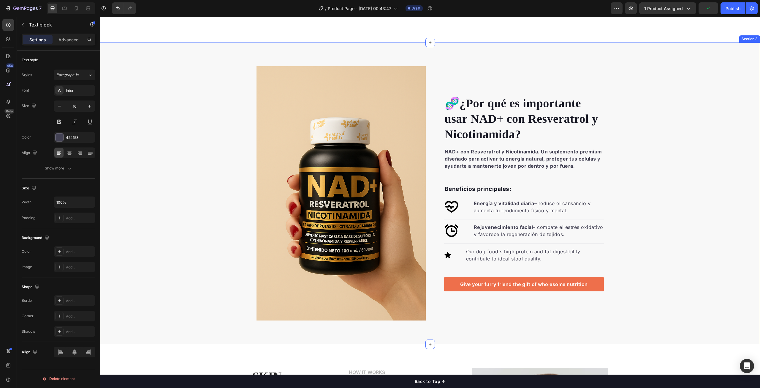
click at [658, 186] on div "🧬 ¿Por qué es importante usar NAD+ con Resveratrol y [MEDICAL_DATA]? Heading NA…" at bounding box center [430, 193] width 660 height 254
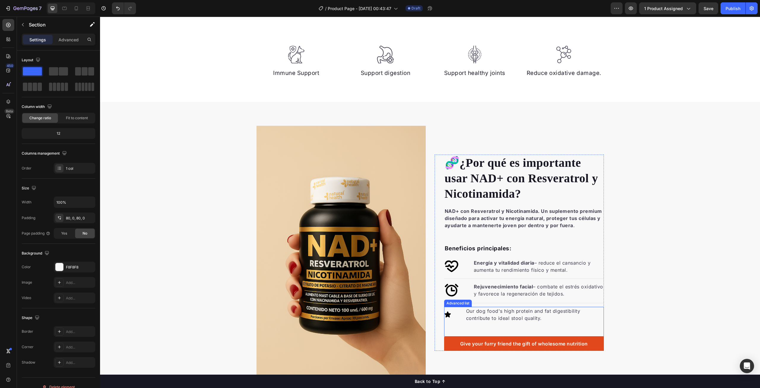
scroll to position [416, 0]
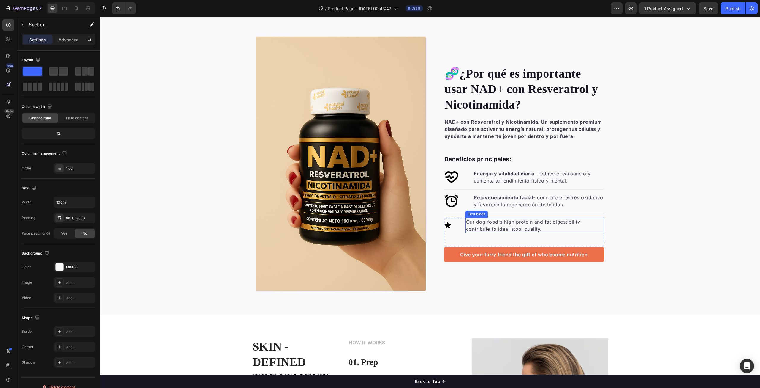
click at [490, 228] on p "Our dog food's high protein and fat digestibility contribute to ideal stool qua…" at bounding box center [534, 225] width 137 height 14
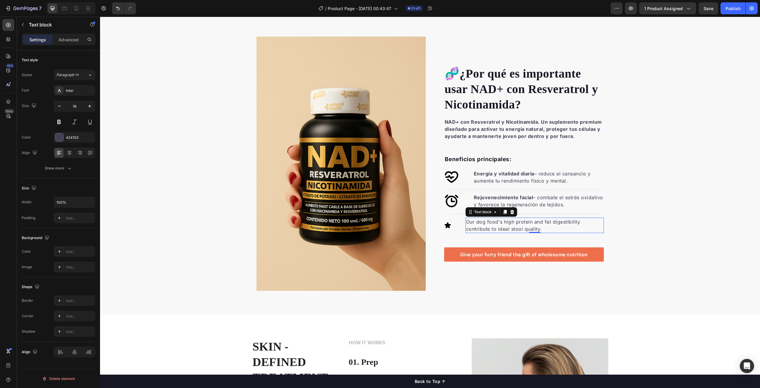
click at [541, 224] on p "Our dog food's high protein and fat digestibility contribute to ideal stool qua…" at bounding box center [534, 225] width 137 height 14
drag, startPoint x: 542, startPoint y: 227, endPoint x: 458, endPoint y: 224, distance: 83.8
click at [458, 224] on li "Icon Our dog food's high protein and fat digestibility contribute to ideal stoo…" at bounding box center [524, 224] width 160 height 15
click at [445, 227] on icon at bounding box center [448, 225] width 6 height 6
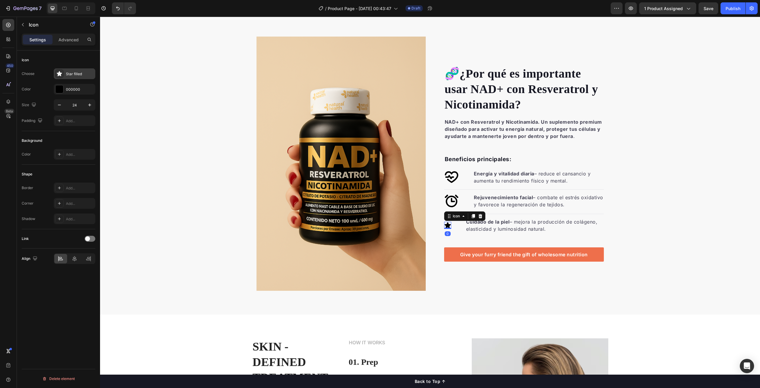
click at [79, 75] on div "Star filled" at bounding box center [80, 73] width 28 height 5
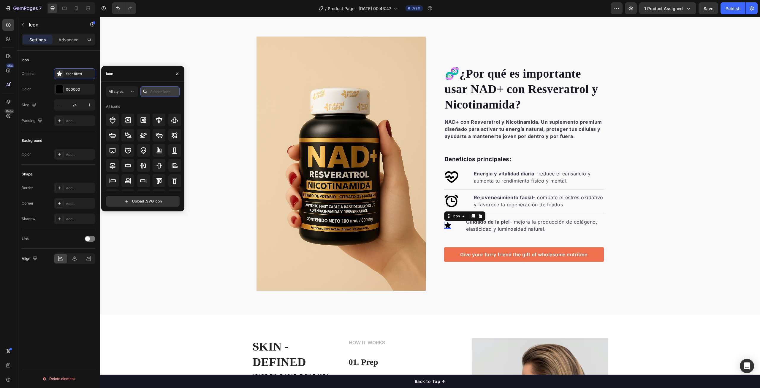
click at [155, 91] on input "text" at bounding box center [160, 91] width 39 height 11
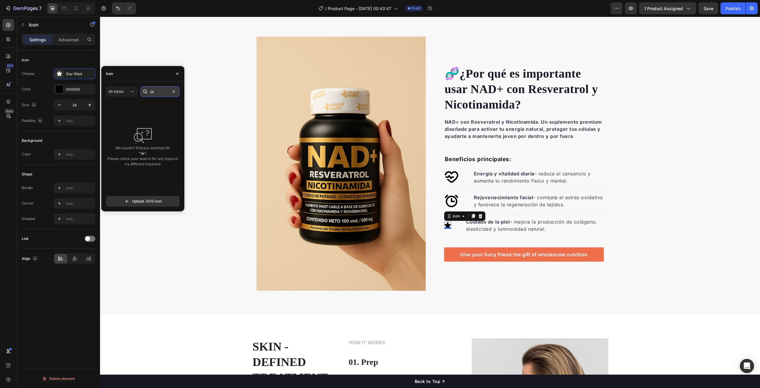
type input "s"
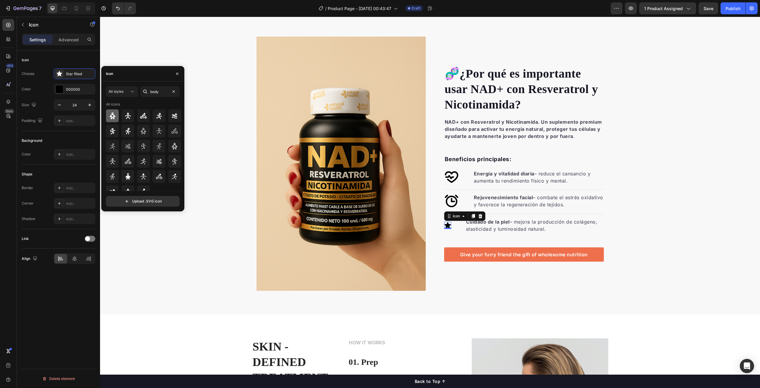
click at [109, 119] on icon at bounding box center [112, 115] width 7 height 7
click at [160, 91] on input "body" at bounding box center [160, 91] width 39 height 11
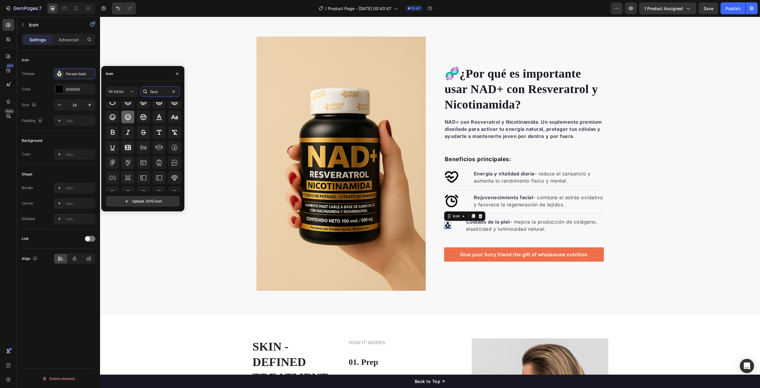
type input "face"
click at [128, 118] on icon at bounding box center [128, 117] width 6 height 6
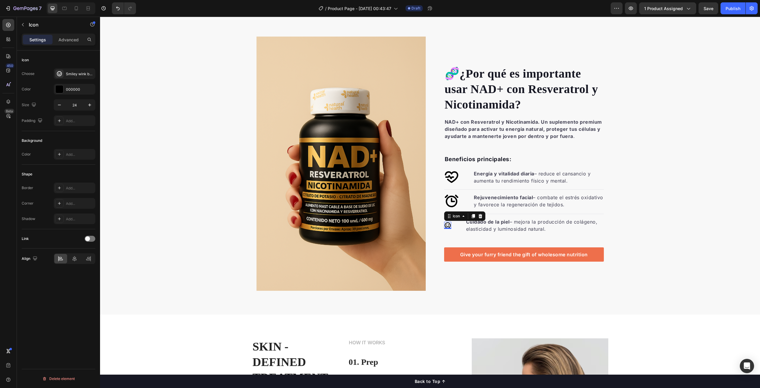
click at [446, 226] on icon at bounding box center [447, 225] width 7 height 7
click at [80, 105] on input "24" at bounding box center [75, 105] width 20 height 11
type input "50"
click at [662, 190] on div "🧬 ¿Por qué es importante usar NAD+ con Resveratrol y [MEDICAL_DATA]? Heading NA…" at bounding box center [430, 164] width 660 height 254
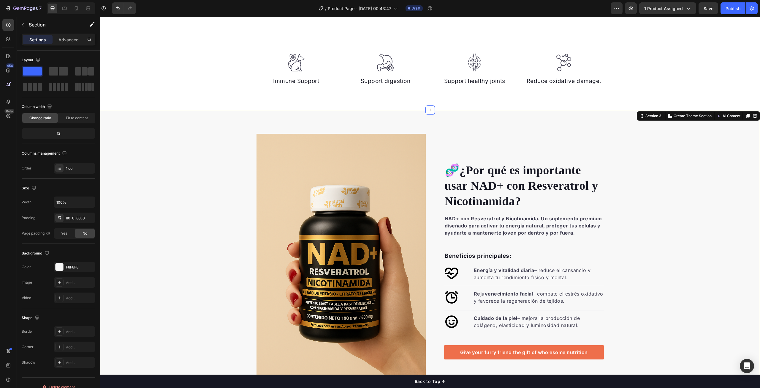
scroll to position [386, 0]
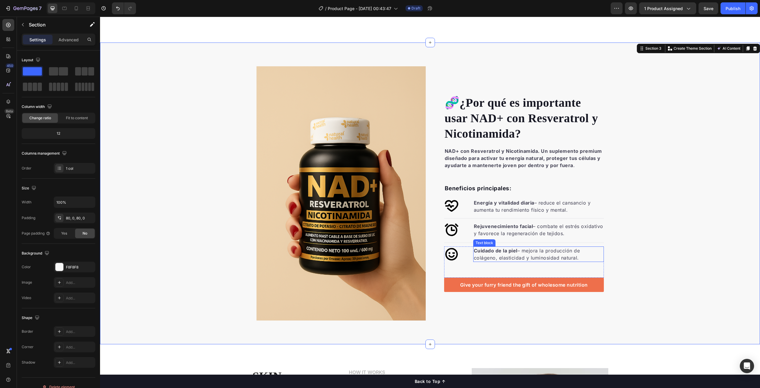
click at [531, 255] on p "Cuidado de la piel – mejora la producción de colágeno, elasticidad y luminosida…" at bounding box center [539, 254] width 130 height 14
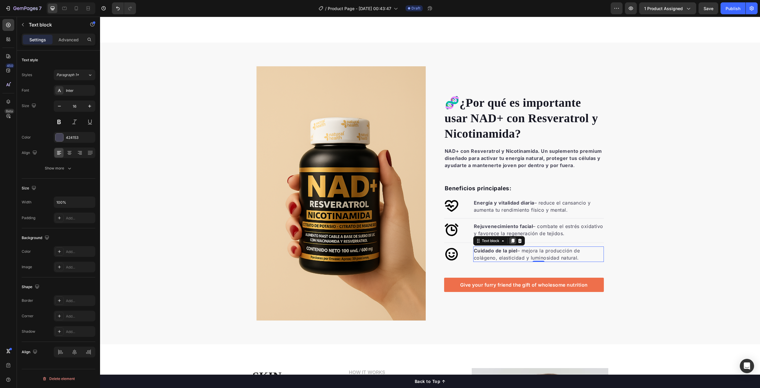
click at [512, 241] on icon at bounding box center [512, 241] width 3 height 4
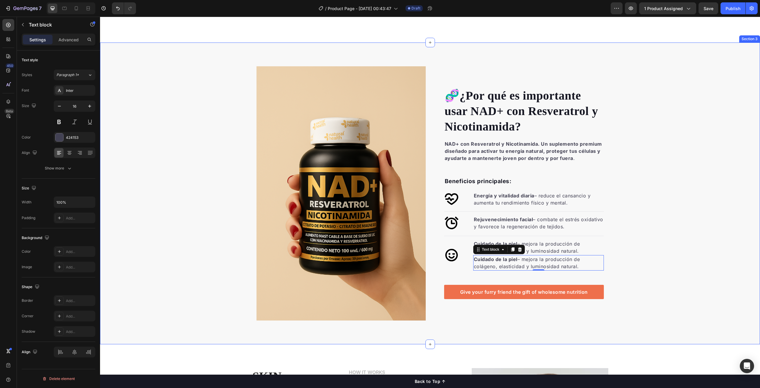
drag, startPoint x: 690, startPoint y: 269, endPoint x: 686, endPoint y: 269, distance: 3.9
click at [690, 269] on div "🧬 ¿Por qué es importante usar NAD+ con Resveratrol y [MEDICAL_DATA]? Heading NA…" at bounding box center [430, 193] width 660 height 254
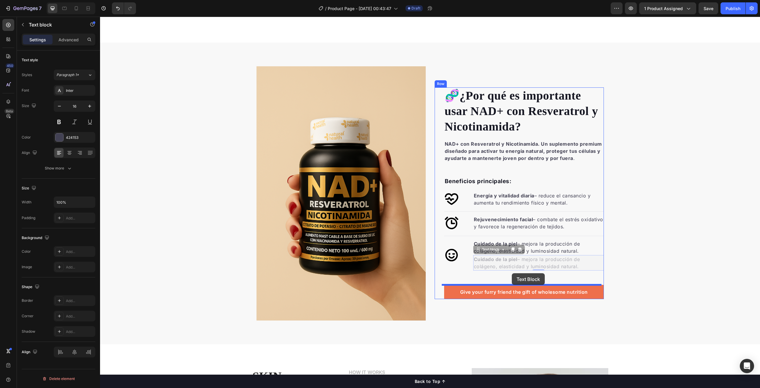
drag, startPoint x: 513, startPoint y: 263, endPoint x: 512, endPoint y: 273, distance: 10.1
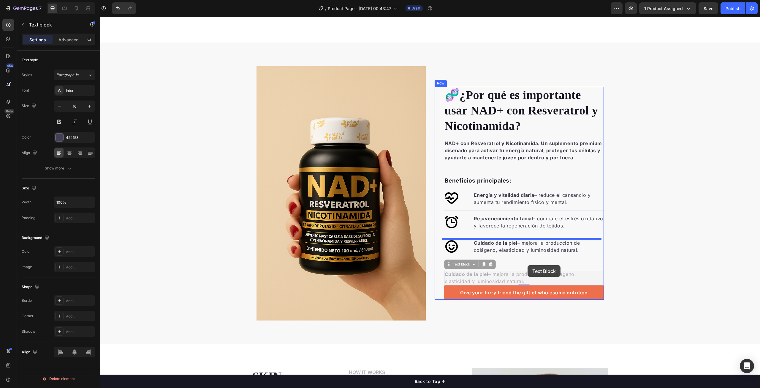
scroll to position [378, 0]
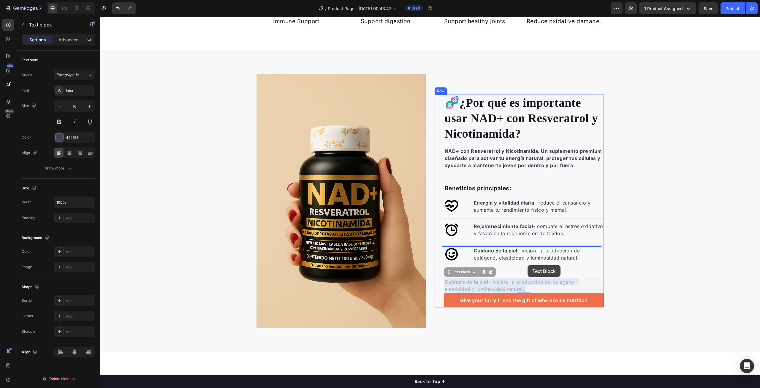
drag, startPoint x: 483, startPoint y: 277, endPoint x: 528, endPoint y: 265, distance: 46.2
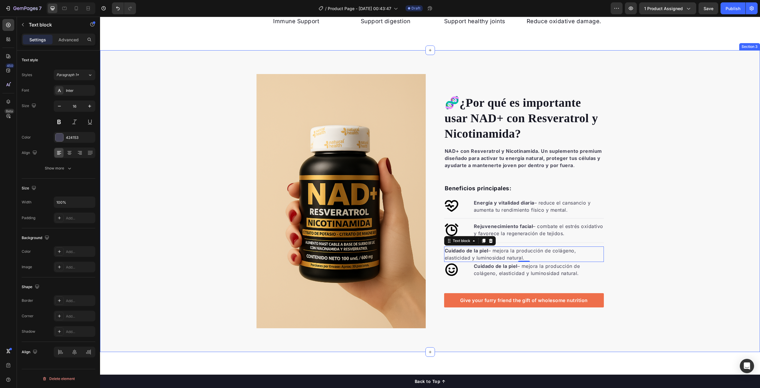
click at [663, 253] on div "🧬 ¿Por qué es importante usar NAD+ con Resveratrol y [MEDICAL_DATA]? Heading NA…" at bounding box center [430, 201] width 660 height 254
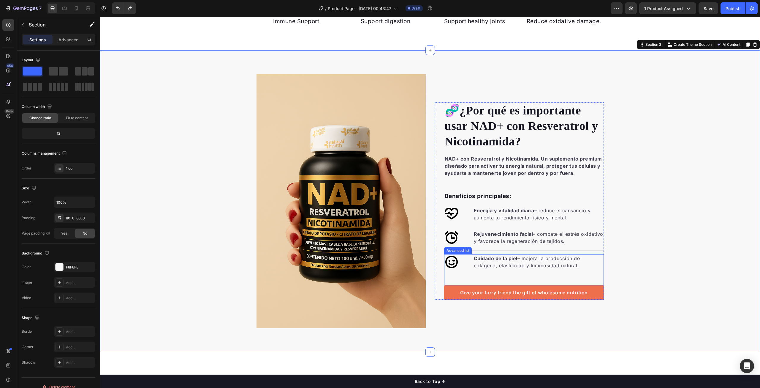
click at [458, 262] on li "Icon Cuidado de la piel – mejora la producción de colágeno, elasticidad y lumin…" at bounding box center [524, 261] width 160 height 15
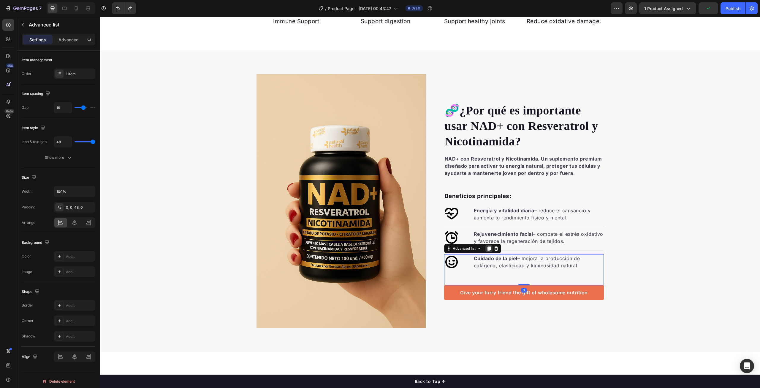
click at [488, 248] on icon at bounding box center [488, 248] width 3 height 4
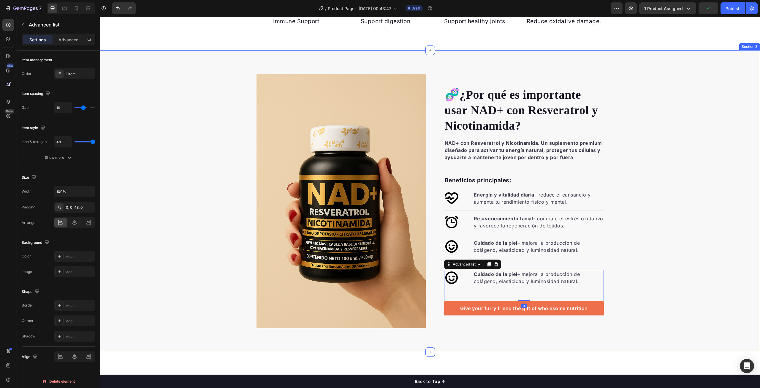
click at [719, 259] on div "🧬 ¿Por qué es importante usar NAD+ con Resveratrol y [MEDICAL_DATA]? Heading NA…" at bounding box center [430, 201] width 660 height 254
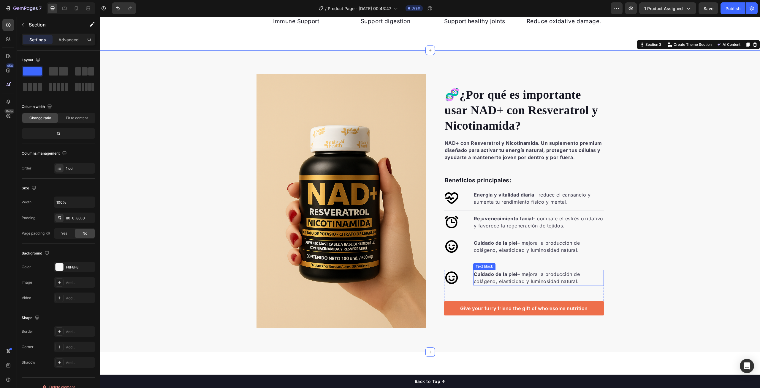
click at [515, 278] on p "Cuidado de la piel – mejora la producción de colágeno, elasticidad y luminosida…" at bounding box center [539, 277] width 130 height 14
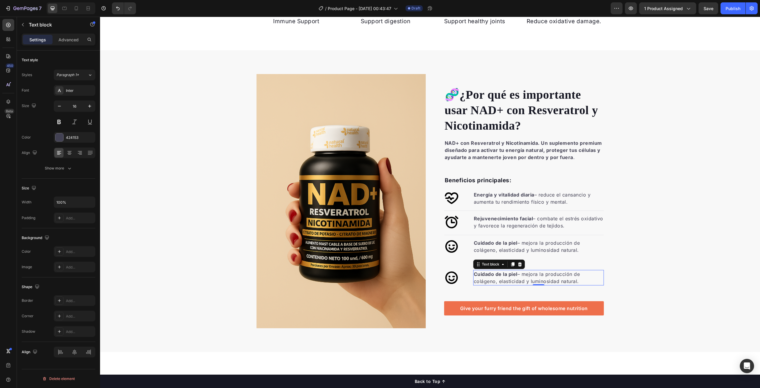
click at [515, 278] on p "Cuidado de la piel – mejora la producción de colágeno, elasticidad y luminosida…" at bounding box center [539, 277] width 130 height 14
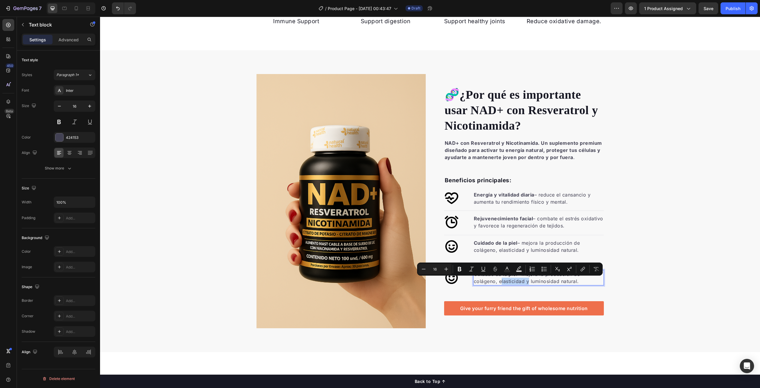
click at [515, 278] on p "Cuidado de la piel – mejora la producción de colágeno, elasticidad y luminosida…" at bounding box center [539, 277] width 130 height 14
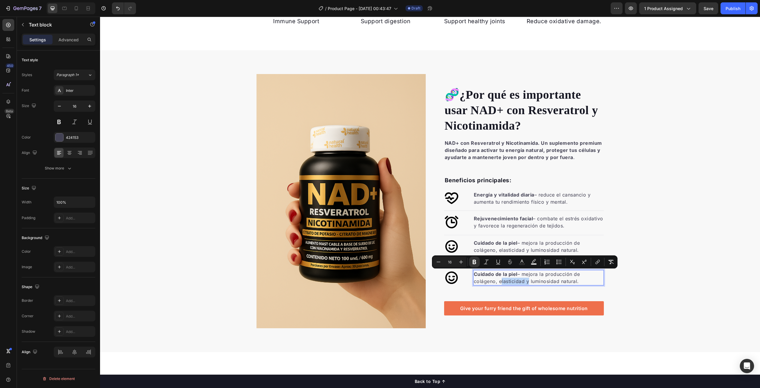
drag, startPoint x: 585, startPoint y: 280, endPoint x: 472, endPoint y: 275, distance: 113.3
click at [474, 275] on p "Cuidado de la piel – mejora la producción de colágeno, elasticidad y luminosida…" at bounding box center [539, 277] width 130 height 14
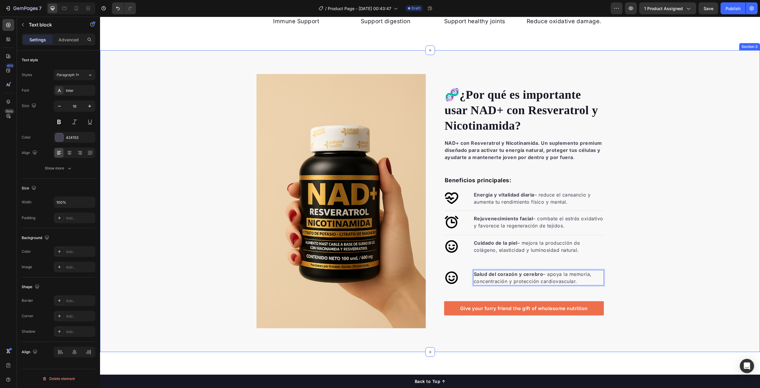
click at [653, 260] on div "🧬 ¿Por qué es importante usar NAD+ con Resveratrol y [MEDICAL_DATA]? Heading NA…" at bounding box center [430, 201] width 660 height 254
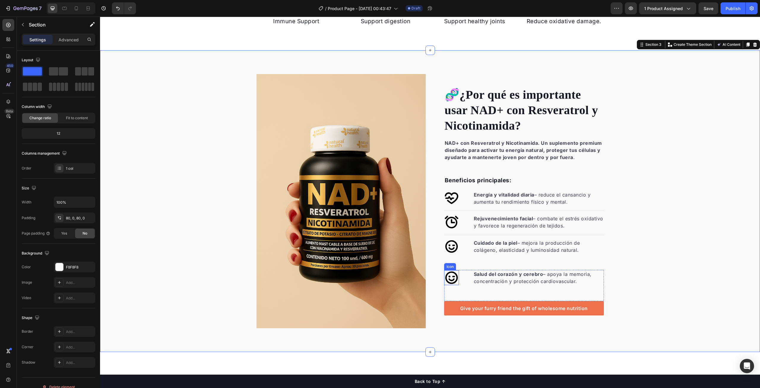
click at [448, 277] on icon at bounding box center [451, 277] width 15 height 15
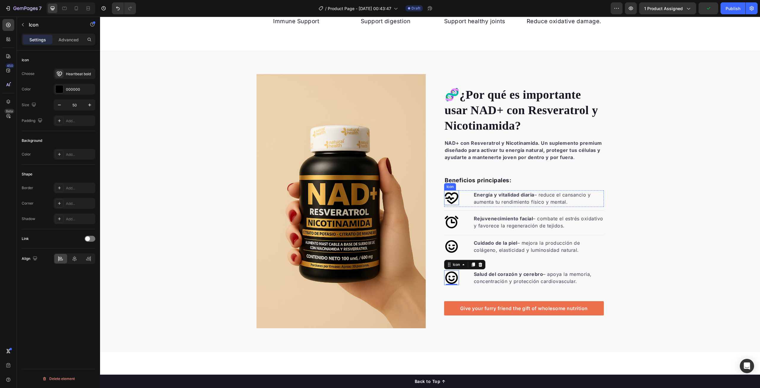
click at [451, 199] on icon at bounding box center [451, 197] width 15 height 15
click at [58, 72] on icon at bounding box center [59, 74] width 5 height 5
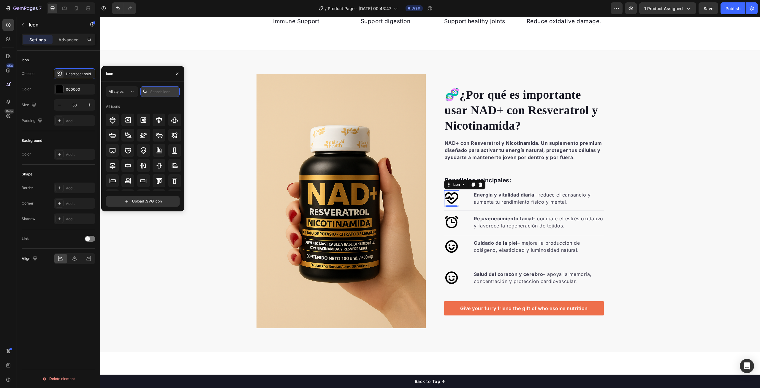
click at [156, 93] on input "text" at bounding box center [160, 91] width 39 height 11
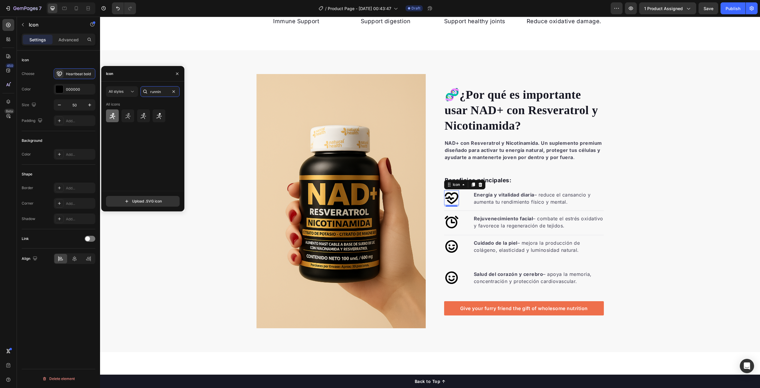
type input "runnin"
click at [114, 116] on icon at bounding box center [112, 116] width 6 height 6
click at [646, 207] on div "🧬 ¿Por qué es importante usar NAD+ con Resveratrol y [MEDICAL_DATA]? Heading NA…" at bounding box center [430, 201] width 660 height 254
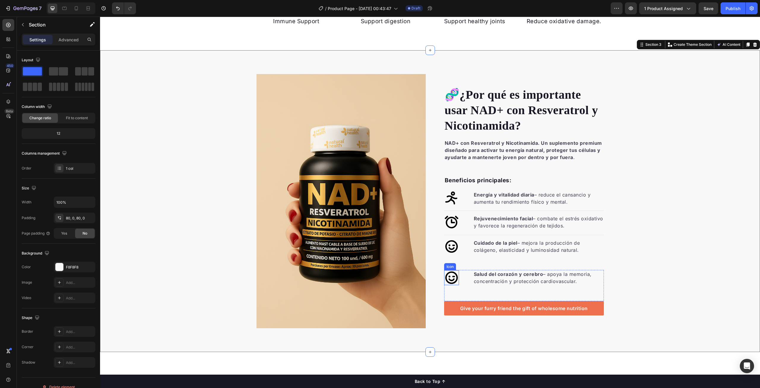
click at [452, 277] on icon at bounding box center [451, 277] width 12 height 12
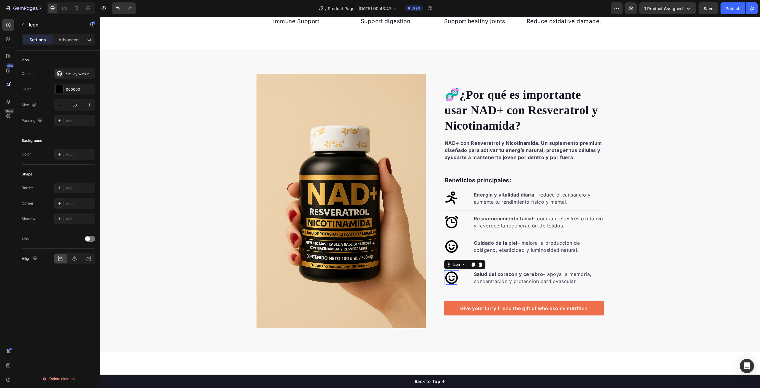
click at [447, 282] on icon at bounding box center [451, 277] width 12 height 12
click at [73, 75] on div "Smiley wink bold" at bounding box center [80, 73] width 28 height 5
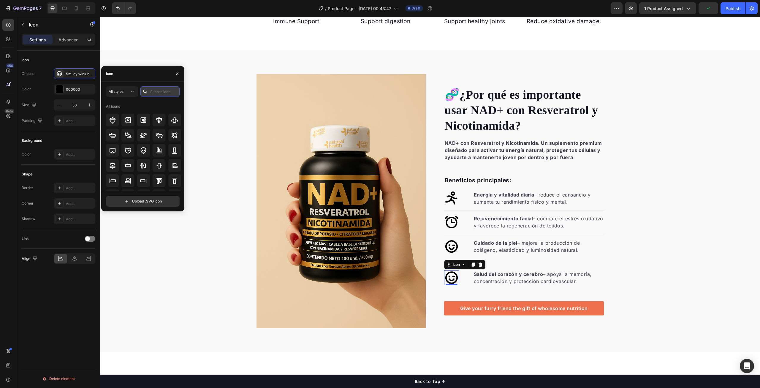
click at [160, 96] on input "text" at bounding box center [160, 91] width 39 height 11
type input "heart"
click at [144, 128] on icon at bounding box center [143, 130] width 7 height 7
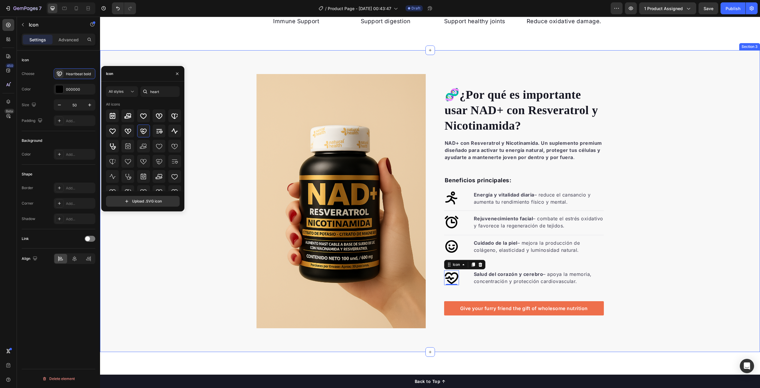
click at [647, 227] on div "🧬 ¿Por qué es importante usar NAD+ con Resveratrol y [MEDICAL_DATA]? Heading NA…" at bounding box center [430, 201] width 660 height 254
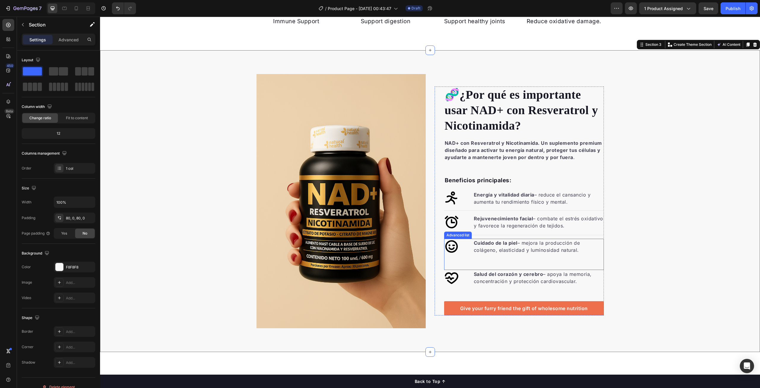
click at [457, 258] on div "Icon Cuidado de la piel – mejora la producción de colágeno, elasticidad y lumin…" at bounding box center [524, 254] width 160 height 31
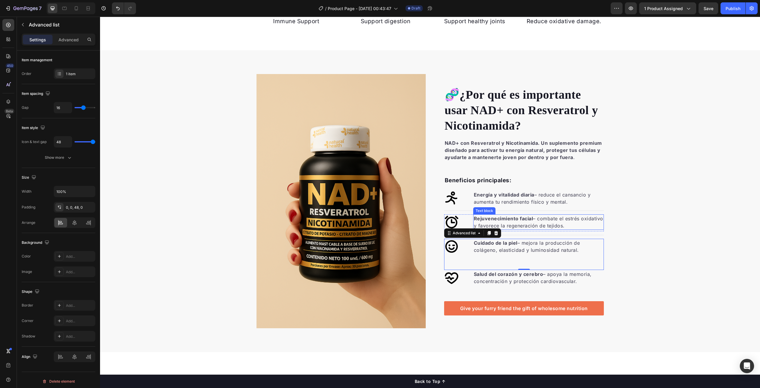
click at [530, 219] on strong "Rejuvenecimiento facial" at bounding box center [503, 218] width 59 height 6
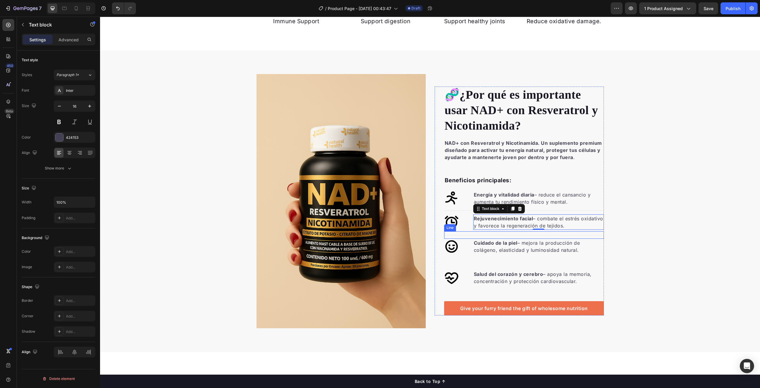
click at [499, 244] on strong "Cuidado de la piel" at bounding box center [496, 243] width 44 height 6
click at [456, 226] on icon at bounding box center [451, 221] width 15 height 15
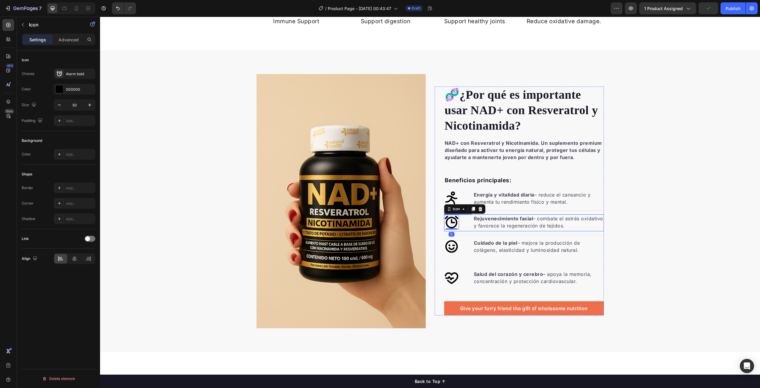
click at [466, 226] on li "Icon 0 Rejuvenecimiento facial – combate el [MEDICAL_DATA] y favorece la regene…" at bounding box center [524, 221] width 160 height 15
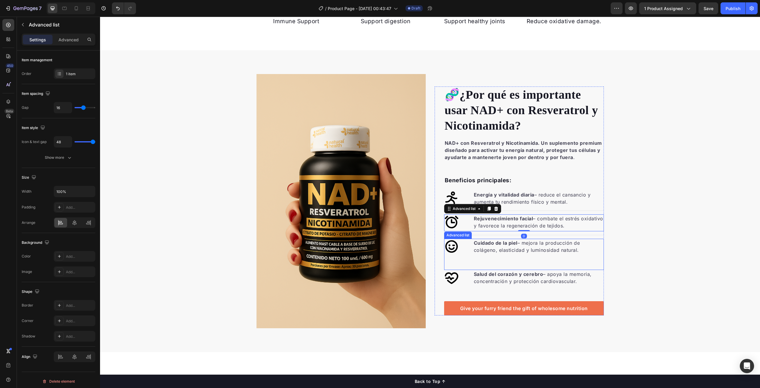
click at [462, 250] on li "Icon Cuidado de la piel – mejora la producción de colágeno, elasticidad y lumin…" at bounding box center [524, 246] width 160 height 15
click at [596, 222] on p "Rejuvenecimiento facial – combate el [MEDICAL_DATA] y favorece la regeneración …" at bounding box center [539, 222] width 130 height 14
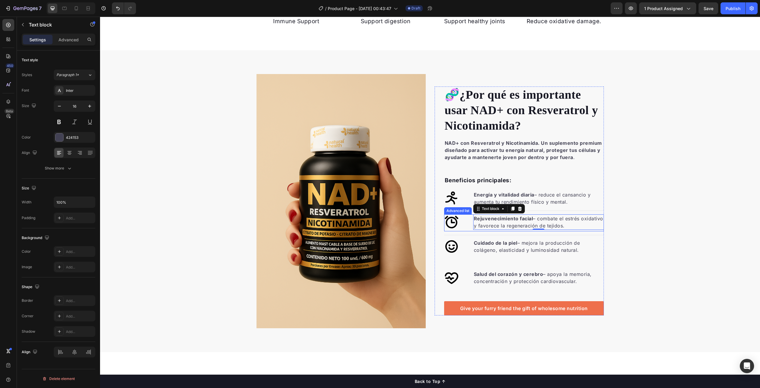
click at [464, 217] on li "Icon Rejuvenecimiento facial – combate el [MEDICAL_DATA] y favorece la regenera…" at bounding box center [524, 221] width 160 height 15
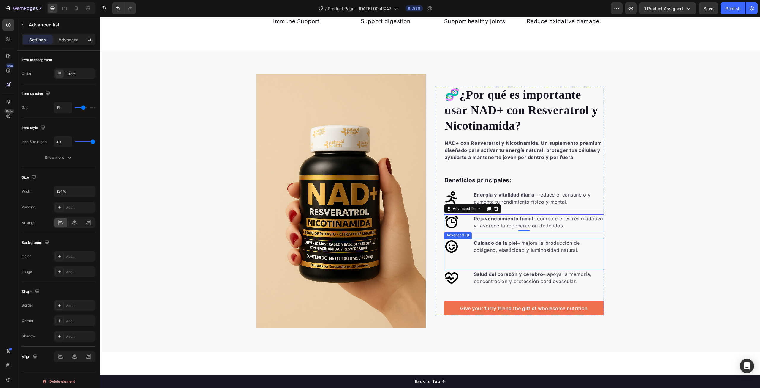
click at [464, 245] on li "Icon Cuidado de la piel – mejora la producción de colágeno, elasticidad y lumin…" at bounding box center [524, 246] width 160 height 15
click at [466, 224] on li "Icon Rejuvenecimiento facial – combate el [MEDICAL_DATA] y favorece la regenera…" at bounding box center [524, 221] width 160 height 15
click at [465, 249] on li "Icon Cuidado de la piel – mejora la producción de colágeno, elasticidad y lumin…" at bounding box center [524, 246] width 160 height 15
click at [728, 240] on div "🧬 ¿Por qué es importante usar NAD+ con Resveratrol y [MEDICAL_DATA]? Heading NA…" at bounding box center [430, 201] width 660 height 254
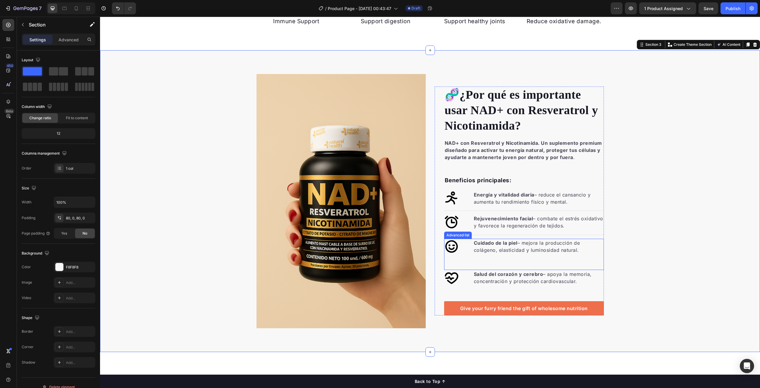
click at [532, 263] on div "Icon Cuidado de la piel – mejora la producción de colágeno, elasticidad y lumin…" at bounding box center [524, 254] width 160 height 31
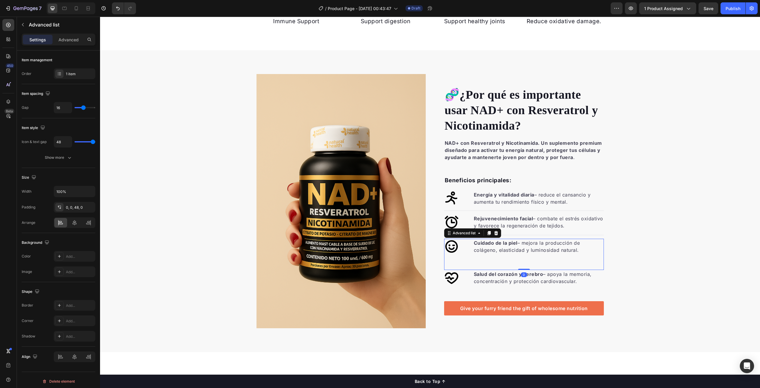
drag, startPoint x: 524, startPoint y: 268, endPoint x: 524, endPoint y: 255, distance: 12.8
click at [524, 255] on div "Icon Cuidado de la piel – mejora la producción de colágeno, elasticidad y lumin…" at bounding box center [524, 254] width 160 height 31
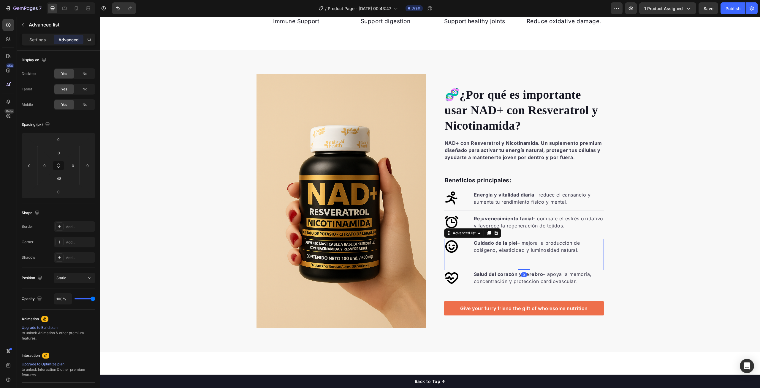
drag, startPoint x: 523, startPoint y: 268, endPoint x: 521, endPoint y: 256, distance: 12.6
click at [523, 250] on div "Icon Cuidado de la piel – mejora la producción de colágeno, elasticidad y lumin…" at bounding box center [524, 254] width 160 height 31
click at [59, 152] on input "0" at bounding box center [59, 152] width 12 height 9
click at [141, 136] on div "🧬 ¿Por qué es importante usar NAD+ con Resveratrol y [MEDICAL_DATA]? Heading NA…" at bounding box center [430, 201] width 660 height 254
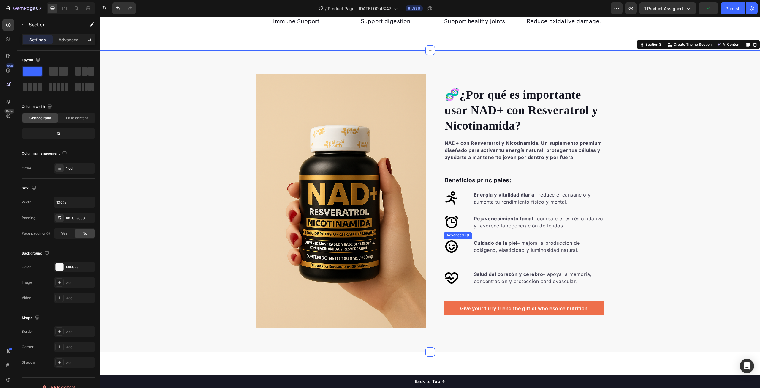
click at [514, 256] on div "Icon Cuidado de la piel – mejora la producción de colágeno, elasticidad y lumin…" at bounding box center [524, 254] width 160 height 31
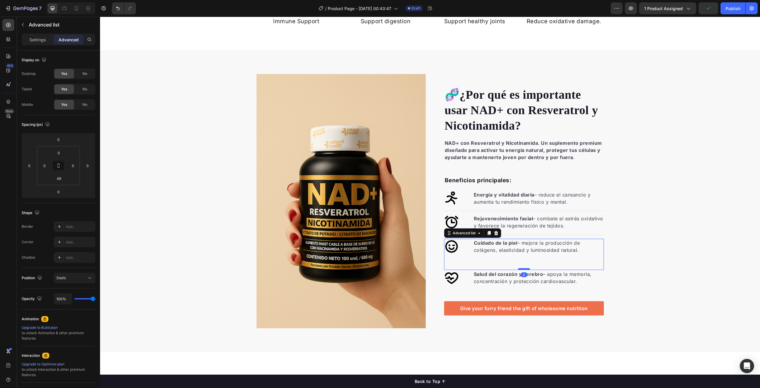
click at [523, 269] on div at bounding box center [524, 269] width 12 height 2
drag, startPoint x: 523, startPoint y: 269, endPoint x: 525, endPoint y: 253, distance: 15.3
click at [525, 253] on div "Icon Cuidado de la piel – mejora la producción de colágeno, elasticidad y lumin…" at bounding box center [524, 254] width 160 height 31
click at [472, 231] on div "Advanced list" at bounding box center [464, 232] width 25 height 5
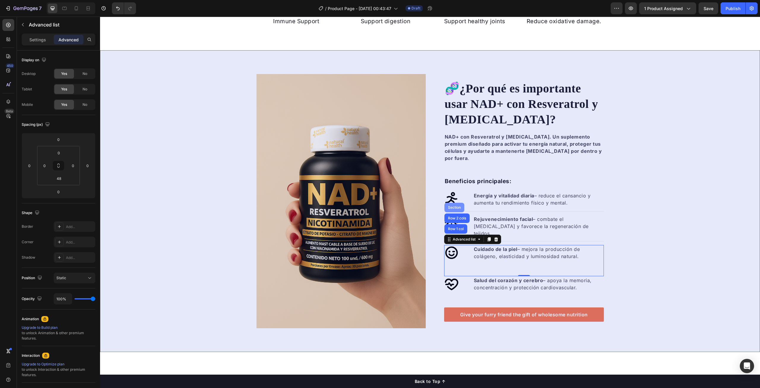
click at [453, 206] on div "Section" at bounding box center [454, 208] width 15 height 4
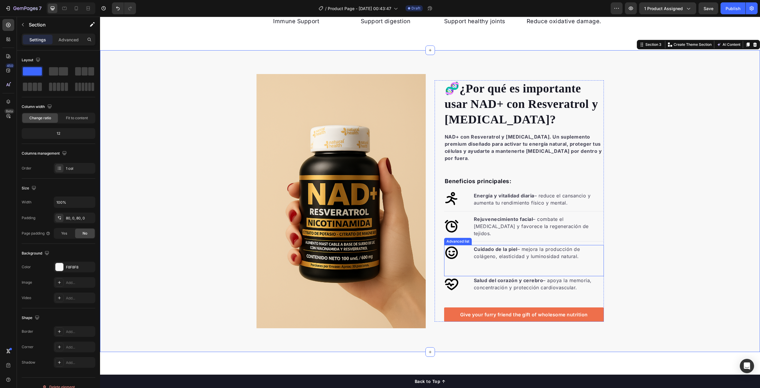
click at [513, 258] on div "Icon Cuidado de la piel – mejora la producción de colágeno, elasticidad y lumin…" at bounding box center [524, 260] width 160 height 31
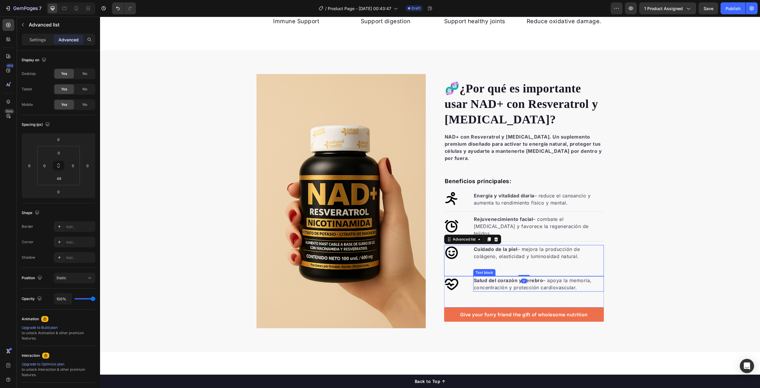
click at [523, 276] on div "Salud del corazón y cerebro – apoya la memoria, concentración y protección card…" at bounding box center [539, 283] width 131 height 15
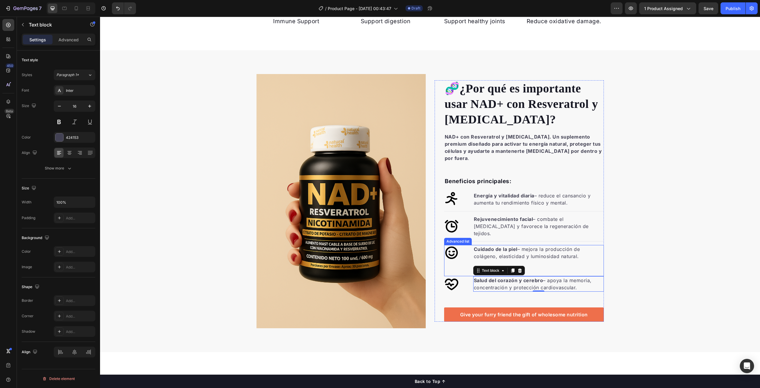
click at [564, 261] on div "Icon Cuidado de la piel – mejora la producción de colágeno, elasticidad y lumin…" at bounding box center [524, 260] width 160 height 31
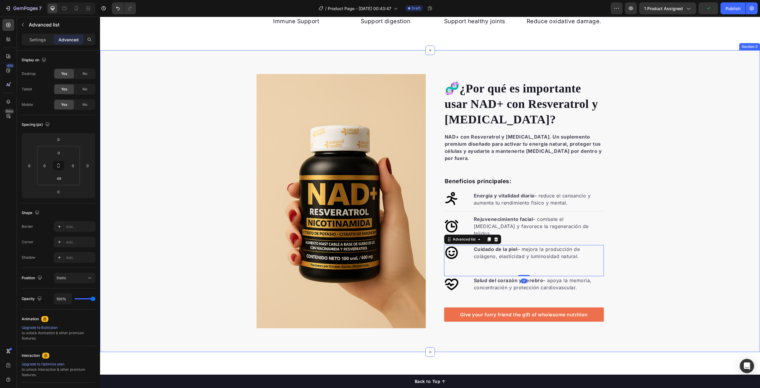
click at [689, 239] on div "🧬 ¿Por qué es importante usar NAD+ con Resveratrol y [MEDICAL_DATA]? Heading NA…" at bounding box center [430, 201] width 660 height 254
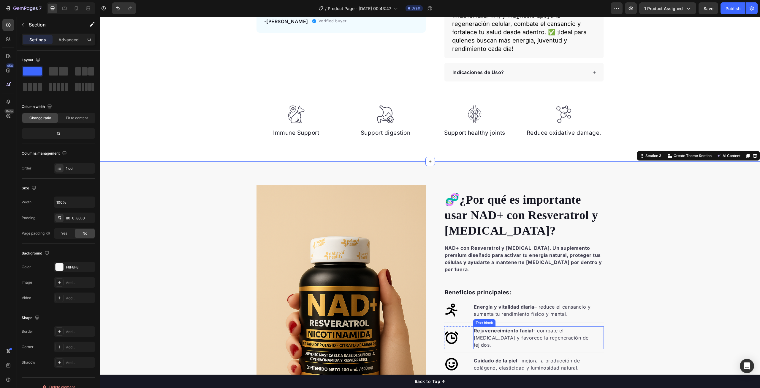
scroll to position [319, 0]
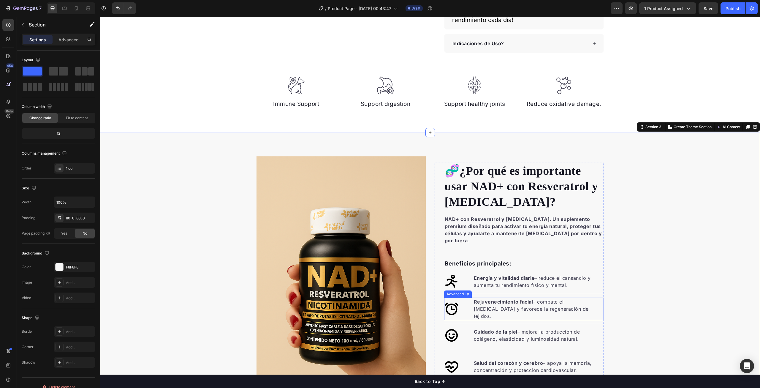
click at [465, 297] on li "Icon Rejuvenecimiento facial – combate el [MEDICAL_DATA] y favorece la regenera…" at bounding box center [524, 308] width 160 height 23
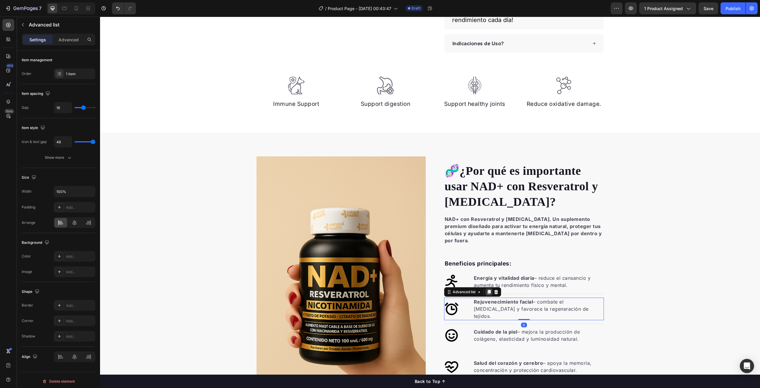
click at [487, 289] on icon at bounding box center [489, 291] width 5 height 5
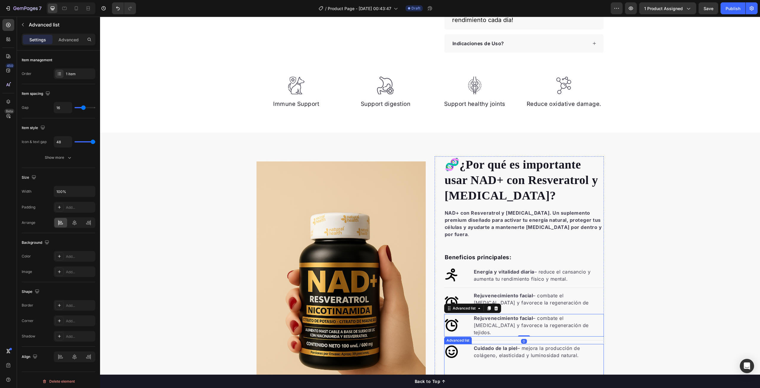
click at [465, 344] on div "Icon Cuidado de la piel – mejora la producción de colágeno, elasticidad y lumin…" at bounding box center [524, 359] width 160 height 31
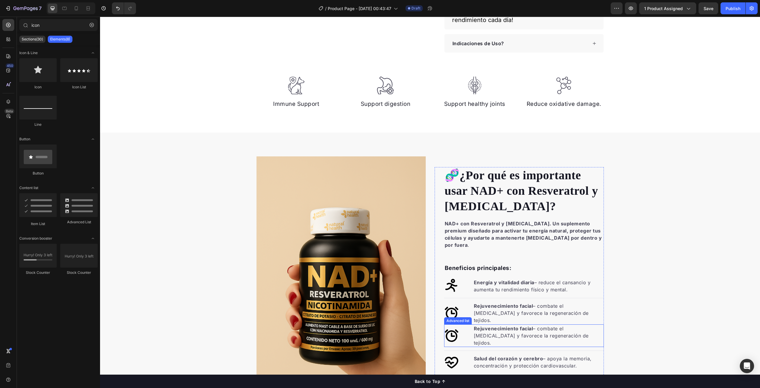
click at [465, 324] on li "Icon Rejuvenecimiento facial – combate el [MEDICAL_DATA] y favorece la regenera…" at bounding box center [524, 335] width 160 height 23
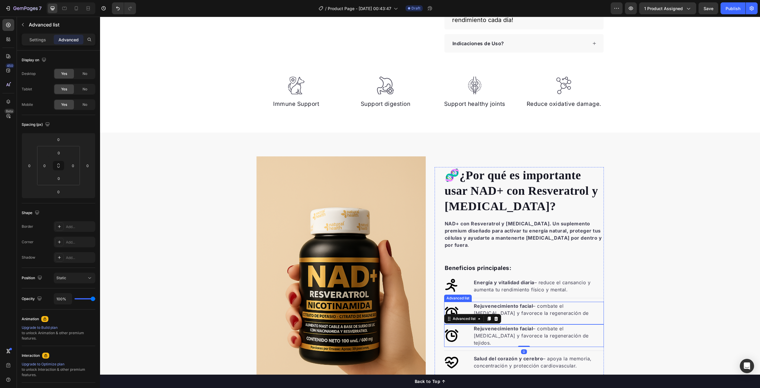
click at [461, 302] on li "Icon Rejuvenecimiento facial – combate el [MEDICAL_DATA] y favorece la regenera…" at bounding box center [524, 313] width 160 height 23
click at [512, 325] on p "Rejuvenecimiento facial – combate el [MEDICAL_DATA] y favorece la regeneración …" at bounding box center [539, 335] width 130 height 21
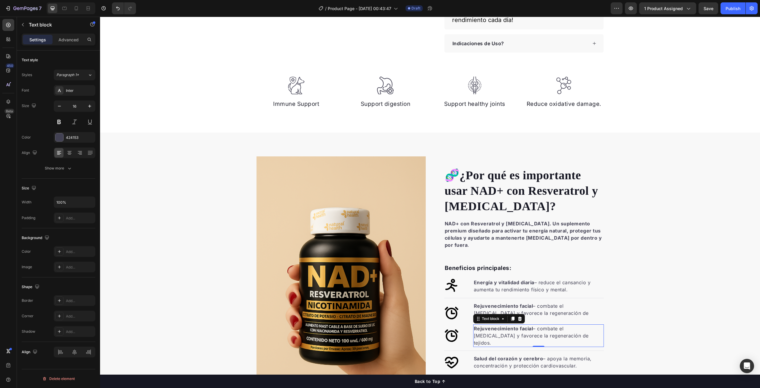
click at [512, 325] on p "Rejuvenecimiento facial – combate el [MEDICAL_DATA] y favorece la regeneración …" at bounding box center [539, 335] width 130 height 21
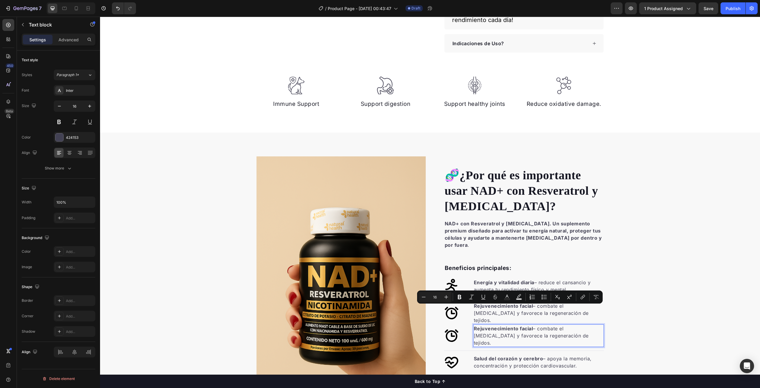
click at [584, 325] on p "Rejuvenecimiento facial – combate el [MEDICAL_DATA] y favorece la regeneración …" at bounding box center [539, 335] width 130 height 21
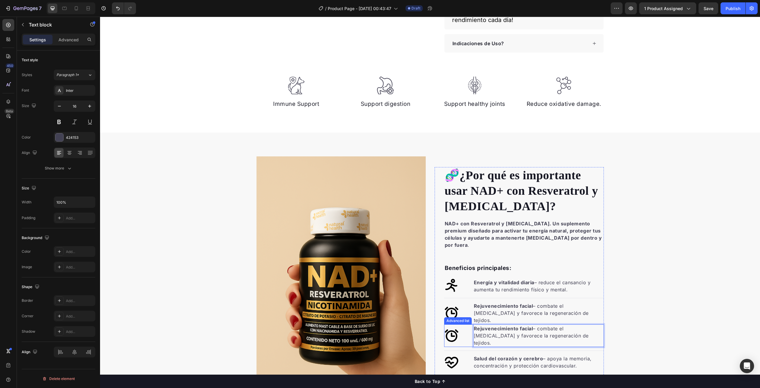
drag, startPoint x: 587, startPoint y: 310, endPoint x: 467, endPoint y: 304, distance: 120.1
click at [467, 324] on li "Icon Rejuvenecimiento facial – combate el [MEDICAL_DATA] y favorece la regenera…" at bounding box center [524, 335] width 160 height 23
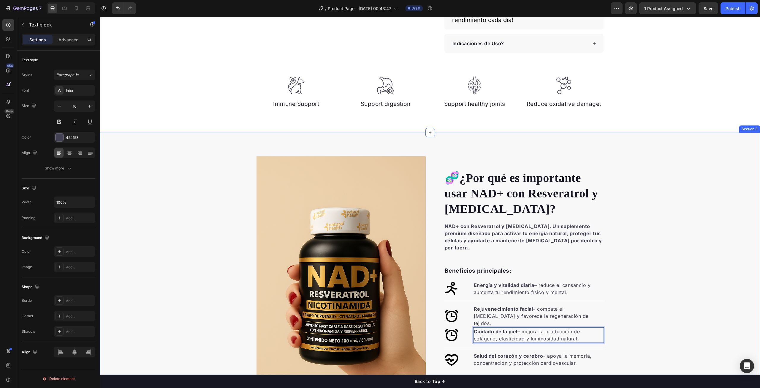
click at [698, 264] on div "🧬 ¿Por qué es importante usar NAD+ con Resveratrol y Nicotinamida? Heading NAD+…" at bounding box center [430, 283] width 660 height 254
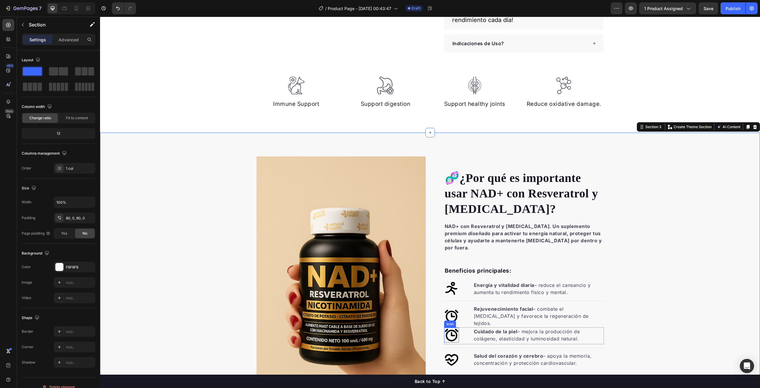
click at [447, 327] on icon at bounding box center [451, 334] width 15 height 15
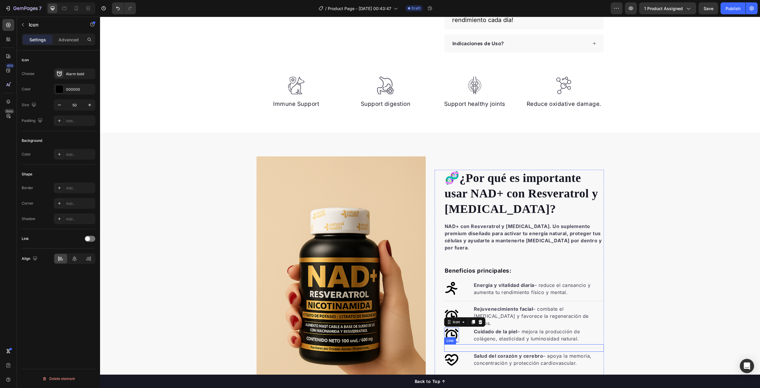
click at [504, 344] on div "Title Line" at bounding box center [524, 347] width 160 height 7
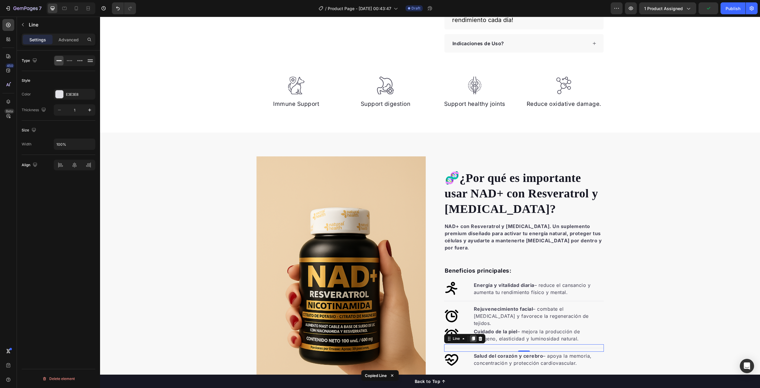
click at [472, 336] on icon at bounding box center [473, 338] width 3 height 4
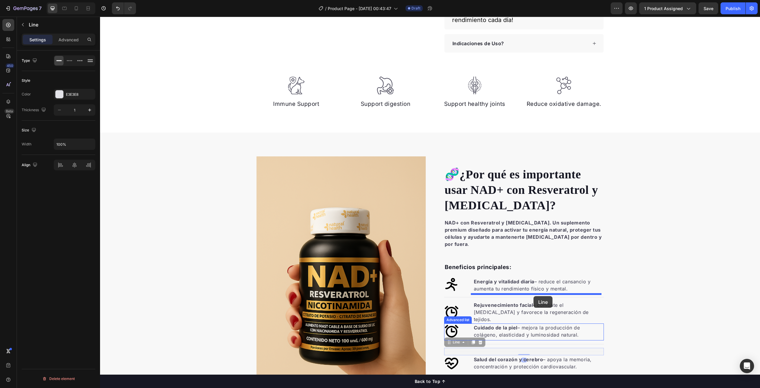
drag, startPoint x: 544, startPoint y: 323, endPoint x: 534, endPoint y: 296, distance: 29.2
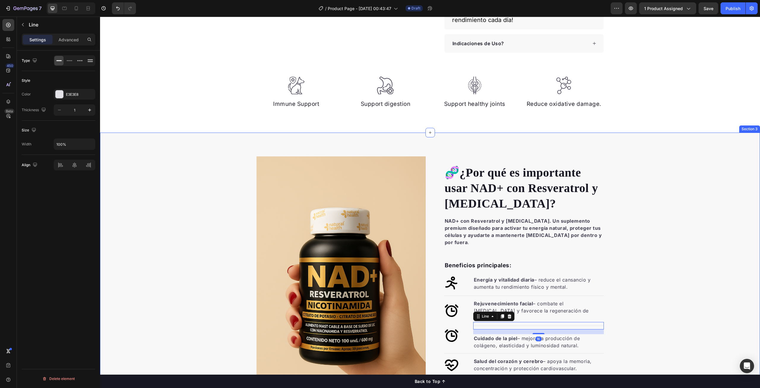
click at [666, 282] on div "🧬 ¿Por qué es importante usar NAD+ con Resveratrol y Nicotinamida? Heading NAD+…" at bounding box center [430, 283] width 660 height 254
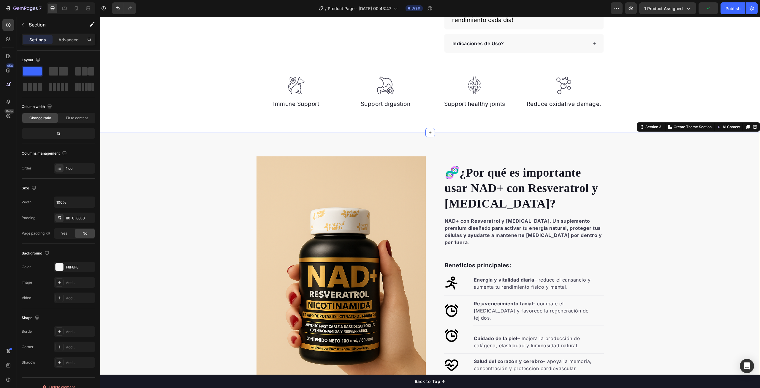
click at [658, 277] on div "🧬 ¿Por qué es importante usar NAD+ con Resveratrol y Nicotinamida? Heading NAD+…" at bounding box center [430, 283] width 660 height 254
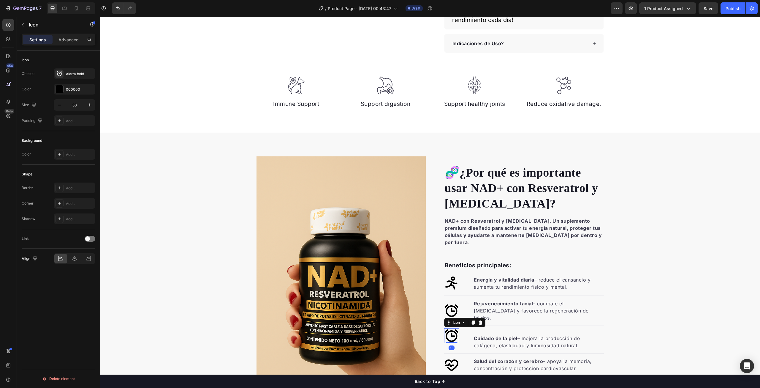
click at [451, 328] on icon at bounding box center [451, 335] width 15 height 15
click at [60, 71] on icon at bounding box center [59, 74] width 6 height 6
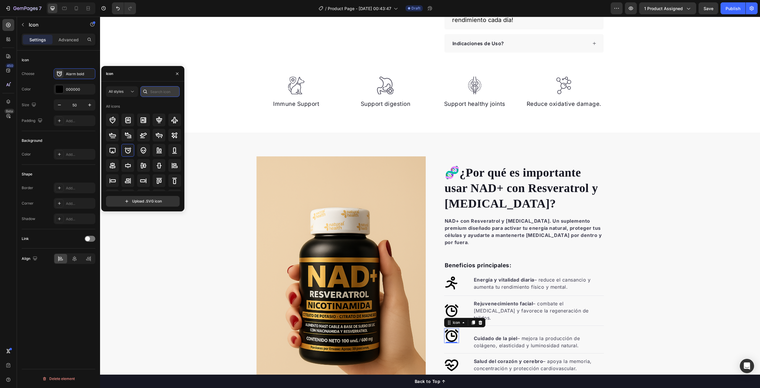
click at [155, 91] on input "text" at bounding box center [160, 91] width 39 height 11
type input "face"
click at [128, 176] on icon at bounding box center [127, 176] width 7 height 7
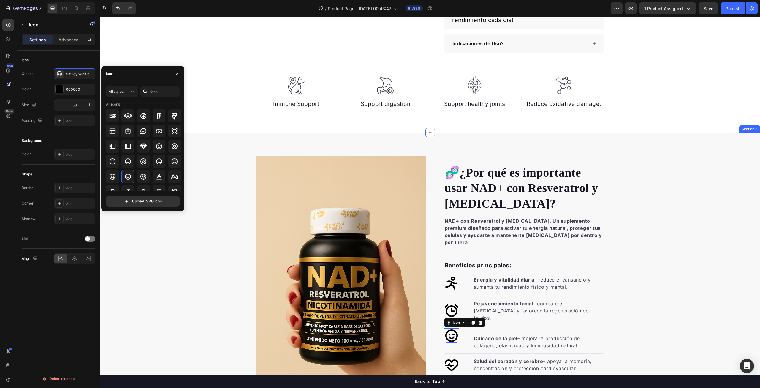
click at [635, 249] on div "🧬 ¿Por qué es importante usar NAD+ con Resveratrol y Nicotinamida? Heading NAD+…" at bounding box center [430, 283] width 660 height 254
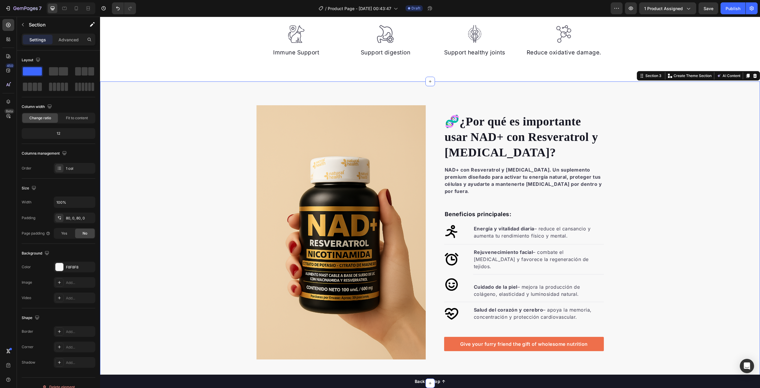
scroll to position [378, 0]
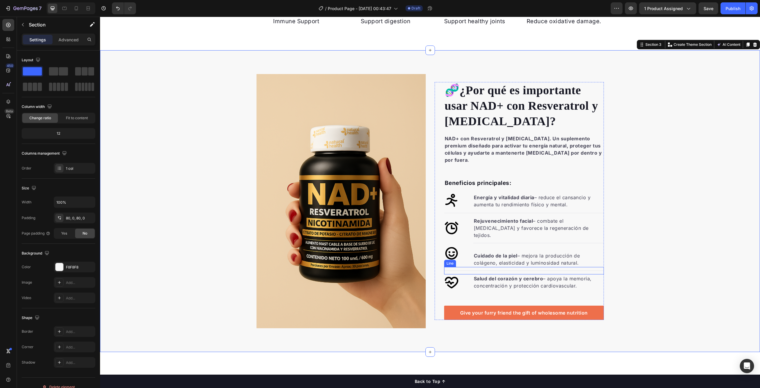
click at [446, 267] on div "Title Line" at bounding box center [524, 270] width 160 height 7
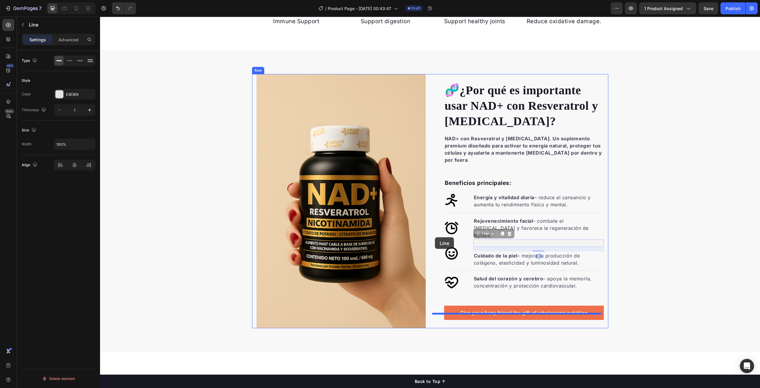
drag, startPoint x: 474, startPoint y: 237, endPoint x: 503, endPoint y: 236, distance: 28.8
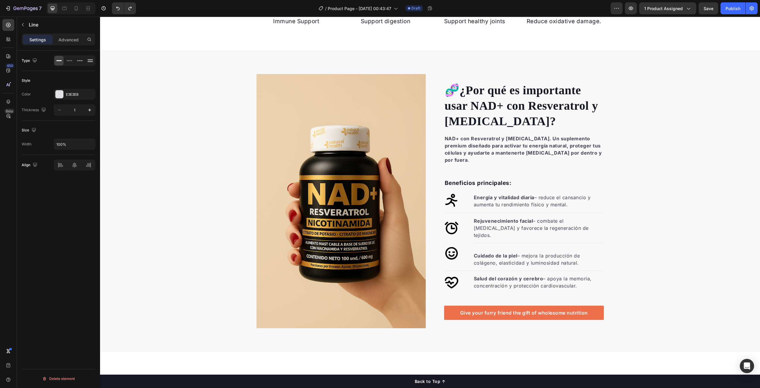
click at [488, 239] on div "Title Line" at bounding box center [539, 242] width 131 height 7
click at [474, 243] on div at bounding box center [539, 243] width 131 height 0
click at [496, 220] on strong "Rejuvenecimiento facial" at bounding box center [503, 221] width 59 height 6
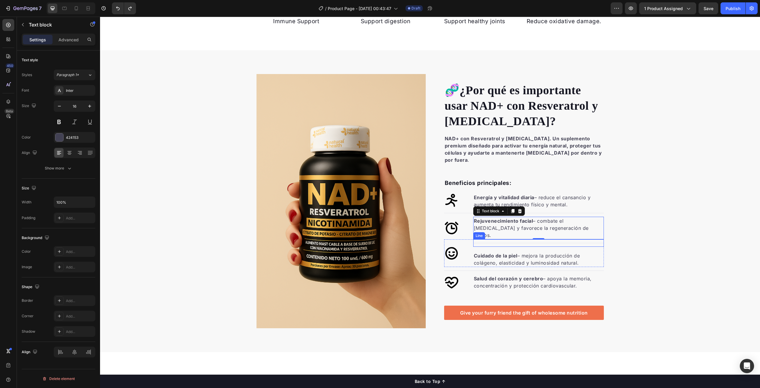
click at [492, 243] on div at bounding box center [539, 243] width 131 height 0
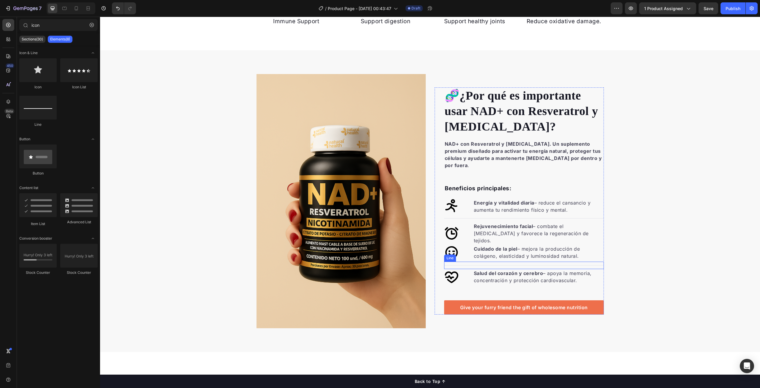
click at [483, 261] on div "Title Line" at bounding box center [524, 264] width 160 height 7
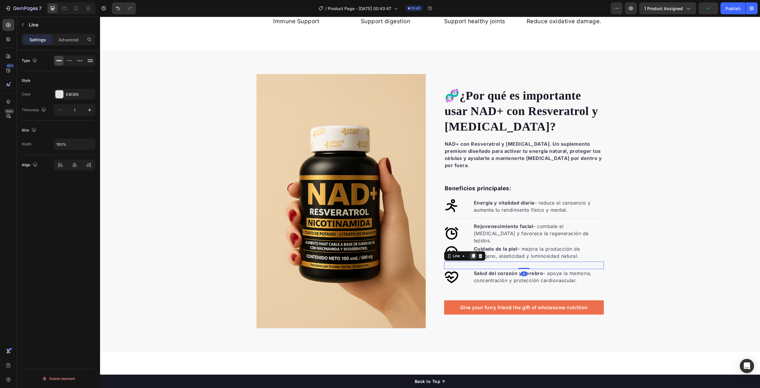
click at [471, 253] on icon at bounding box center [473, 255] width 5 height 5
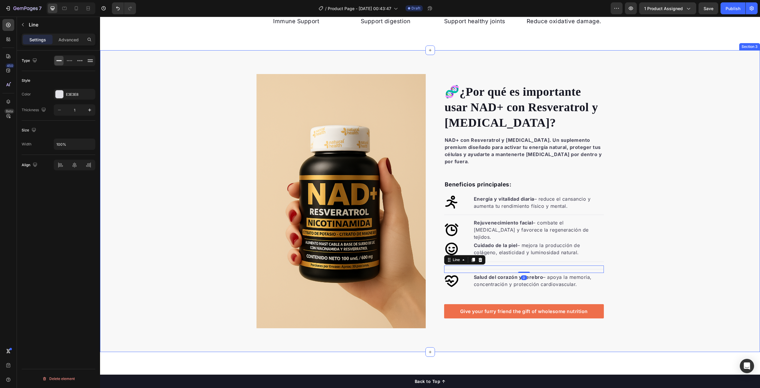
click at [688, 248] on div "🧬 ¿Por qué es importante usar NAD+ con Resveratrol y Nicotinamida? Heading NAD+…" at bounding box center [430, 201] width 660 height 254
drag, startPoint x: 456, startPoint y: 263, endPoint x: 463, endPoint y: 233, distance: 31.0
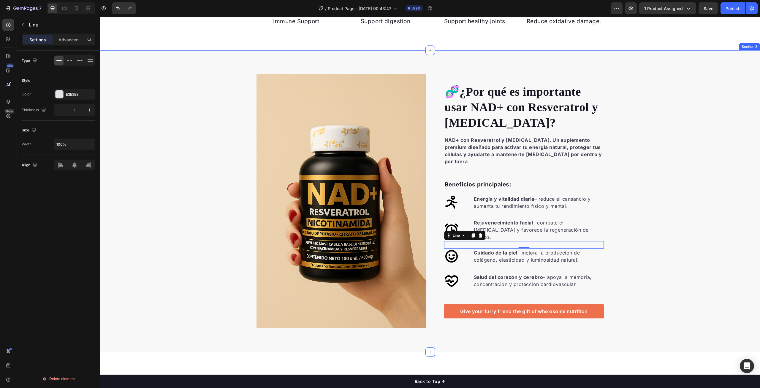
click at [680, 243] on div "🧬 ¿Por qué es importante usar NAD+ con Resveratrol y Nicotinamida? Heading NAD+…" at bounding box center [430, 201] width 660 height 254
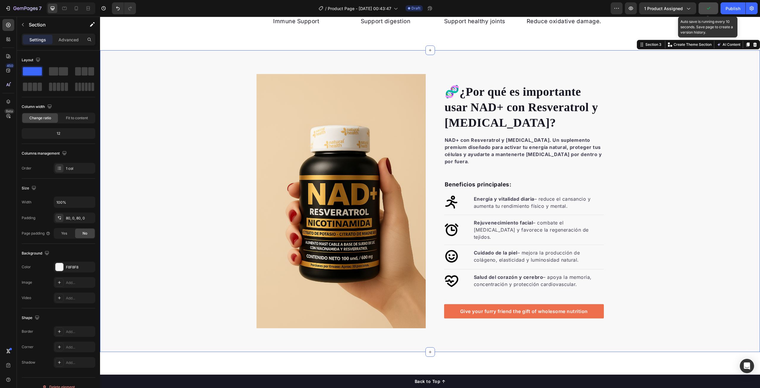
click at [707, 10] on icon "button" at bounding box center [709, 8] width 6 height 6
click at [707, 10] on span "Save" at bounding box center [709, 8] width 10 height 5
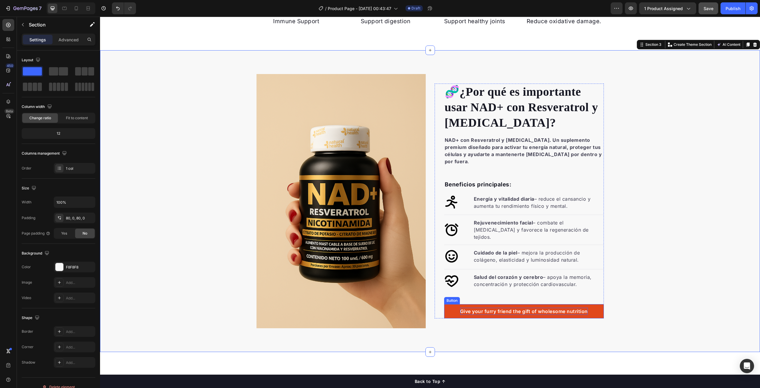
click at [469, 307] on div "Give your furry friend the gift of wholesome nutrition" at bounding box center [524, 310] width 128 height 7
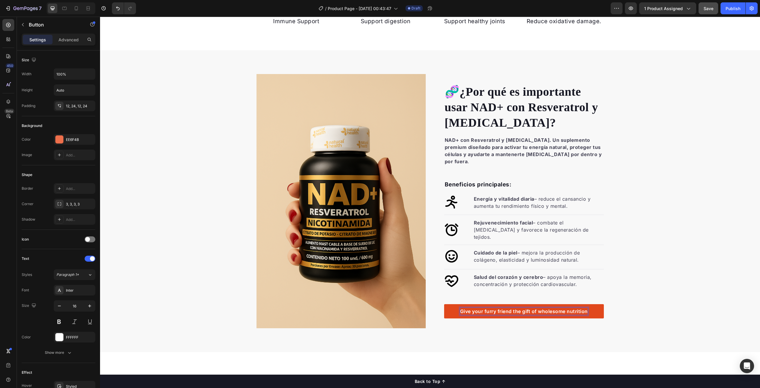
click at [469, 307] on div "Give your furry friend the gift of wholesome nutrition" at bounding box center [524, 310] width 128 height 7
click at [469, 307] on p "Give your furry friend the gift of wholesome nutrition" at bounding box center [524, 310] width 128 height 7
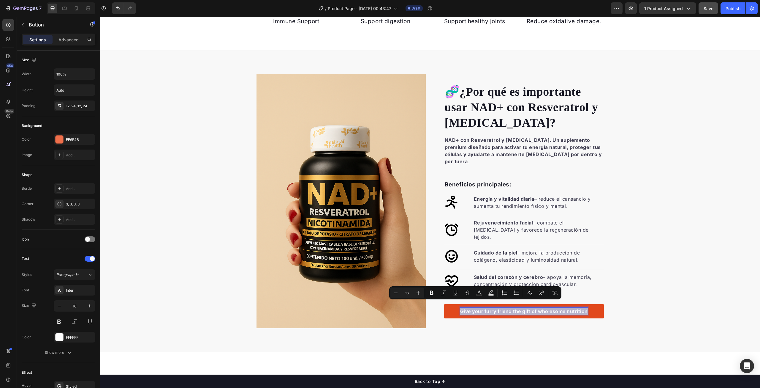
click at [469, 307] on p "Give your furry friend the gift of wholesome nutrition" at bounding box center [524, 310] width 128 height 7
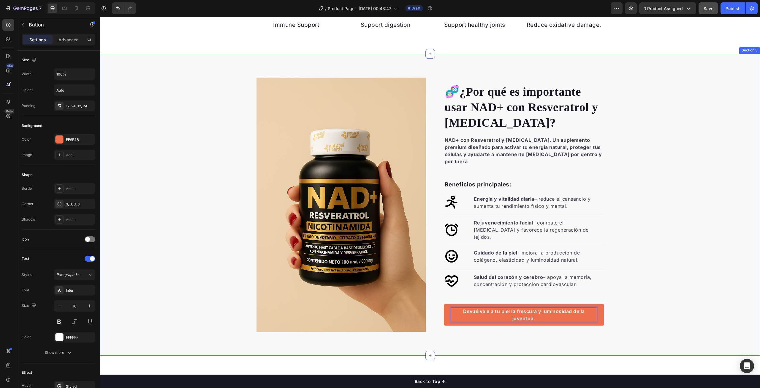
click at [657, 292] on div "🧬 ¿Por qué es importante usar NAD+ con Resveratrol y Nicotinamida? Heading NAD+…" at bounding box center [430, 205] width 660 height 254
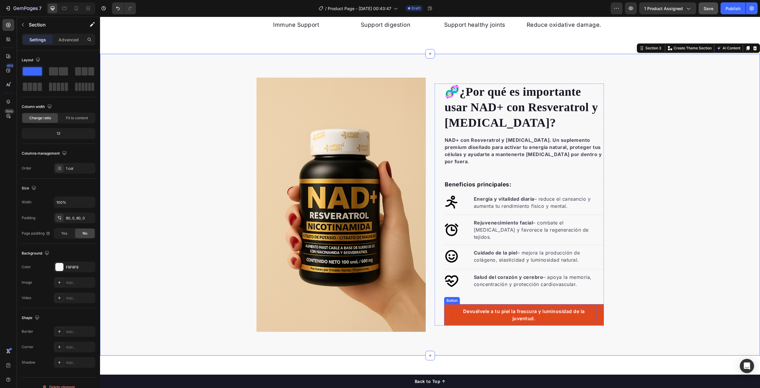
click at [541, 309] on p "Devuélvele a tu piel la frescura y luminosidad de la juventud." at bounding box center [525, 314] width 146 height 14
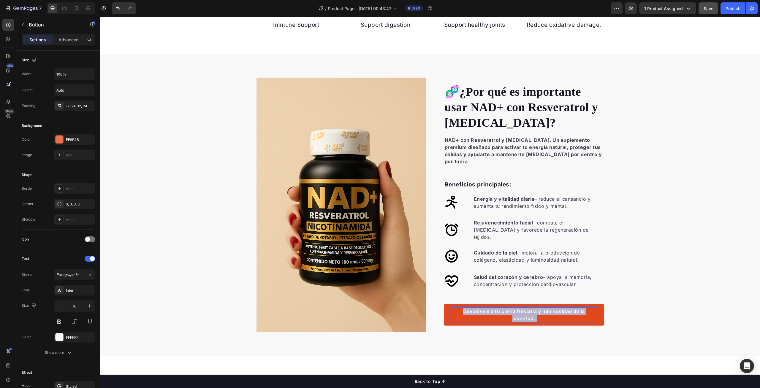
drag, startPoint x: 539, startPoint y: 312, endPoint x: 460, endPoint y: 305, distance: 79.0
click at [461, 307] on p "Devuélvele a tu piel la frescura y luminosidad de la juventud." at bounding box center [525, 314] width 146 height 14
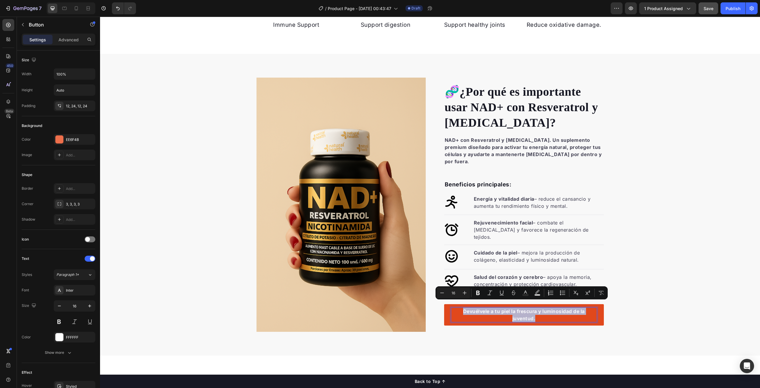
drag, startPoint x: 461, startPoint y: 303, endPoint x: 535, endPoint y: 312, distance: 74.8
click at [535, 312] on p "Devuélvele a tu piel la frescura y luminosidad de la juventud." at bounding box center [525, 314] width 146 height 14
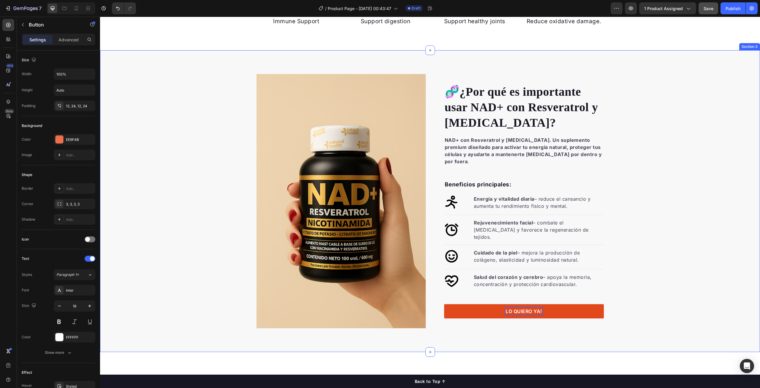
click at [659, 265] on div "🧬 ¿Por qué es importante usar NAD+ con Resveratrol y Nicotinamida? Heading NAD+…" at bounding box center [430, 201] width 660 height 254
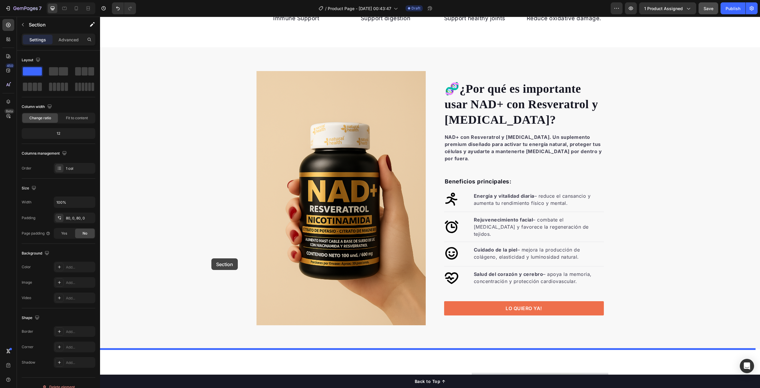
scroll to position [349, 0]
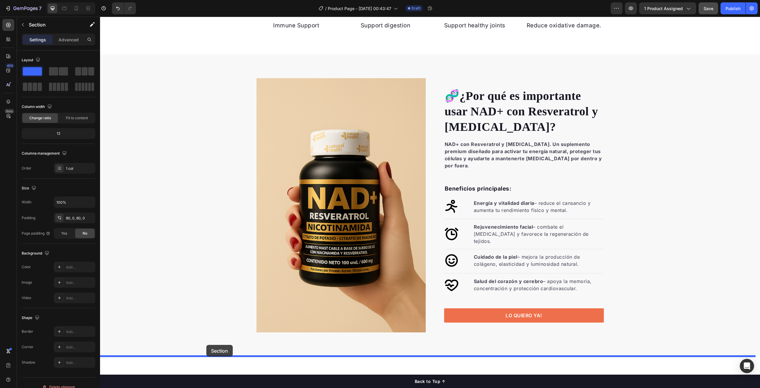
drag, startPoint x: 190, startPoint y: 237, endPoint x: 206, endPoint y: 345, distance: 108.5
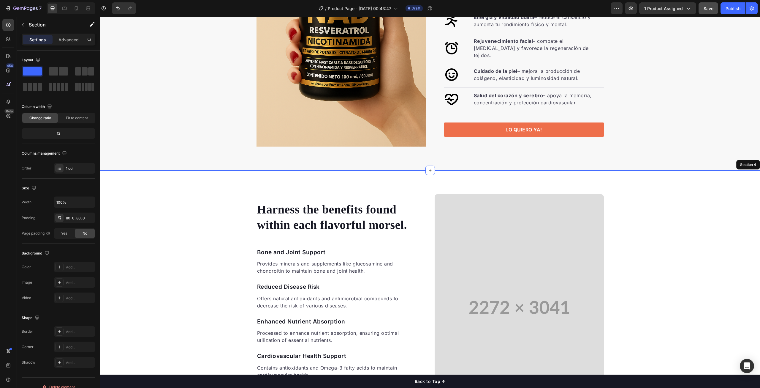
scroll to position [586, 0]
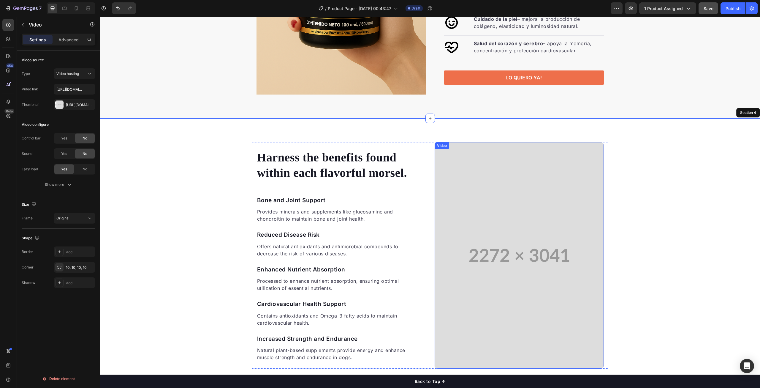
click at [530, 231] on video at bounding box center [519, 255] width 169 height 227
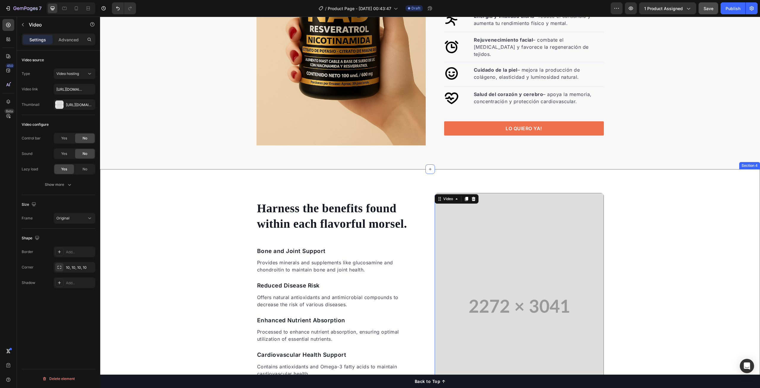
scroll to position [468, 0]
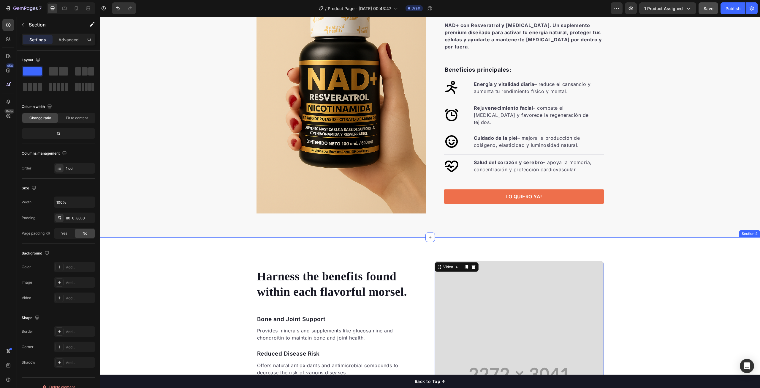
click at [168, 280] on div "Harness the benefits found within each flavorful morsel. Heading Bone and Joint…" at bounding box center [430, 374] width 660 height 227
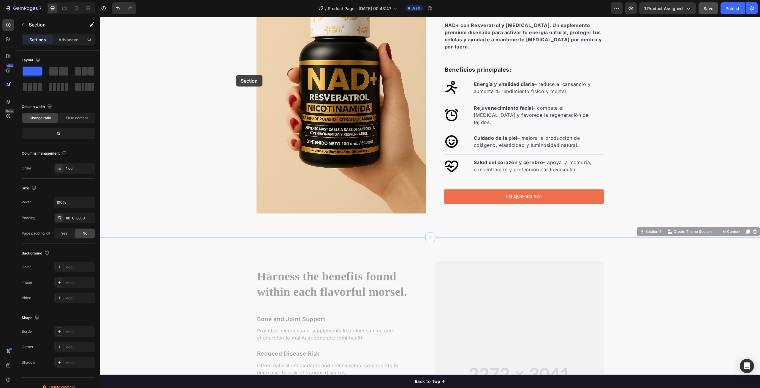
scroll to position [395, 0]
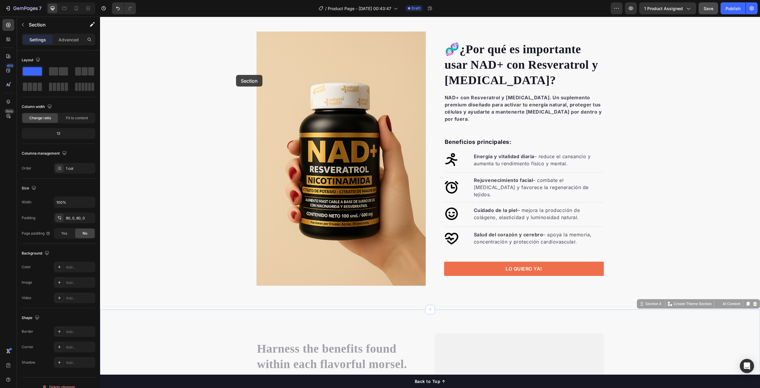
drag, startPoint x: 244, startPoint y: 258, endPoint x: 236, endPoint y: 75, distance: 182.9
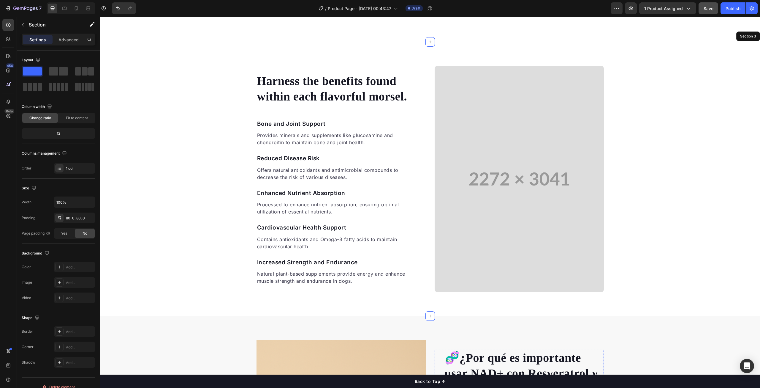
scroll to position [371, 0]
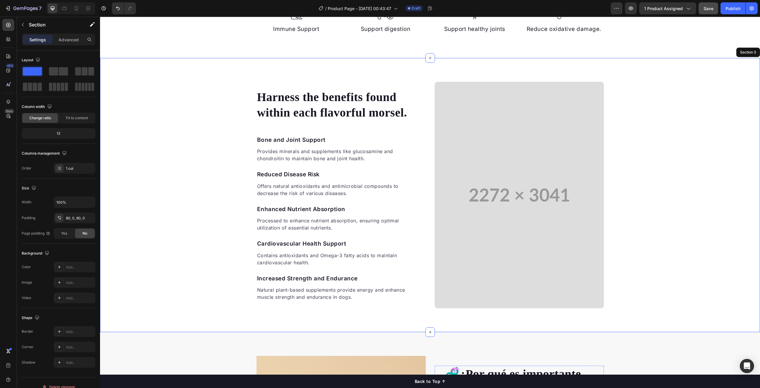
click at [503, 235] on video at bounding box center [519, 195] width 169 height 227
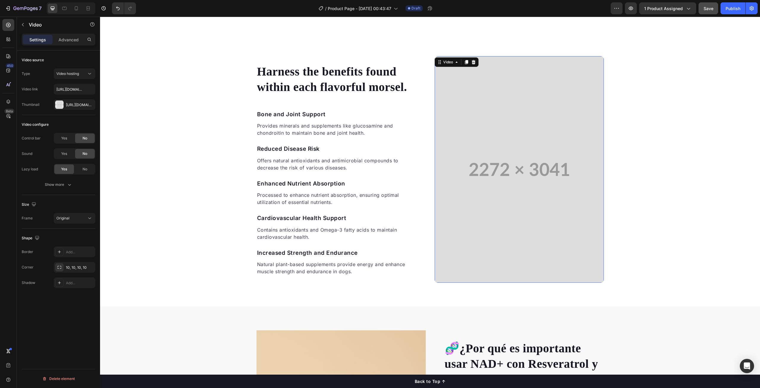
scroll to position [349, 0]
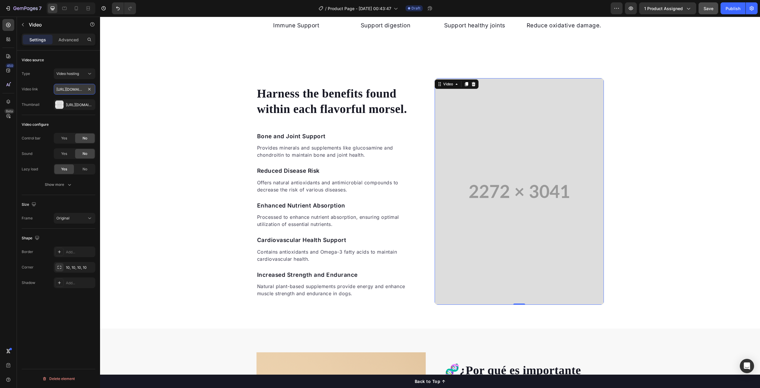
click at [67, 90] on input "https://cdn.shopify.com/videos/c/o/v/bfcc4e4eae1b48d28f6b67140666e21b.mp4" at bounding box center [75, 89] width 42 height 11
paste input "text"
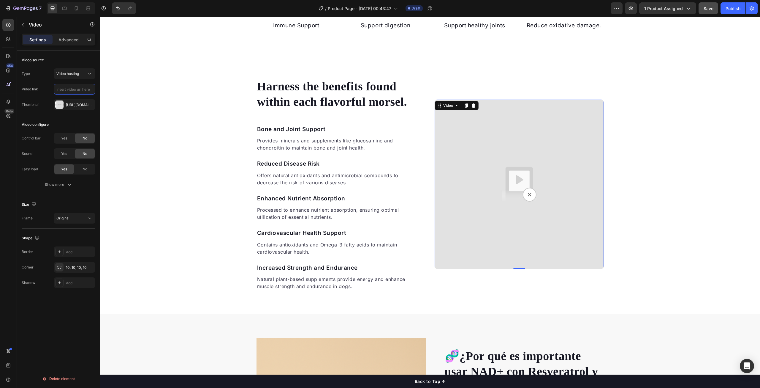
paste input "https://media2.giphy.com/media/v1.Y2lkPTc5MGI3NjExNDUxZWpvcmR0bDU3MTFrb2g1dm1ke…"
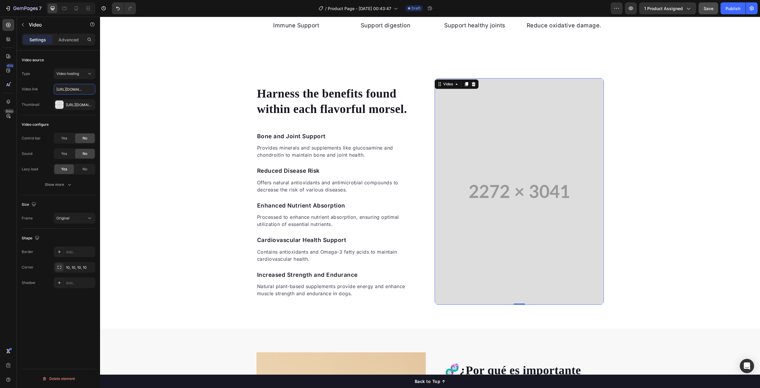
scroll to position [0, 332]
type input "https://media2.giphy.com/media/v1.Y2lkPTc5MGI3NjExNDUxZWpvcmR0bDU3MTFrb2g1dm1ke…"
click at [139, 135] on div "Harness the benefits found within each flavorful morsel. Heading Bone and Joint…" at bounding box center [430, 191] width 660 height 227
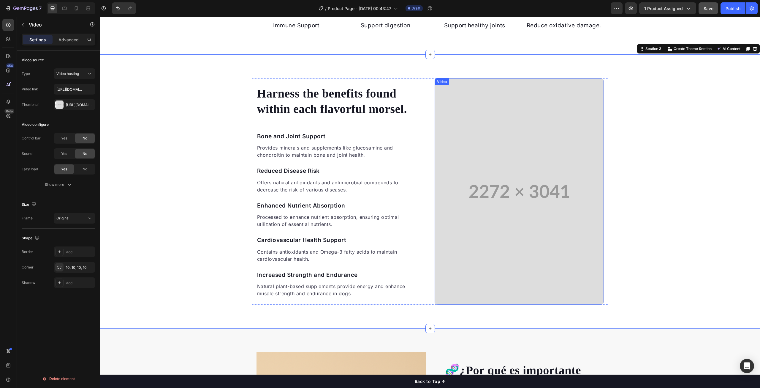
click at [510, 175] on video at bounding box center [519, 191] width 169 height 227
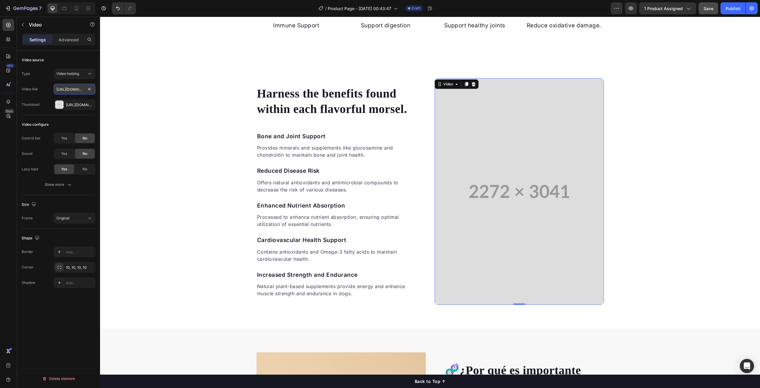
click at [75, 88] on input "https://media2.giphy.com/media/v1.Y2lkPTc5MGI3NjExNDUxZWpvcmR0bDU3MTFrb2g1dm1ke…" at bounding box center [75, 89] width 42 height 11
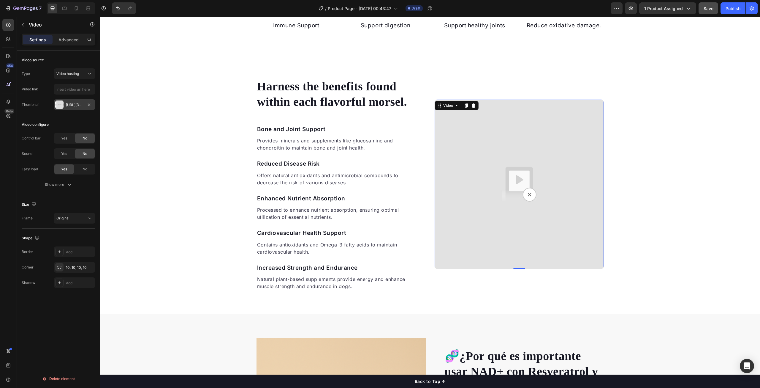
click at [71, 104] on div "Https://placehold.Co/2272x3041" at bounding box center [74, 104] width 17 height 5
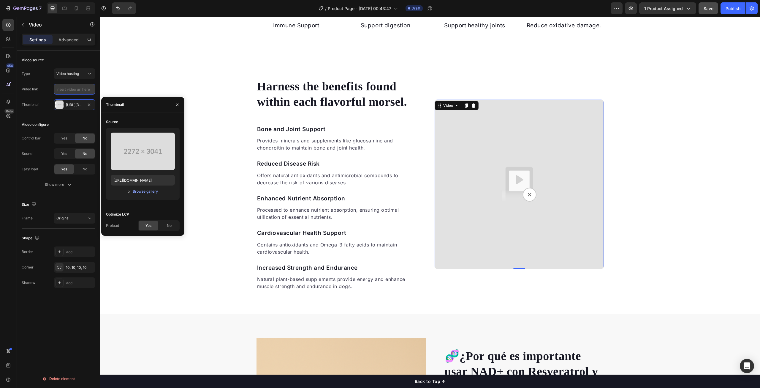
click at [72, 91] on input "text" at bounding box center [75, 89] width 42 height 11
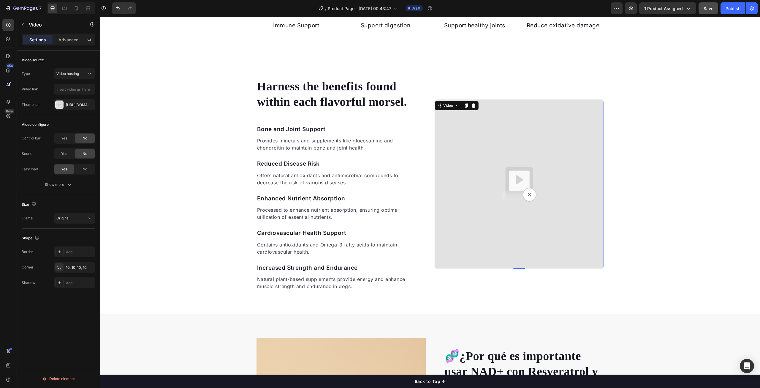
click at [506, 183] on img at bounding box center [519, 184] width 169 height 169
click at [72, 90] on input "text" at bounding box center [75, 89] width 42 height 11
click at [79, 75] on span "Video hosting" at bounding box center [67, 73] width 23 height 4
click at [79, 88] on input "text" at bounding box center [75, 89] width 42 height 11
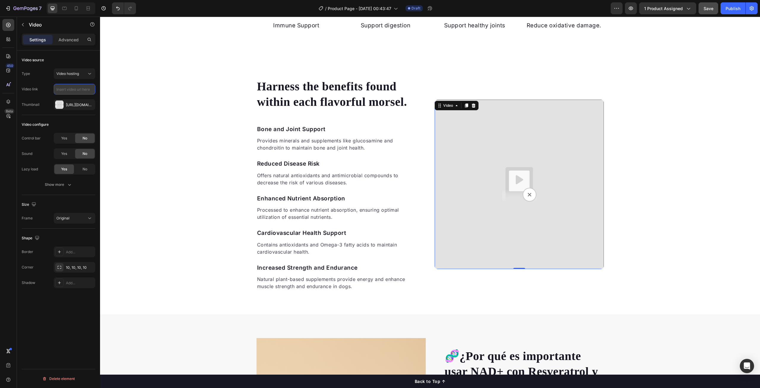
paste input "https://www.freepik.com/free-video/woman-sitting-chair-night_1742263#fromView=s…"
type input "https://www.freepik.com/free-video/woman-sitting-chair-night_1742263#fromView=s…"
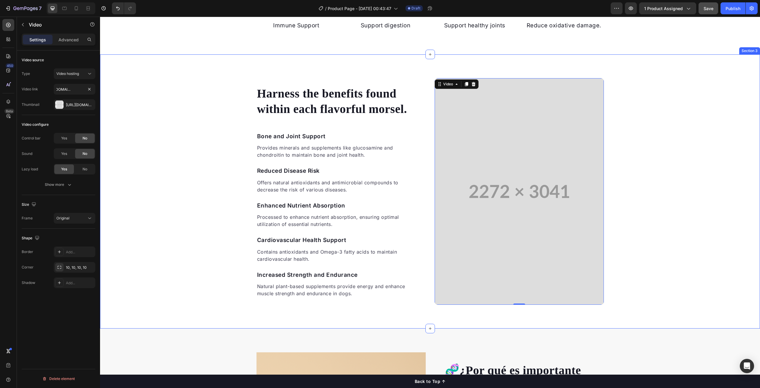
click at [172, 137] on div "Harness the benefits found within each flavorful morsel. Heading Bone and Joint…" at bounding box center [430, 191] width 660 height 227
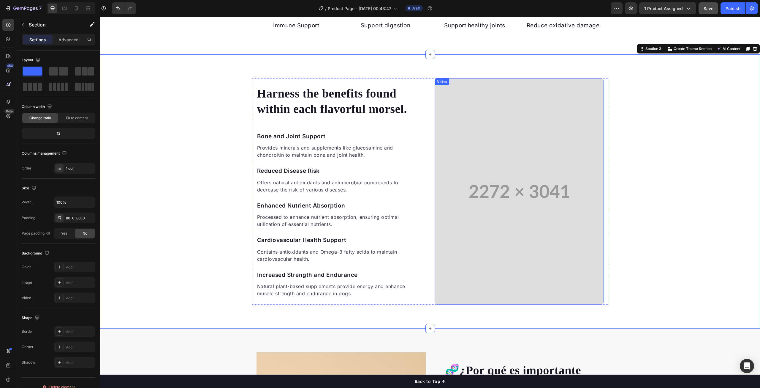
click at [516, 147] on video at bounding box center [519, 191] width 169 height 227
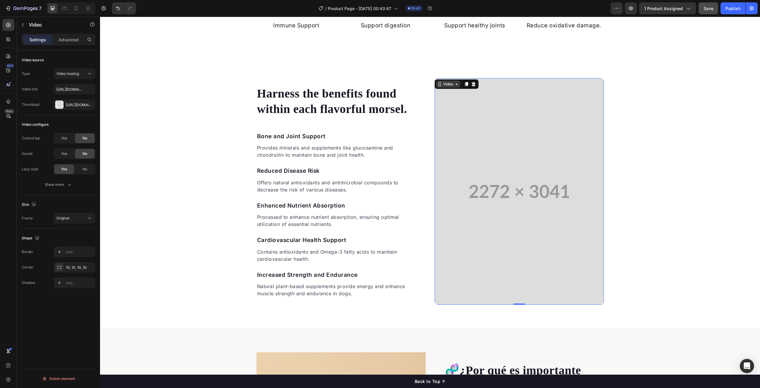
click at [455, 83] on icon at bounding box center [457, 84] width 5 height 5
click at [74, 90] on input "https://www.freepik.com/free-video/woman-sitting-chair-night_1742263#fromView=s…" at bounding box center [75, 89] width 42 height 11
click at [77, 105] on div "Https://placehold.Co/2272x3041" at bounding box center [74, 104] width 17 height 5
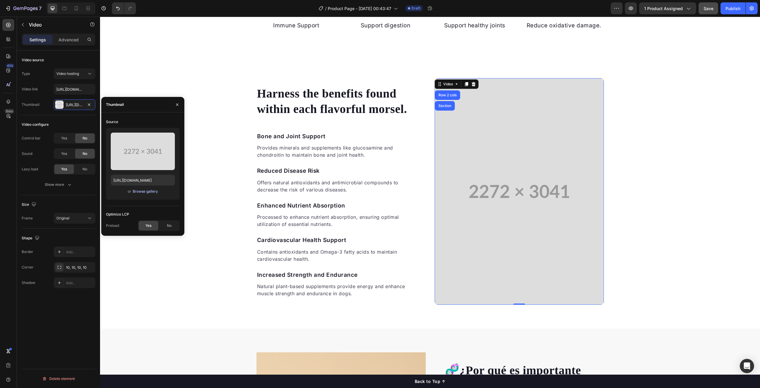
click at [152, 192] on div "Browse gallery" at bounding box center [145, 191] width 25 height 5
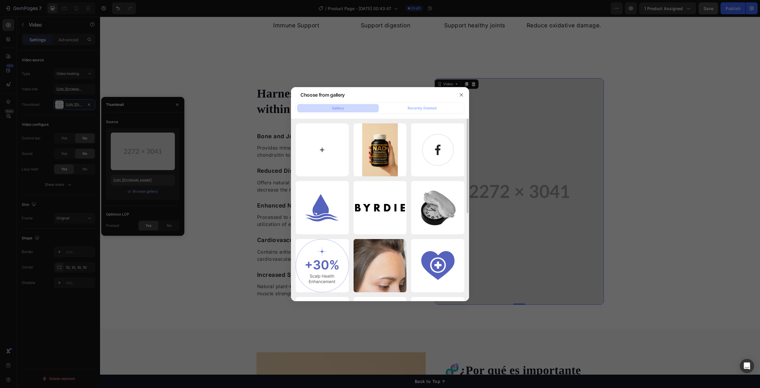
click at [314, 157] on input "file" at bounding box center [322, 149] width 53 height 53
click at [45, 108] on div at bounding box center [380, 194] width 760 height 388
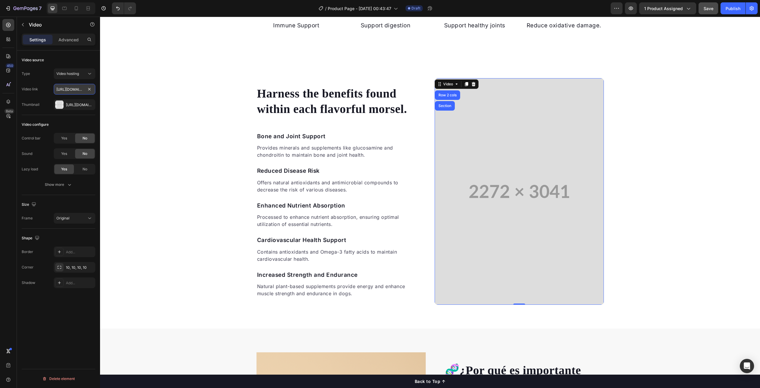
click at [78, 88] on input "https://www.freepik.com/free-video/woman-sitting-chair-night_1742263#fromView=s…" at bounding box center [75, 89] width 42 height 11
click at [78, 89] on input "text" at bounding box center [75, 89] width 42 height 11
click at [88, 73] on icon at bounding box center [90, 74] width 6 height 6
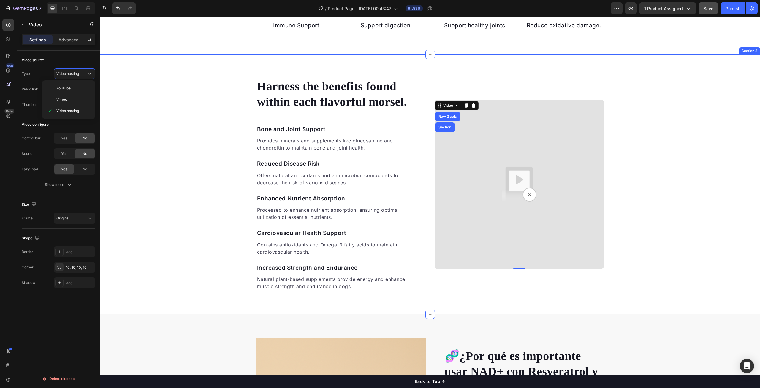
click at [113, 87] on div "Harness the benefits found within each flavorful morsel. Heading Bone and Joint…" at bounding box center [430, 184] width 660 height 212
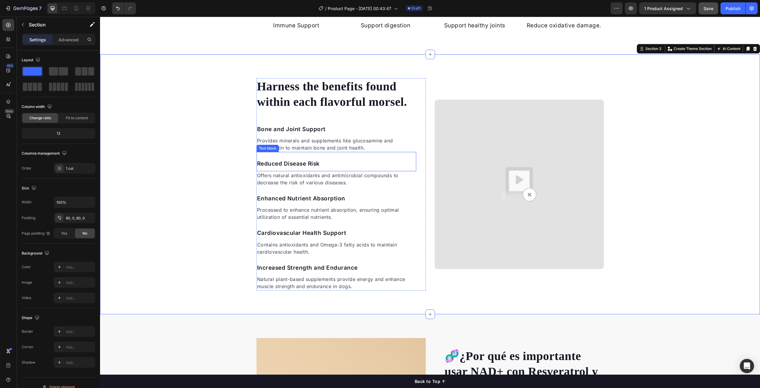
click at [455, 173] on img at bounding box center [519, 184] width 169 height 169
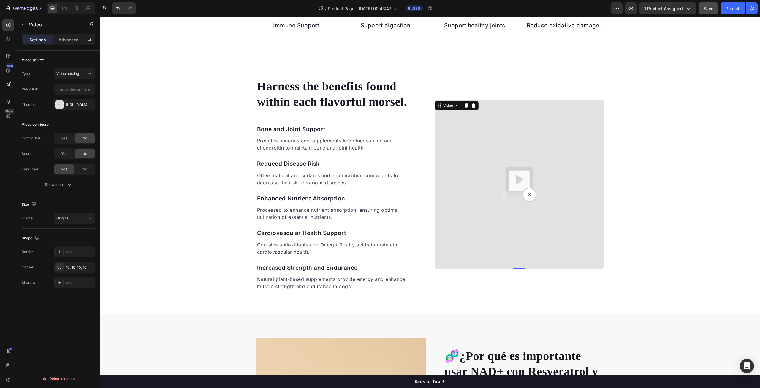
click at [523, 190] on img at bounding box center [519, 184] width 169 height 169
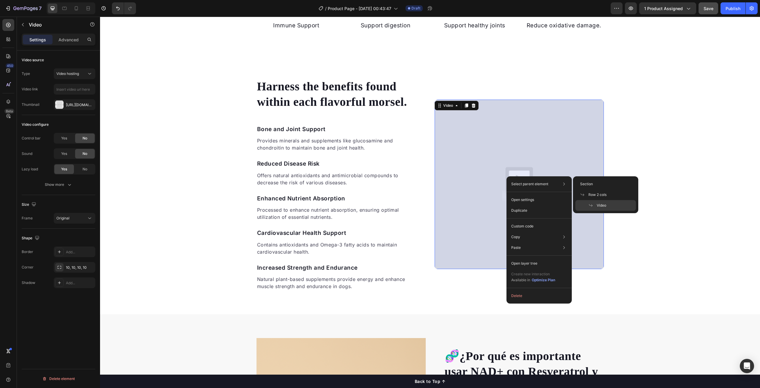
click at [600, 205] on span "Video" at bounding box center [602, 205] width 10 height 5
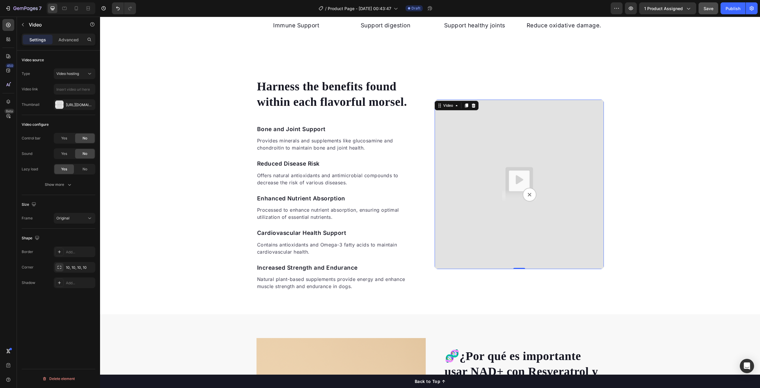
click at [501, 175] on img at bounding box center [519, 184] width 169 height 169
click at [502, 174] on img at bounding box center [519, 184] width 169 height 169
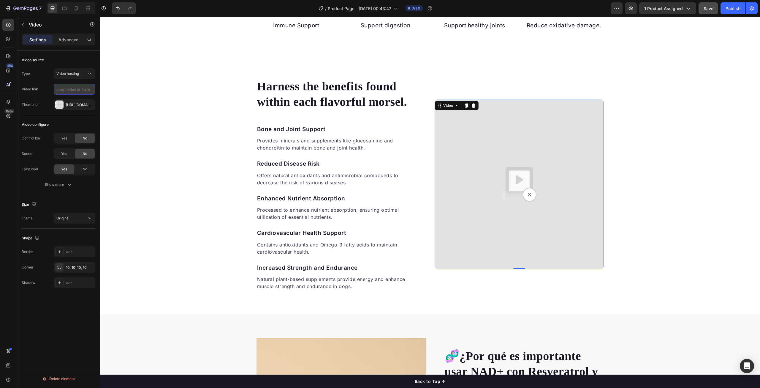
click at [71, 89] on input "text" at bounding box center [75, 89] width 42 height 11
click at [68, 41] on p "Advanced" at bounding box center [69, 40] width 20 height 6
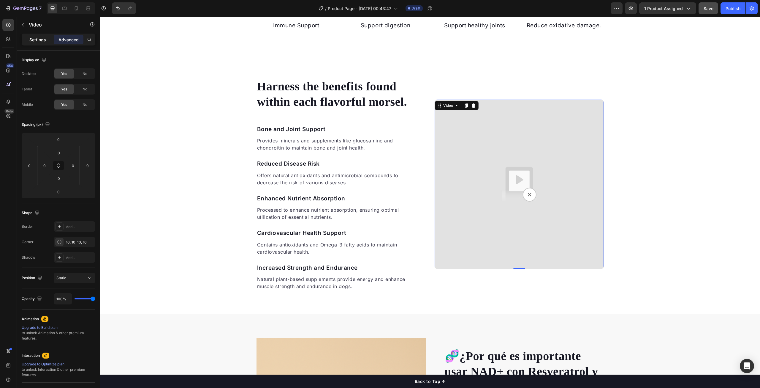
click at [35, 41] on p "Settings" at bounding box center [37, 40] width 17 height 6
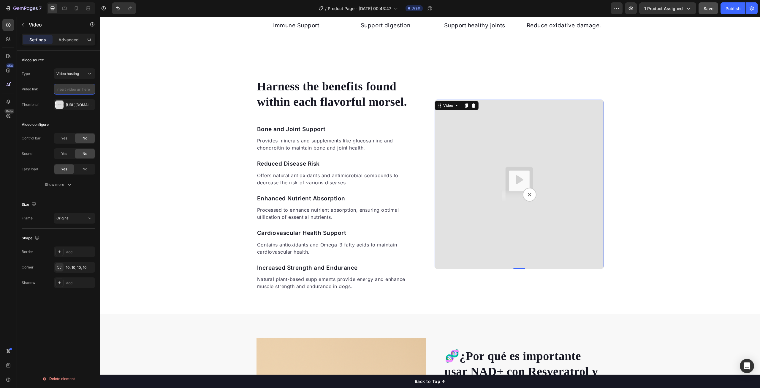
click at [72, 91] on input "text" at bounding box center [75, 89] width 42 height 11
type input "https://www.freepik.com/free-video/woman-sitting-chair-night_1742263#fromView=s…"
type input "https://media2.giphy.com/media/v1.Y2lkPTc5MGI3NjExNDUxZWpvcmR0bDU3MTFrb2g1dm1ke…"
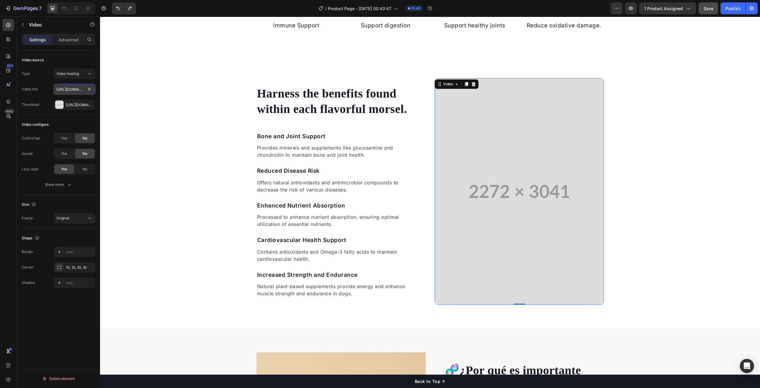
click at [66, 88] on input "https://cdn.shopify.com/videos/c/o/v/bfcc4e4eae1b48d28f6b67140666e21b.mp4" at bounding box center [75, 89] width 42 height 11
drag, startPoint x: 167, startPoint y: 106, endPoint x: 119, endPoint y: 88, distance: 52.0
click at [74, 89] on input "https://cdn.shopify.com/videos/c/o/v/bfcc4e4eae1b48d28f6b67140666e21b.mp4" at bounding box center [75, 89] width 42 height 11
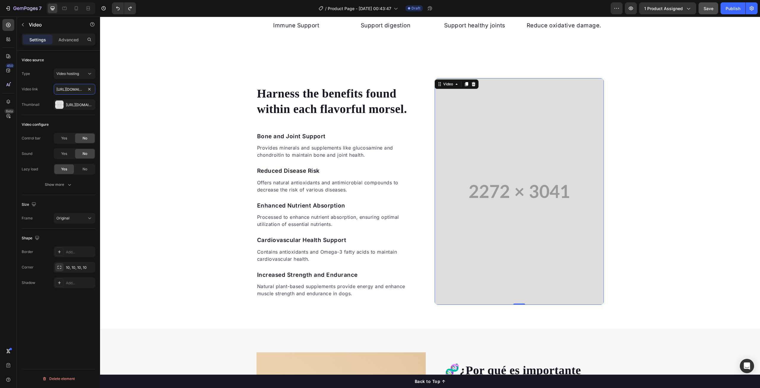
drag, startPoint x: 70, startPoint y: 90, endPoint x: 37, endPoint y: 86, distance: 32.9
click at [37, 86] on div "Video link https://cdn.shopify.com/videos/c/o/v/bfcc4e4eae1b48d28f6b67140666e21…" at bounding box center [59, 89] width 74 height 11
click at [65, 88] on input "https://cdn.shopify.com/videos/c/o/v/bfcc4e4eae1b48d28f6b67140666e21b.mp4" at bounding box center [75, 89] width 42 height 11
drag, startPoint x: 68, startPoint y: 89, endPoint x: 92, endPoint y: 99, distance: 26.5
click at [69, 89] on input "https://cdn.shopify.com/videos/c/o/v/bfcc4e4eae1b48d28f6b67140666e21b.mp4" at bounding box center [75, 89] width 42 height 11
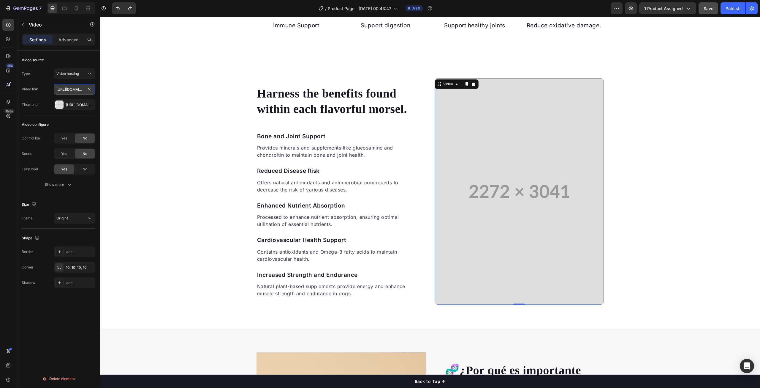
click at [81, 91] on input "https://cdn.shopify.com/videos/c/o/v/bfcc4e4eae1b48d28f6b67140666e21b.mp4" at bounding box center [75, 89] width 42 height 11
paste input "videocdn.cdnpk.net/videos/64879ce5-3e7e-4d02-bf85-edbb68f89ef8/horizontal/previ…"
type input "https://videocdn.cdnpk.net/videos/64879ce5-3e7e-4d02-bf85-edbb68f89ef8/horizont…"
click at [144, 111] on div "Harness the benefits found within each flavorful morsel. Heading Bone and Joint…" at bounding box center [430, 191] width 660 height 227
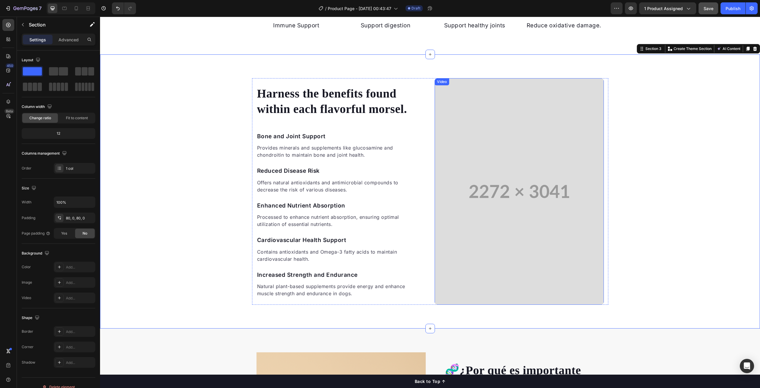
click at [513, 149] on video at bounding box center [519, 191] width 169 height 227
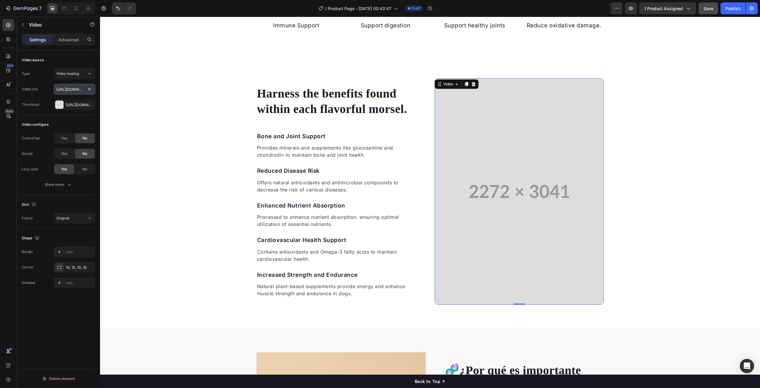
click at [71, 89] on input "https://videocdn.cdnpk.net/videos/64879ce5-3e7e-4d02-bf85-edbb68f89ef8/horizont…" at bounding box center [75, 89] width 42 height 11
paste input "cdn.shopify.com/videos/c/o/v/376704ec189246faa28189306d0d93ec.mp4"
type input "https://cdn.shopify.com/videos/c/o/v/376704ec189246faa28189306d0d93ec.mp4"
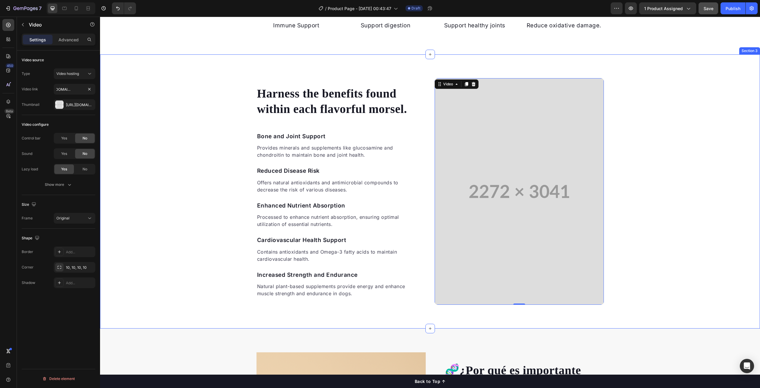
click at [622, 149] on div "Harness the benefits found within each flavorful morsel. Heading Bone and Joint…" at bounding box center [430, 191] width 660 height 227
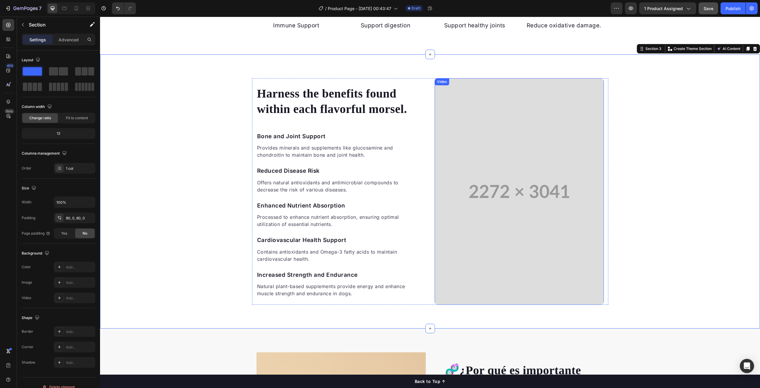
click at [533, 180] on video at bounding box center [519, 191] width 169 height 227
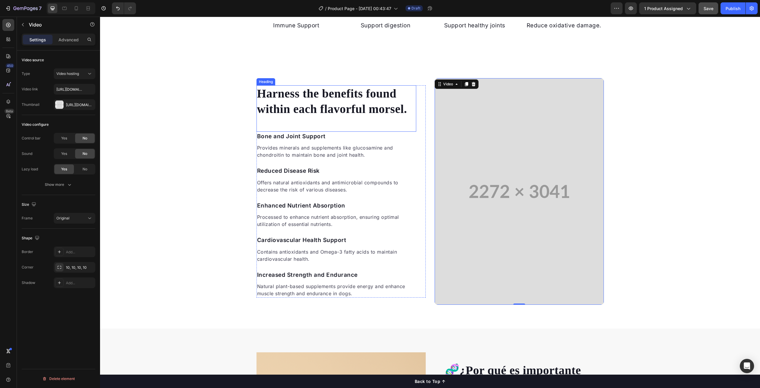
click at [337, 94] on p "Harness the benefits found within each flavorful morsel." at bounding box center [336, 101] width 159 height 31
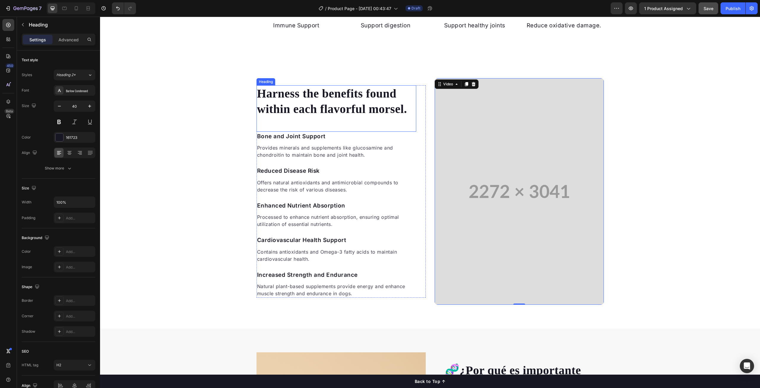
click at [337, 94] on p "Harness the benefits found within each flavorful morsel." at bounding box center [336, 101] width 159 height 31
click at [358, 103] on p "Harness the benefits found within each flavorful morsel." at bounding box center [336, 101] width 159 height 31
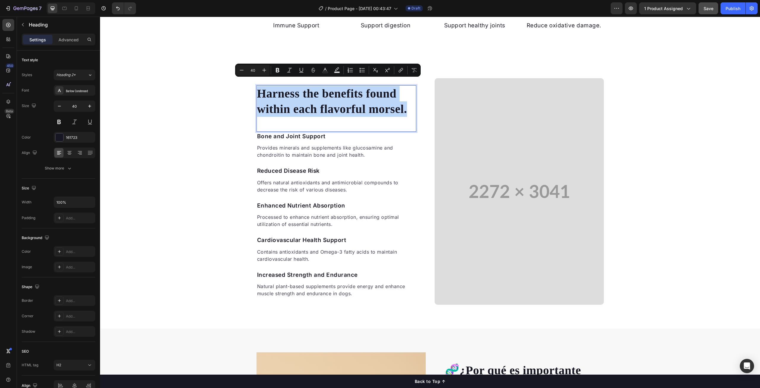
drag, startPoint x: 353, startPoint y: 102, endPoint x: 257, endPoint y: 90, distance: 96.7
click at [257, 90] on p "Harness the benefits found within each flavorful morsel." at bounding box center [336, 101] width 159 height 31
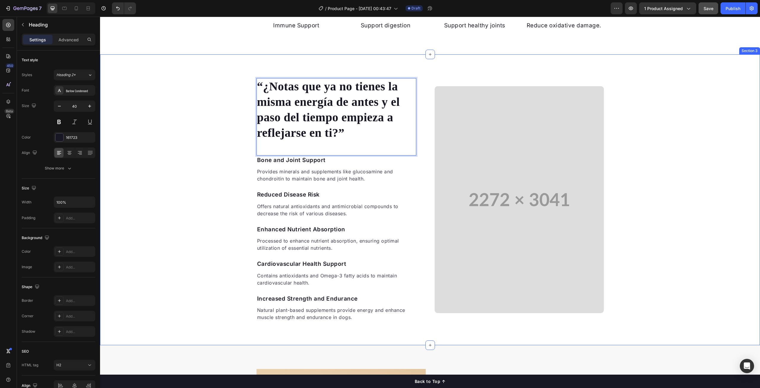
click at [195, 90] on div "“¿Notas que ya no tienes la misma energía de antes y el paso del tiempo empieza…" at bounding box center [430, 199] width 660 height 243
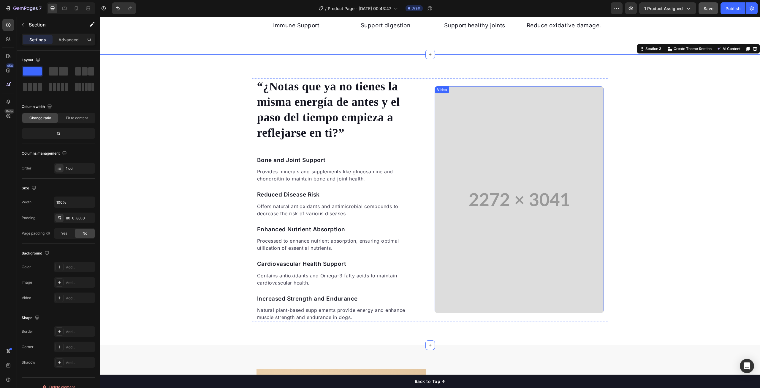
scroll to position [22, 0]
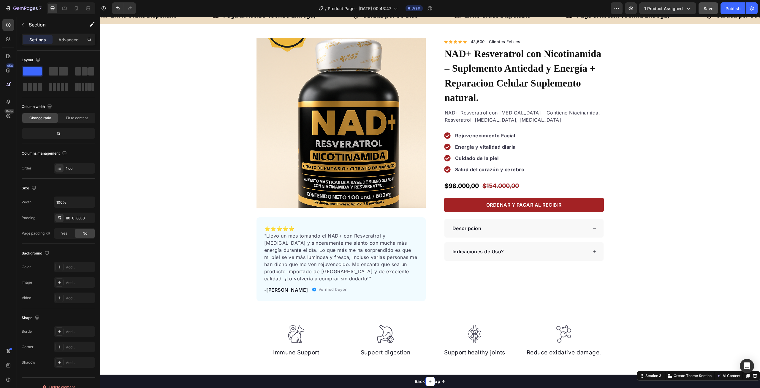
click at [523, 242] on div "Indicaciones de Uso?" at bounding box center [524, 251] width 159 height 18
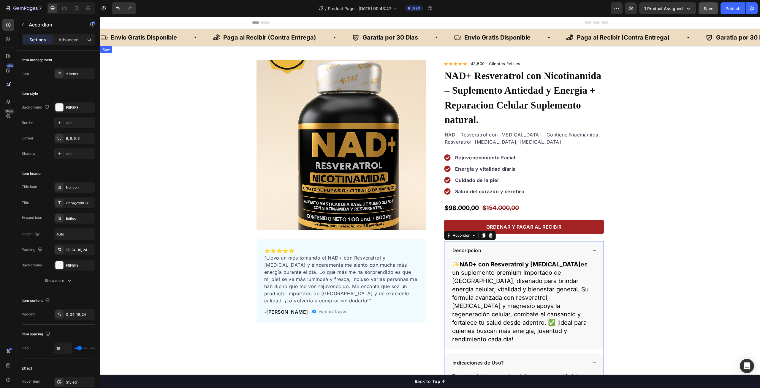
scroll to position [149, 0]
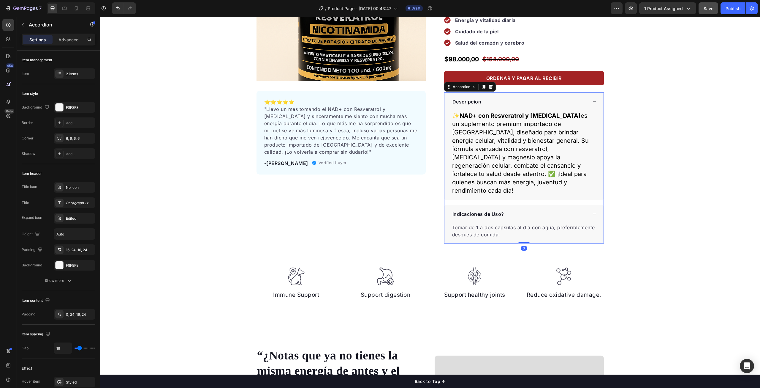
click at [593, 100] on icon at bounding box center [595, 102] width 4 height 4
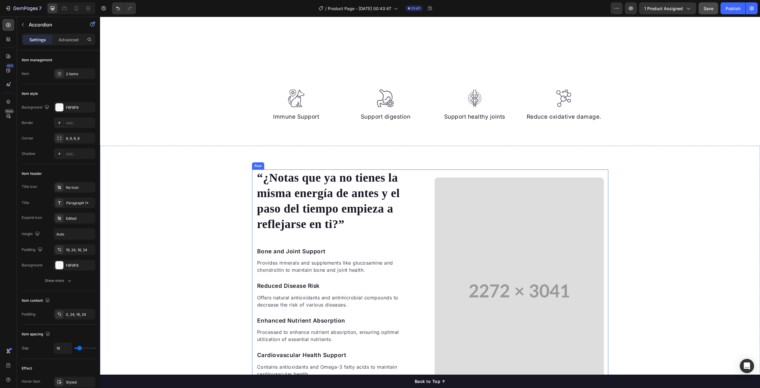
scroll to position [356, 0]
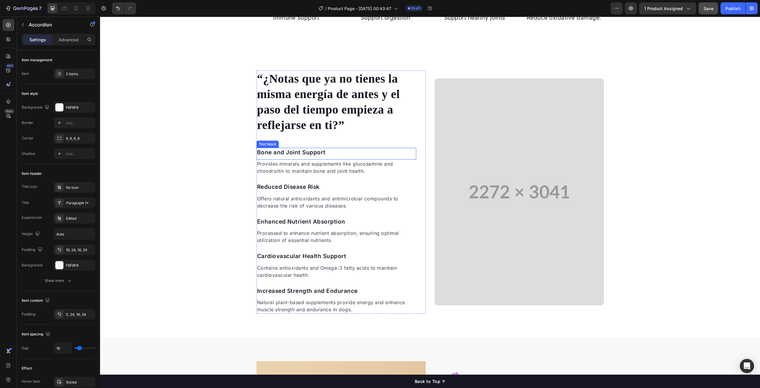
click at [295, 148] on p "Bone and Joint Support" at bounding box center [336, 152] width 159 height 9
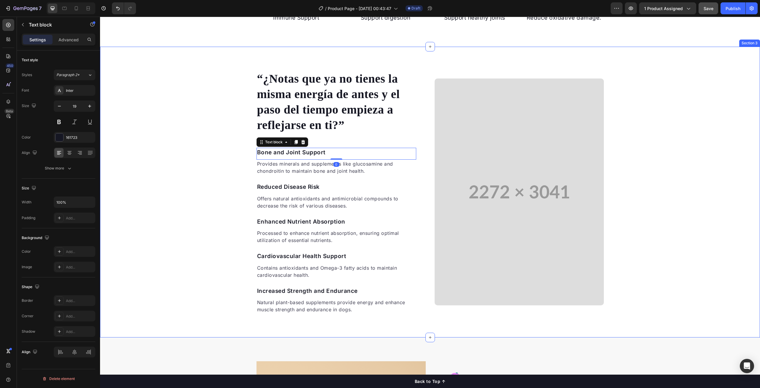
click at [220, 146] on div "“¿Notas que ya no tienes la misma energía de antes y el paso del tiempo empieza…" at bounding box center [430, 191] width 660 height 243
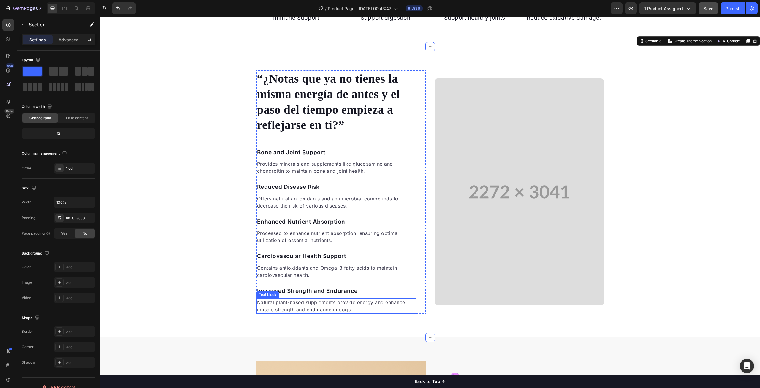
click at [345, 299] on p "Natural plant-based supplements provide energy and enhance muscle strength and …" at bounding box center [336, 306] width 159 height 14
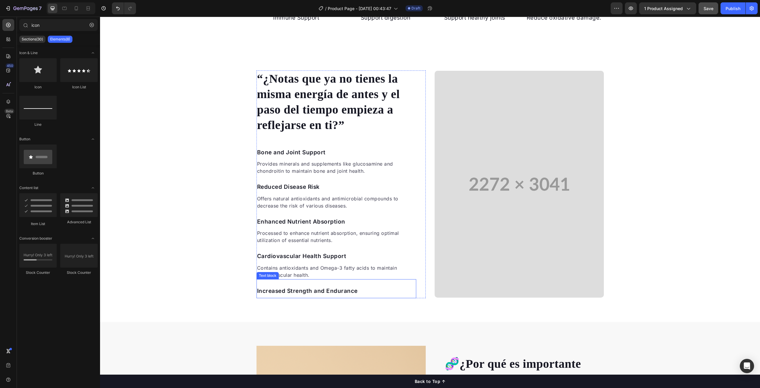
click at [315, 287] on p "Increased Strength and Endurance" at bounding box center [336, 291] width 159 height 9
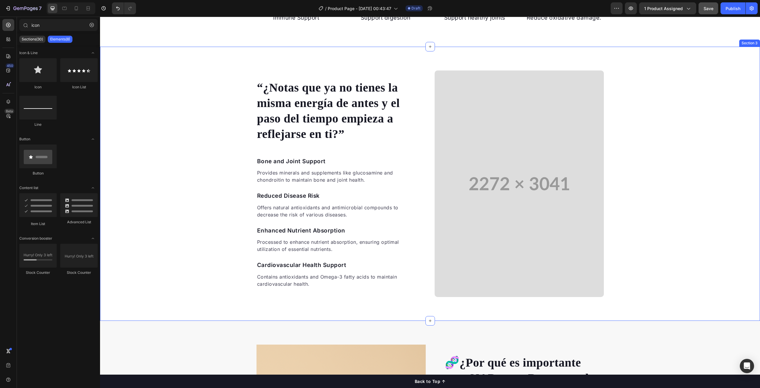
click at [313, 273] on p "Contains antioxidants and Omega-3 fatty acids to maintain cardiovascular health." at bounding box center [336, 280] width 159 height 14
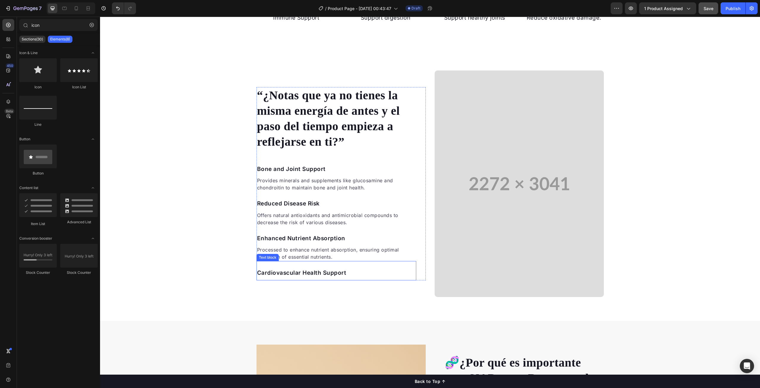
click at [315, 269] on p "Cardiovascular Health Support" at bounding box center [336, 273] width 159 height 9
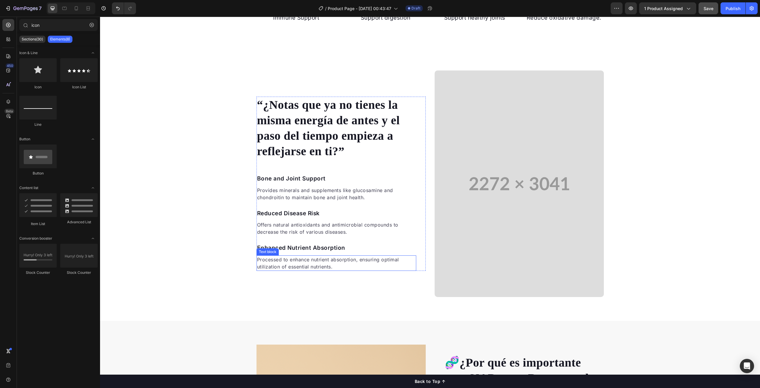
click at [316, 256] on p "Processed to enhance nutrient absorption, ensuring optimal utilization of essen…" at bounding box center [336, 263] width 159 height 14
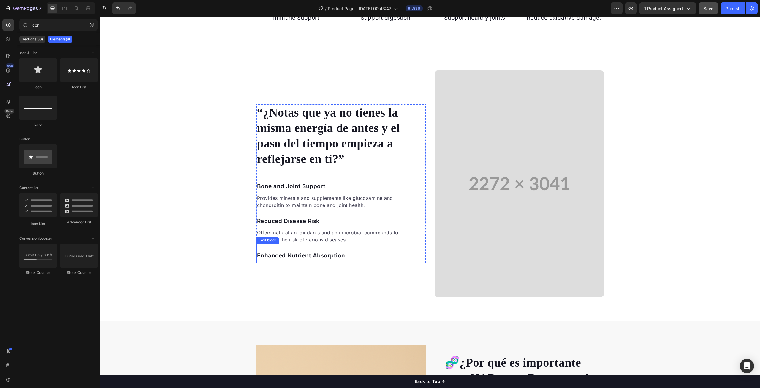
click at [315, 251] on p "Enhanced Nutrient Absorption" at bounding box center [336, 255] width 159 height 9
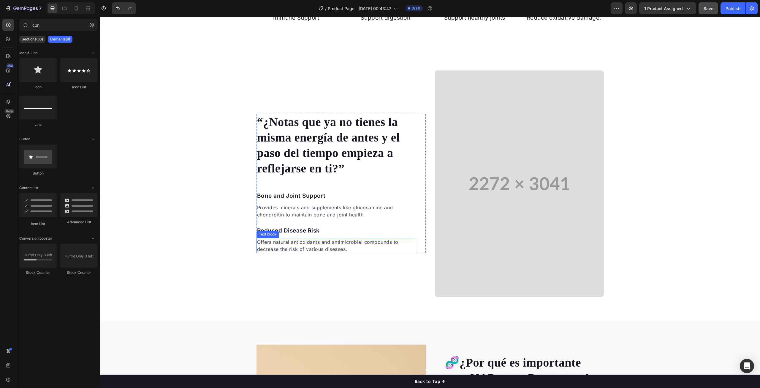
click at [316, 238] on p "Offers natural antioxidants and antimicrobial compounds to decrease the risk of…" at bounding box center [336, 245] width 159 height 14
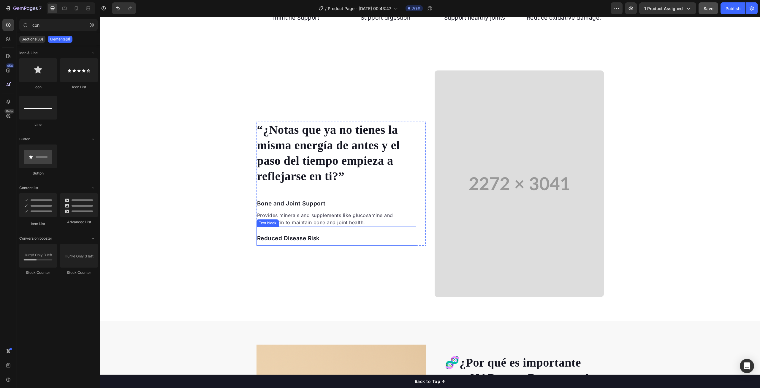
click at [306, 234] on p "Reduced Disease Risk" at bounding box center [336, 238] width 159 height 9
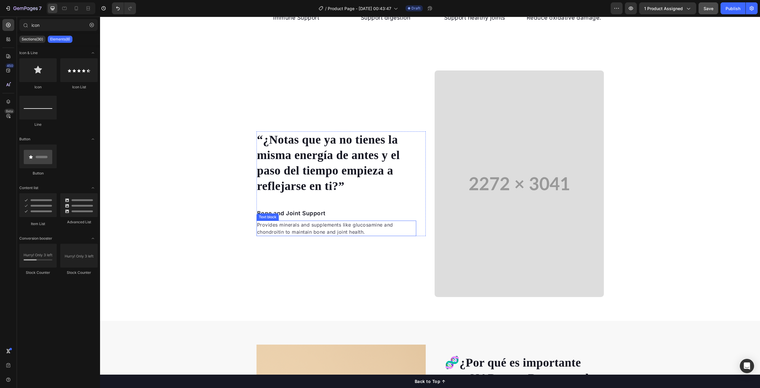
click at [301, 221] on p "Provides minerals and supplements like glucosamine and chondroitin to maintain …" at bounding box center [336, 228] width 159 height 14
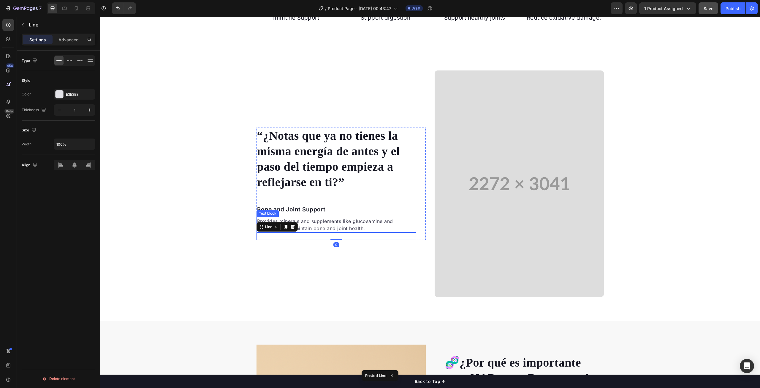
click at [345, 217] on p "Provides minerals and supplements like glucosamine and chondroitin to maintain …" at bounding box center [336, 224] width 159 height 14
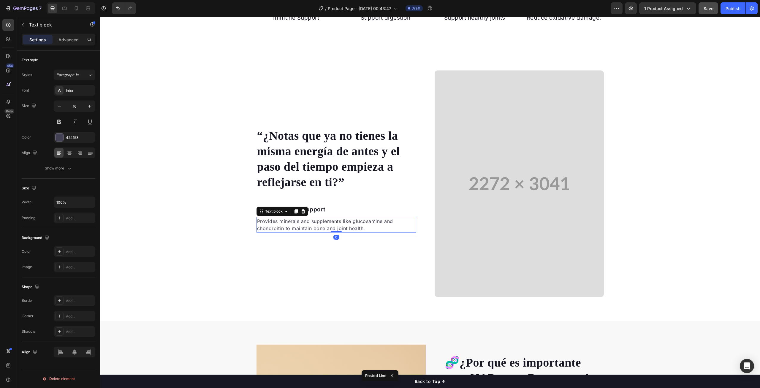
click at [345, 217] on p "Provides minerals and supplements like glucosamine and chondroitin to maintain …" at bounding box center [336, 224] width 159 height 14
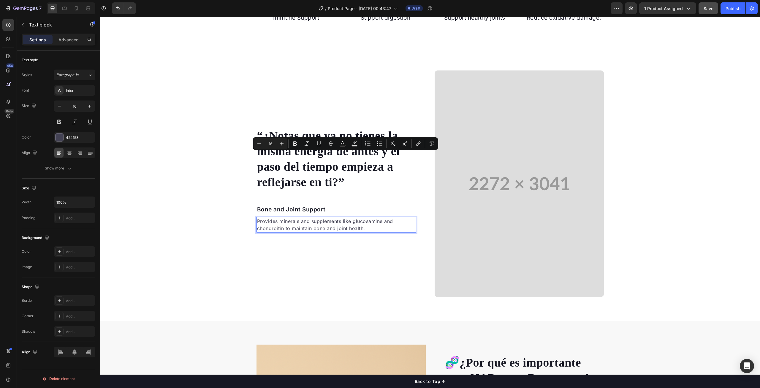
click at [302, 217] on p "Provides minerals and supplements like glucosamine and chondroitin to maintain …" at bounding box center [336, 224] width 159 height 14
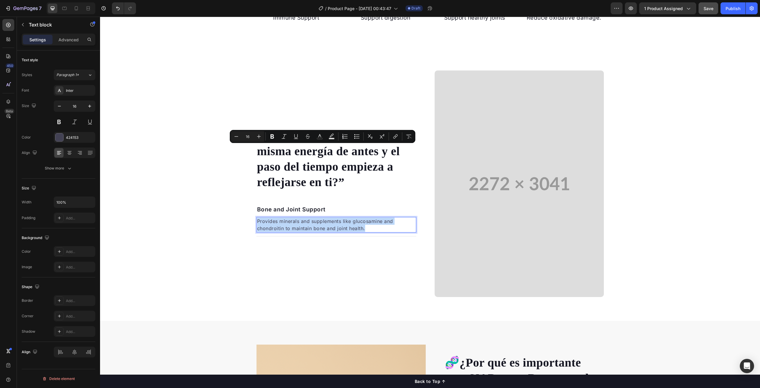
drag, startPoint x: 367, startPoint y: 154, endPoint x: 256, endPoint y: 150, distance: 111.2
click at [257, 217] on p "Provides minerals and supplements like glucosamine and chondroitin to maintain …" at bounding box center [336, 224] width 159 height 14
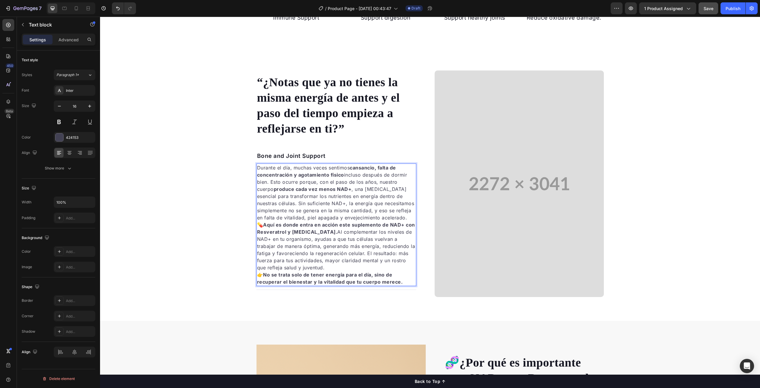
click at [382, 196] on p "Durante el día, muchas veces sentimos cansancio, falta de concentración y agota…" at bounding box center [336, 192] width 159 height 57
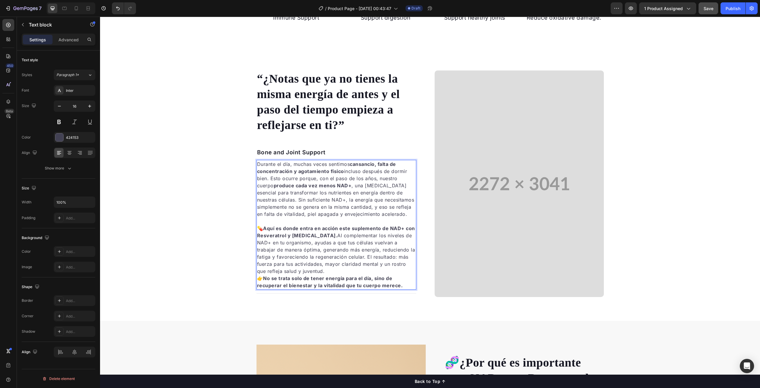
click at [351, 256] on p "💊 Aquí es donde entra en acción este suplemento de NAD+ con Resveratrol y Nicot…" at bounding box center [336, 250] width 159 height 50
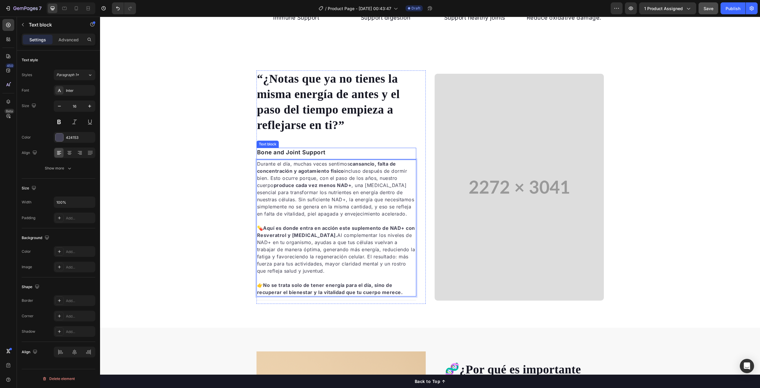
click at [291, 148] on p "Bone and Joint Support" at bounding box center [336, 152] width 159 height 9
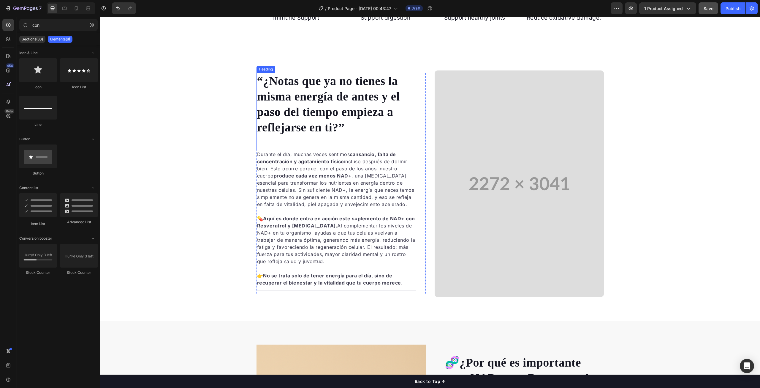
click at [308, 129] on div "“¿Notas que ya no tienes la misma energía de antes y el paso del tiempo empieza…" at bounding box center [337, 111] width 160 height 77
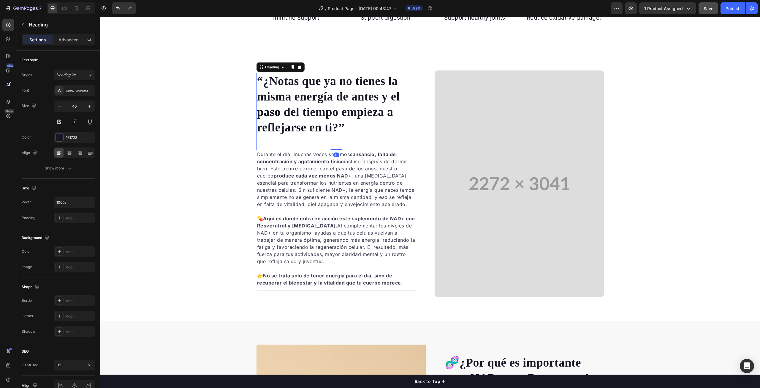
drag, startPoint x: 336, startPoint y: 131, endPoint x: 334, endPoint y: 116, distance: 14.3
click at [334, 116] on div "“¿Notas que ya no tienes la misma energía de antes y el paso del tiempo empieza…" at bounding box center [337, 111] width 160 height 77
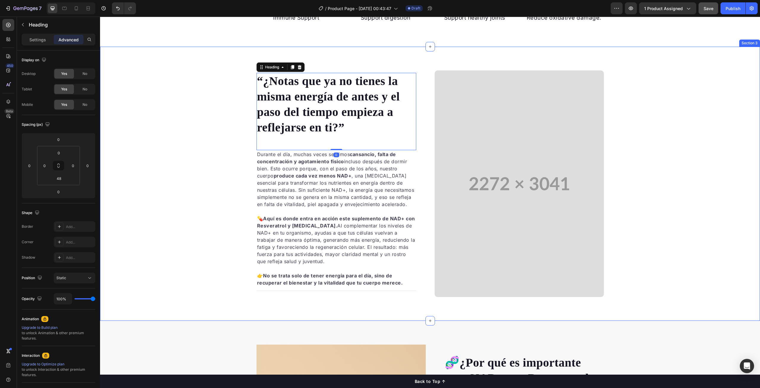
click at [228, 135] on div "“¿Notas que ya no tienes la misma energía de antes y el paso del tiempo empieza…" at bounding box center [430, 183] width 660 height 227
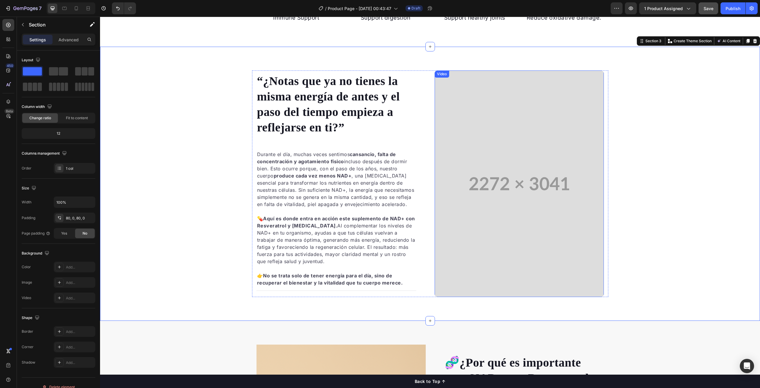
click at [511, 187] on video at bounding box center [519, 183] width 169 height 227
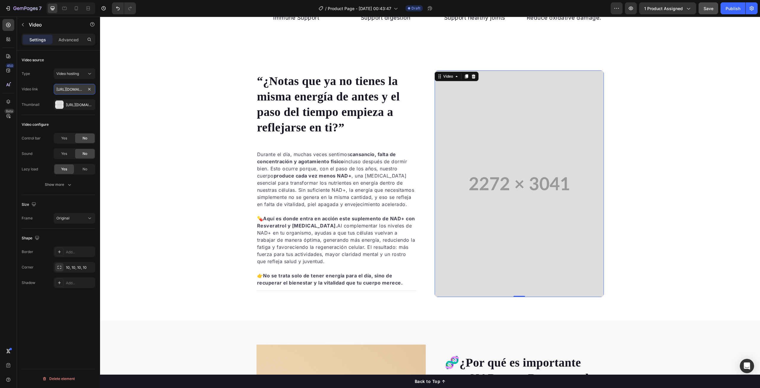
click at [73, 88] on input "https://cdn.shopify.com/videos/c/o/v/376704ec189246faa28189306d0d93ec.mp4" at bounding box center [75, 89] width 42 height 11
paste input "https://cdn.shopify.com/videos/c/o/v/dd569f5fd1f946ce81a16ccc732002f9.mp4"
type input "https://cdn.shopify.com/videos/c/o/v/dd569f5fd1f946ce81a16ccc732002f9.mp4"
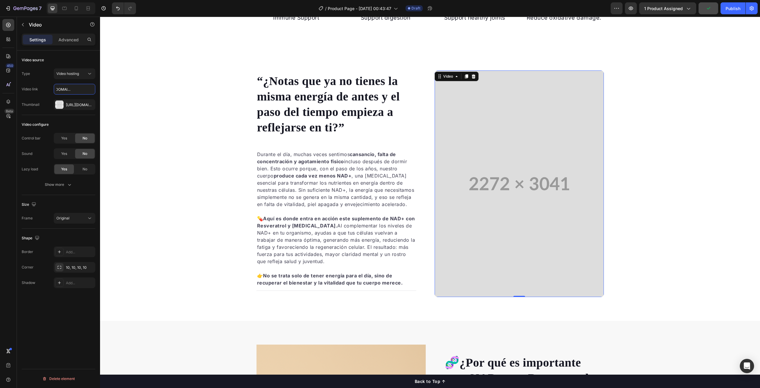
scroll to position [0, 0]
drag, startPoint x: 91, startPoint y: 89, endPoint x: 82, endPoint y: 89, distance: 9.5
paste input "https://cdn.shopify.com/videos/c/o/v/48d1c50686d44f09a1a93229a6de534c.mp4"
type input "https://cdn.shopify.com/videos/c/o/v/48d1c50686d44f09a1a93229a6de534c.mp4"
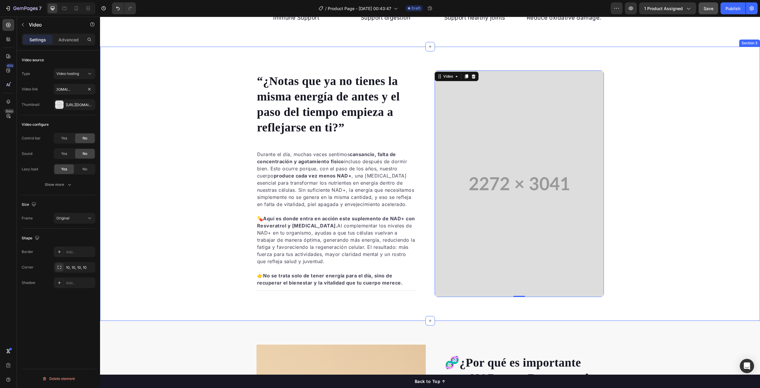
click at [682, 126] on div "“¿Notas que ya no tienes la misma energía de antes y el paso del tiempo empieza…" at bounding box center [430, 183] width 660 height 227
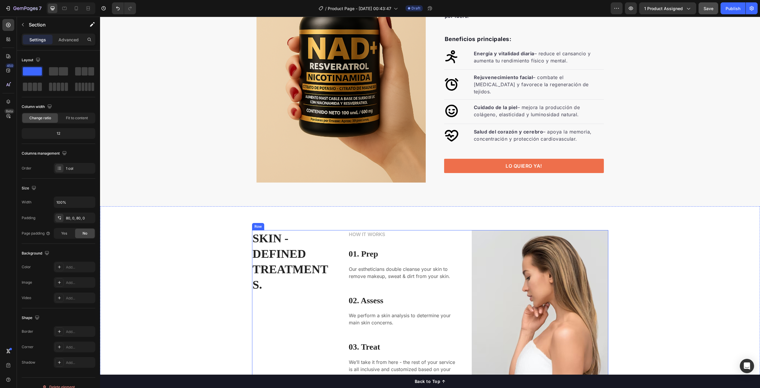
scroll to position [829, 0]
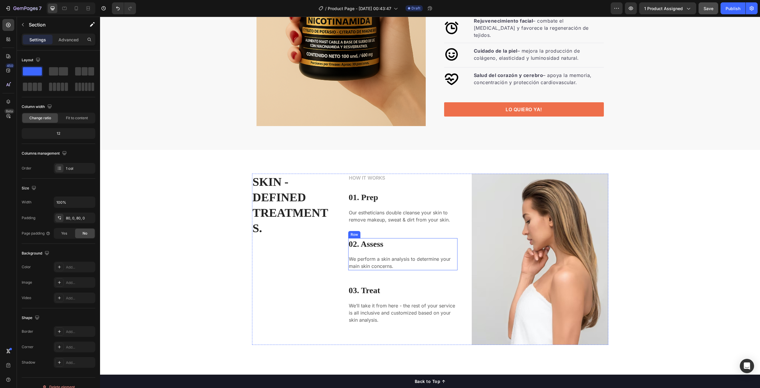
click at [519, 216] on img at bounding box center [540, 258] width 137 height 171
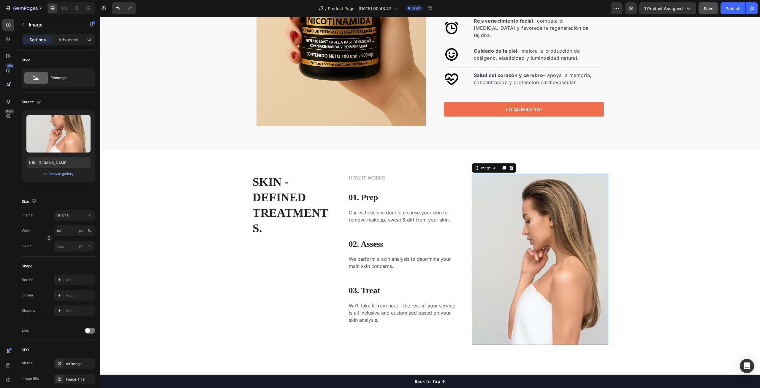
scroll to position [891, 0]
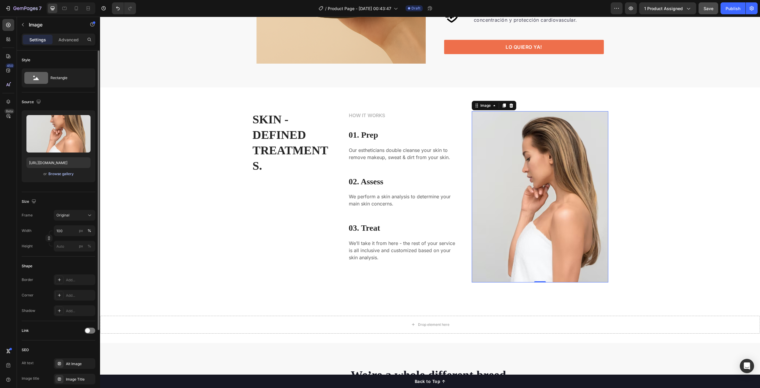
click at [63, 173] on div "Browse gallery" at bounding box center [60, 173] width 25 height 5
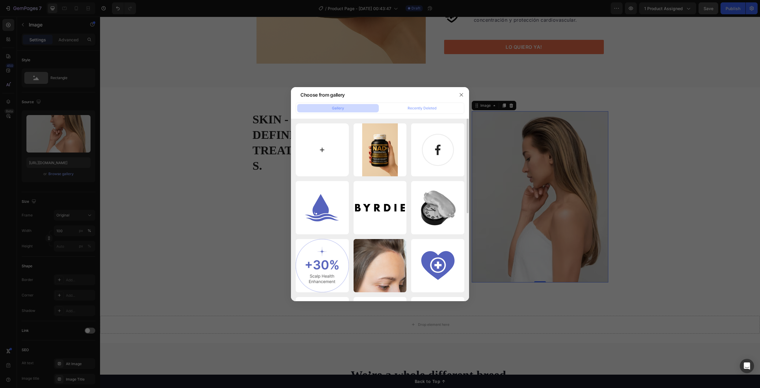
click at [322, 154] on input "file" at bounding box center [322, 149] width 53 height 53
type input "C:\fakepath\2149123619.jpg"
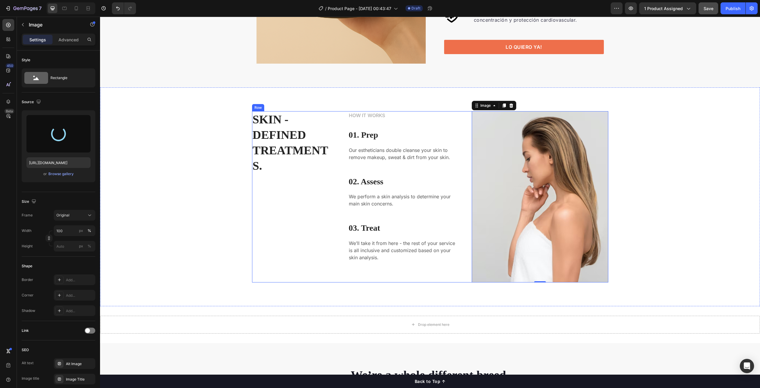
type input "https://cdn.shopify.com/s/files/1/0705/9072/6336/files/gempages_575306413371294…"
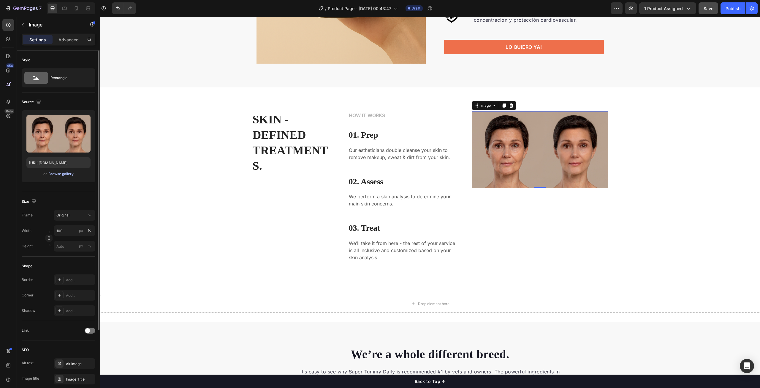
click at [61, 173] on div "Browse gallery" at bounding box center [60, 173] width 25 height 5
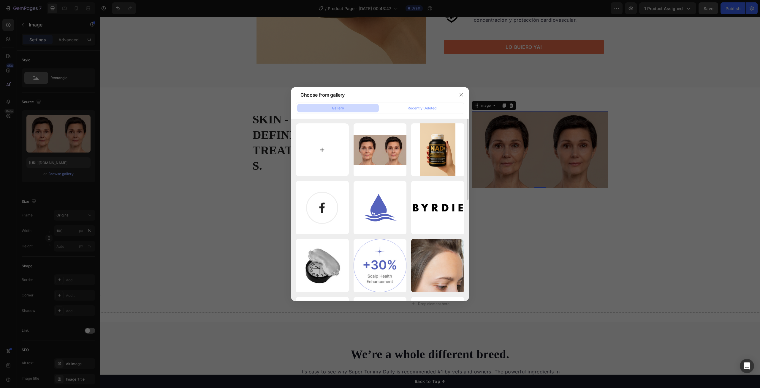
click at [321, 152] on input "file" at bounding box center [322, 149] width 53 height 53
type input "C:\fakepath\2149121638.jpg"
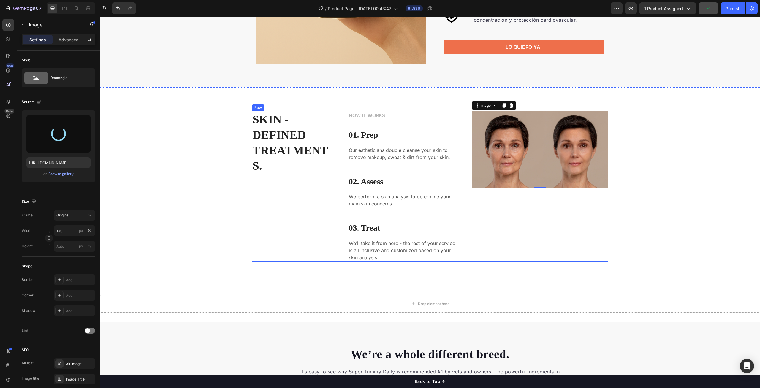
type input "https://cdn.shopify.com/s/files/1/0705/9072/6336/files/gempages_575306413371294…"
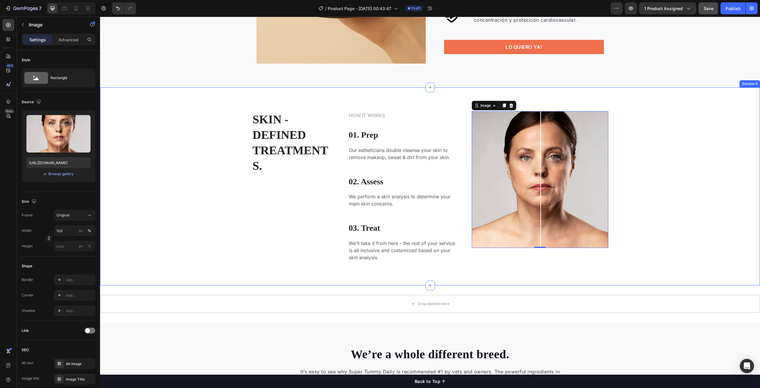
click at [680, 182] on div "SKIN - DEFINED TREATMENTS. Heading HOW IT WORKS Text block 01. Prep Heading Our…" at bounding box center [430, 186] width 651 height 150
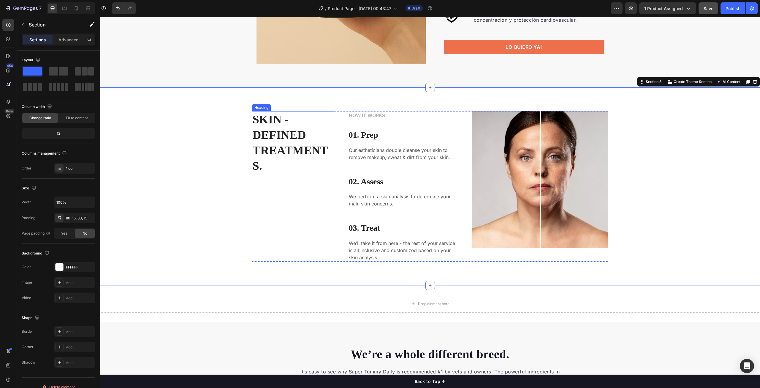
click at [273, 136] on p "SKIN - DEFINED TREATMENTS." at bounding box center [293, 143] width 81 height 62
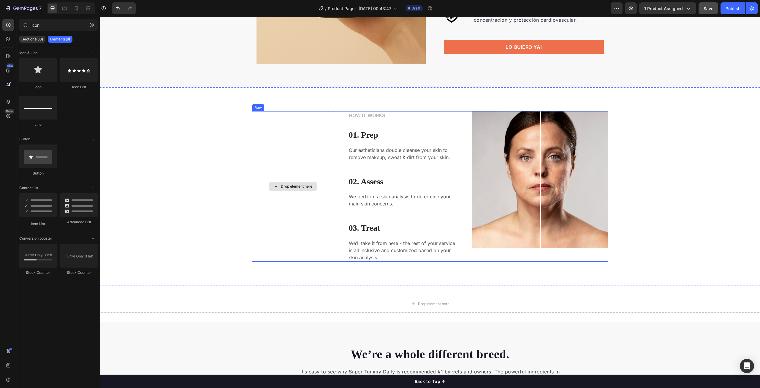
click at [296, 165] on div "Drop element here" at bounding box center [293, 186] width 82 height 150
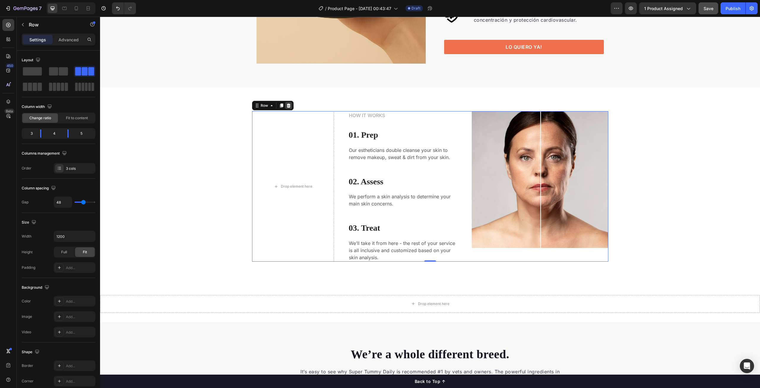
click at [286, 106] on icon at bounding box center [288, 105] width 5 height 5
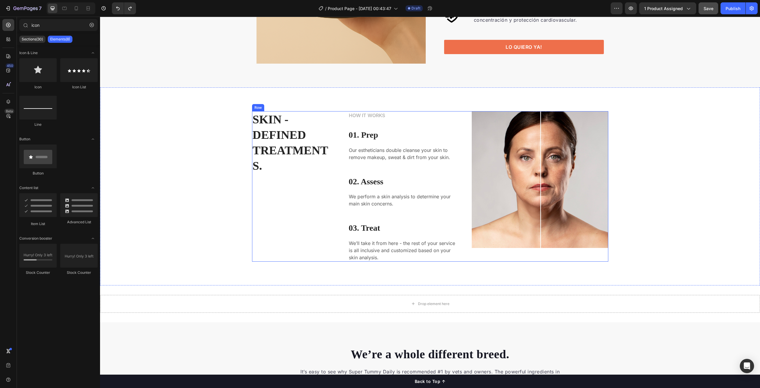
click at [291, 164] on div "SKIN - DEFINED TREATMENTS. Heading" at bounding box center [293, 186] width 82 height 150
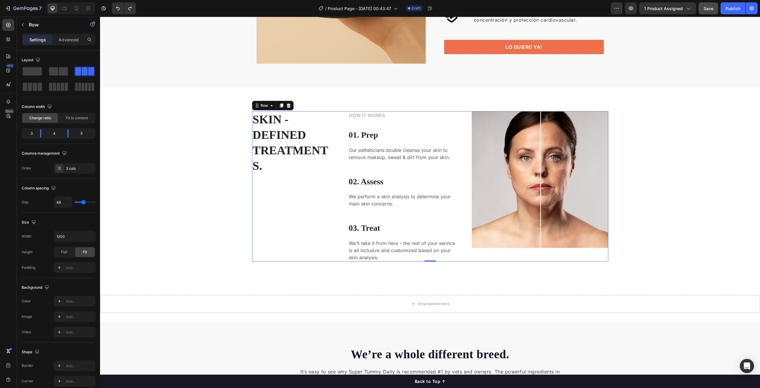
click at [276, 147] on p "SKIN - DEFINED TREATMENTS." at bounding box center [293, 143] width 81 height 62
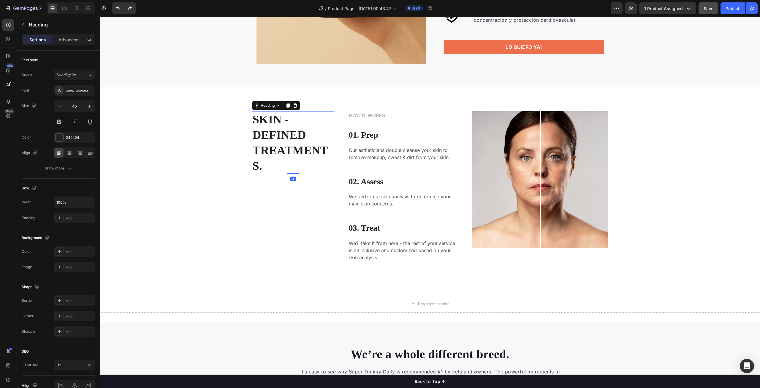
click at [276, 147] on p "SKIN - DEFINED TREATMENTS." at bounding box center [293, 143] width 81 height 62
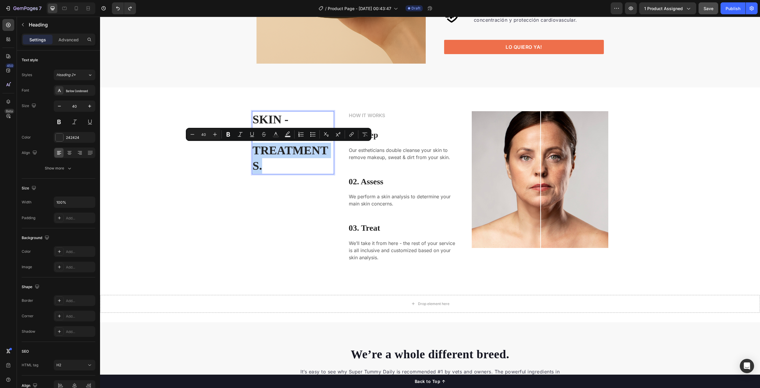
click at [292, 146] on p "SKIN - DEFINED TREATMENTS." at bounding box center [293, 143] width 81 height 62
click at [328, 153] on p "SKIN - DEFINED TREATMENTS." at bounding box center [293, 143] width 81 height 62
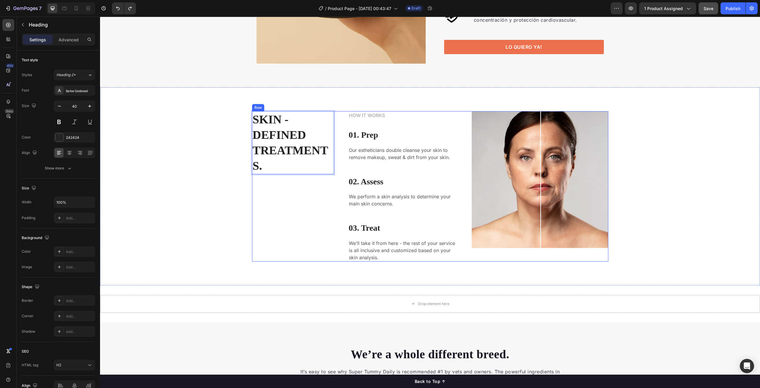
click at [336, 118] on div "SKIN - DEFINED TREATMENTS. Heading 0 HOW IT WORKS Text block 01. Prep Heading O…" at bounding box center [430, 186] width 356 height 150
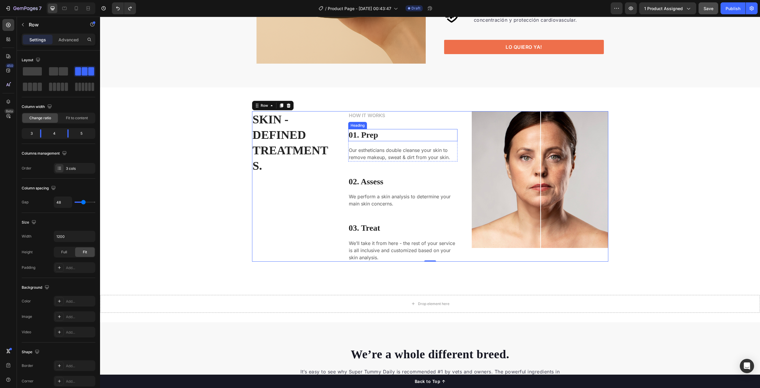
click at [451, 133] on p "01. Prep" at bounding box center [403, 135] width 108 height 11
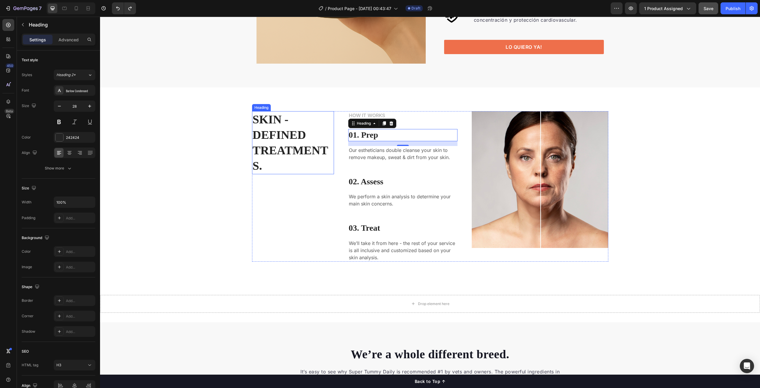
click at [265, 146] on p "SKIN - DEFINED TREATMENTS." at bounding box center [293, 143] width 81 height 62
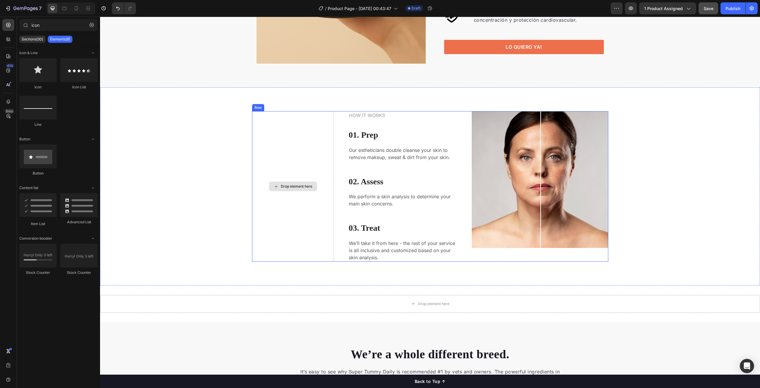
click at [284, 154] on div "Drop element here" at bounding box center [293, 186] width 82 height 150
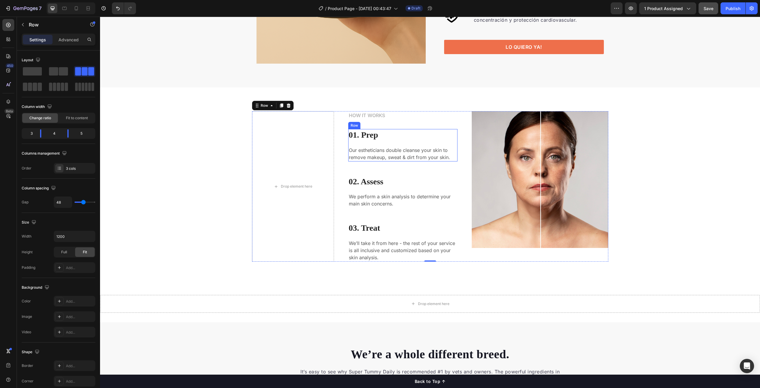
click at [378, 140] on p "01. Prep" at bounding box center [403, 135] width 108 height 11
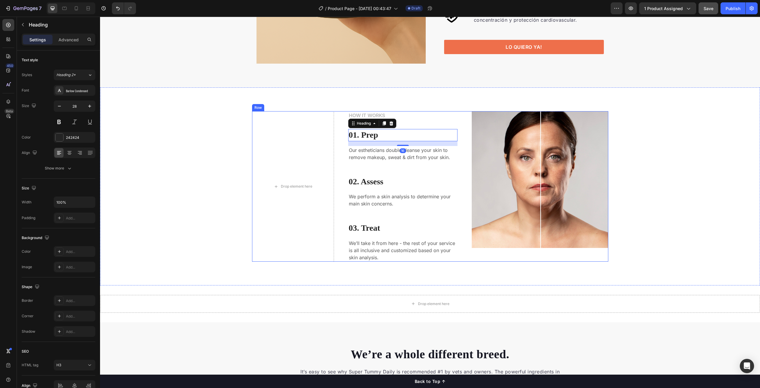
click at [361, 164] on div "HOW IT WORKS Text block 01. Prep Heading 16 Our estheticians double cleanse you…" at bounding box center [402, 186] width 109 height 150
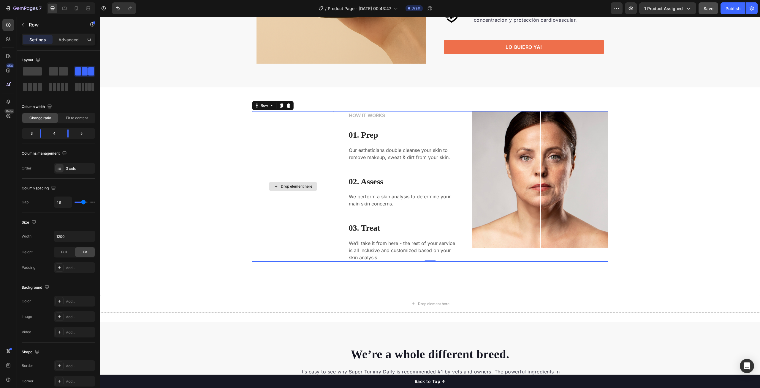
click at [329, 149] on div "Drop element here" at bounding box center [293, 186] width 82 height 150
click at [288, 106] on icon at bounding box center [288, 105] width 5 height 5
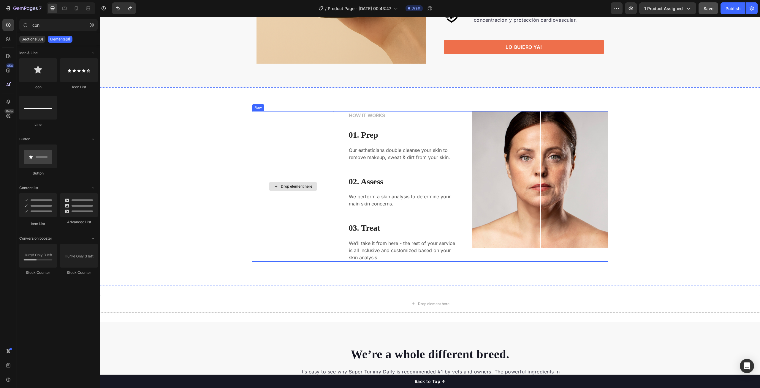
click at [307, 143] on div "Drop element here" at bounding box center [293, 186] width 82 height 150
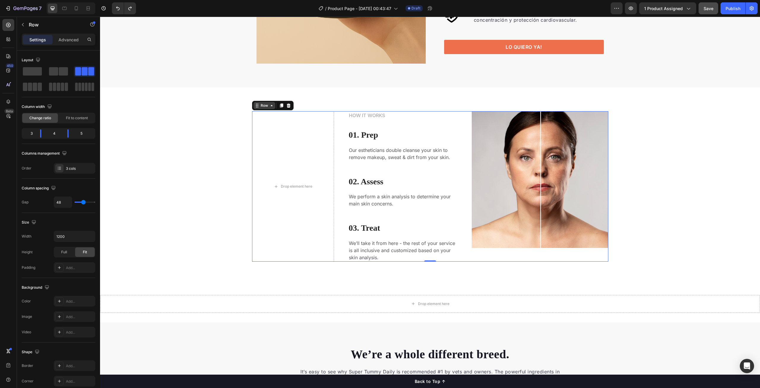
click at [270, 105] on icon at bounding box center [271, 105] width 5 height 5
click at [332, 103] on div "Drop element here HOW IT WORKS Text block 01. Prep Heading Our estheticians dou…" at bounding box center [430, 186] width 660 height 198
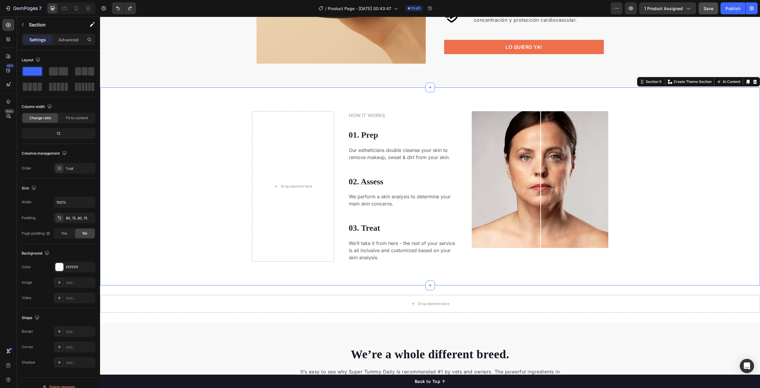
click at [337, 159] on div "Drop element here HOW IT WORKS Text block 01. Prep Heading Our estheticians dou…" at bounding box center [430, 186] width 356 height 150
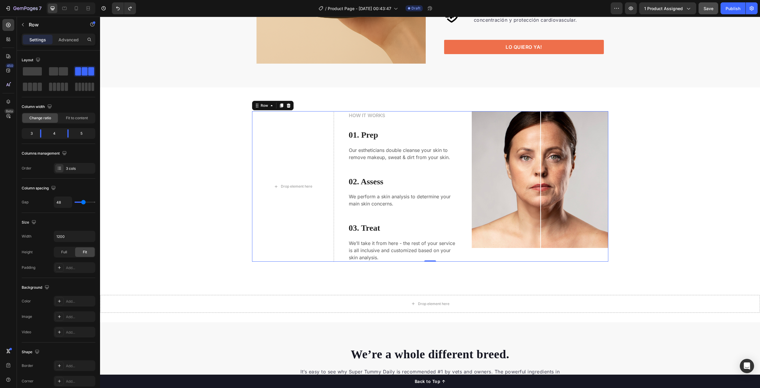
click at [386, 155] on p "Our estheticians double cleanse your skin to remove makeup, sweat & dirt from y…" at bounding box center [403, 153] width 108 height 14
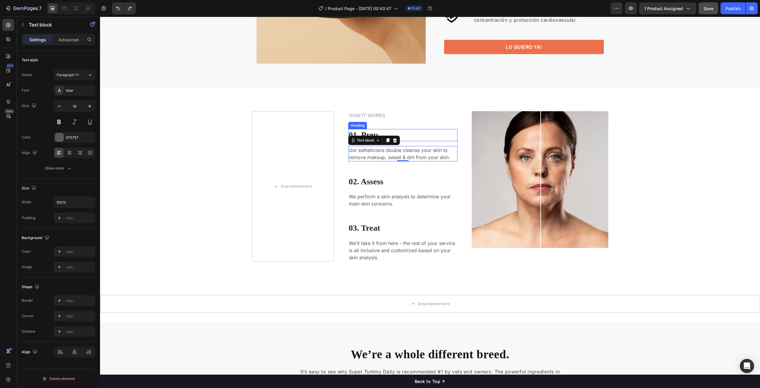
click at [454, 130] on p "01. Prep" at bounding box center [403, 135] width 108 height 11
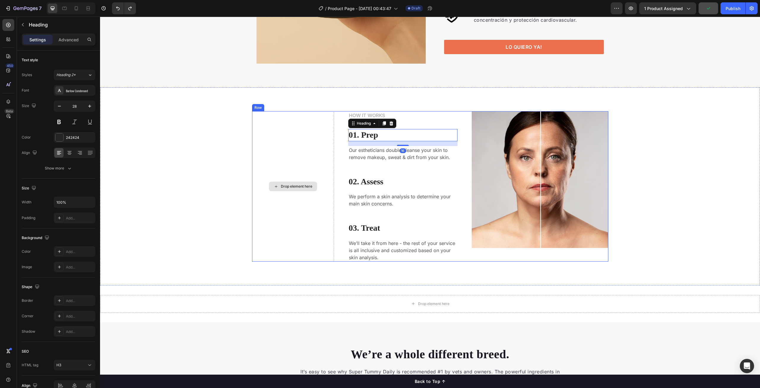
click at [310, 118] on div "Drop element here" at bounding box center [293, 186] width 82 height 150
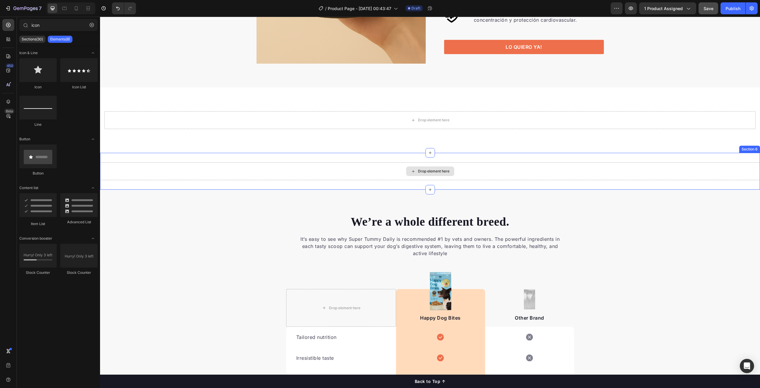
click at [571, 171] on div "Drop element here" at bounding box center [430, 171] width 660 height 18
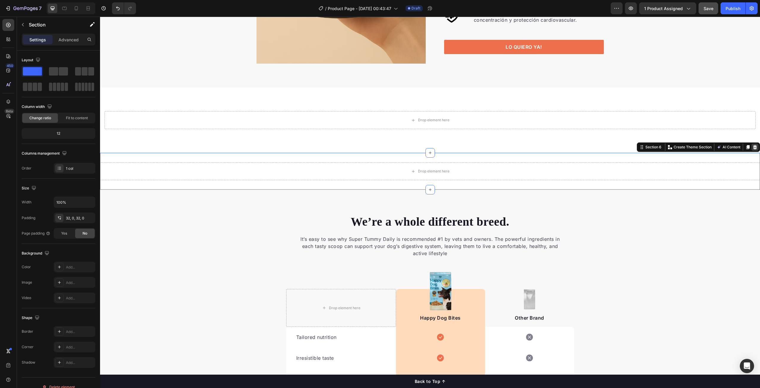
click at [754, 146] on icon at bounding box center [756, 147] width 4 height 4
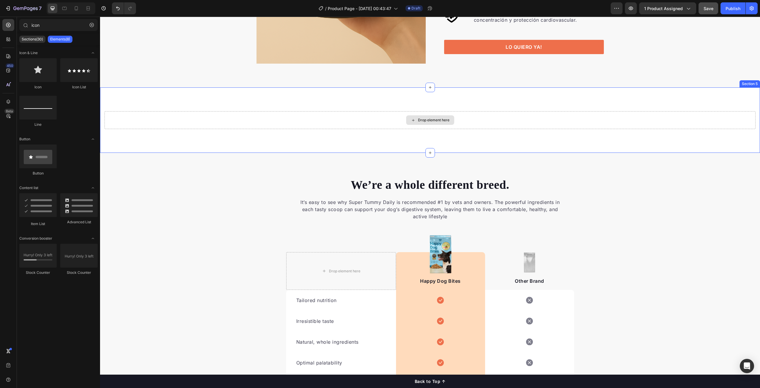
click at [473, 120] on div "Drop element here" at bounding box center [430, 120] width 651 height 18
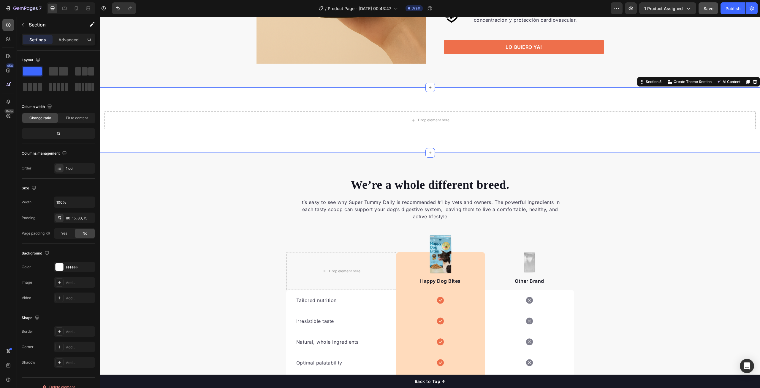
click at [9, 23] on icon at bounding box center [8, 25] width 4 height 4
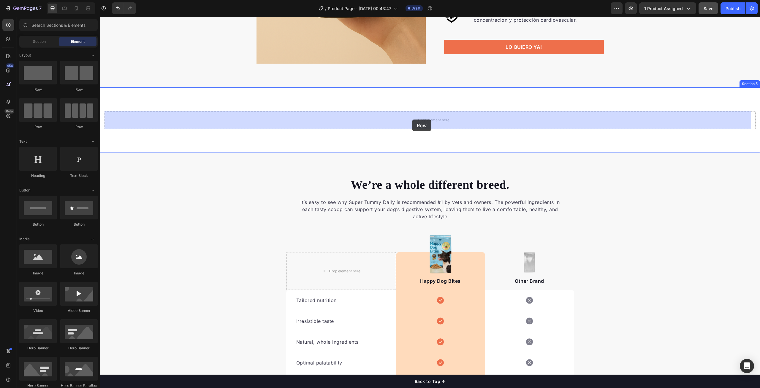
drag, startPoint x: 177, startPoint y: 90, endPoint x: 412, endPoint y: 130, distance: 237.7
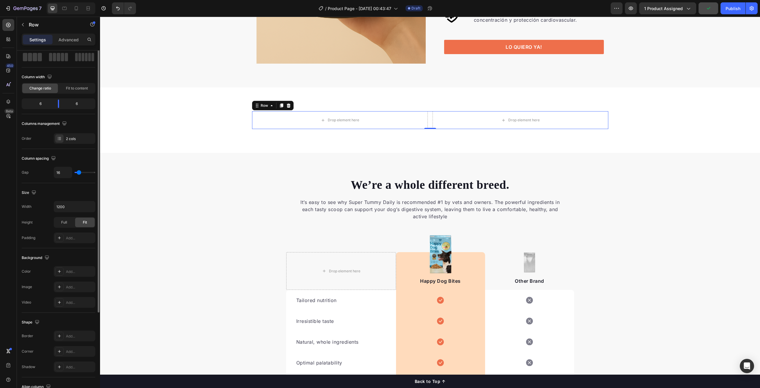
scroll to position [0, 0]
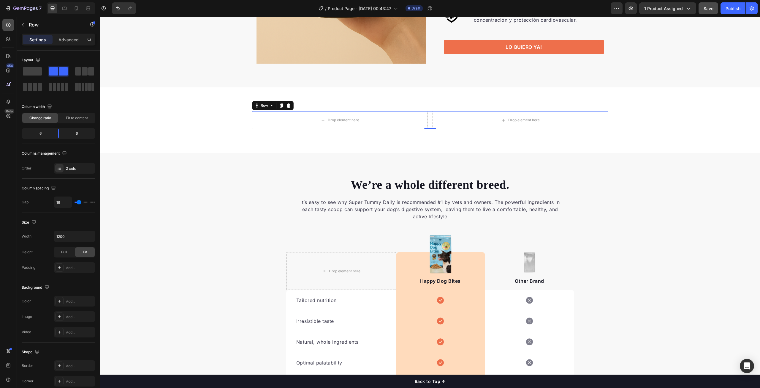
click at [8, 25] on icon at bounding box center [8, 25] width 6 height 6
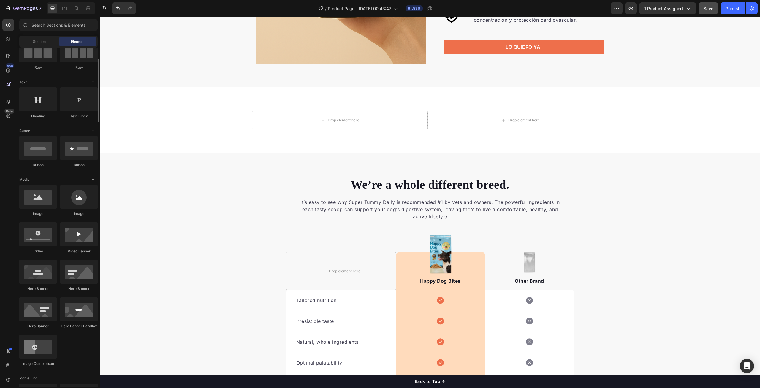
scroll to position [119, 0]
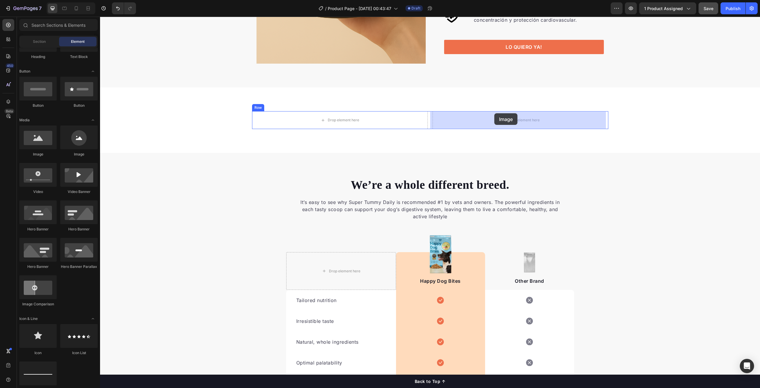
drag, startPoint x: 177, startPoint y: 163, endPoint x: 495, endPoint y: 113, distance: 321.2
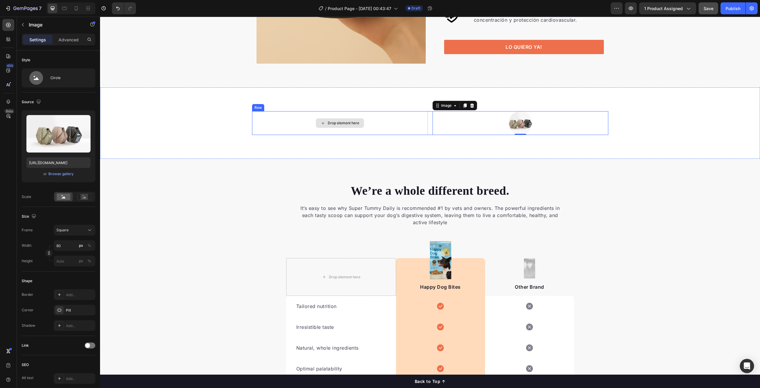
click at [377, 121] on div "Drop element here" at bounding box center [340, 123] width 176 height 24
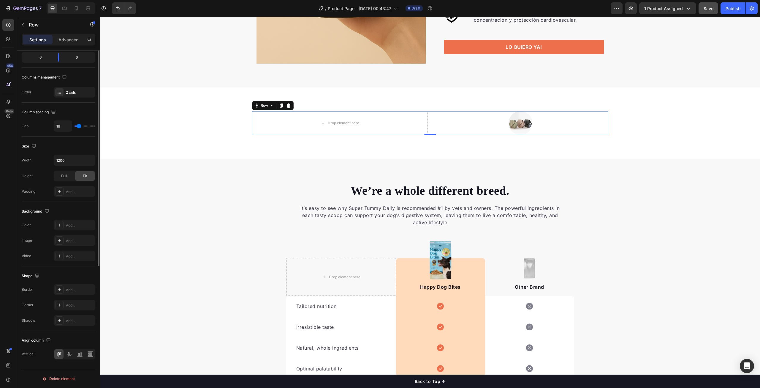
scroll to position [0, 0]
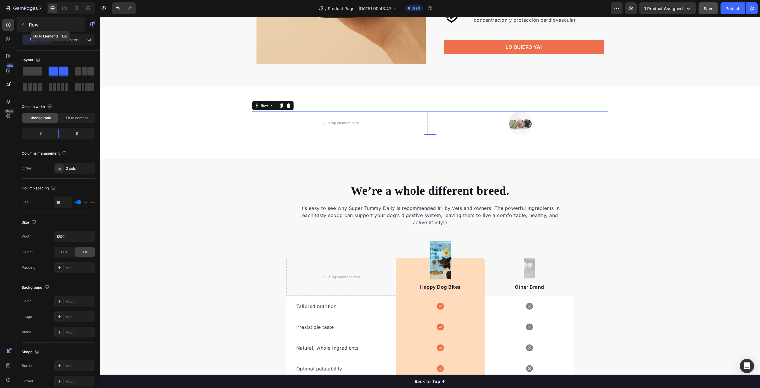
click at [29, 24] on p "Row" at bounding box center [54, 24] width 51 height 7
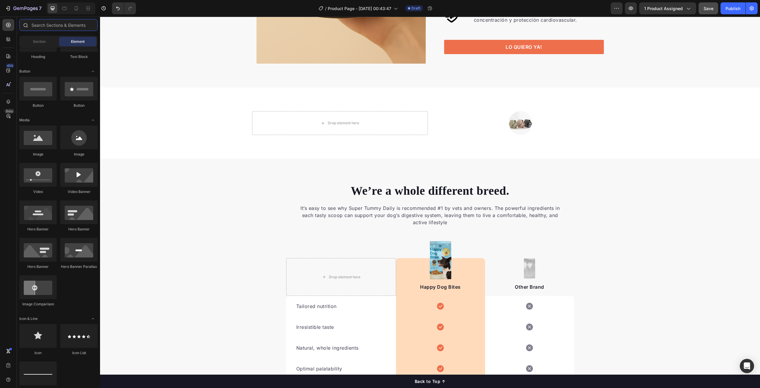
click at [50, 22] on input "text" at bounding box center [58, 25] width 78 height 12
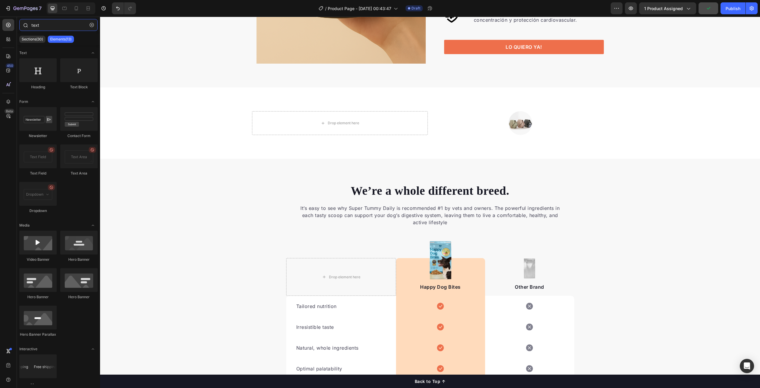
type input "text"
drag, startPoint x: 135, startPoint y: 173, endPoint x: 354, endPoint y: 119, distance: 226.5
click at [35, 161] on div at bounding box center [37, 156] width 37 height 24
click at [288, 127] on div "Drop element here" at bounding box center [340, 123] width 176 height 24
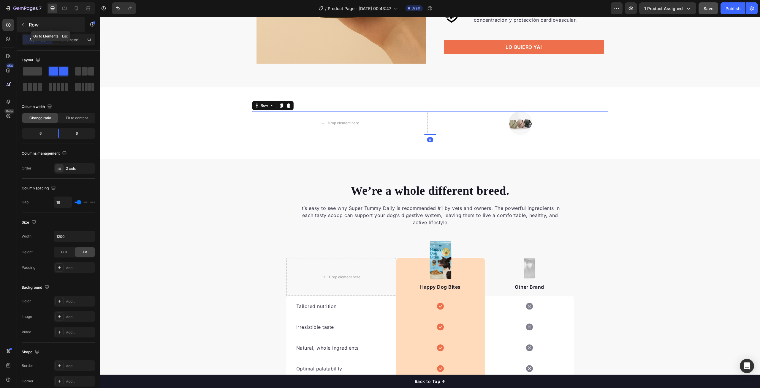
click at [24, 24] on icon "button" at bounding box center [22, 24] width 5 height 5
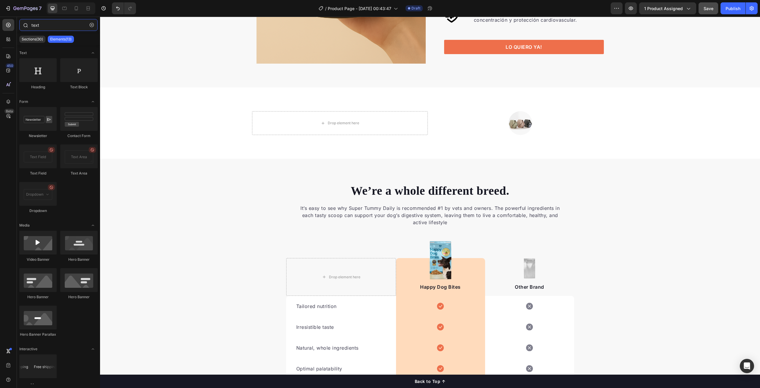
click at [50, 24] on input "text" at bounding box center [58, 25] width 78 height 12
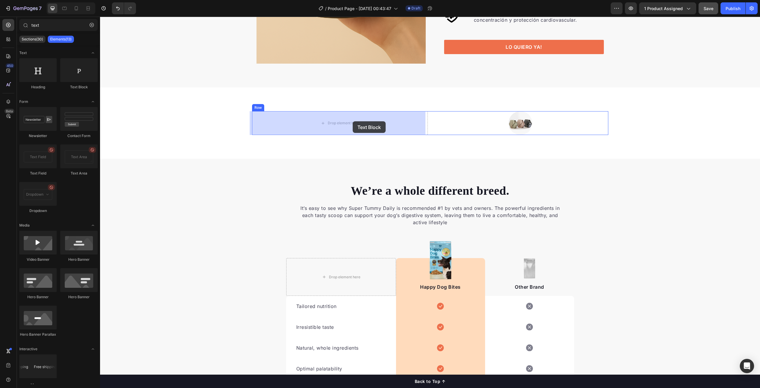
drag, startPoint x: 177, startPoint y: 91, endPoint x: 353, endPoint y: 121, distance: 178.7
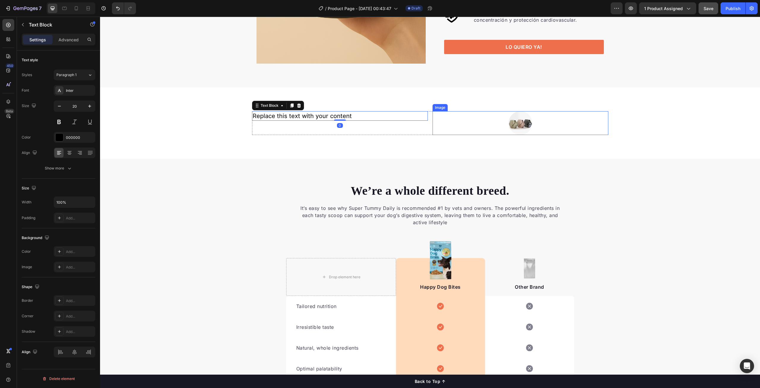
click at [526, 124] on img at bounding box center [521, 123] width 24 height 24
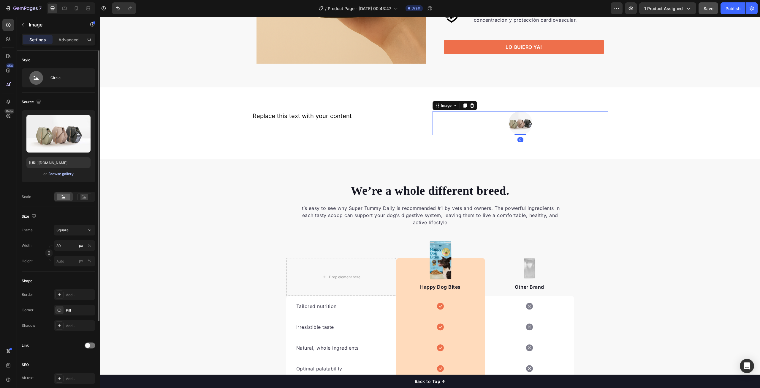
click at [66, 172] on div "Browse gallery" at bounding box center [60, 173] width 25 height 5
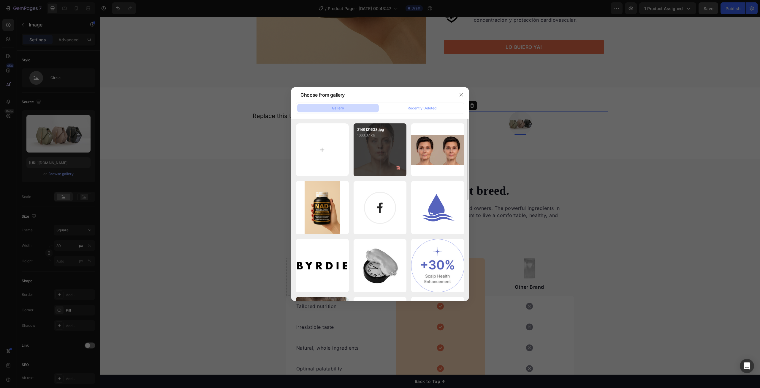
click at [387, 154] on div "2149121638.jpg 1663.37 kb" at bounding box center [380, 149] width 53 height 53
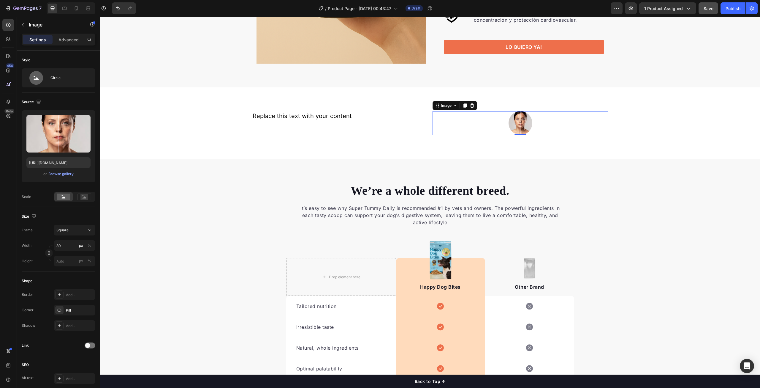
click at [542, 125] on div at bounding box center [521, 123] width 176 height 24
click at [468, 121] on div at bounding box center [521, 123] width 176 height 24
type input "[URL][DOMAIN_NAME]"
click at [485, 120] on div at bounding box center [521, 123] width 176 height 24
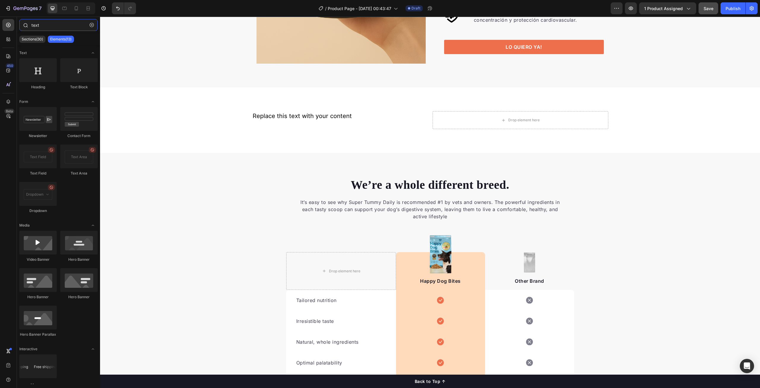
click at [62, 25] on input "text" at bounding box center [58, 25] width 78 height 12
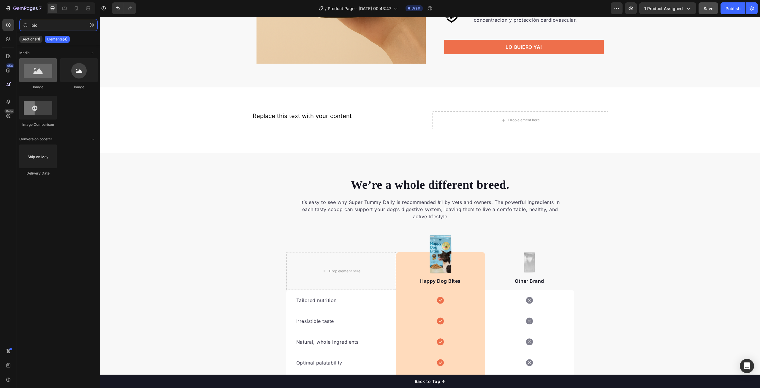
type input "pic"
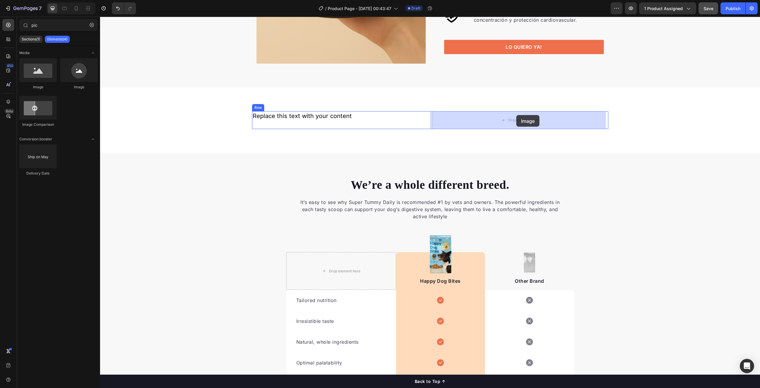
drag, startPoint x: 143, startPoint y: 92, endPoint x: 517, endPoint y: 115, distance: 374.4
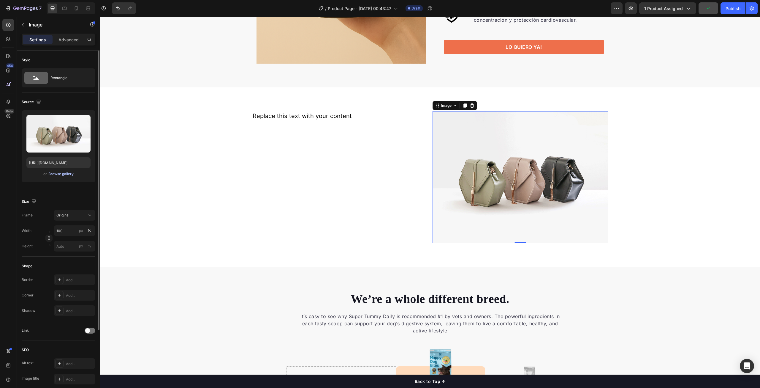
click at [59, 175] on div "Browse gallery" at bounding box center [60, 173] width 25 height 5
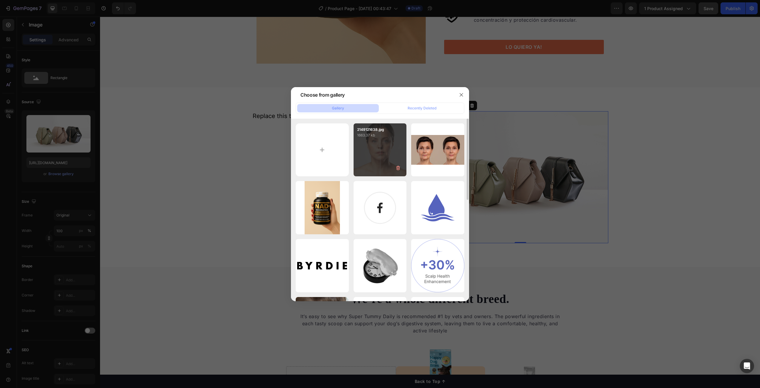
click at [391, 146] on div "2149121638.jpg 1663.37 kb" at bounding box center [380, 149] width 53 height 53
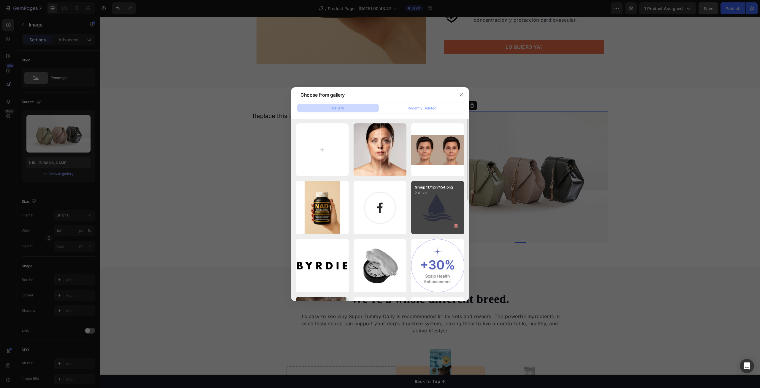
type input "https://cdn.shopify.com/s/files/1/0705/9072/6336/files/gempages_575306413371294…"
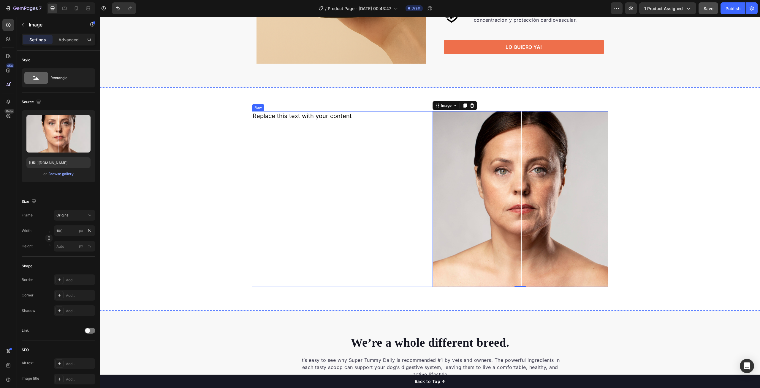
click at [302, 141] on div "Replace this text with your content Text Block" at bounding box center [340, 199] width 176 height 176
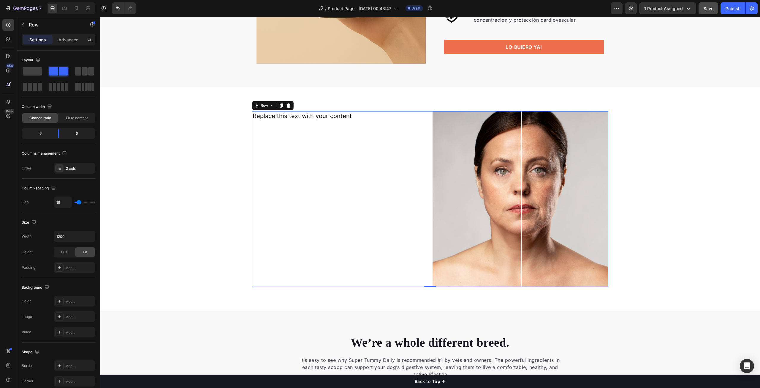
click at [345, 147] on div "Replace this text with your content Text Block" at bounding box center [340, 199] width 176 height 176
click at [328, 120] on div "Replace this text with your content" at bounding box center [340, 116] width 176 height 10
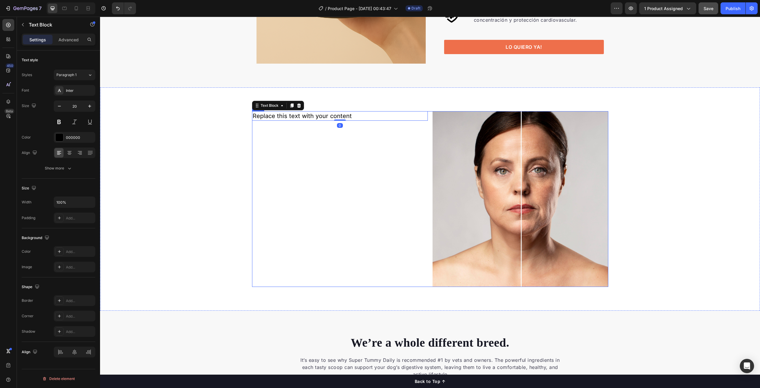
click at [322, 149] on div "Replace this text with your content Text Block 0" at bounding box center [340, 199] width 176 height 176
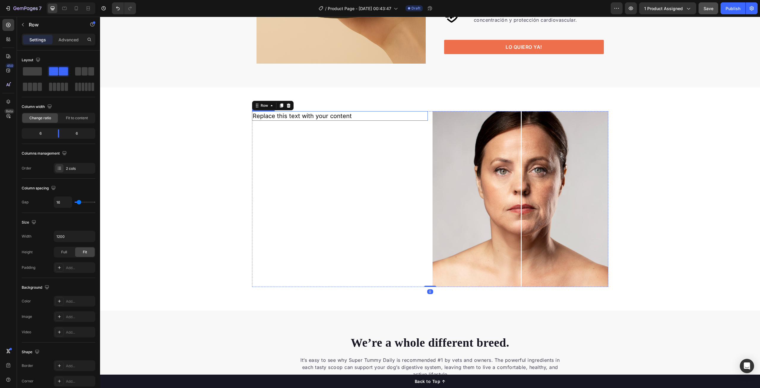
click at [323, 119] on div "Replace this text with your content" at bounding box center [340, 116] width 176 height 10
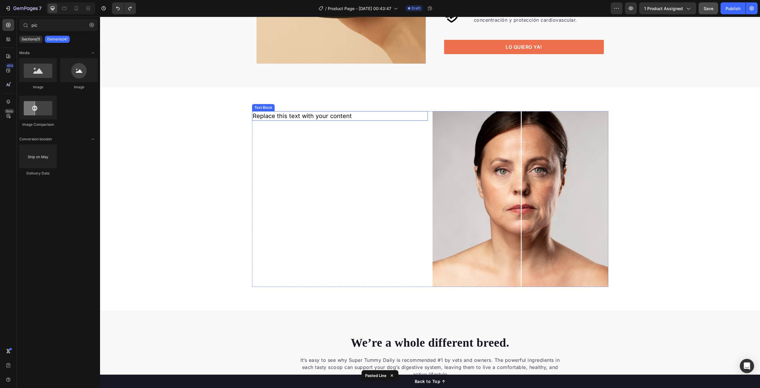
click at [304, 116] on div "Replace this text with your content" at bounding box center [340, 116] width 176 height 10
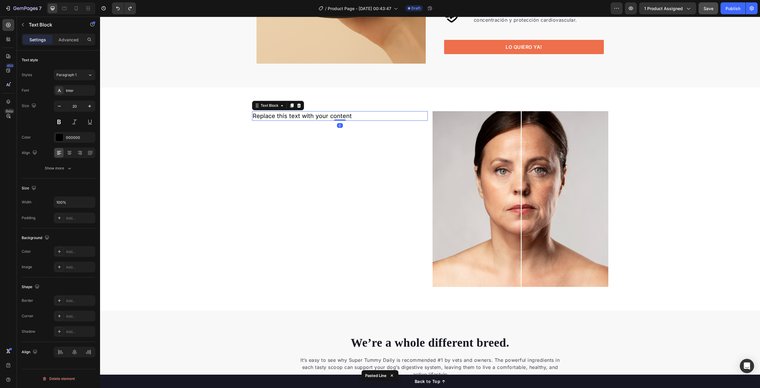
click at [304, 116] on div "Replace this text with your content" at bounding box center [340, 116] width 176 height 10
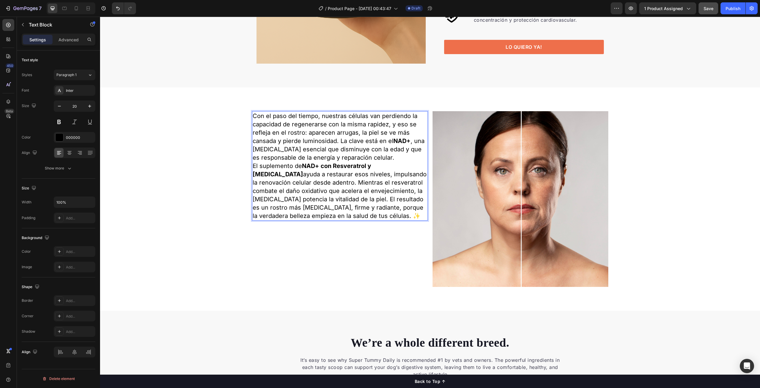
click at [388, 157] on p "Con el paso del tiempo, nuestras células van perdiendo la capacidad de regenera…" at bounding box center [340, 137] width 175 height 50
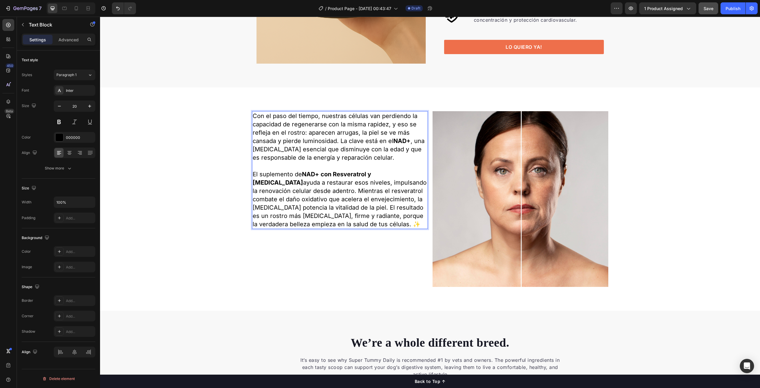
click at [253, 116] on p "Con el paso del tiempo, nuestras células van perdiendo la capacidad de regenera…" at bounding box center [340, 137] width 175 height 50
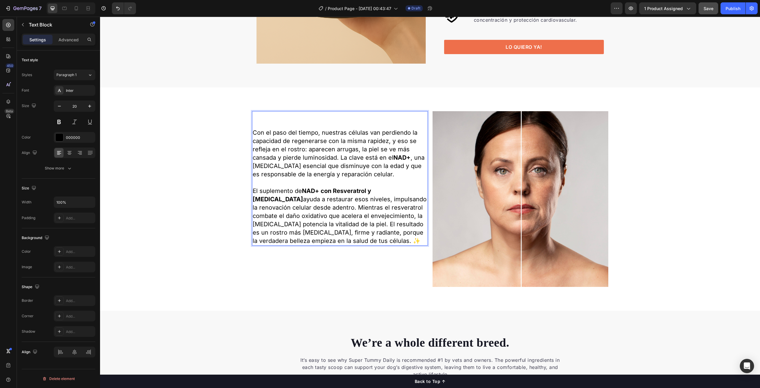
click at [272, 117] on p "Rich Text Editor. Editing area: main" at bounding box center [340, 116] width 175 height 8
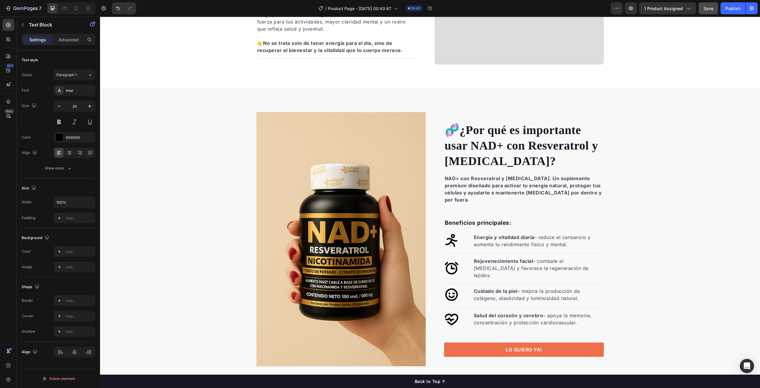
scroll to position [544, 0]
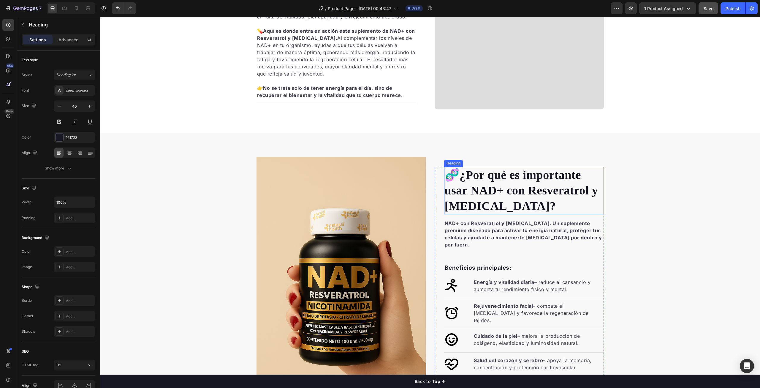
click at [507, 180] on strong "¿Por qué es importante usar NAD+ con Resveratrol y Nicotinamida?" at bounding box center [522, 190] width 154 height 44
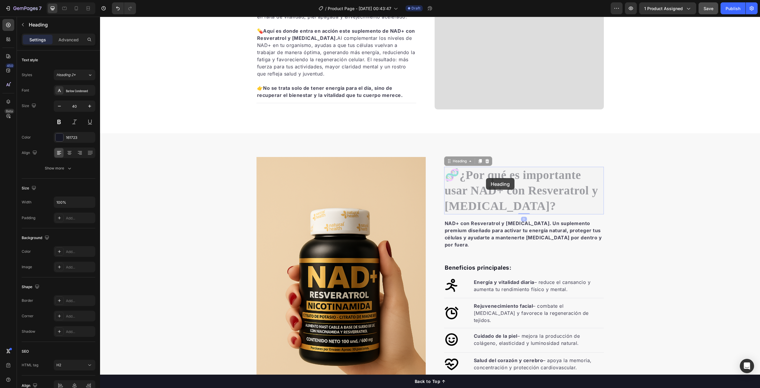
scroll to position [528, 0]
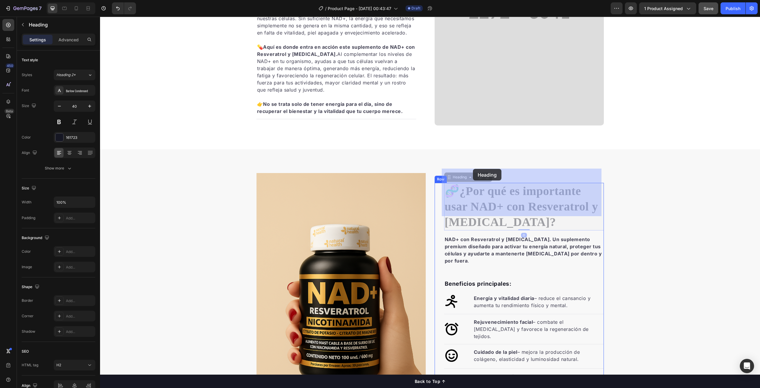
drag, startPoint x: 512, startPoint y: 190, endPoint x: 476, endPoint y: 169, distance: 42.0
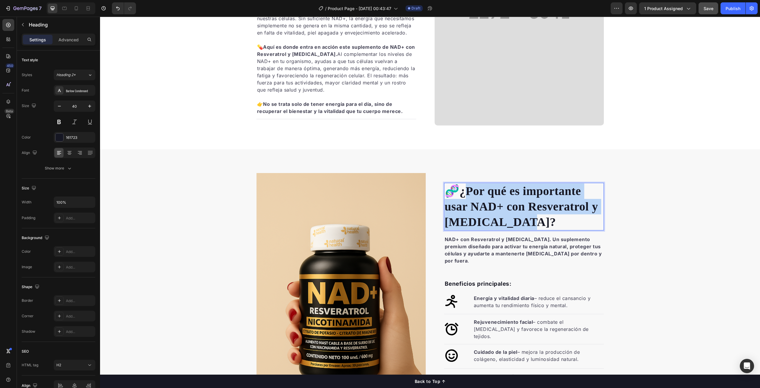
drag, startPoint x: 465, startPoint y: 176, endPoint x: 499, endPoint y: 206, distance: 46.5
click at [499, 206] on strong "¿Por qué es importante usar NAD+ con Resveratrol y Nicotinamida?" at bounding box center [522, 206] width 154 height 44
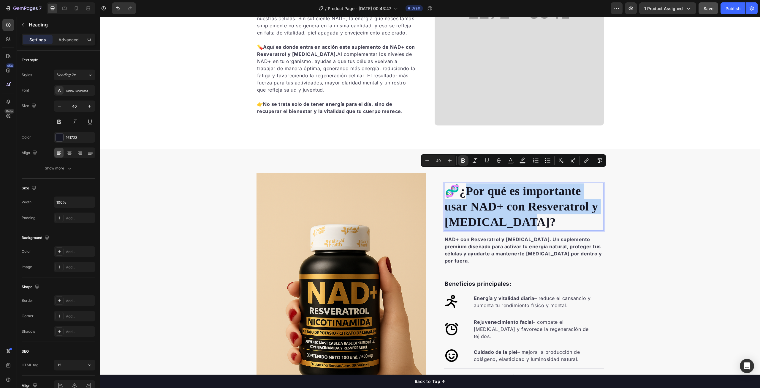
copy strong "Por qué es importante usar NAD+ con Resveratrol y Nicotinamida"
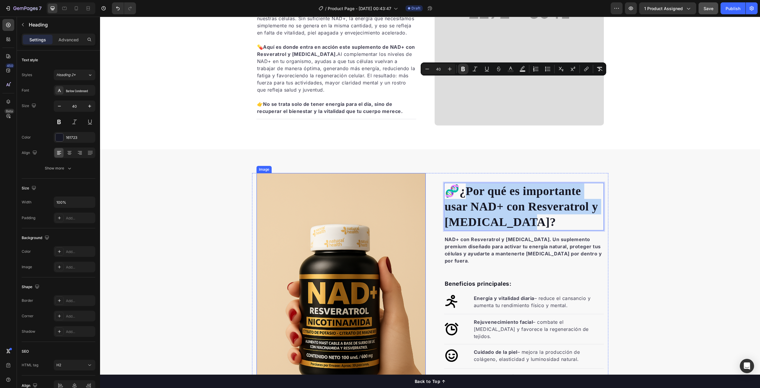
scroll to position [736, 0]
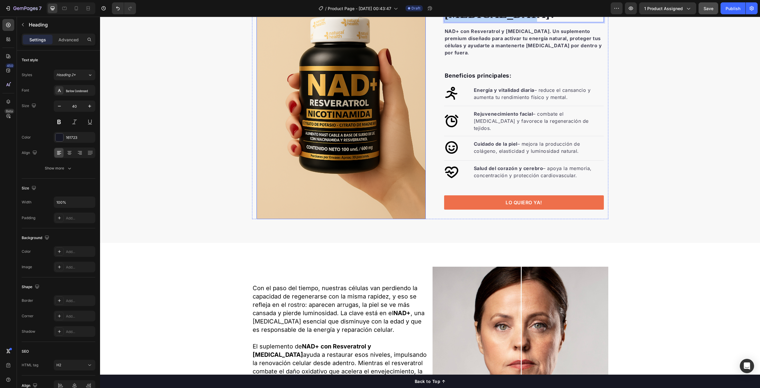
click at [269, 266] on div "Con el paso del tiempo, nuestras células van perdiendo la capacidad de regenera…" at bounding box center [340, 333] width 176 height 134
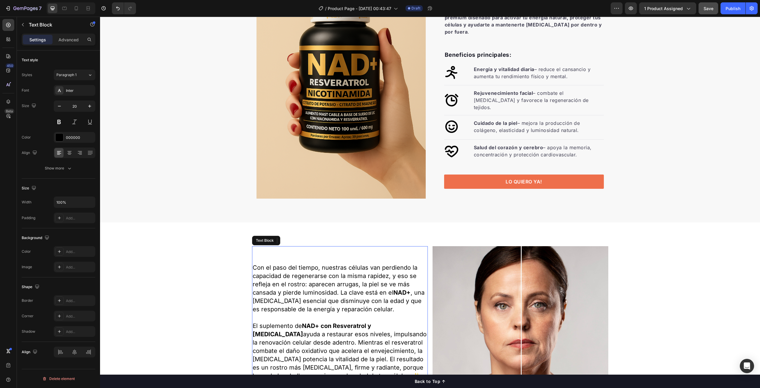
scroll to position [855, 0]
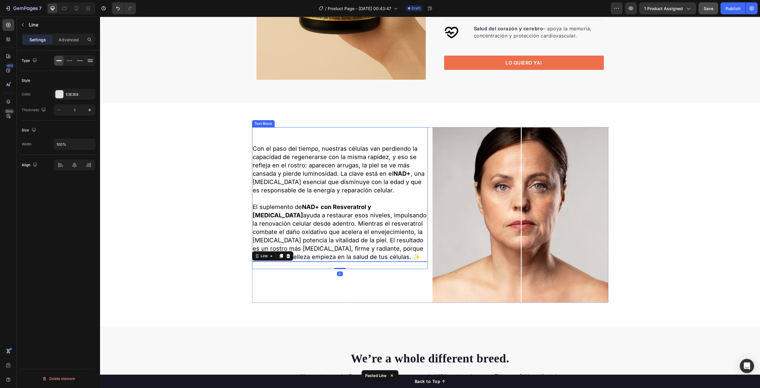
click at [263, 138] on p at bounding box center [340, 140] width 175 height 8
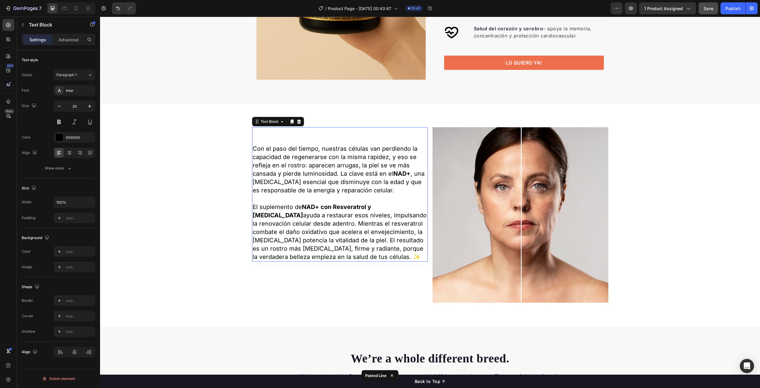
click at [263, 138] on p at bounding box center [340, 140] width 175 height 8
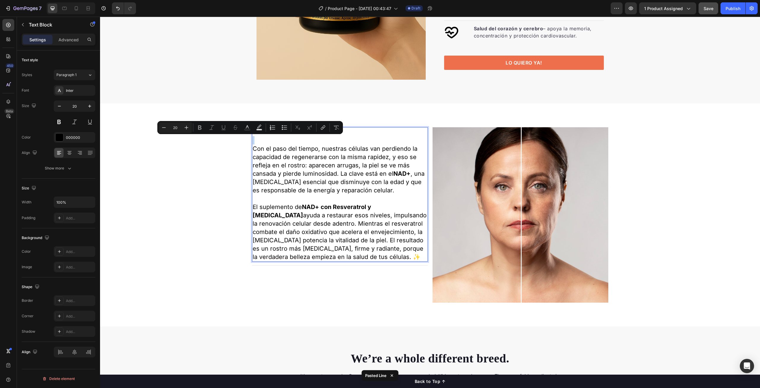
click at [261, 134] on div "Minus 20 Plus Bold Italic Underline Strikethrough Text Color Text Background Co…" at bounding box center [250, 127] width 186 height 13
click at [260, 140] on p "Rich Text Editor. Editing area: main" at bounding box center [340, 140] width 175 height 8
click at [262, 142] on p "Rich Text Editor. Editing area: main" at bounding box center [340, 140] width 175 height 8
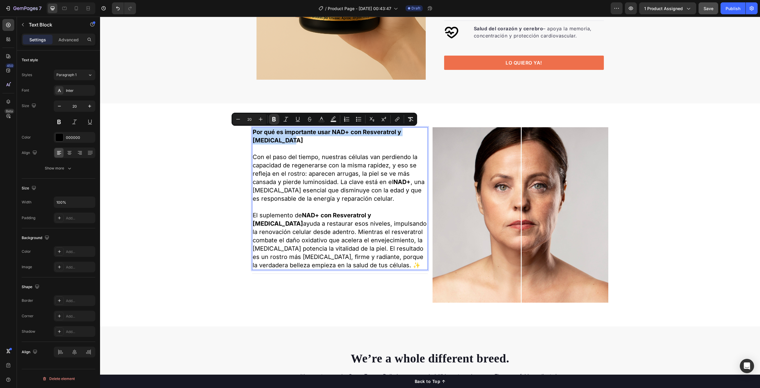
drag, startPoint x: 293, startPoint y: 141, endPoint x: 252, endPoint y: 134, distance: 41.3
click at [253, 134] on p "Por qué es importante usar NAD+ con Resveratrol y Nicotinamida" at bounding box center [340, 136] width 175 height 17
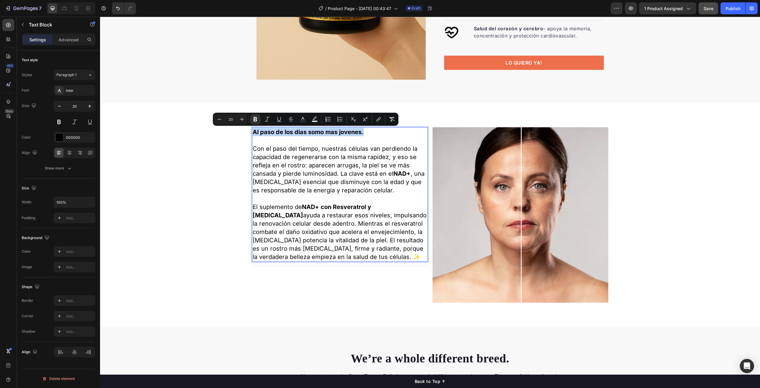
drag, startPoint x: 364, startPoint y: 132, endPoint x: 252, endPoint y: 132, distance: 112.6
click at [253, 132] on p "Al paso de los dias somo mas jovenes." at bounding box center [340, 132] width 175 height 8
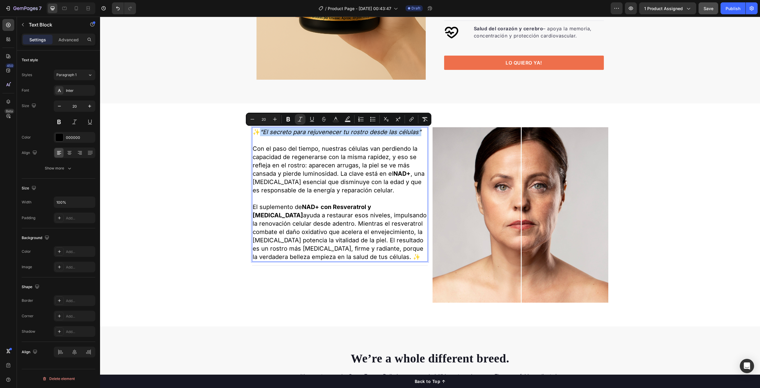
drag, startPoint x: 419, startPoint y: 131, endPoint x: 261, endPoint y: 132, distance: 158.0
click at [261, 132] on p "✨ “El secreto para rejuvenecer tu rostro desde las células”" at bounding box center [340, 132] width 175 height 8
click at [74, 121] on button at bounding box center [74, 121] width 11 height 11
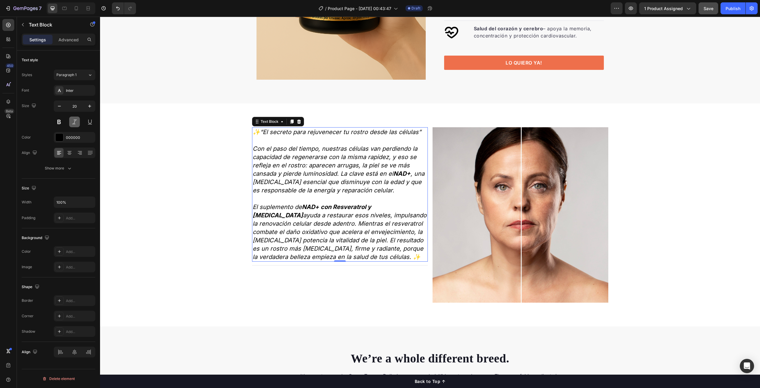
click at [74, 121] on button at bounding box center [74, 121] width 11 height 11
click at [397, 131] on icon "“El secreto para rejuvenecer tu rostro desde las células”" at bounding box center [340, 131] width 161 height 7
drag, startPoint x: 419, startPoint y: 130, endPoint x: 385, endPoint y: 132, distance: 33.6
click at [317, 132] on p "✨ “El secreto para rejuvenecer tu rostro desde las células”" at bounding box center [340, 132] width 175 height 8
click at [414, 135] on icon "“El secreto para rejuvenecer tu rostro desde las células”" at bounding box center [340, 131] width 161 height 7
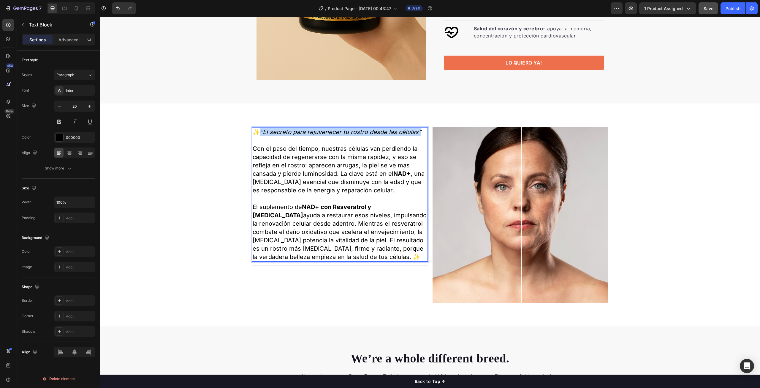
drag, startPoint x: 421, startPoint y: 131, endPoint x: 261, endPoint y: 132, distance: 159.8
click at [262, 131] on p "✨ “El secreto para rejuvenecer tu rostro desde las células”" at bounding box center [340, 132] width 175 height 8
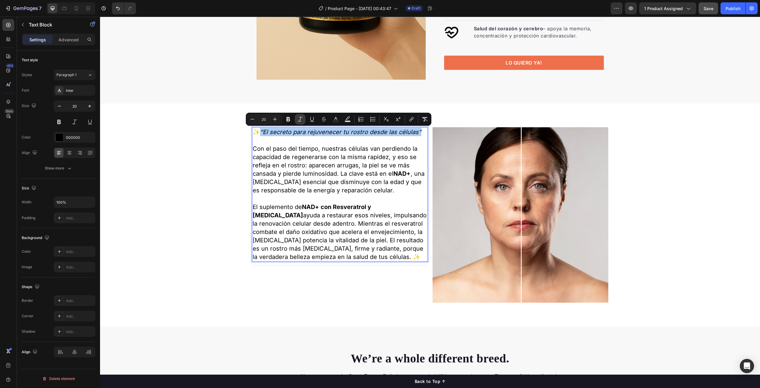
click at [300, 121] on icon "Editor contextual toolbar" at bounding box center [300, 119] width 5 height 4
click at [290, 121] on icon "Editor contextual toolbar" at bounding box center [289, 119] width 4 height 4
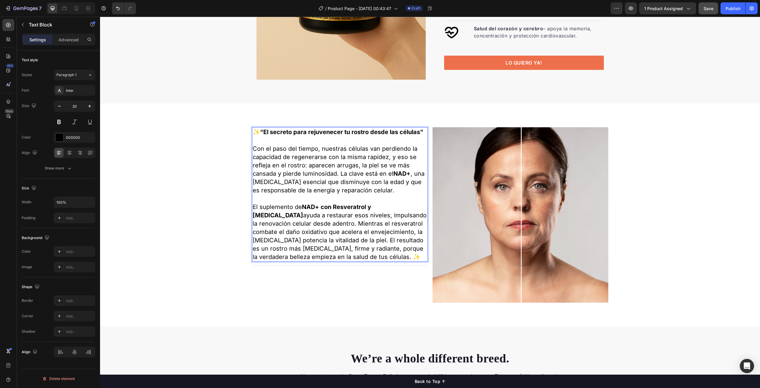
click at [318, 134] on strong "“El secreto para rejuvenecer tu rostro desde las células”" at bounding box center [341, 131] width 163 height 7
drag, startPoint x: 423, startPoint y: 132, endPoint x: 261, endPoint y: 131, distance: 161.9
click at [261, 131] on strong "“El secreto para rejuvenecer tu rostro desde las células”" at bounding box center [341, 131] width 163 height 7
click at [89, 105] on icon "button" at bounding box center [90, 106] width 6 height 6
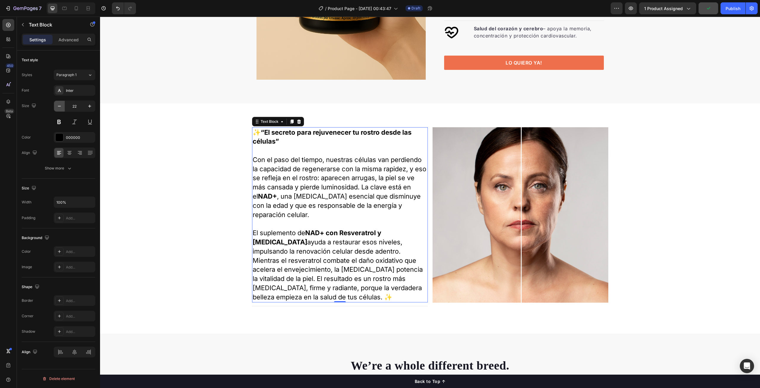
click at [59, 106] on icon "button" at bounding box center [59, 106] width 6 height 6
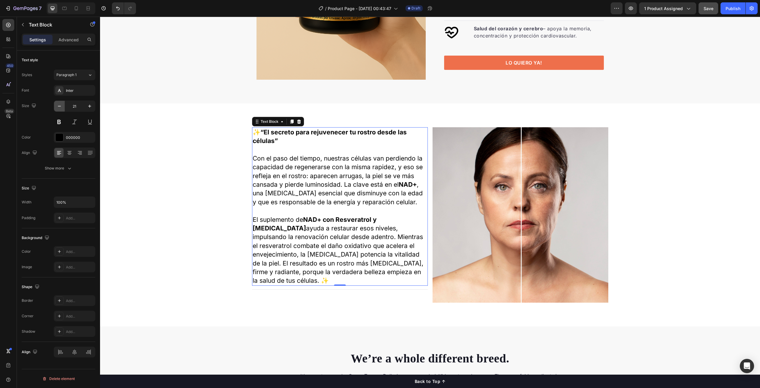
click at [59, 106] on icon "button" at bounding box center [59, 106] width 6 height 6
type input "20"
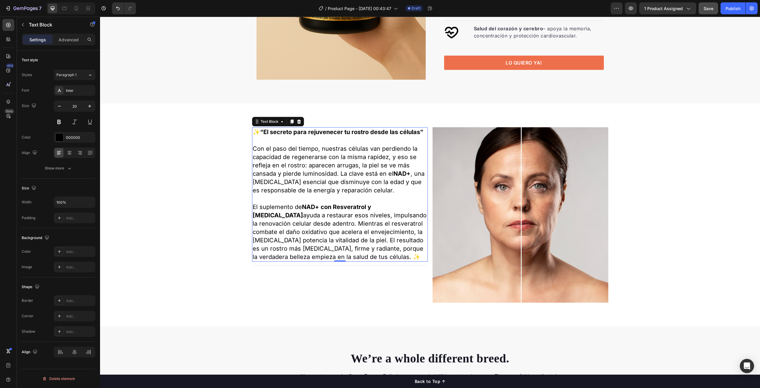
drag, startPoint x: 294, startPoint y: 136, endPoint x: 331, endPoint y: 141, distance: 38.1
click at [303, 137] on p "Rich Text Editor. Editing area: main" at bounding box center [340, 140] width 175 height 8
click at [405, 133] on strong "“El secreto para rejuvenecer tu rostro desde las células”" at bounding box center [341, 131] width 163 height 7
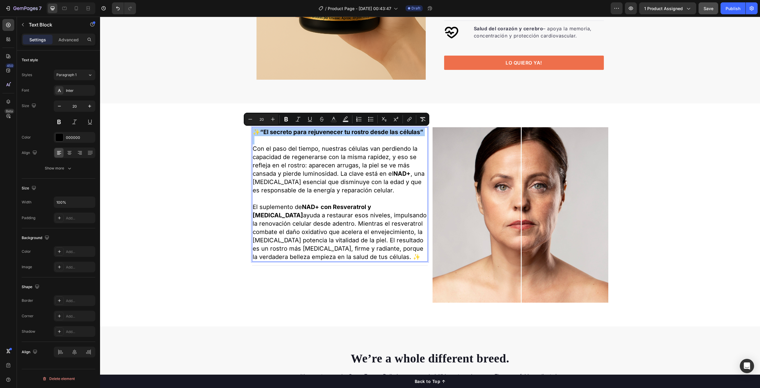
click at [263, 118] on input "20" at bounding box center [262, 119] width 12 height 7
type input "25"
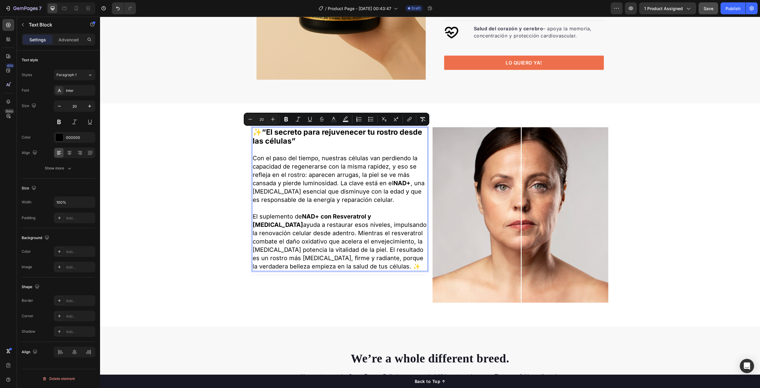
click at [333, 161] on p "Con el paso del tiempo, nuestras células van perdiendo la capacidad de regenera…" at bounding box center [340, 179] width 175 height 50
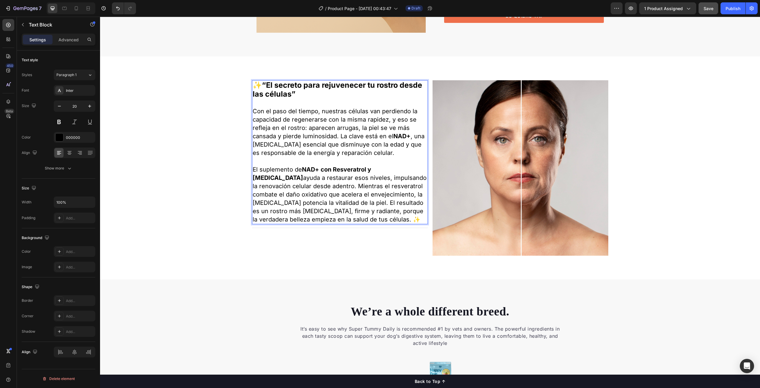
scroll to position [944, 0]
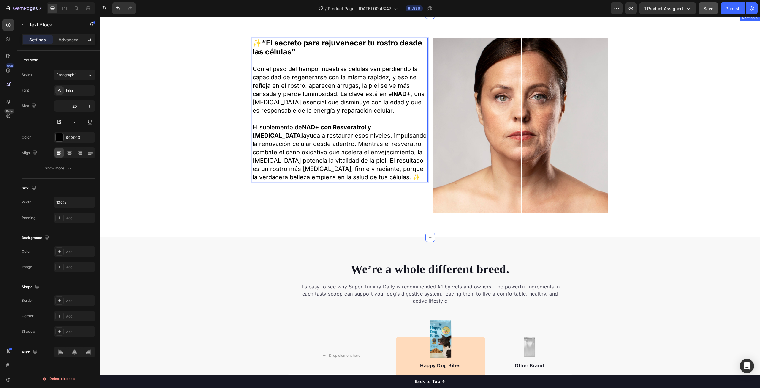
click at [698, 159] on div "✨ “El secreto para rejuvenecer tu rostro desde las células” Con el paso del tie…" at bounding box center [430, 126] width 651 height 176
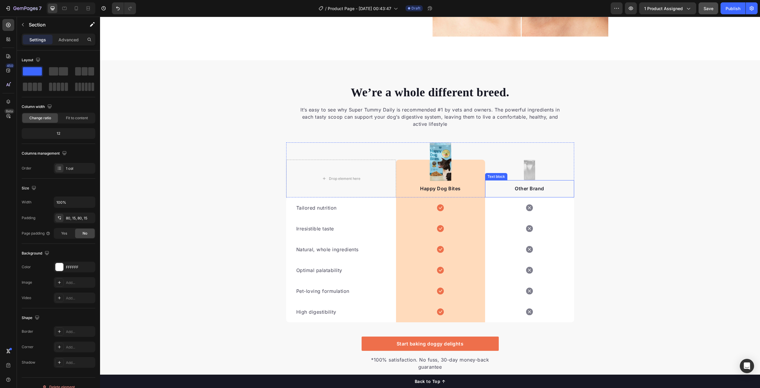
scroll to position [1142, 0]
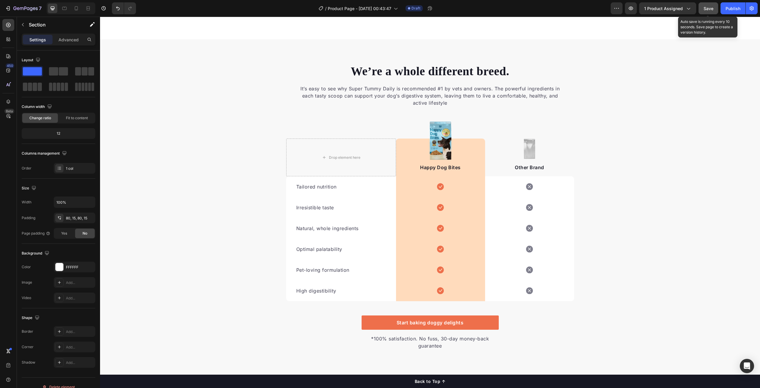
click at [708, 4] on button "Save" at bounding box center [709, 8] width 20 height 12
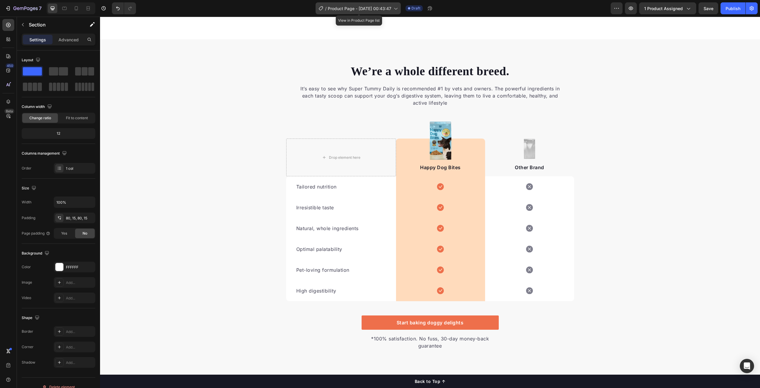
click at [379, 10] on span "Product Page - [DATE] 00:43:47" at bounding box center [360, 8] width 64 height 6
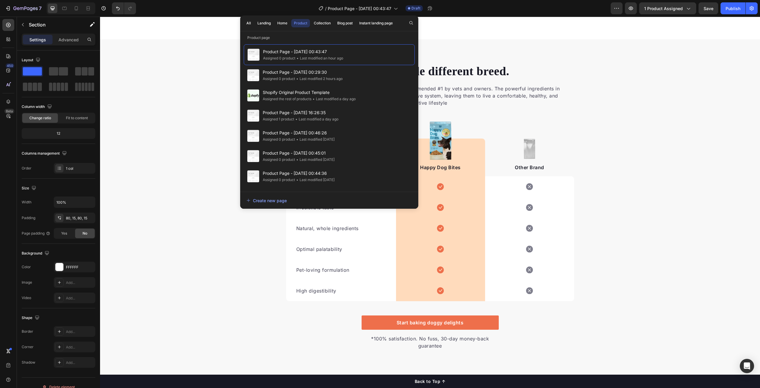
click at [469, 16] on div "7 / Product Page - Aug 27, 00:43:47 Draft Preview 1 product assigned Save Publi…" at bounding box center [380, 8] width 760 height 17
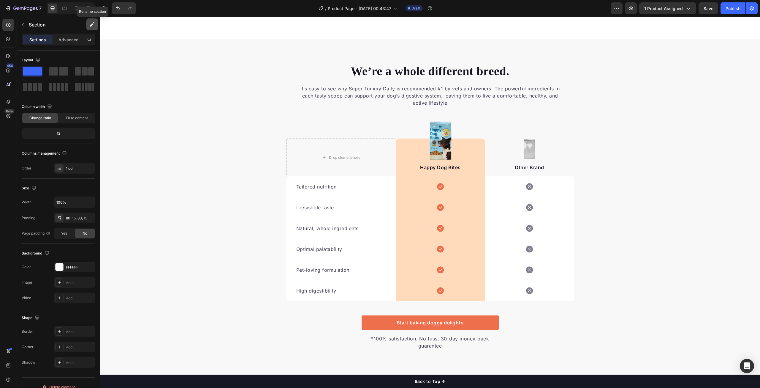
click at [91, 26] on icon "button" at bounding box center [91, 24] width 3 height 3
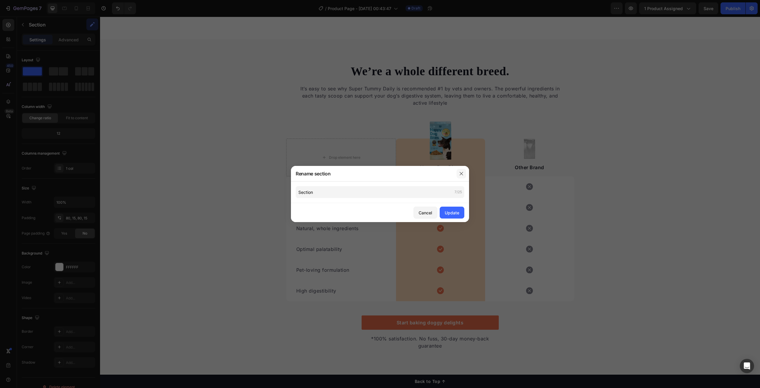
drag, startPoint x: 461, startPoint y: 173, endPoint x: 250, endPoint y: 133, distance: 215.5
click at [461, 173] on icon "button" at bounding box center [461, 173] width 5 height 5
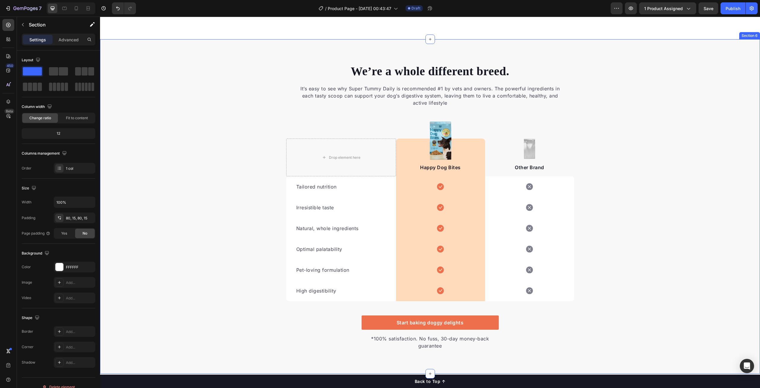
click at [202, 48] on div "We’re a whole different breed. Heading It’s easy to see why Super Tummy Daily i…" at bounding box center [430, 206] width 660 height 334
click at [674, 10] on span "1 product assigned" at bounding box center [664, 8] width 39 height 6
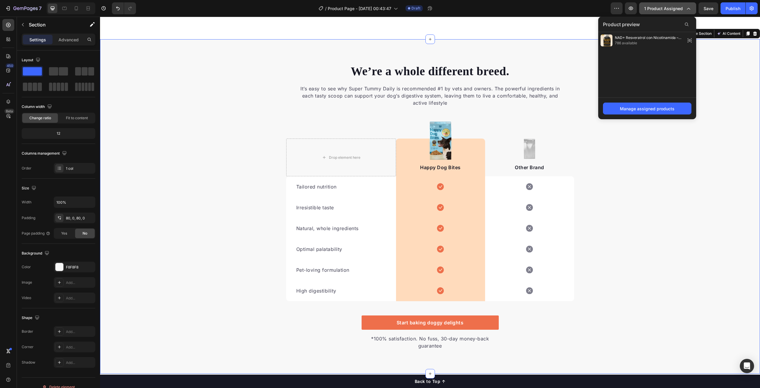
click at [674, 8] on span "1 product assigned" at bounding box center [664, 8] width 39 height 6
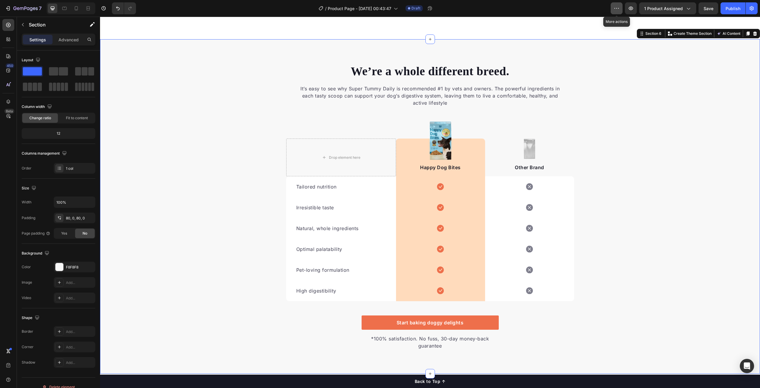
click at [618, 8] on icon "button" at bounding box center [617, 8] width 1 height 1
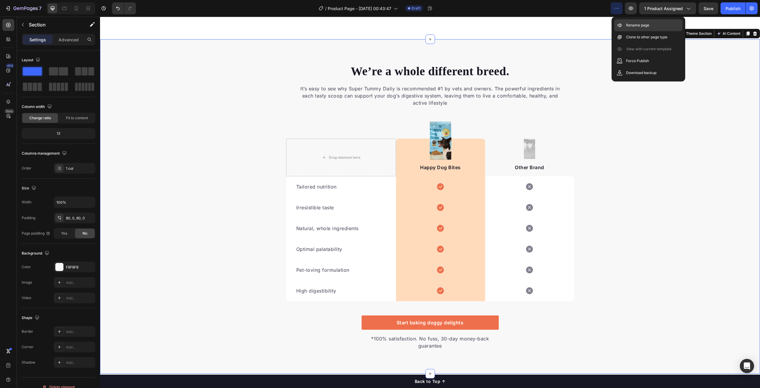
click at [629, 26] on p "Rename page" at bounding box center [638, 25] width 23 height 6
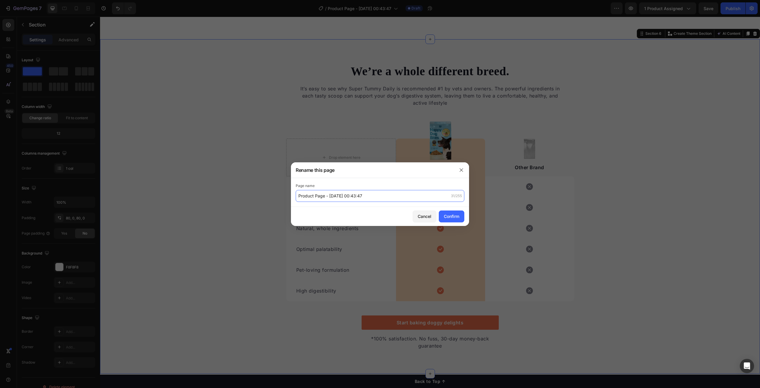
click at [374, 197] on input "Product Page - [DATE] 00:43:47" at bounding box center [380, 196] width 169 height 12
type input "PROCESO 1"
click at [452, 214] on div "Confirm" at bounding box center [451, 216] width 15 height 6
